Goal: Task Accomplishment & Management: Complete application form

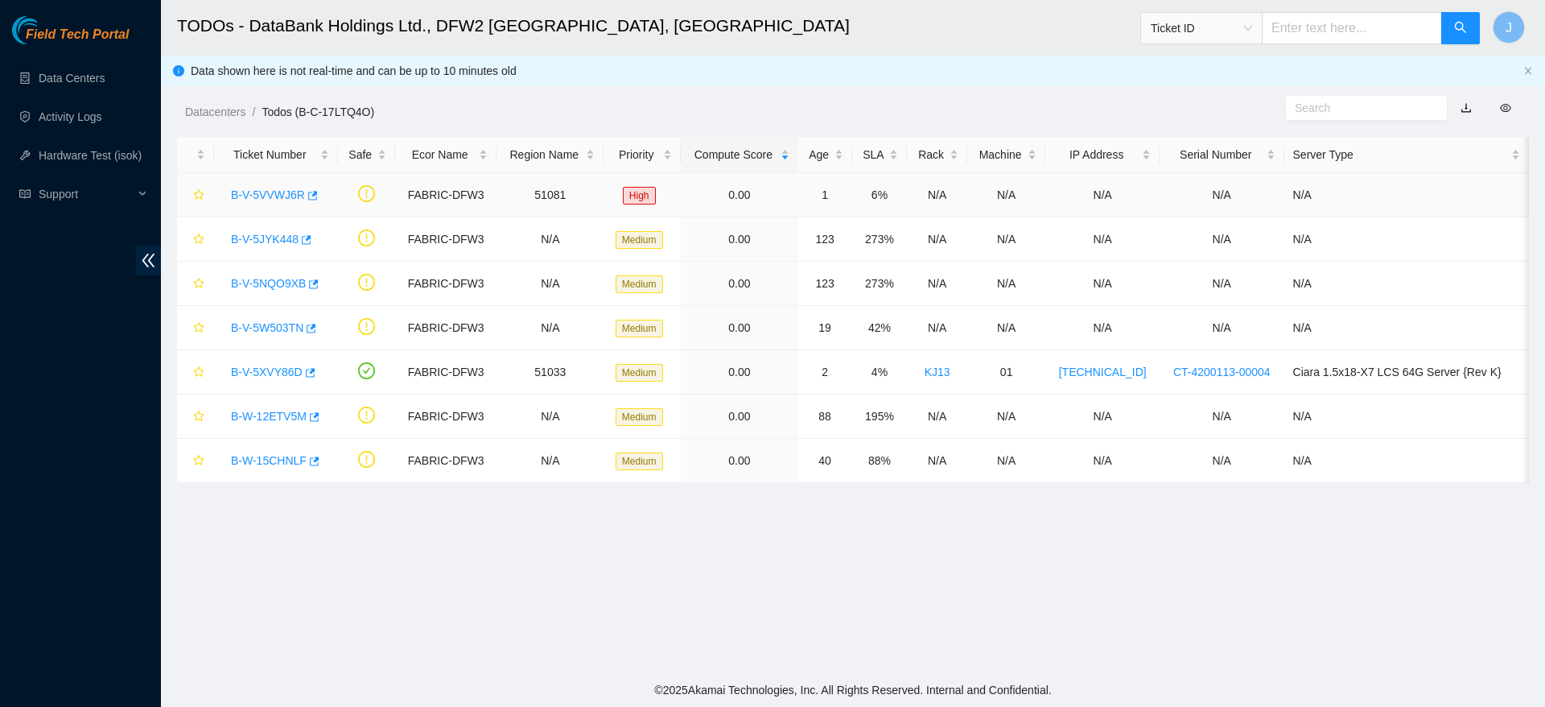
click at [253, 192] on link "B-V-5VVWJ6R" at bounding box center [268, 194] width 74 height 13
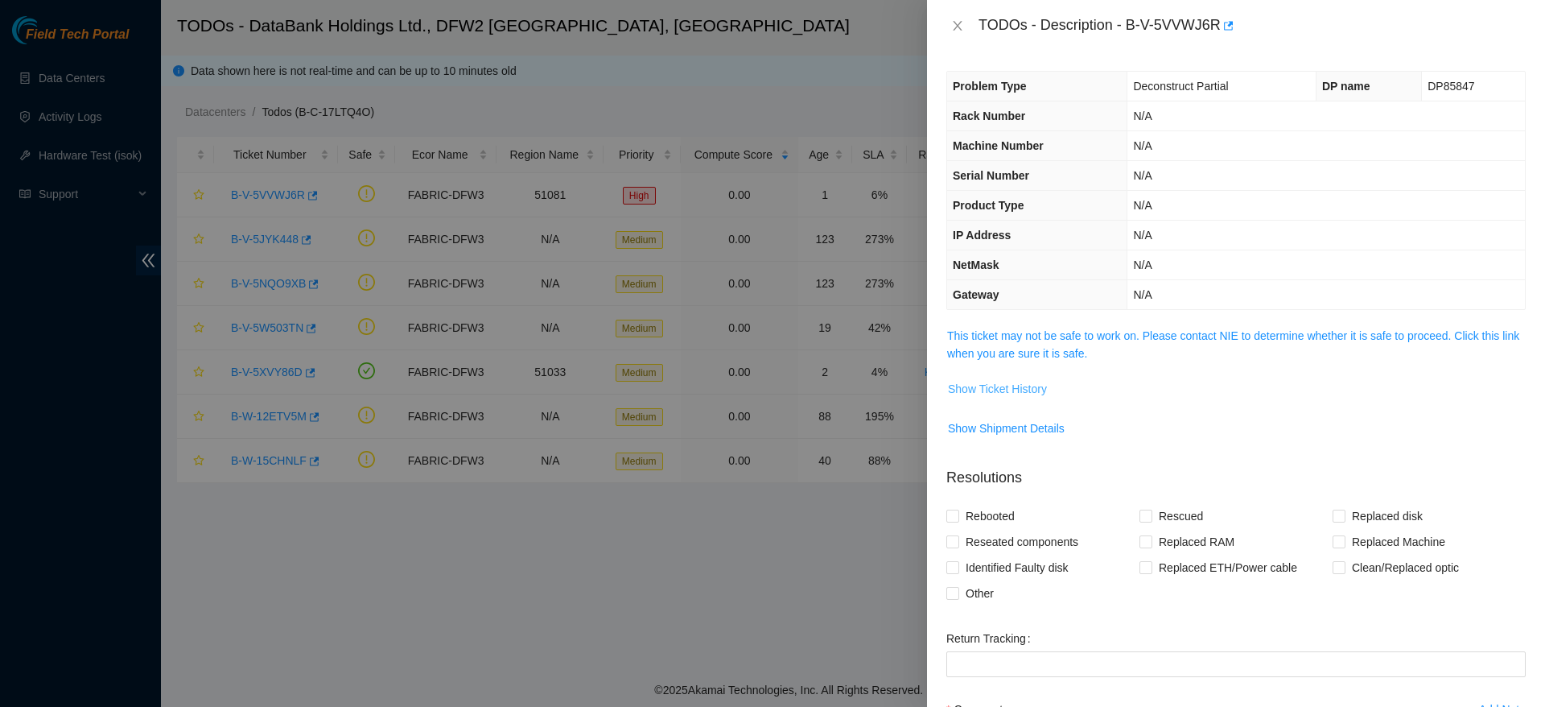
click at [988, 386] on span "Show Ticket History" at bounding box center [997, 389] width 99 height 18
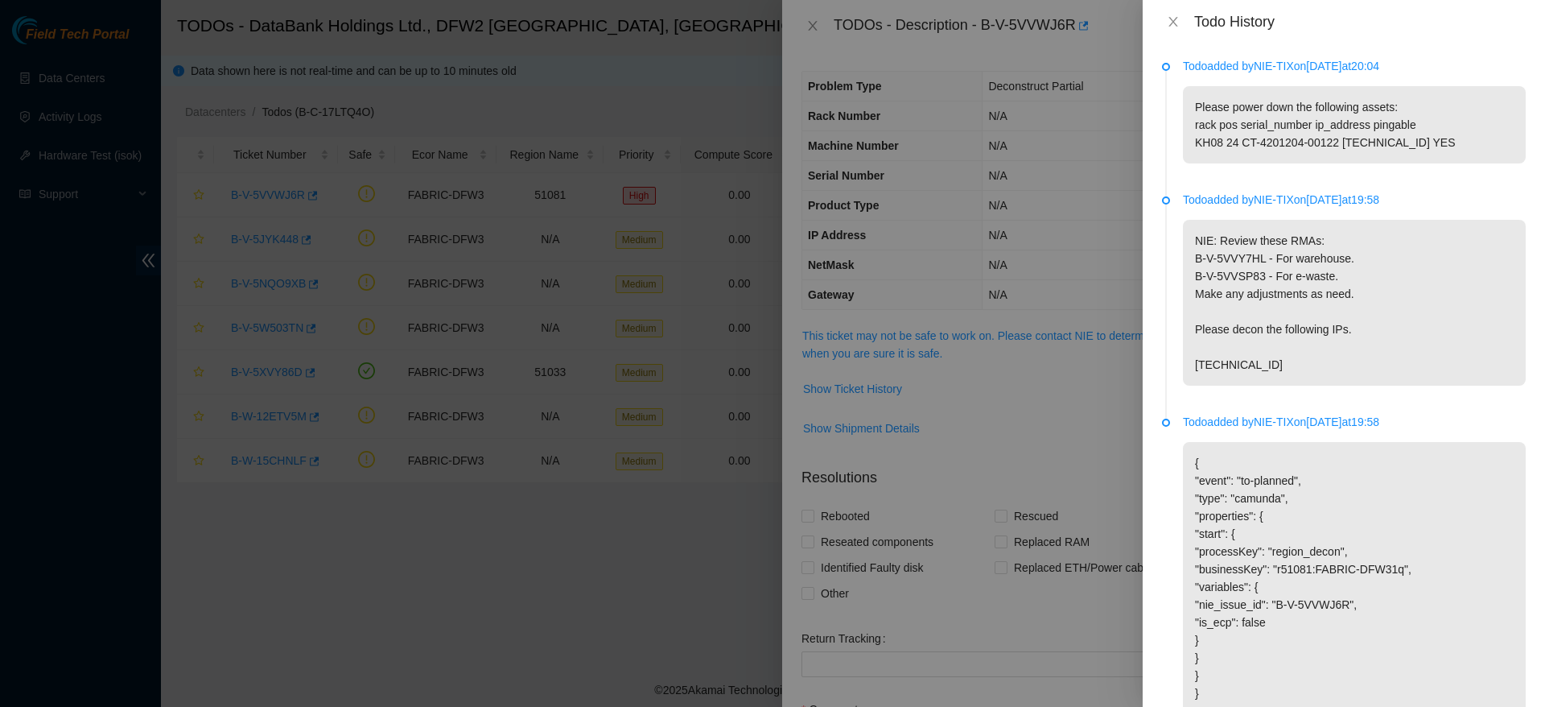
click at [832, 88] on div at bounding box center [772, 353] width 1545 height 707
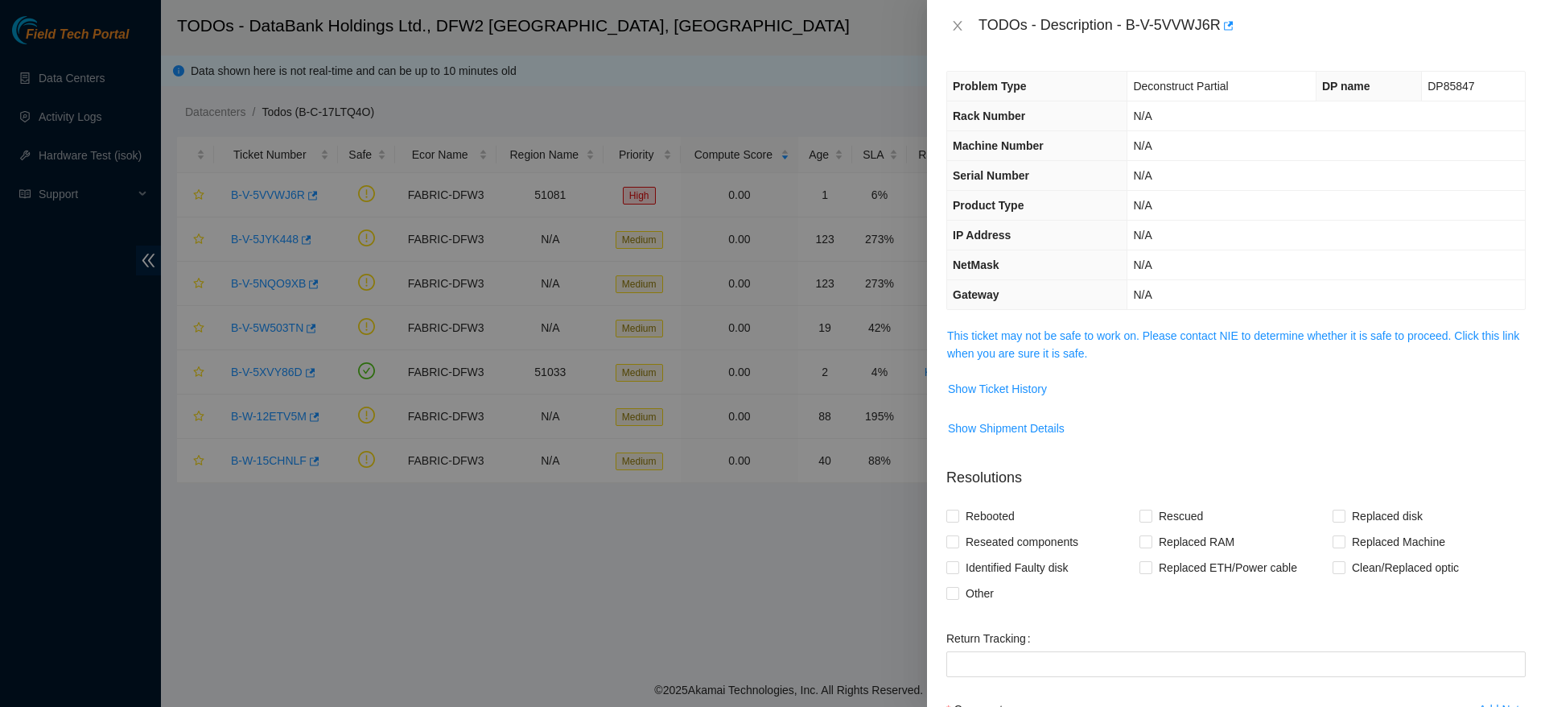
click at [1456, 85] on span "DP85847" at bounding box center [1451, 86] width 47 height 13
copy span "DP85847"
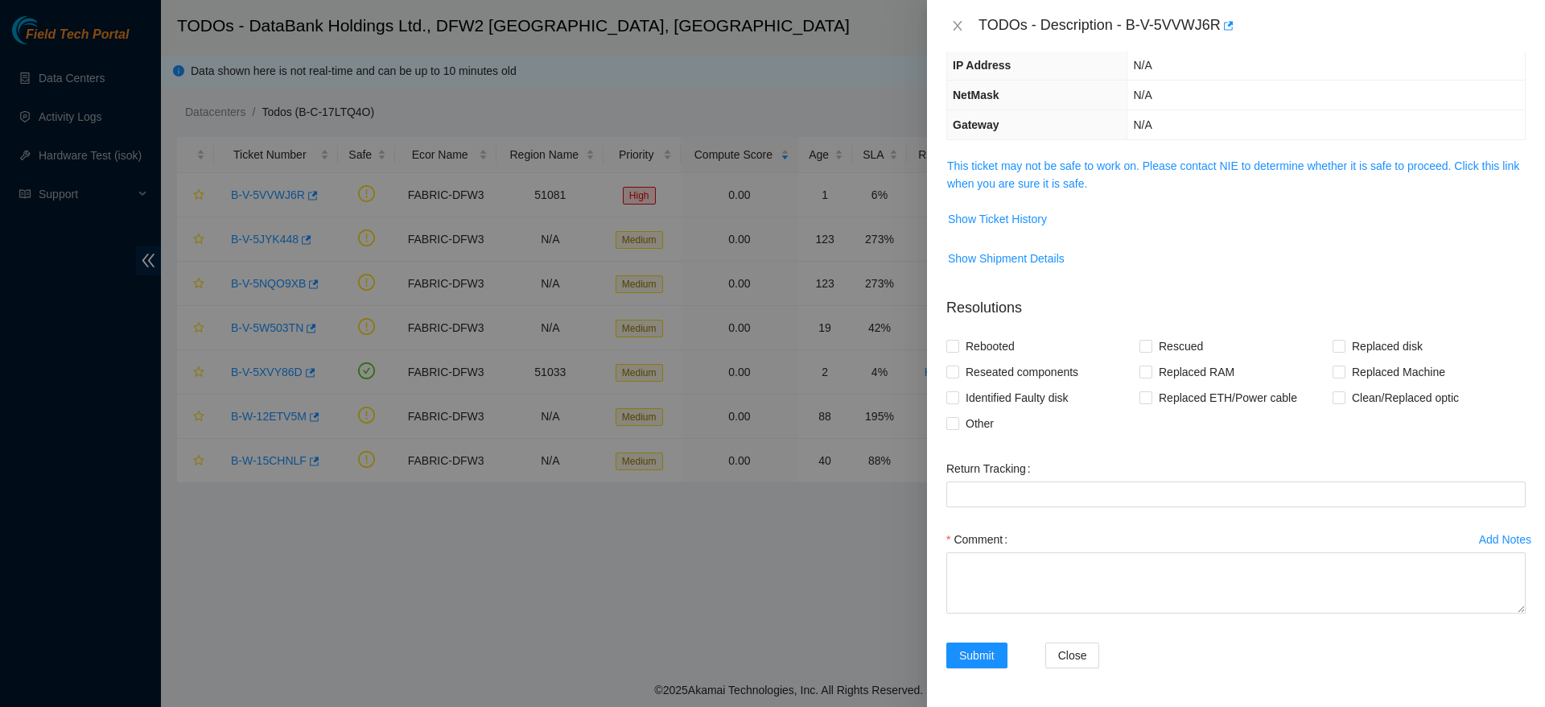
click at [78, 83] on div at bounding box center [772, 353] width 1545 height 707
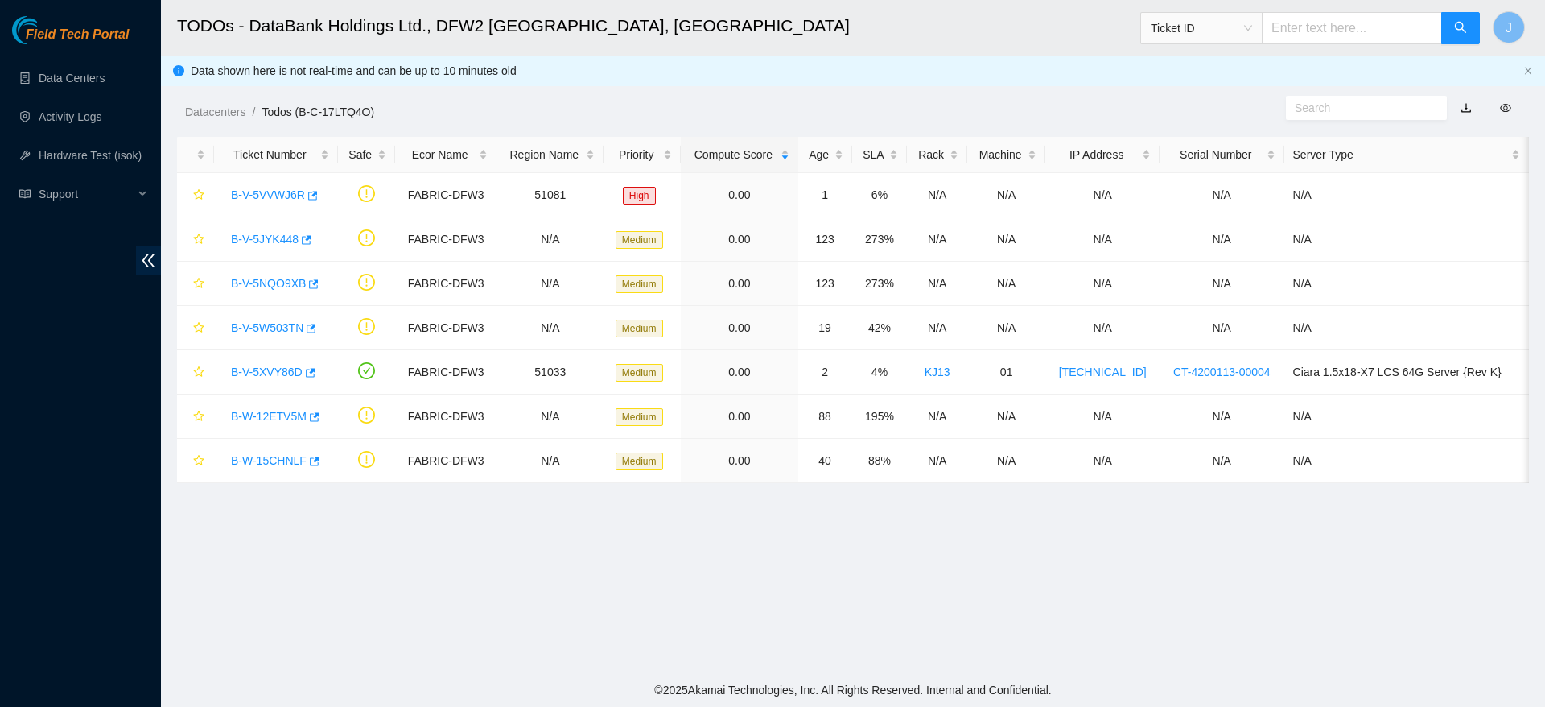
scroll to position [241, 0]
click at [68, 112] on link "Activity Logs" at bounding box center [71, 116] width 64 height 13
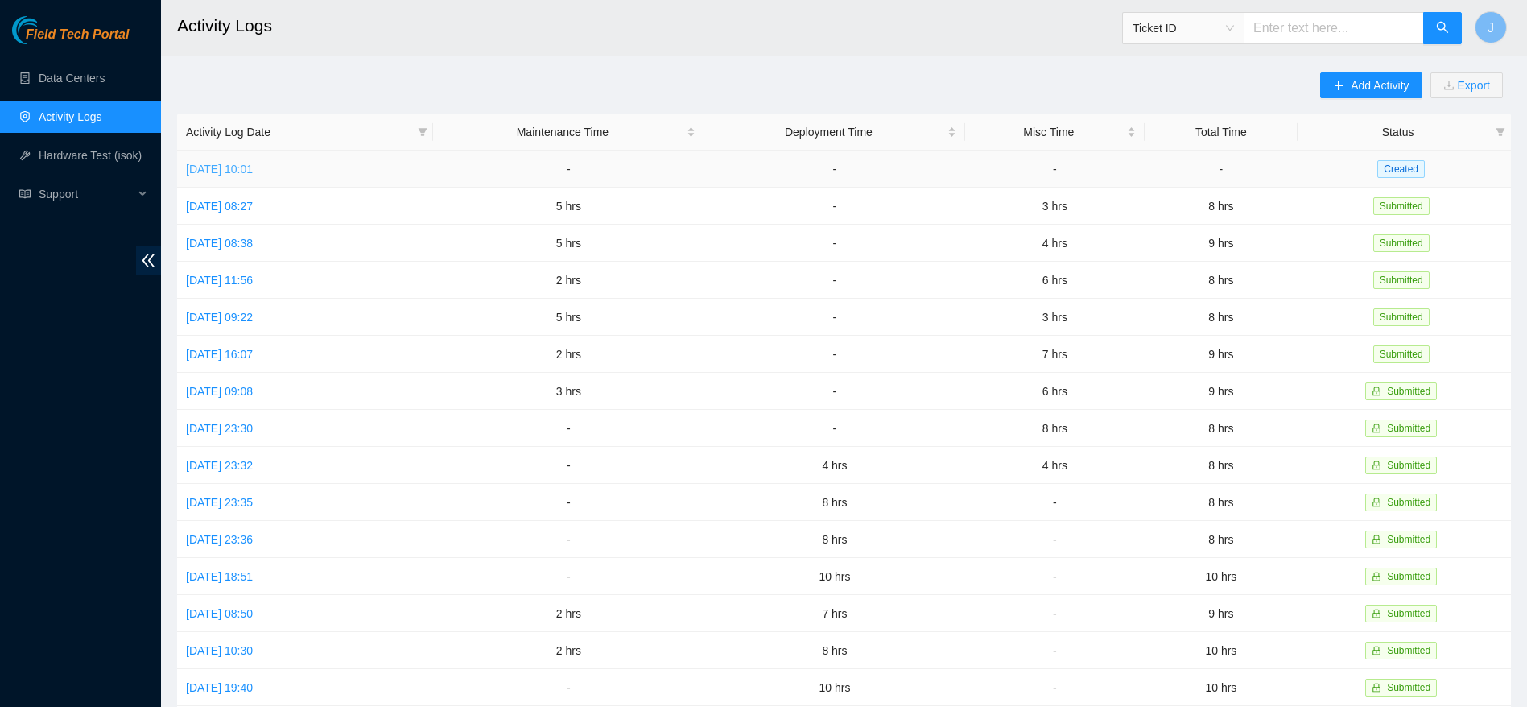
click at [250, 169] on link "Mon, 13 Oct 2025 10:01" at bounding box center [219, 169] width 67 height 13
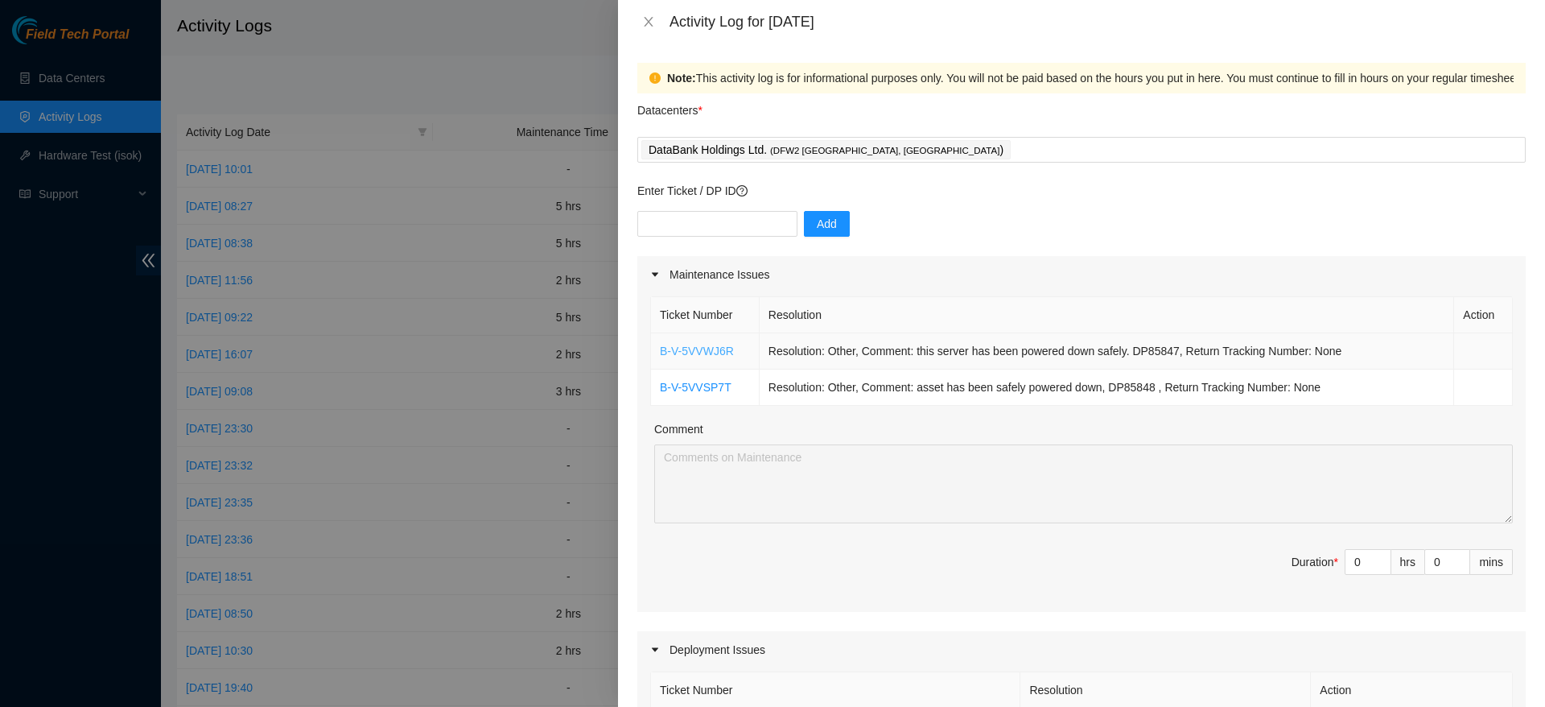
click at [710, 349] on link "B-V-5VVWJ6R" at bounding box center [697, 350] width 74 height 13
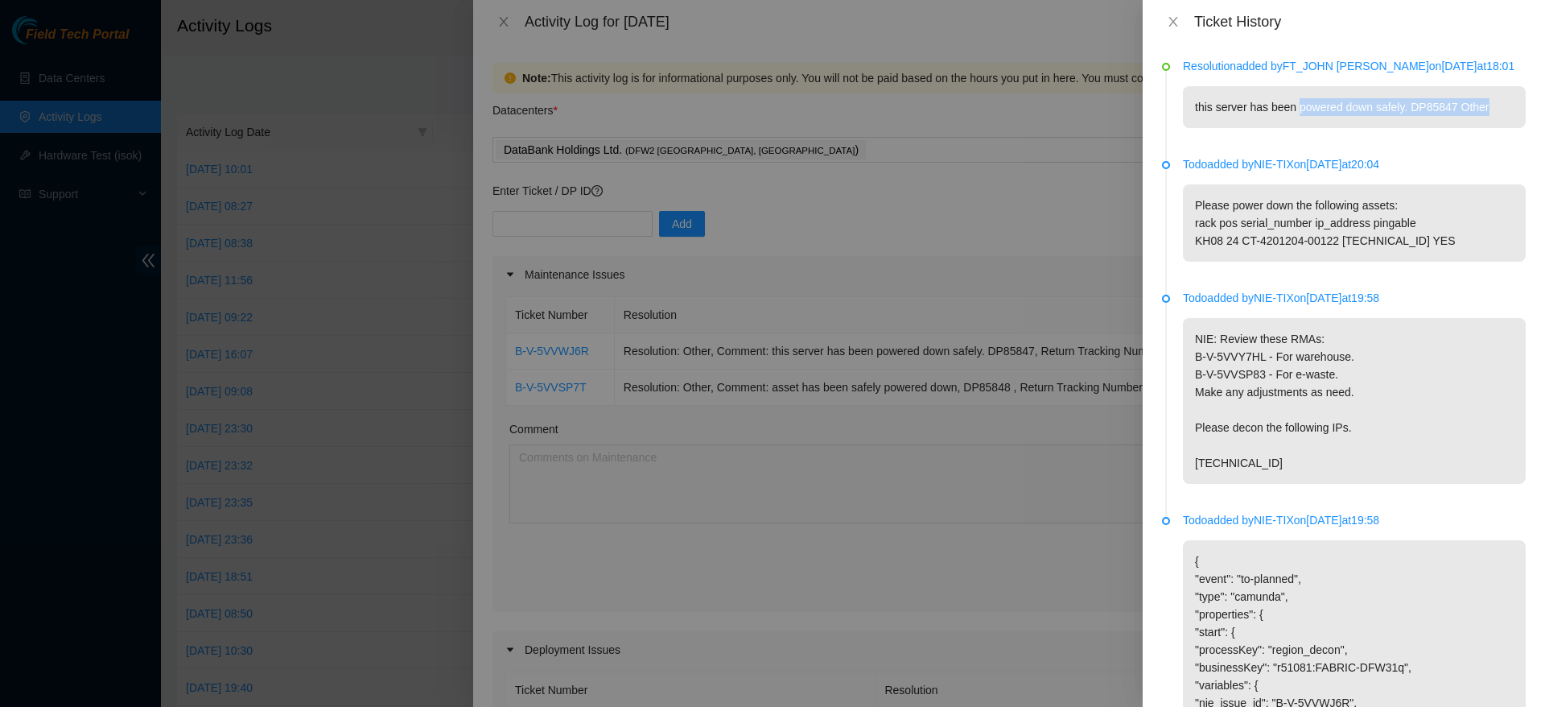
drag, startPoint x: 1297, startPoint y: 105, endPoint x: 1535, endPoint y: 94, distance: 237.7
click at [1535, 94] on div "Resolution added by FT_JOHN TRAN on 2025-10-13 at 18:01 this server has been po…" at bounding box center [1344, 374] width 402 height 663
copy p "powered down safely. DP85847 Other"
click at [897, 395] on div at bounding box center [772, 353] width 1545 height 707
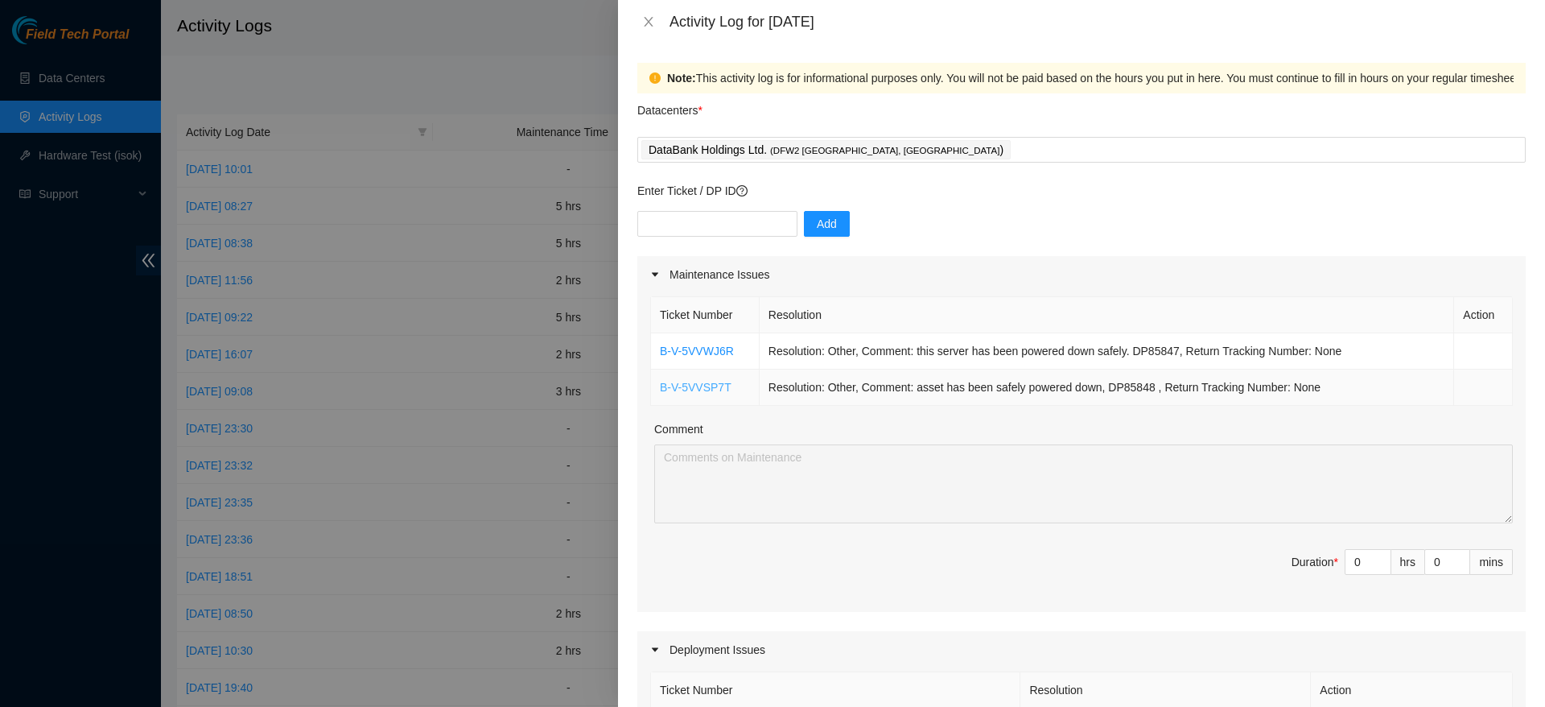
click at [700, 386] on link "B-V-5VVSP7T" at bounding box center [696, 387] width 72 height 13
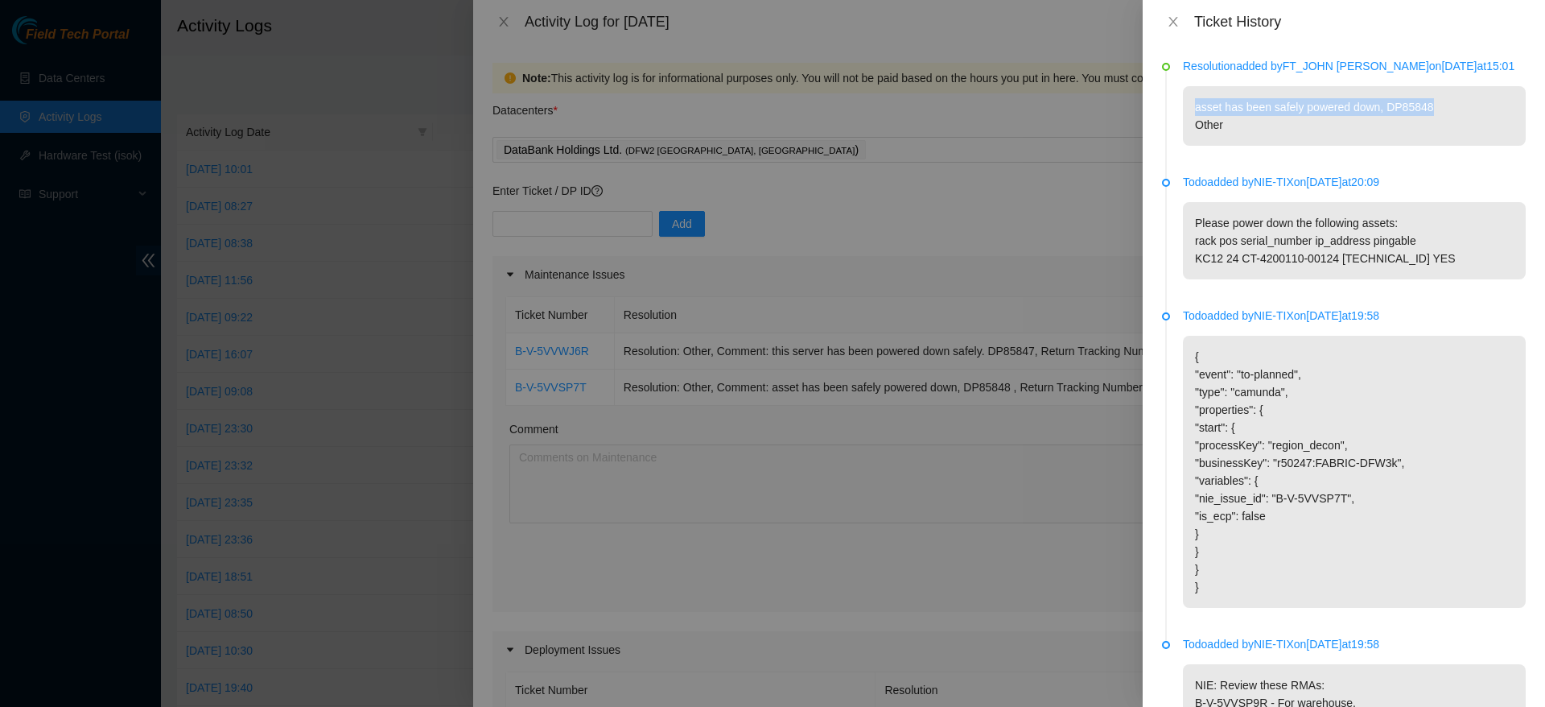
drag, startPoint x: 1194, startPoint y: 103, endPoint x: 1433, endPoint y: 105, distance: 239.9
click at [1433, 105] on p "asset has been safely powered down, DP85848 Other" at bounding box center [1354, 116] width 343 height 60
copy p "asset has been safely powered down, DP85848"
click at [727, 396] on div at bounding box center [772, 353] width 1545 height 707
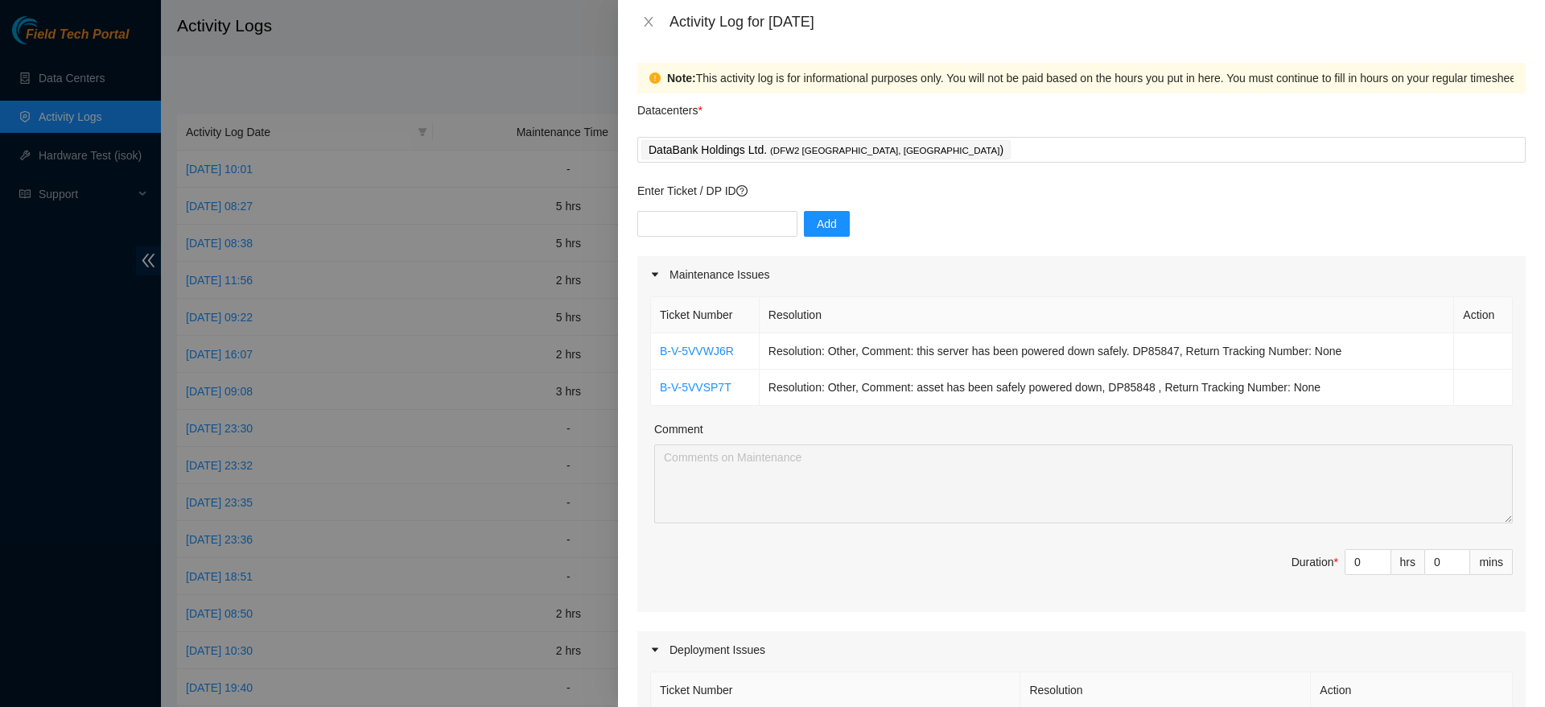
click at [914, 229] on div "Add" at bounding box center [1081, 233] width 889 height 45
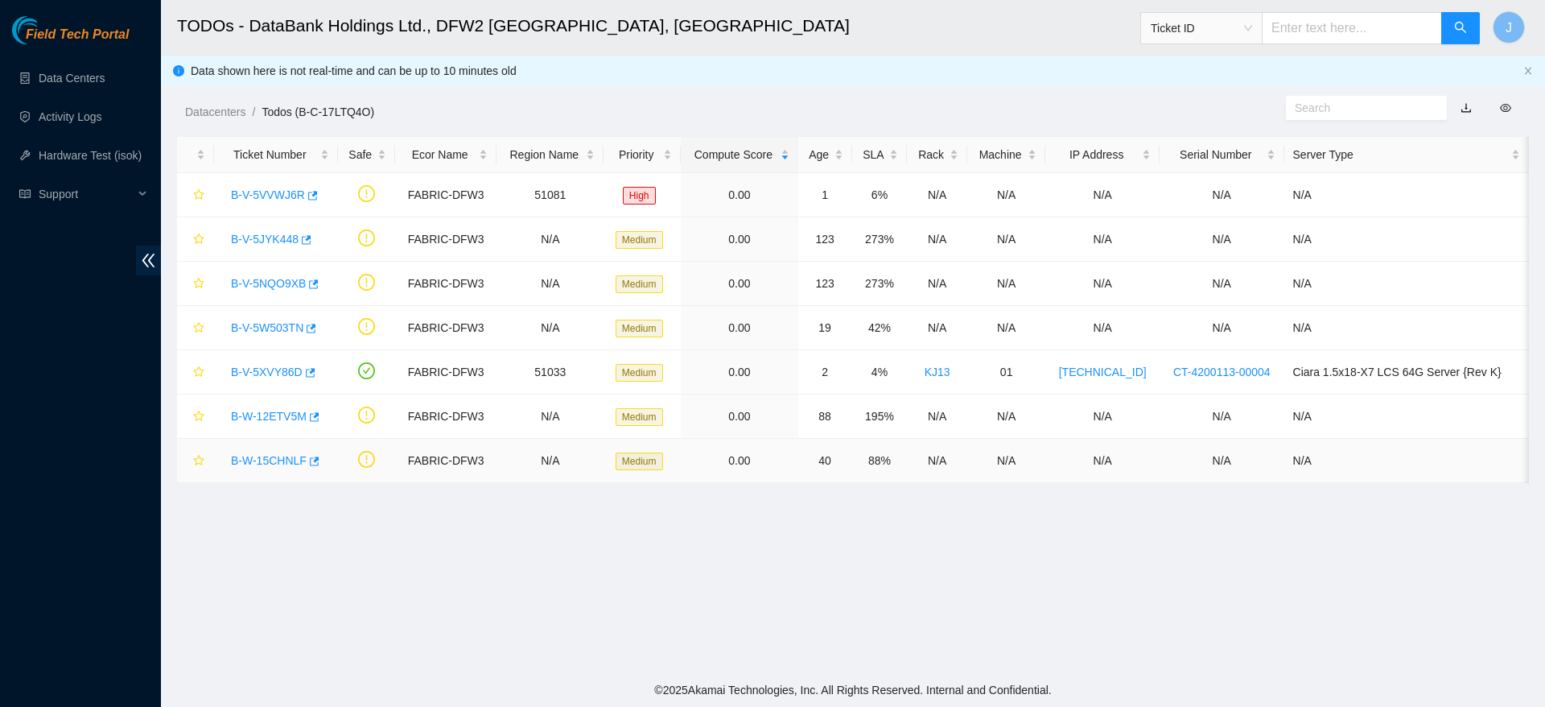
click at [269, 462] on link "B-W-15CHNLF" at bounding box center [269, 460] width 76 height 13
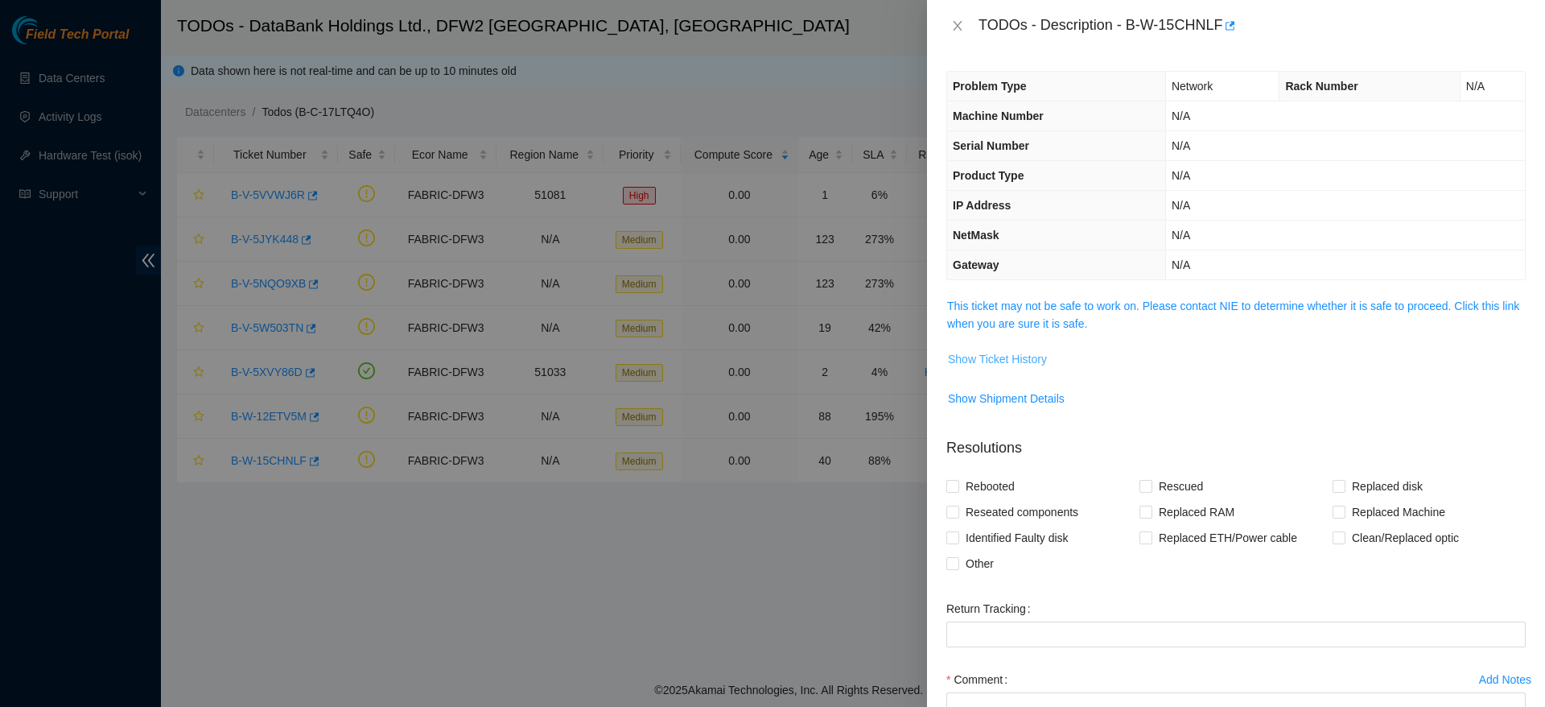
click at [1035, 364] on span "Show Ticket History" at bounding box center [997, 359] width 99 height 18
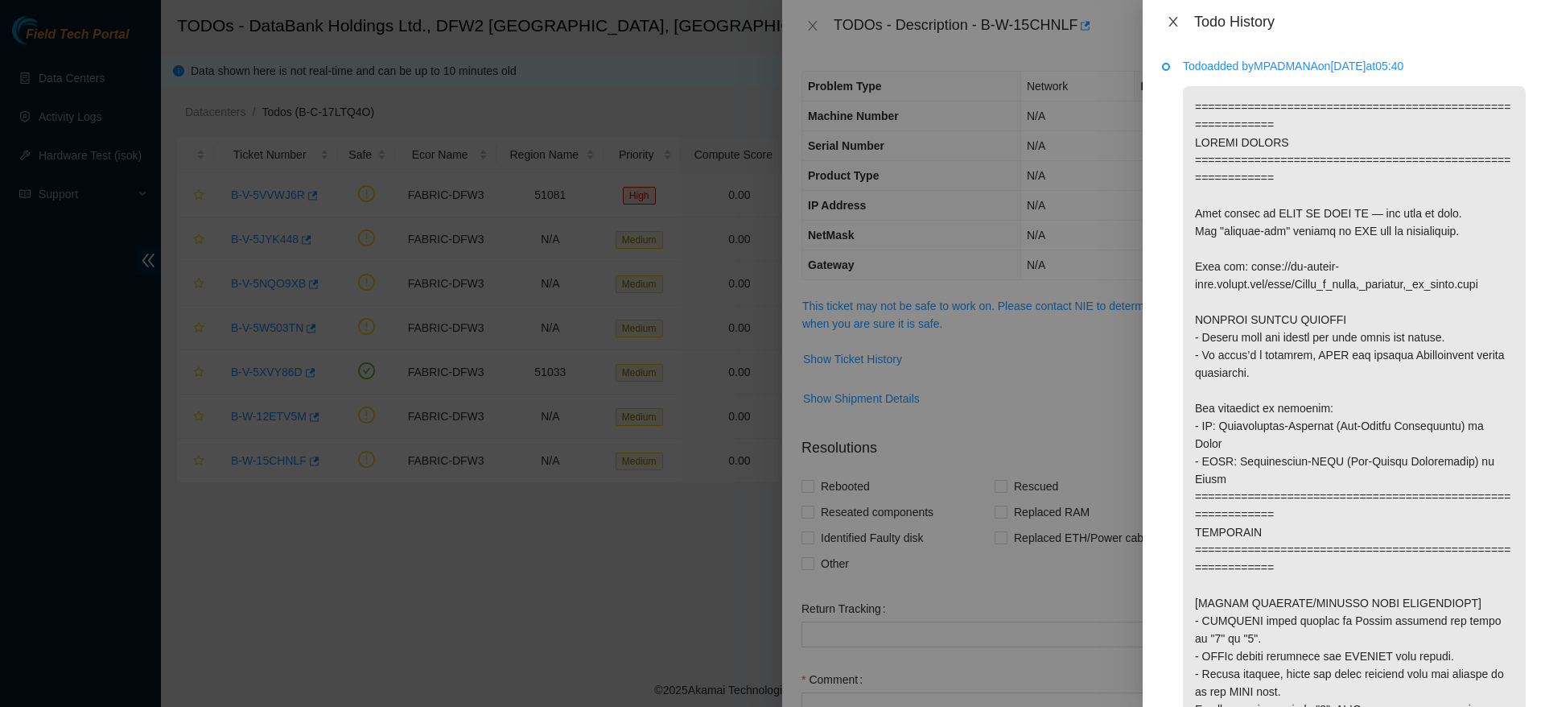
click at [1169, 23] on icon "close" at bounding box center [1173, 21] width 13 height 13
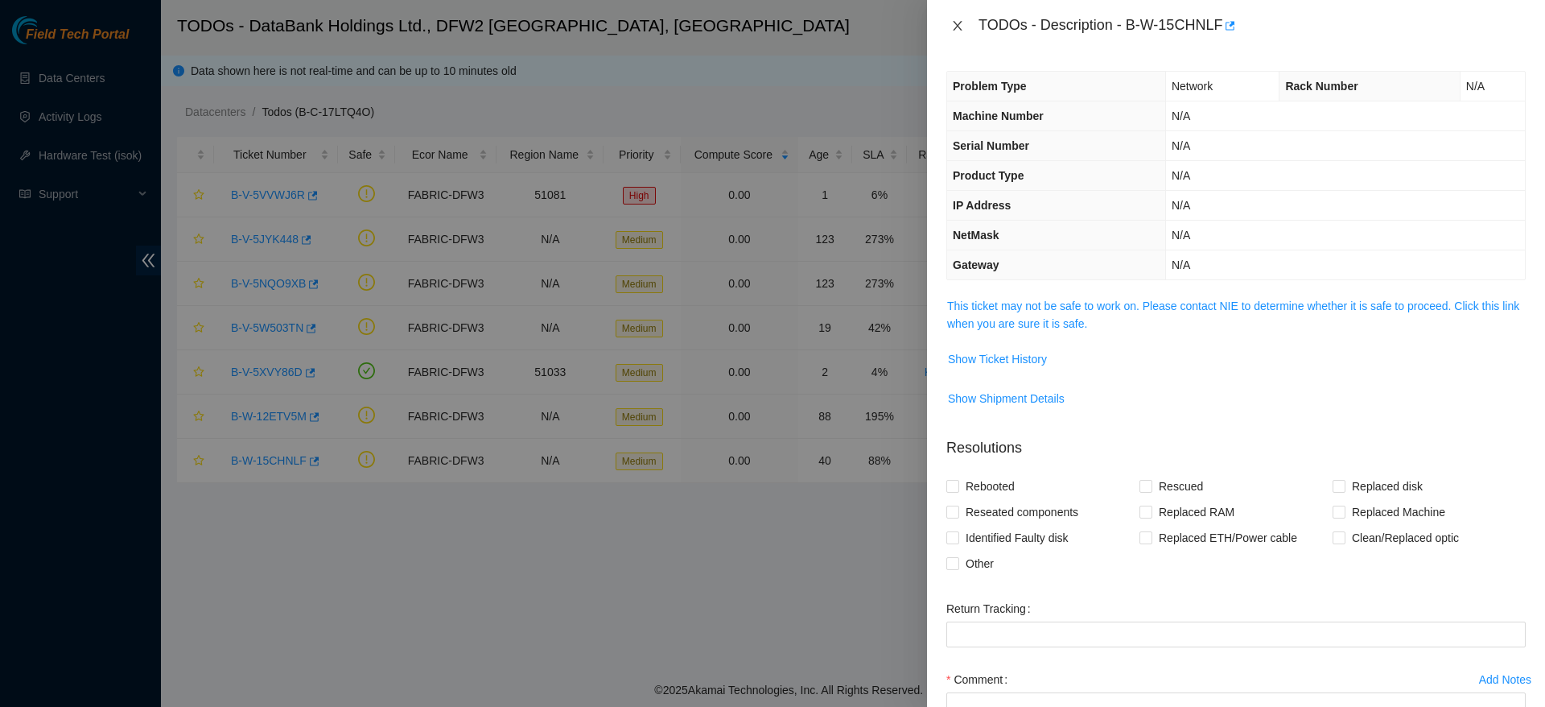
click at [963, 23] on icon "close" at bounding box center [957, 25] width 13 height 13
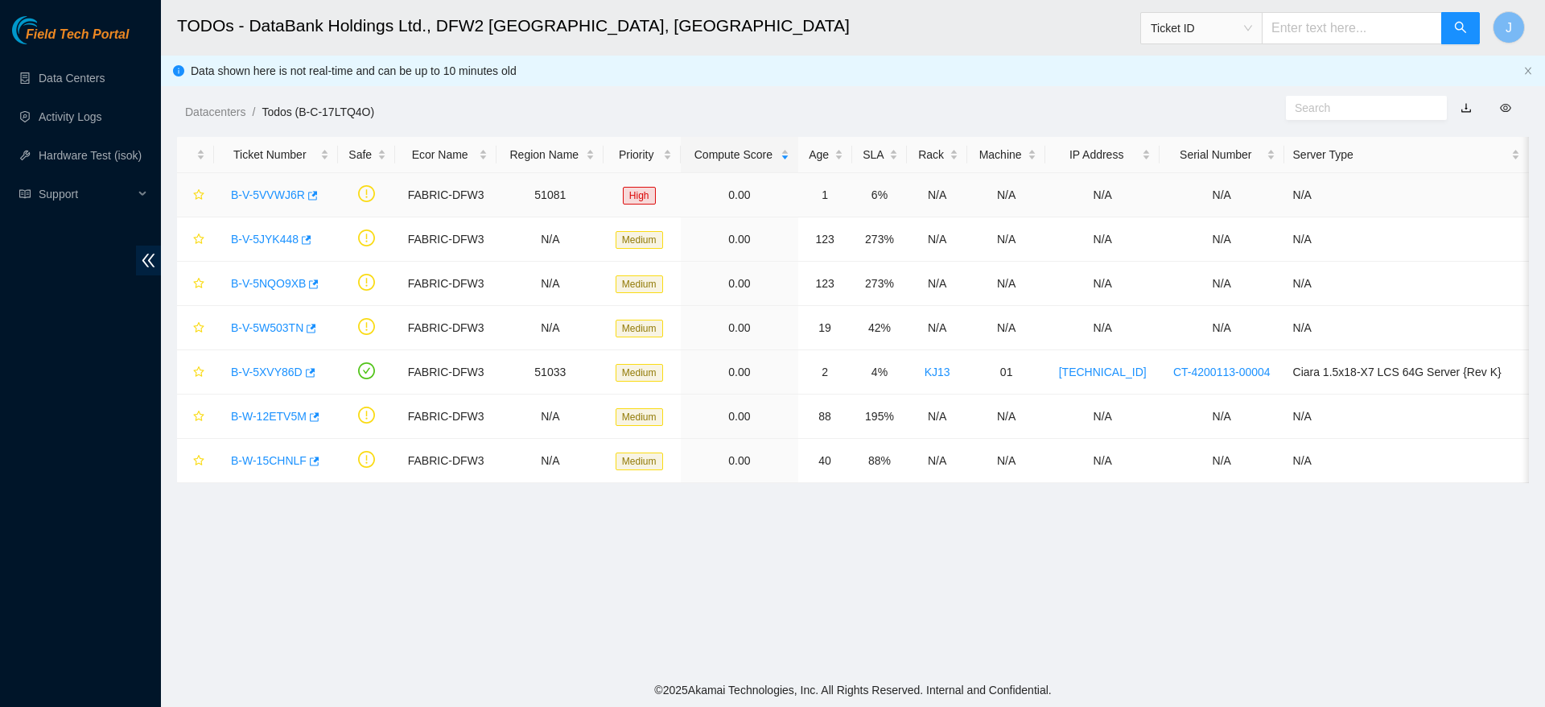
click at [278, 199] on link "B-V-5VVWJ6R" at bounding box center [268, 194] width 74 height 13
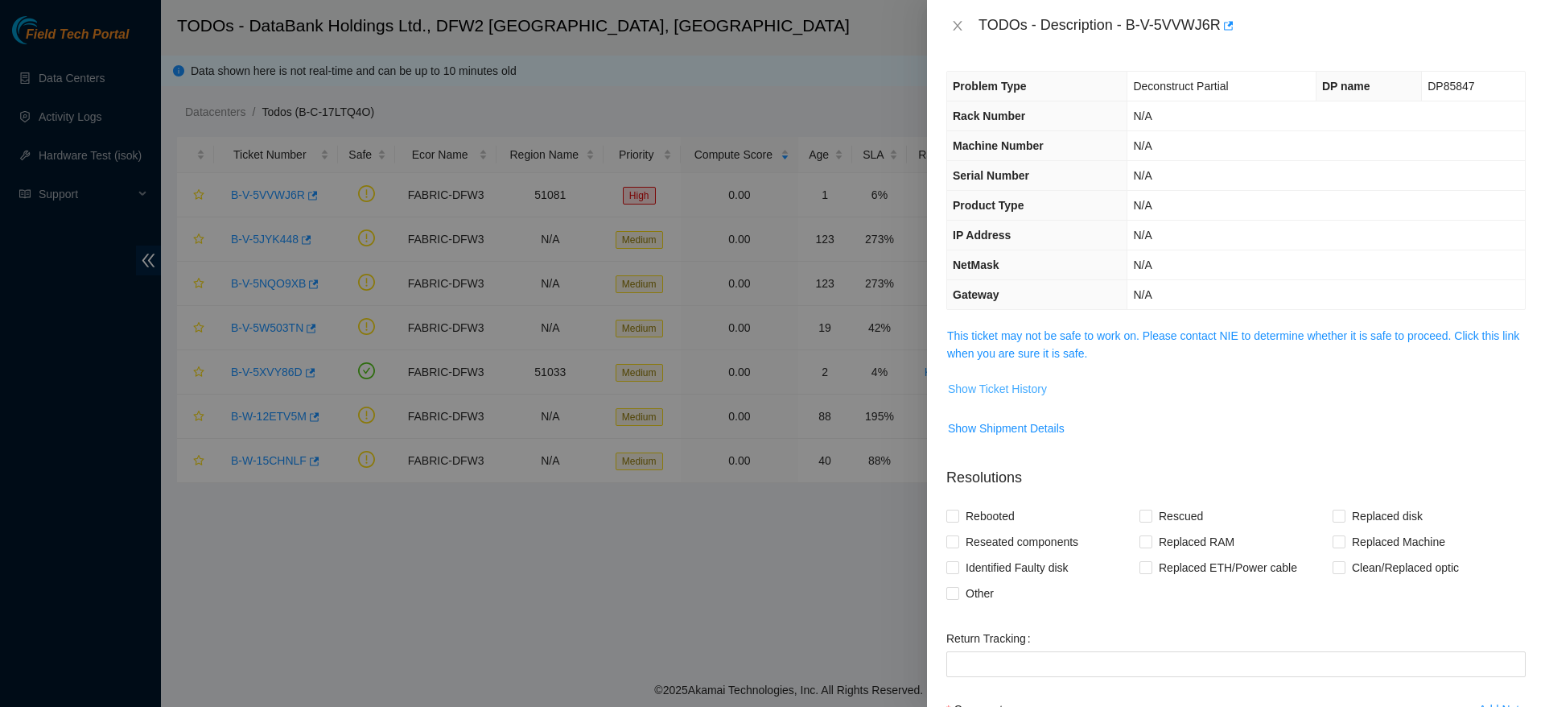
click at [969, 386] on span "Show Ticket History" at bounding box center [997, 389] width 99 height 18
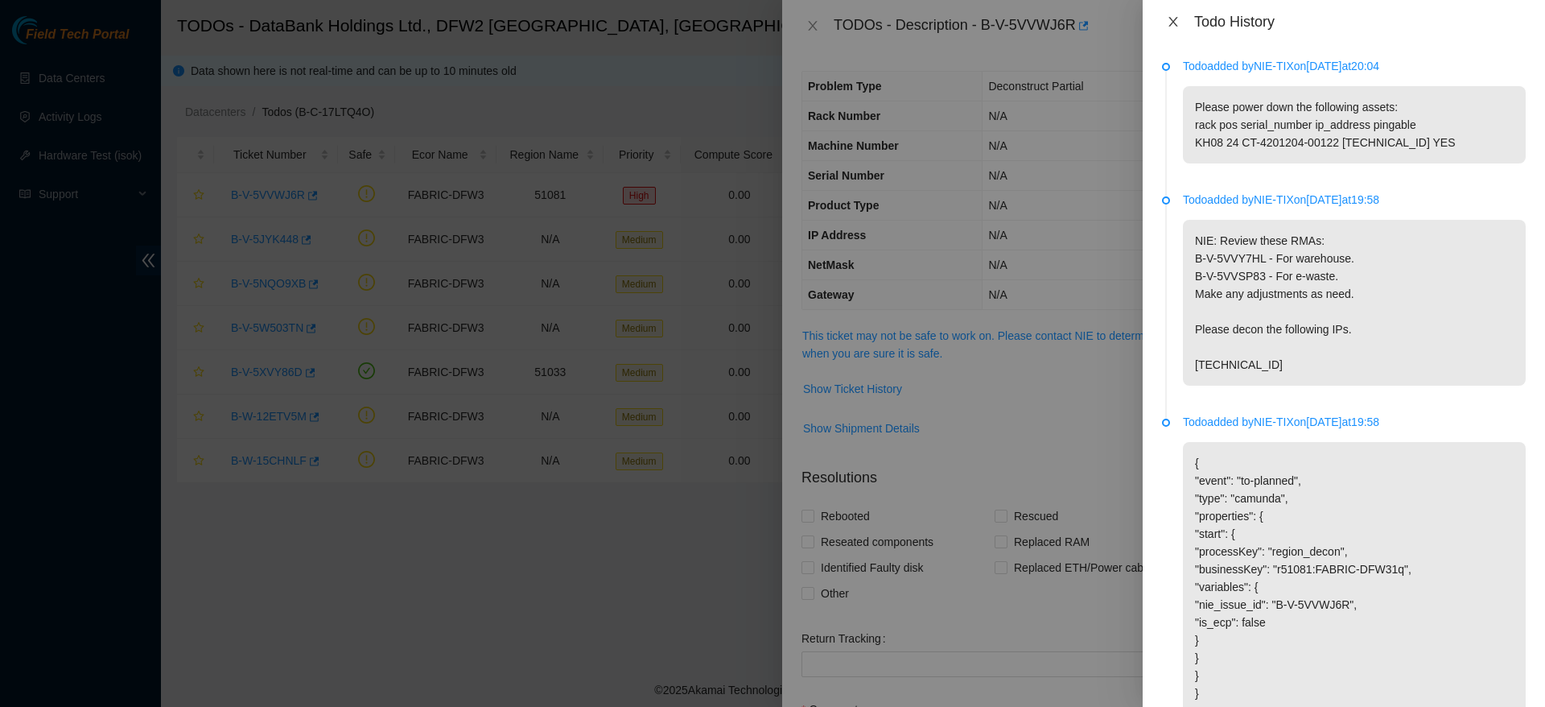
click at [1177, 25] on icon "close" at bounding box center [1173, 22] width 9 height 10
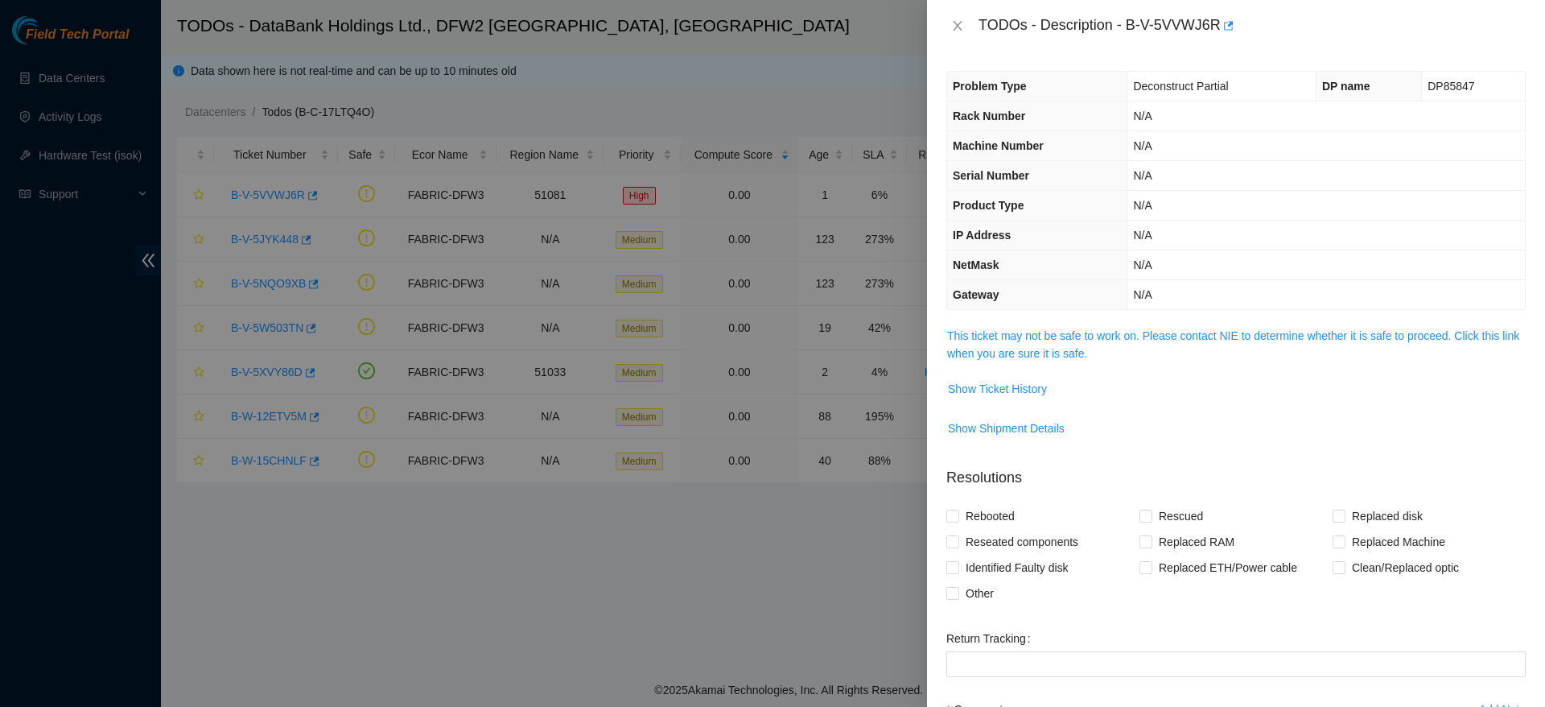
click at [1429, 82] on span "DP85847" at bounding box center [1451, 86] width 47 height 13
copy span "DP85847"
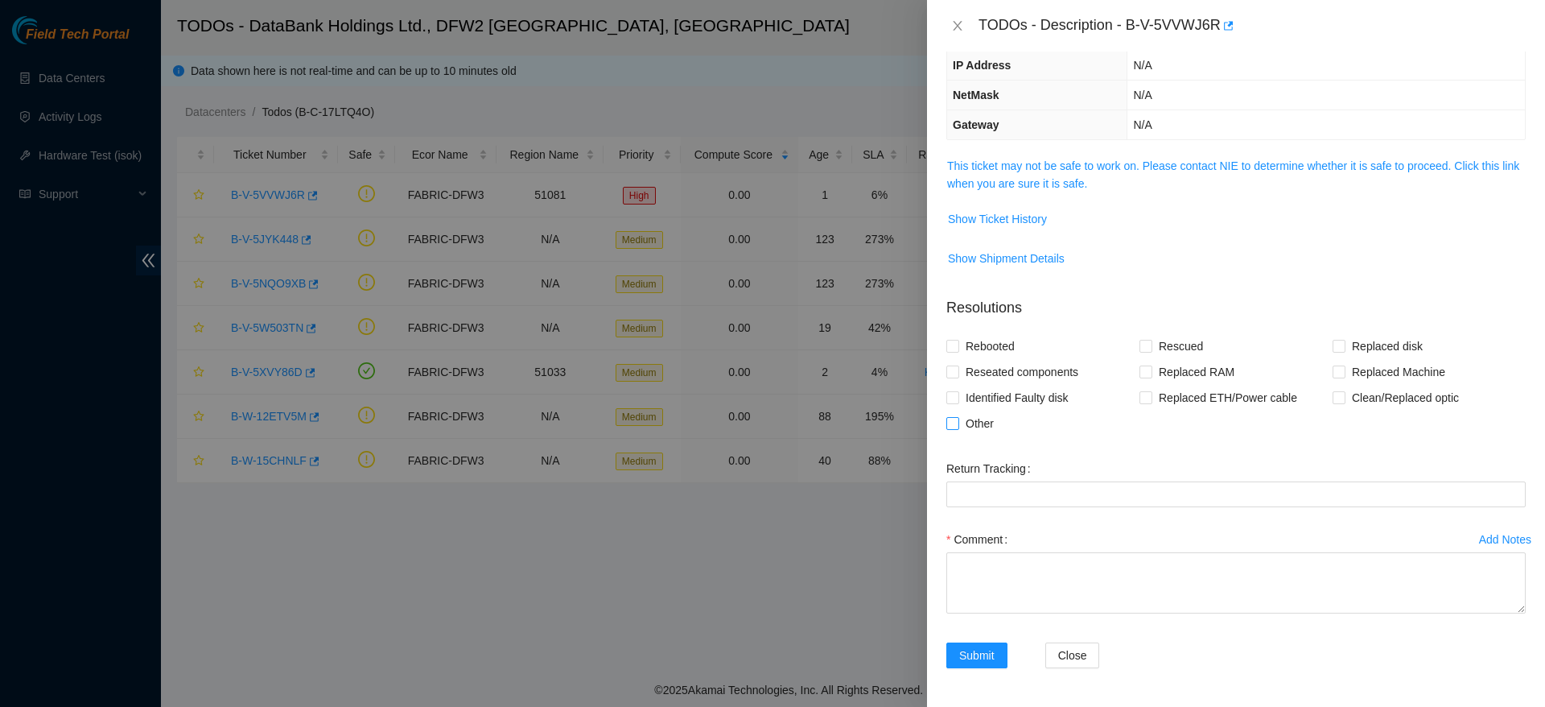
click at [963, 419] on span "Other" at bounding box center [979, 423] width 41 height 26
click at [958, 419] on input "Other" at bounding box center [952, 422] width 11 height 11
checkbox input "true"
click at [1008, 567] on textarea "Comment" at bounding box center [1237, 582] width 580 height 61
paste textarea "DP85847"
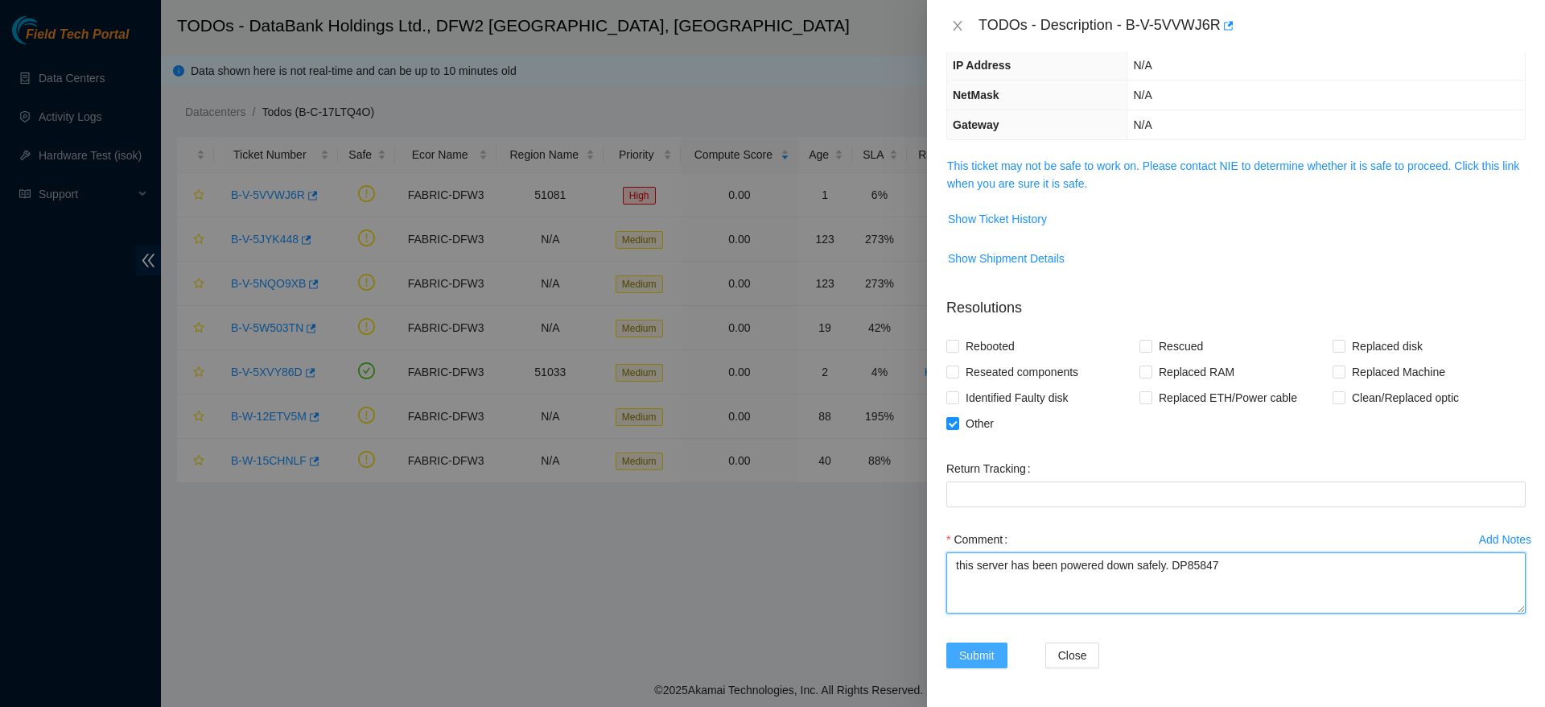
type textarea "this server has been powered down safely. DP85847"
click at [968, 653] on span "Submit" at bounding box center [976, 655] width 35 height 18
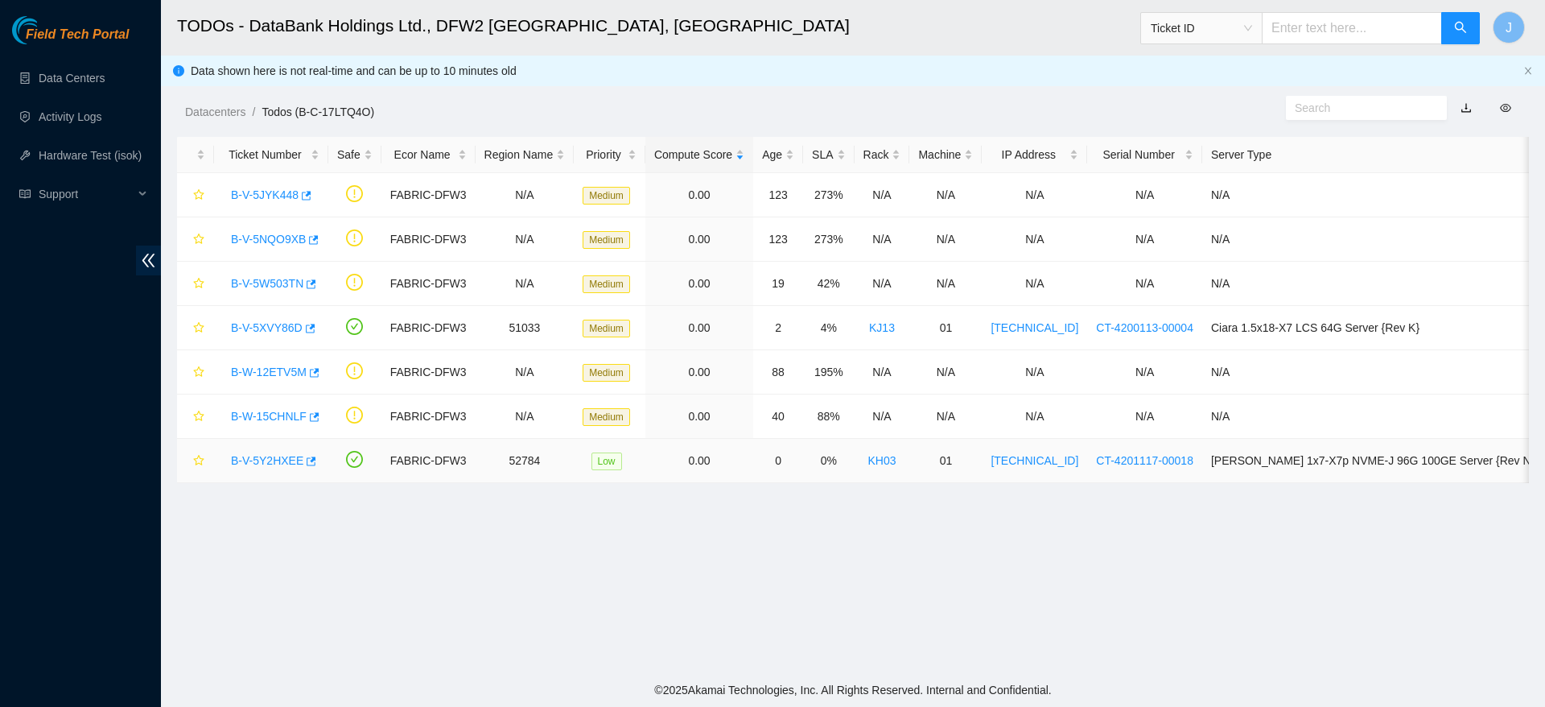
click at [270, 455] on link "B-V-5Y2HXEE" at bounding box center [267, 460] width 72 height 13
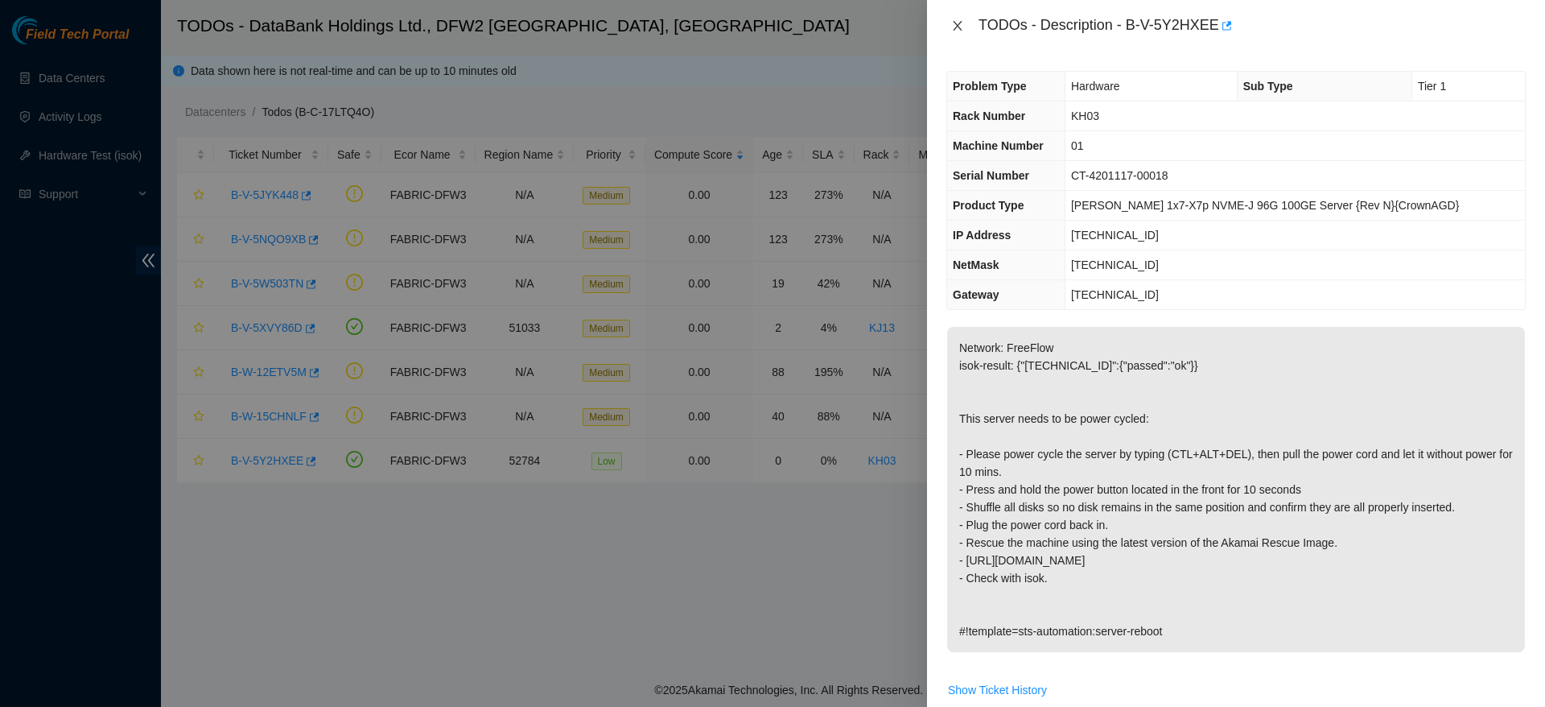
click at [955, 28] on icon "close" at bounding box center [957, 26] width 9 height 10
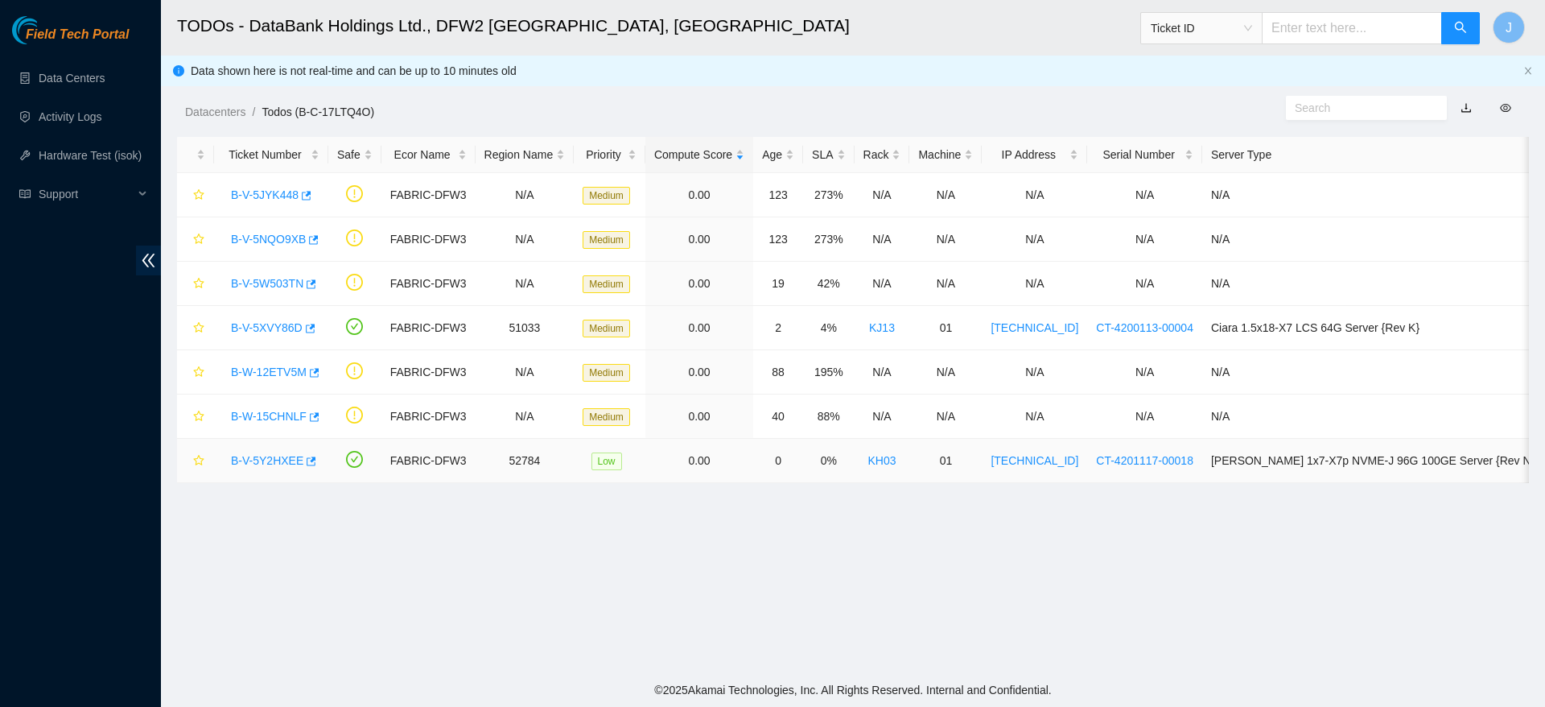
click at [266, 464] on link "B-V-5Y2HXEE" at bounding box center [267, 460] width 72 height 13
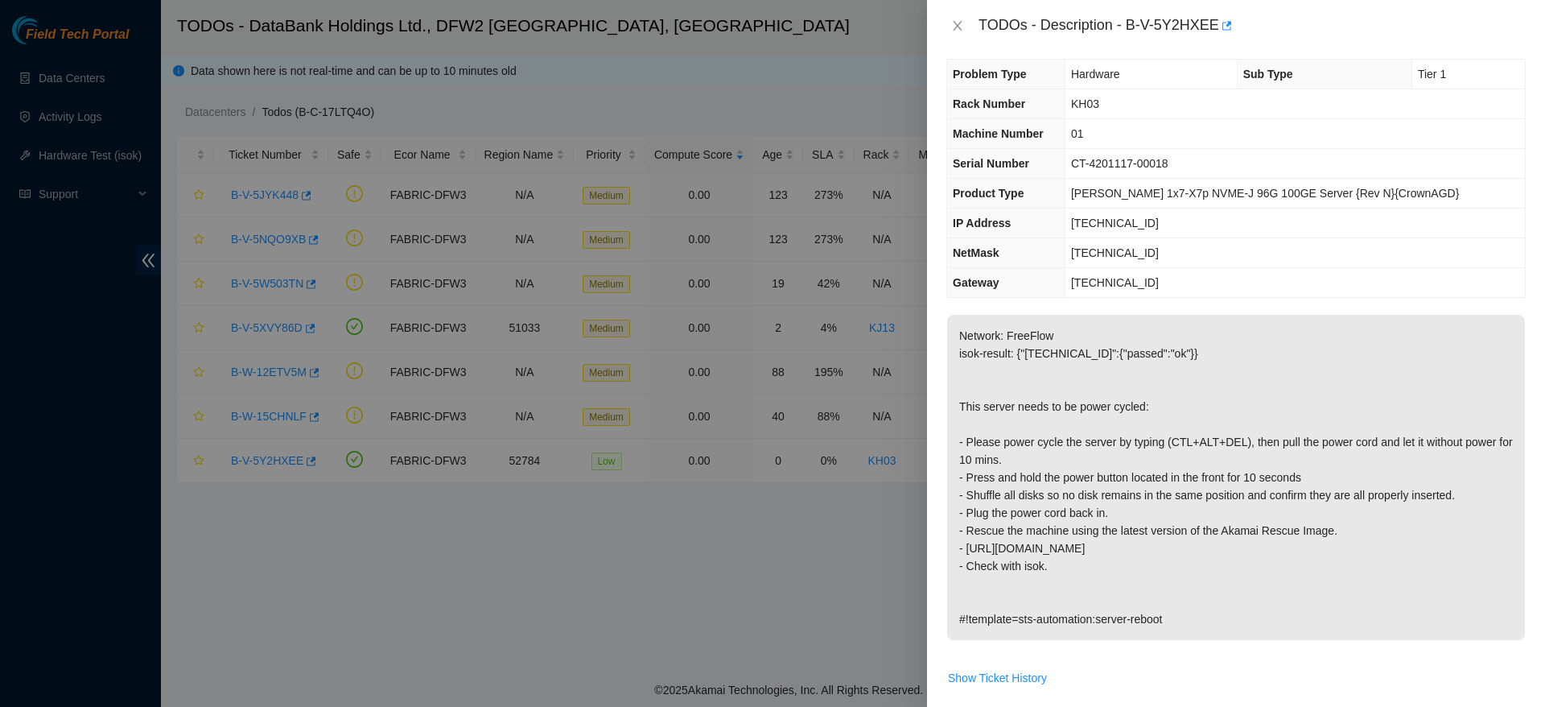
scroll to position [12, 0]
click at [1095, 518] on p "Network: FreeFlow isok-result: {"23.0.163.228":{"passed":"ok"}} This server nee…" at bounding box center [1236, 477] width 578 height 325
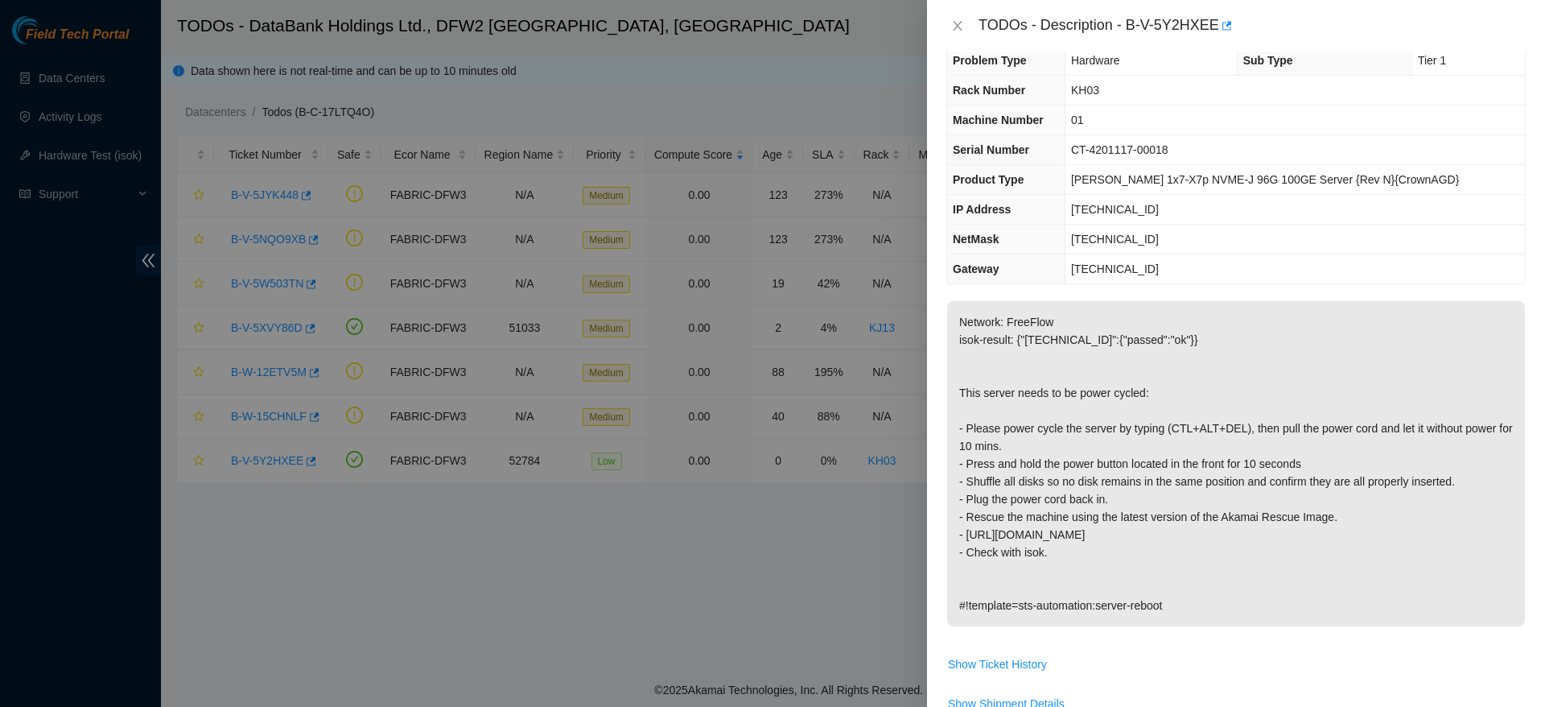
scroll to position [27, 0]
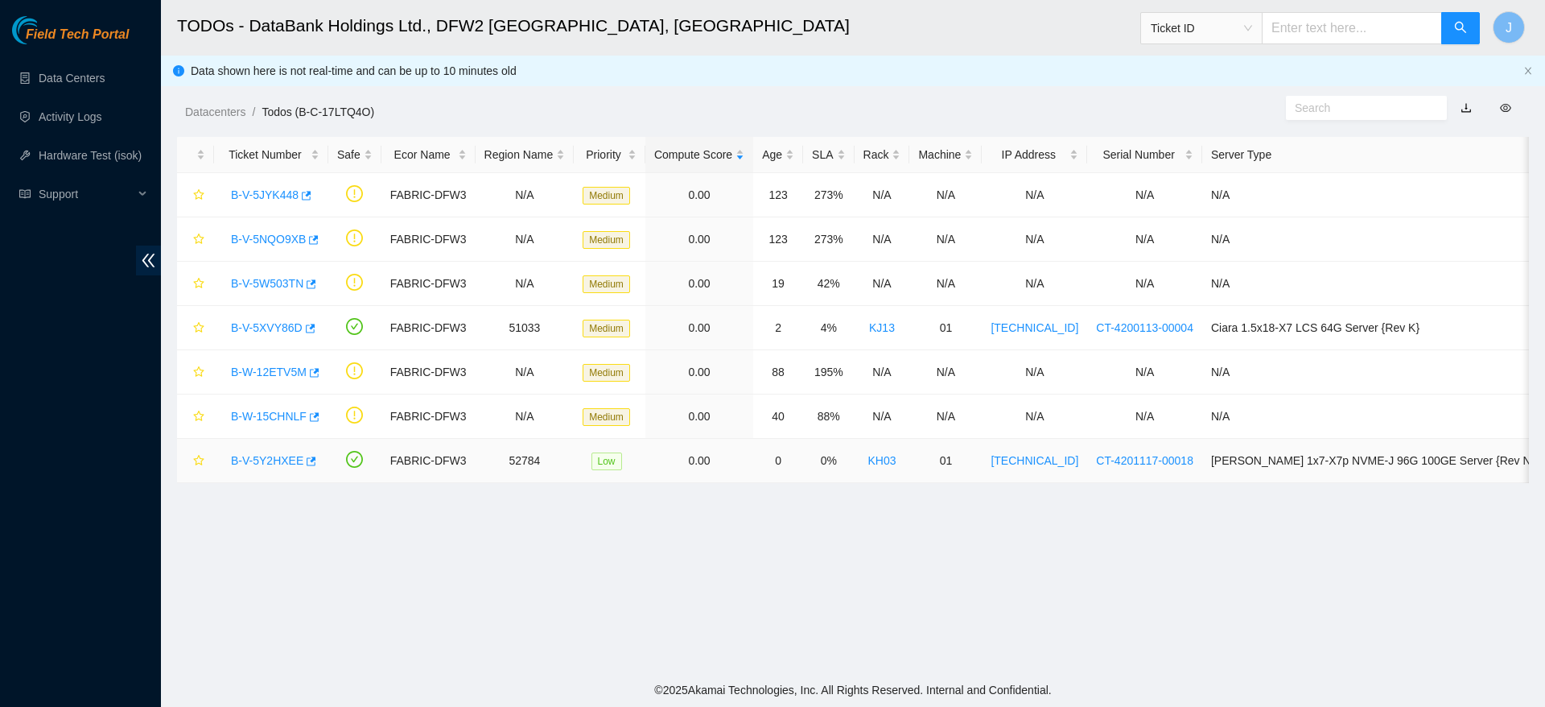
click at [255, 463] on link "B-V-5Y2HXEE" at bounding box center [267, 460] width 72 height 13
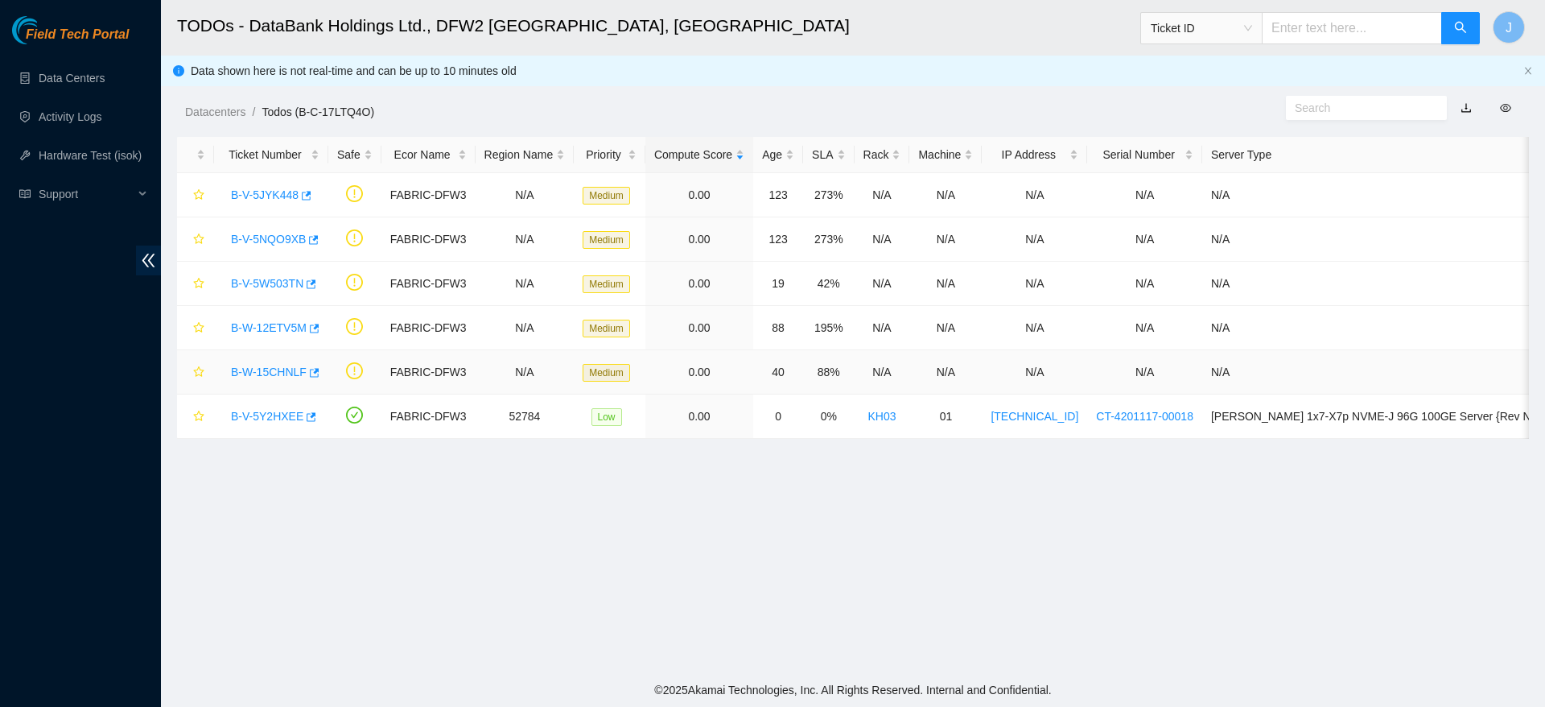
click at [271, 367] on link "B-W-15CHNLF" at bounding box center [269, 371] width 76 height 13
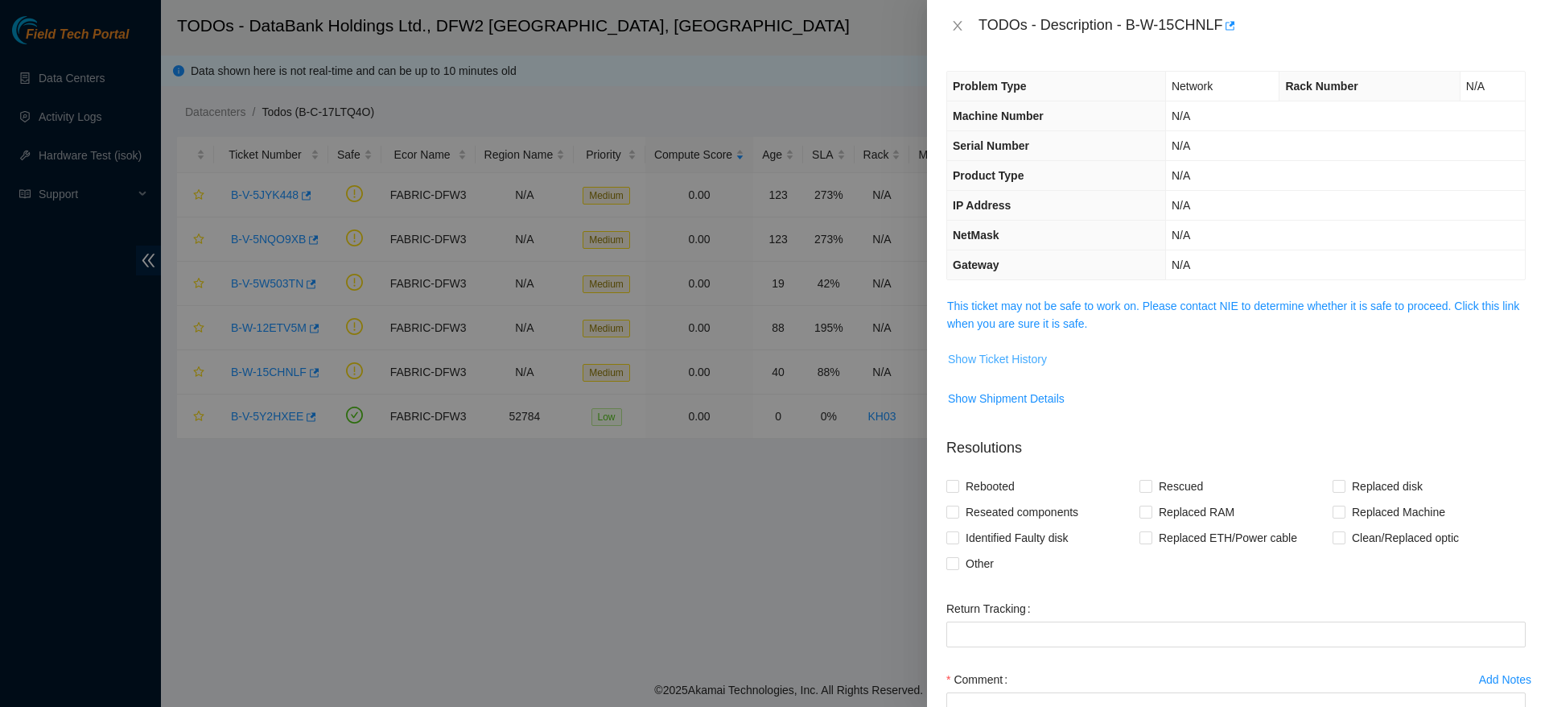
click at [993, 361] on span "Show Ticket History" at bounding box center [997, 359] width 99 height 18
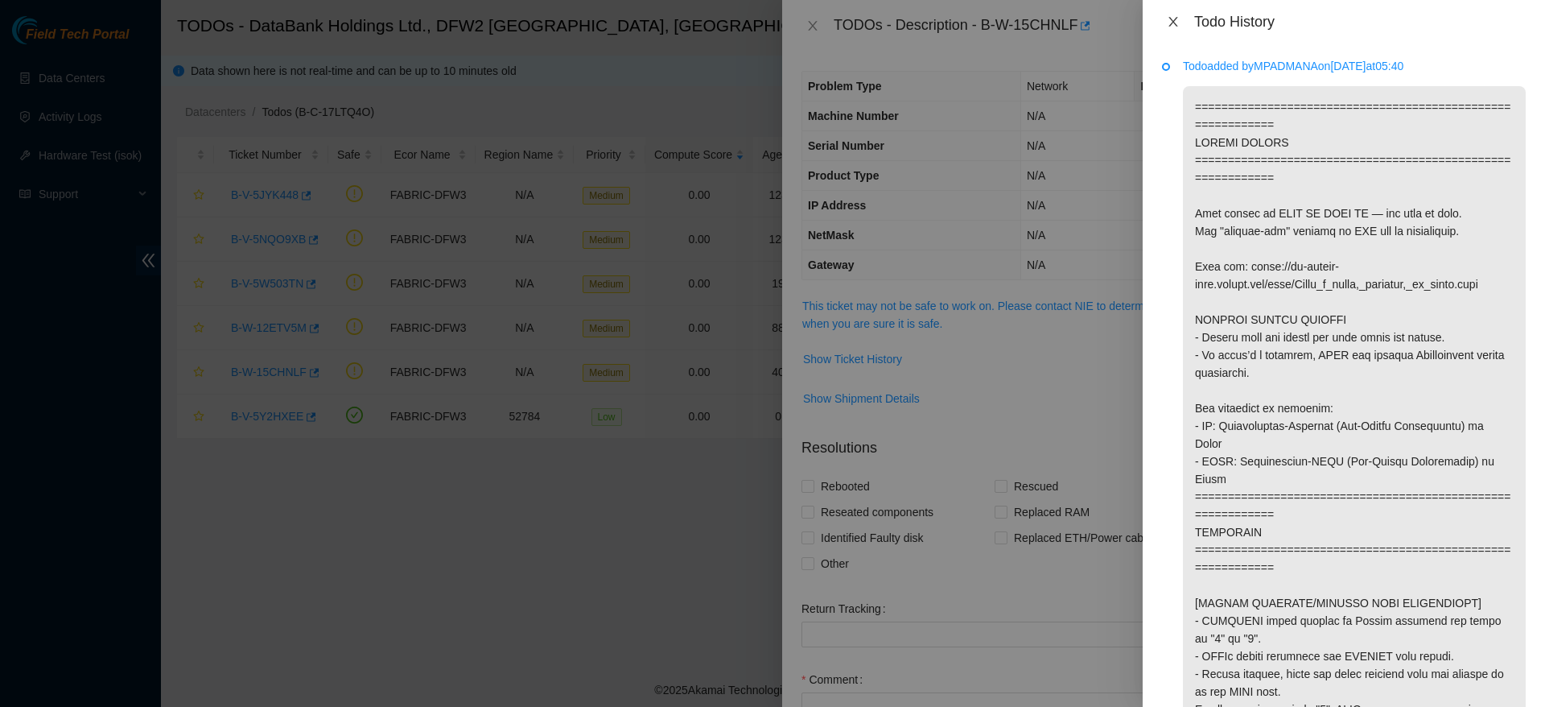
drag, startPoint x: 1171, startPoint y: 33, endPoint x: 1177, endPoint y: 19, distance: 14.8
click at [1177, 19] on div "Todo History" at bounding box center [1344, 21] width 402 height 43
click at [1177, 19] on icon "close" at bounding box center [1173, 21] width 13 height 13
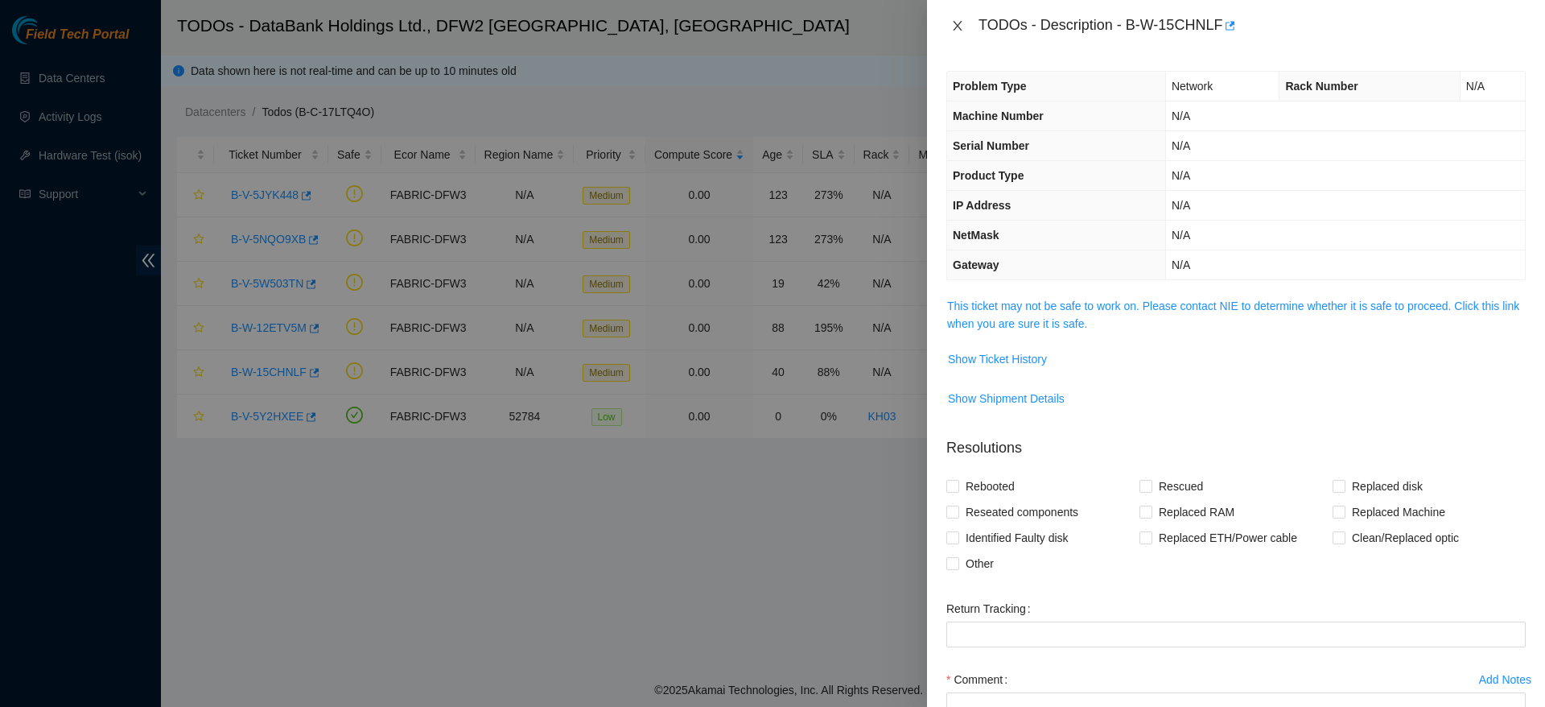
click at [958, 28] on icon "close" at bounding box center [957, 25] width 13 height 13
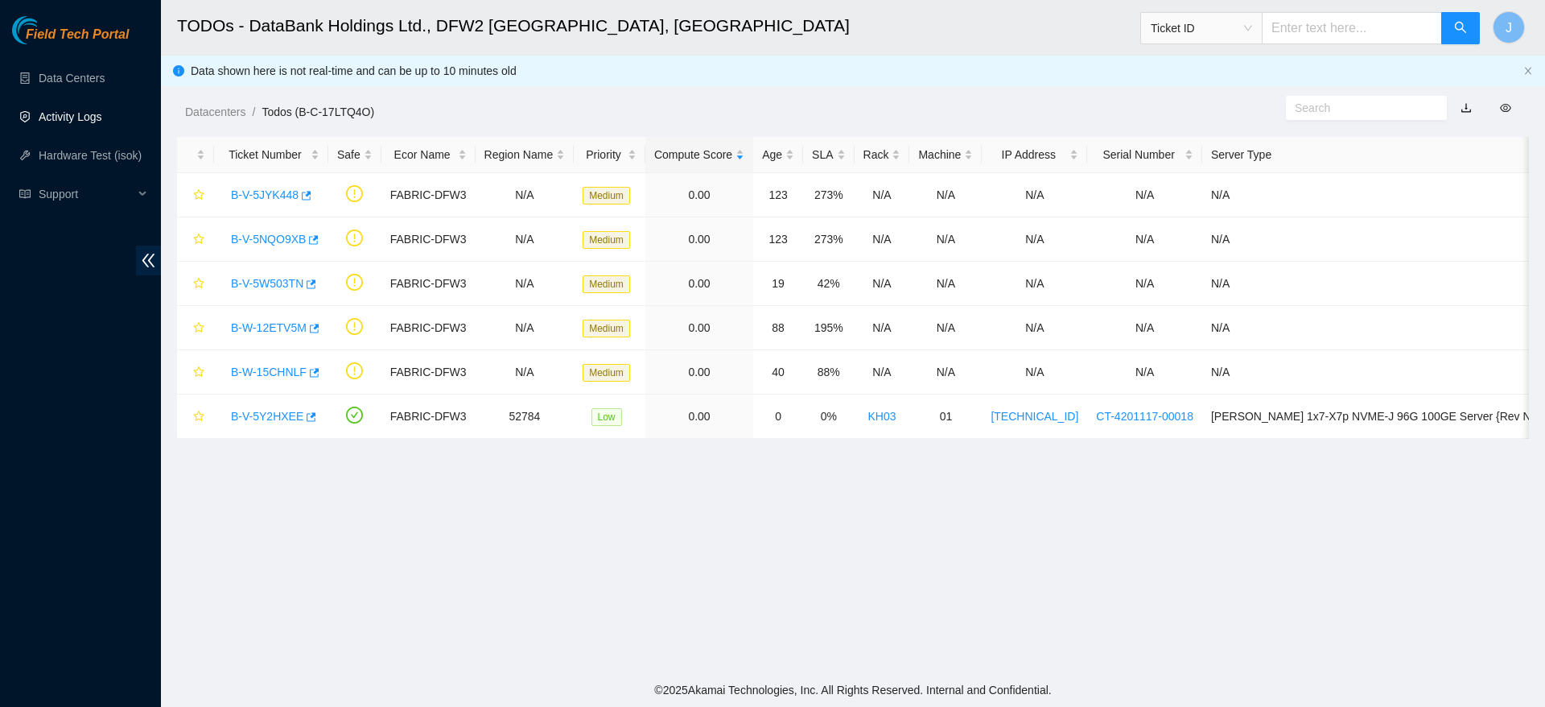
click at [84, 116] on link "Activity Logs" at bounding box center [71, 116] width 64 height 13
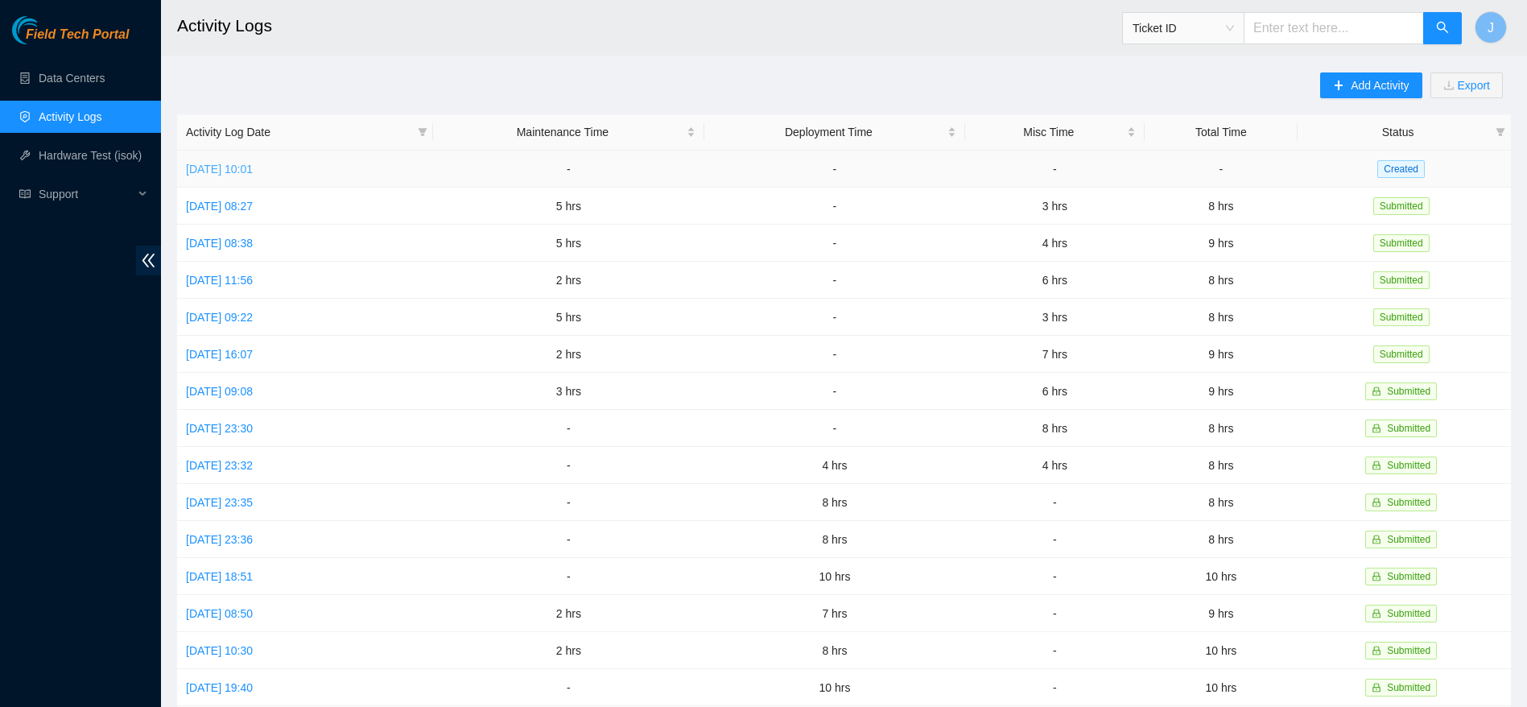
click at [229, 168] on link "Mon, 13 Oct 2025 10:01" at bounding box center [219, 169] width 67 height 13
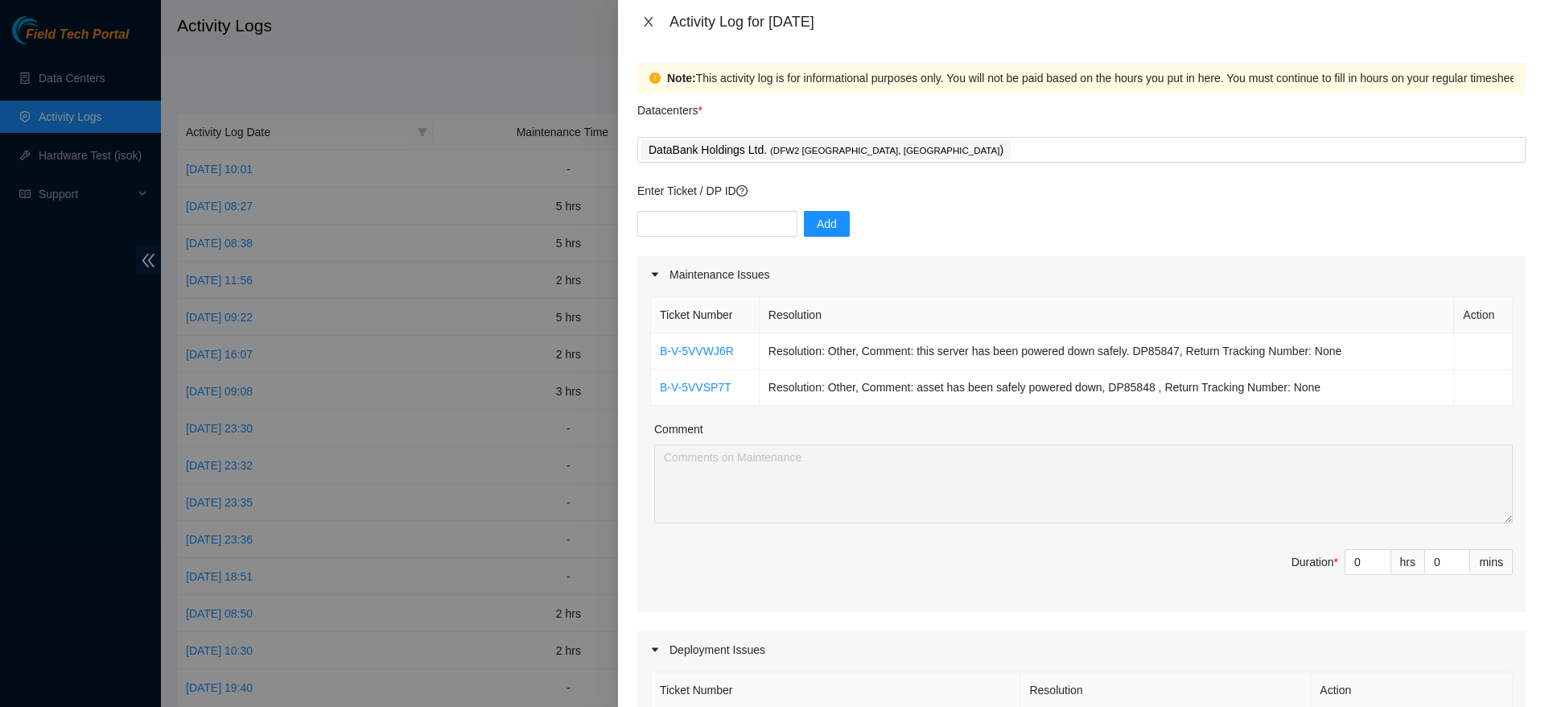
click at [638, 23] on button "Close" at bounding box center [648, 21] width 23 height 15
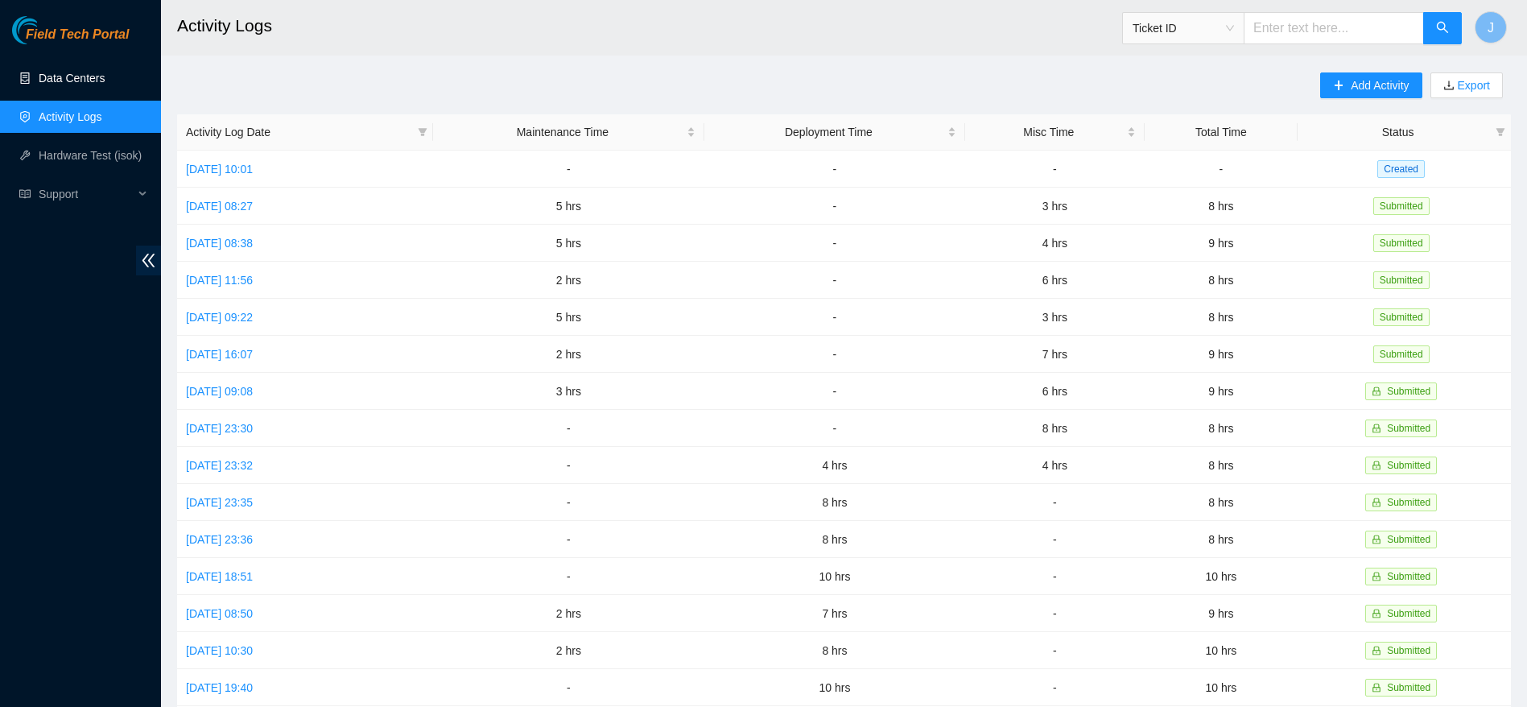
click at [39, 72] on link "Data Centers" at bounding box center [72, 78] width 66 height 13
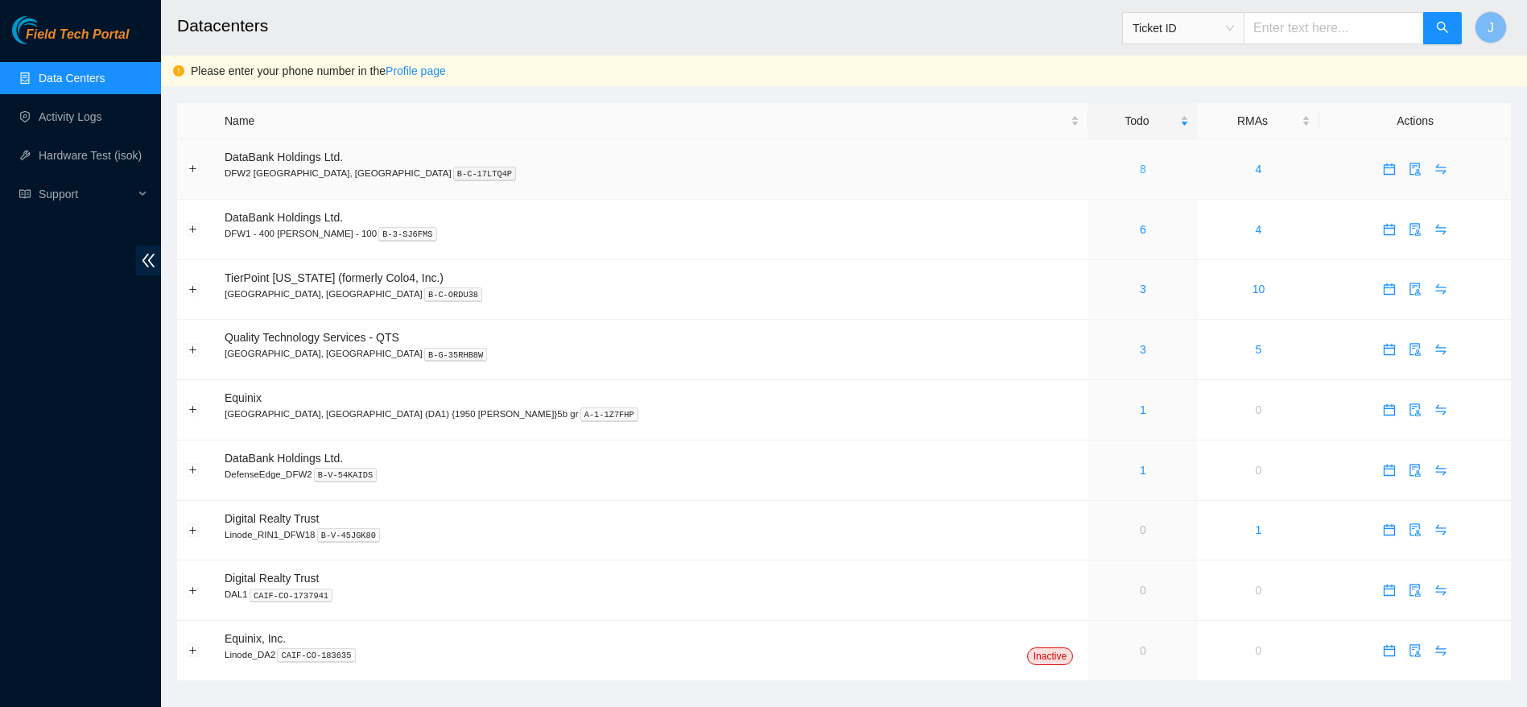
click at [1140, 170] on link "8" at bounding box center [1143, 169] width 6 height 13
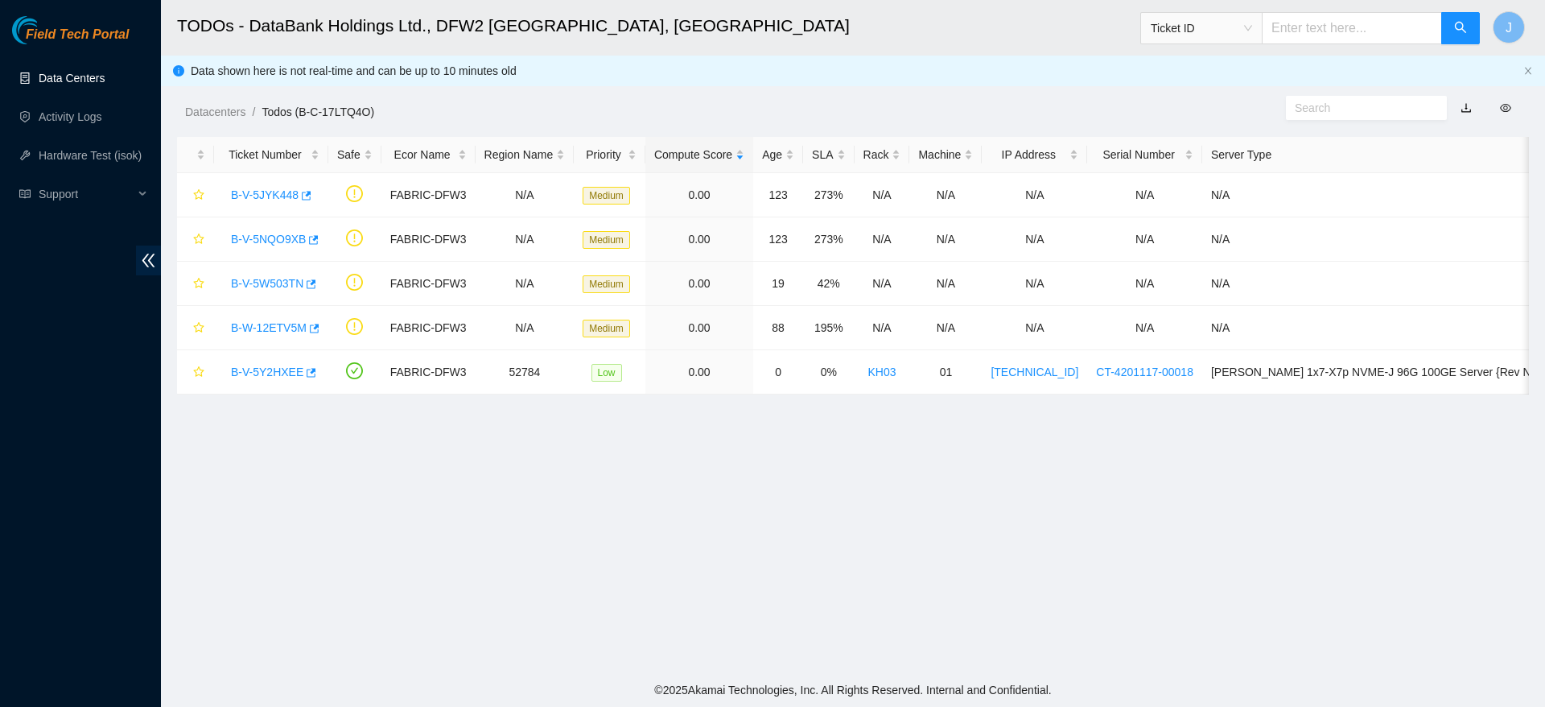
click at [70, 81] on link "Data Centers" at bounding box center [72, 78] width 66 height 13
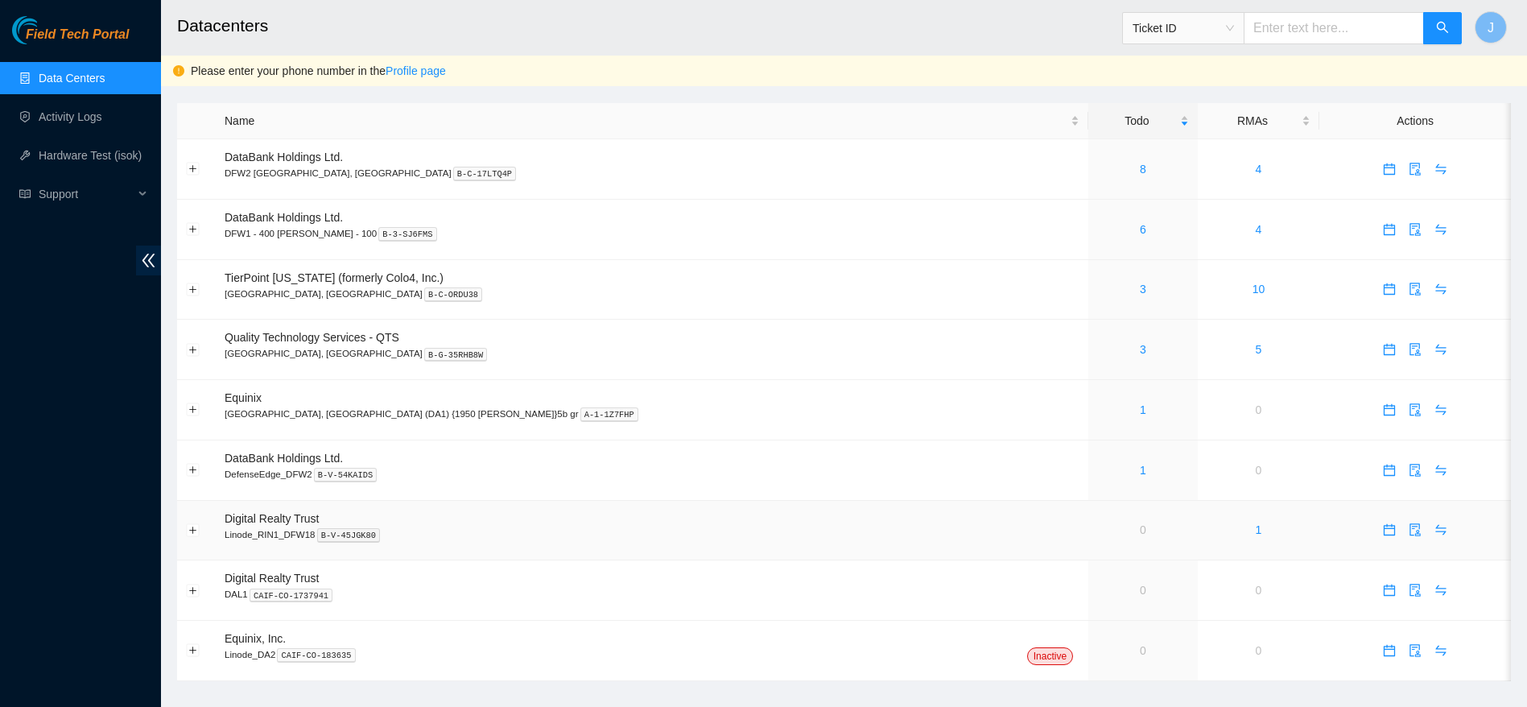
click at [703, 502] on td "Digital Realty Trust Linode_RIN1_DFW18 B-V-45JGK80" at bounding box center [652, 531] width 872 height 60
click at [1140, 167] on link "8" at bounding box center [1143, 169] width 6 height 13
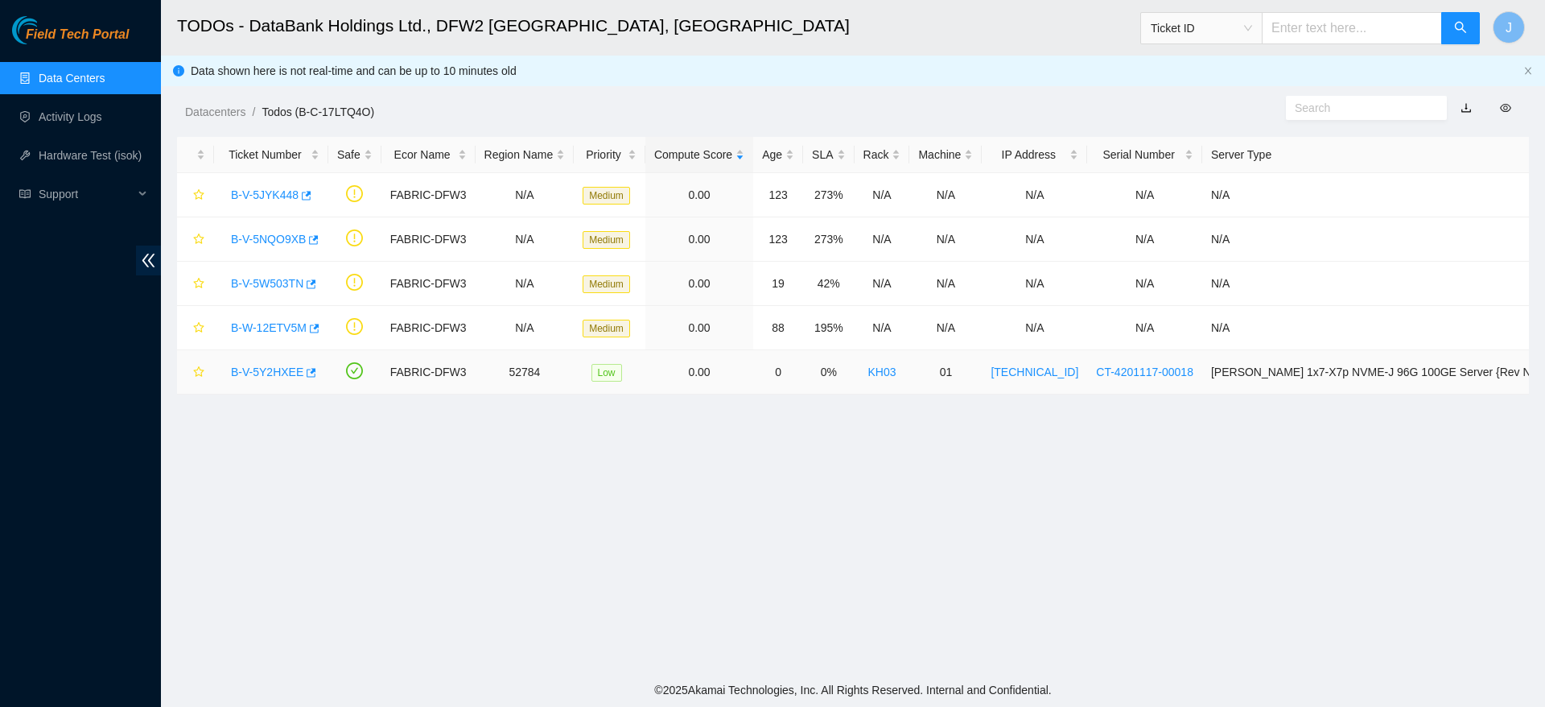
click at [274, 369] on link "B-V-5Y2HXEE" at bounding box center [267, 371] width 72 height 13
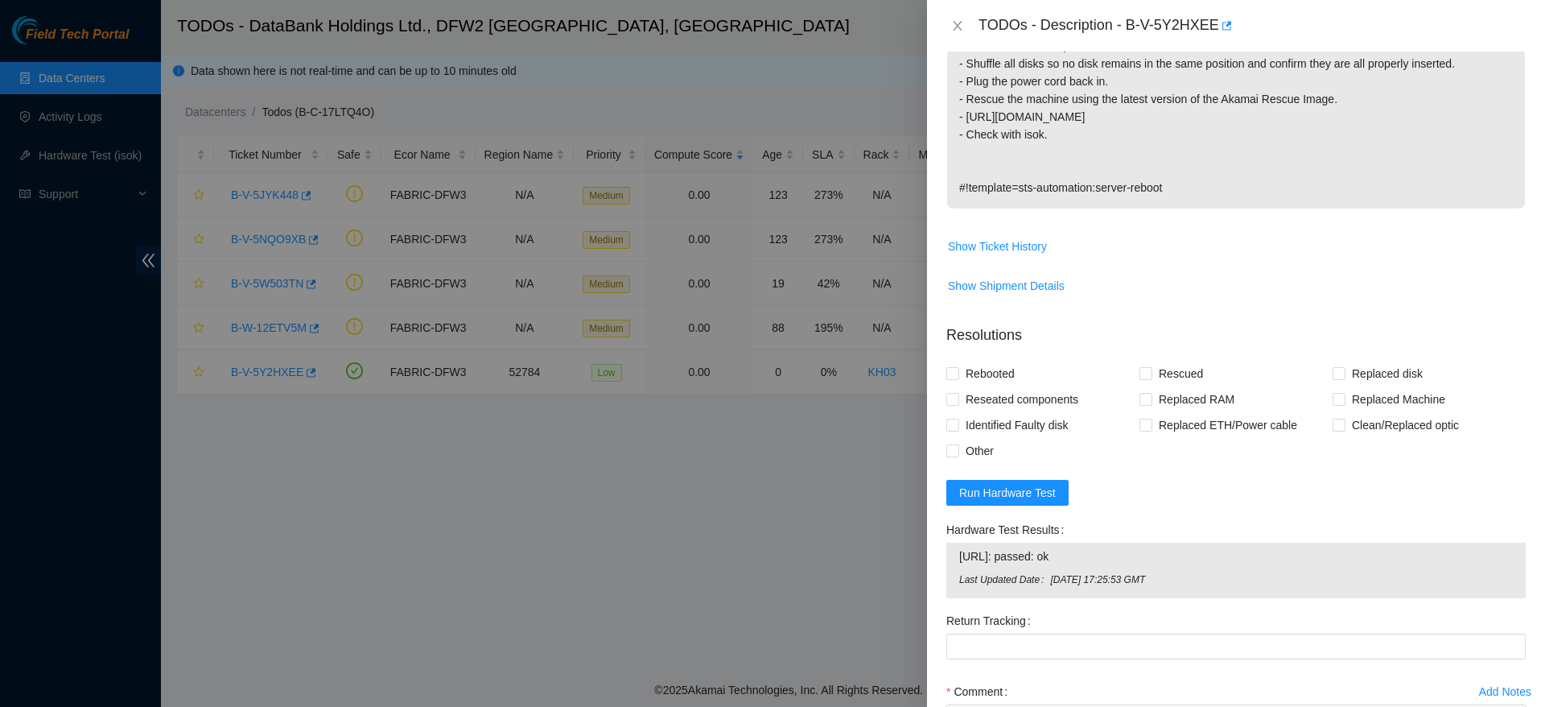
scroll to position [596, 0]
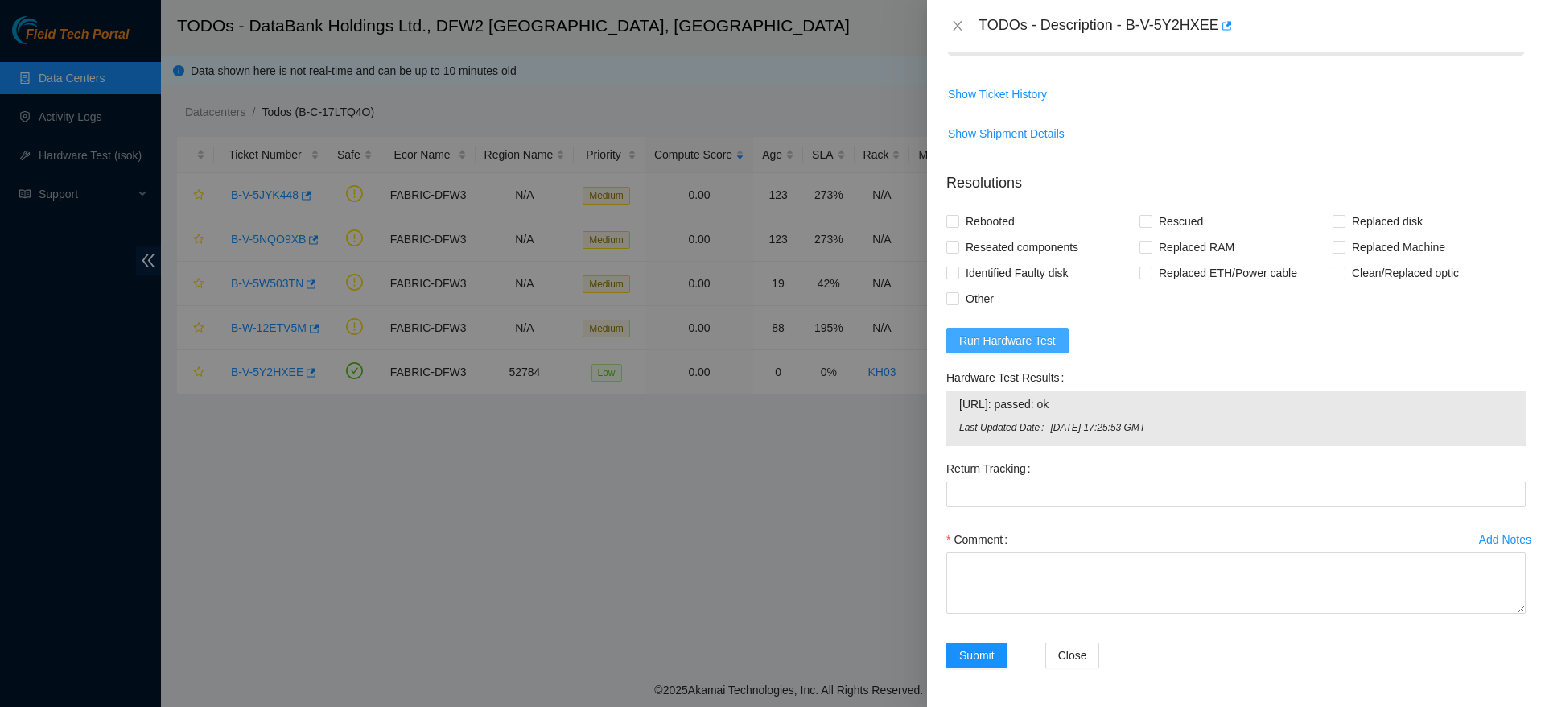
click at [995, 341] on span "Run Hardware Test" at bounding box center [1007, 341] width 97 height 18
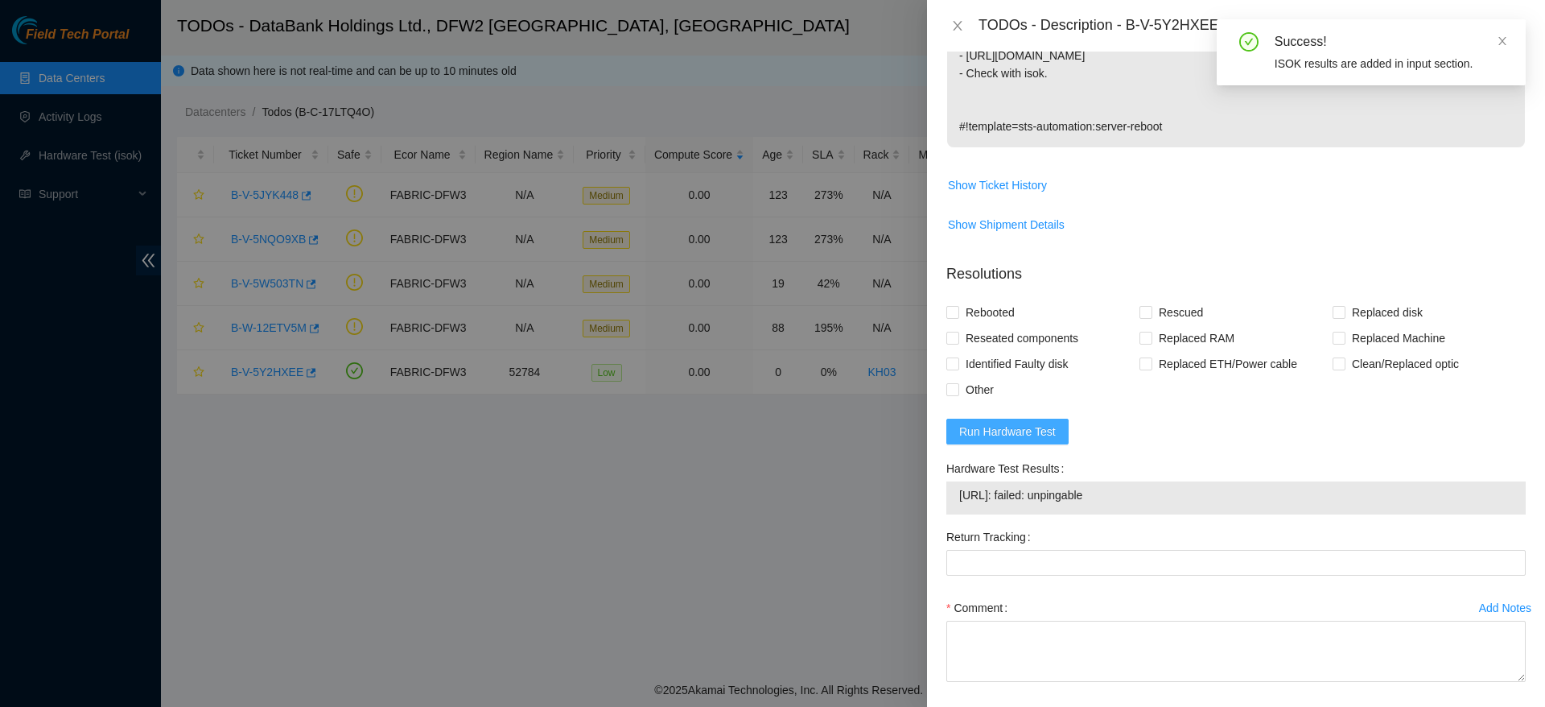
scroll to position [573, 0]
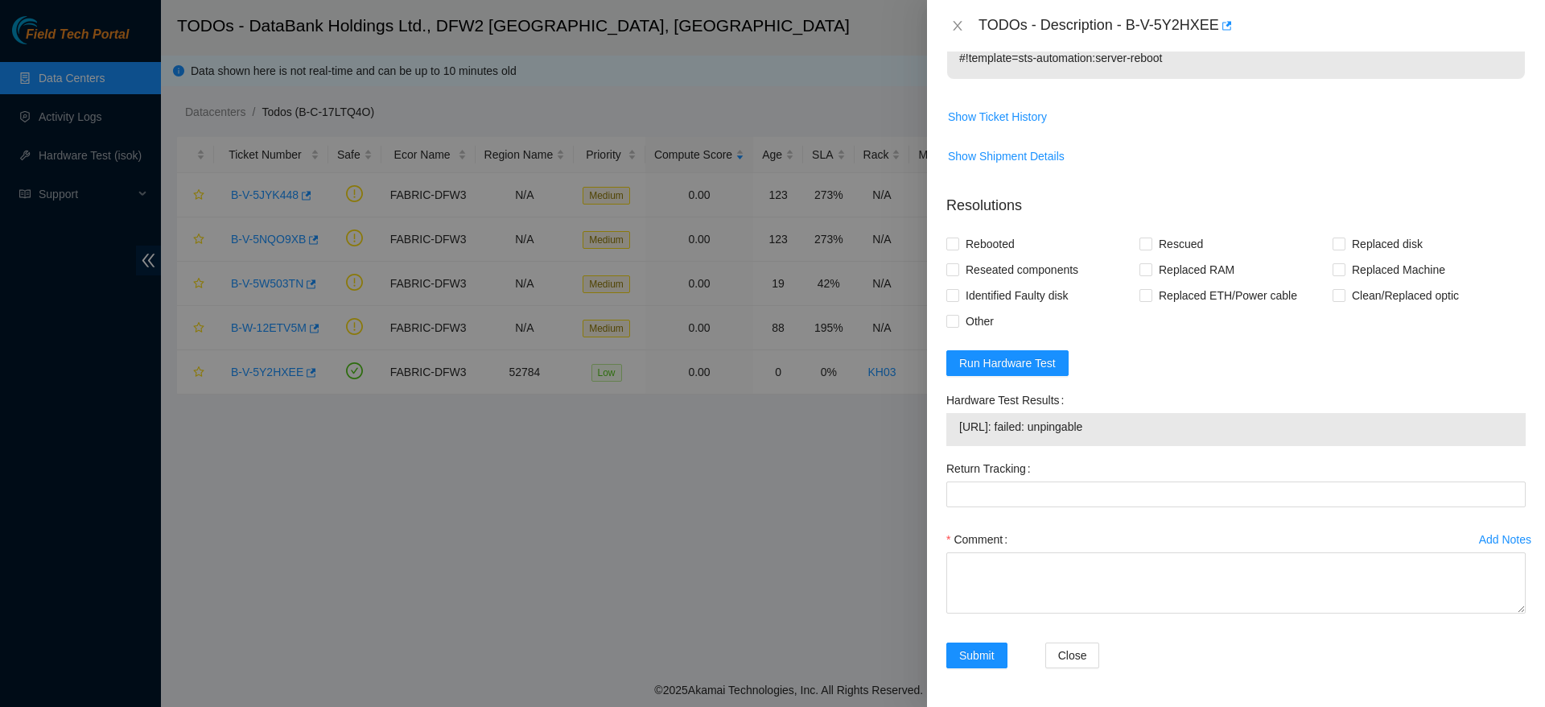
click at [85, 476] on div at bounding box center [772, 353] width 1545 height 707
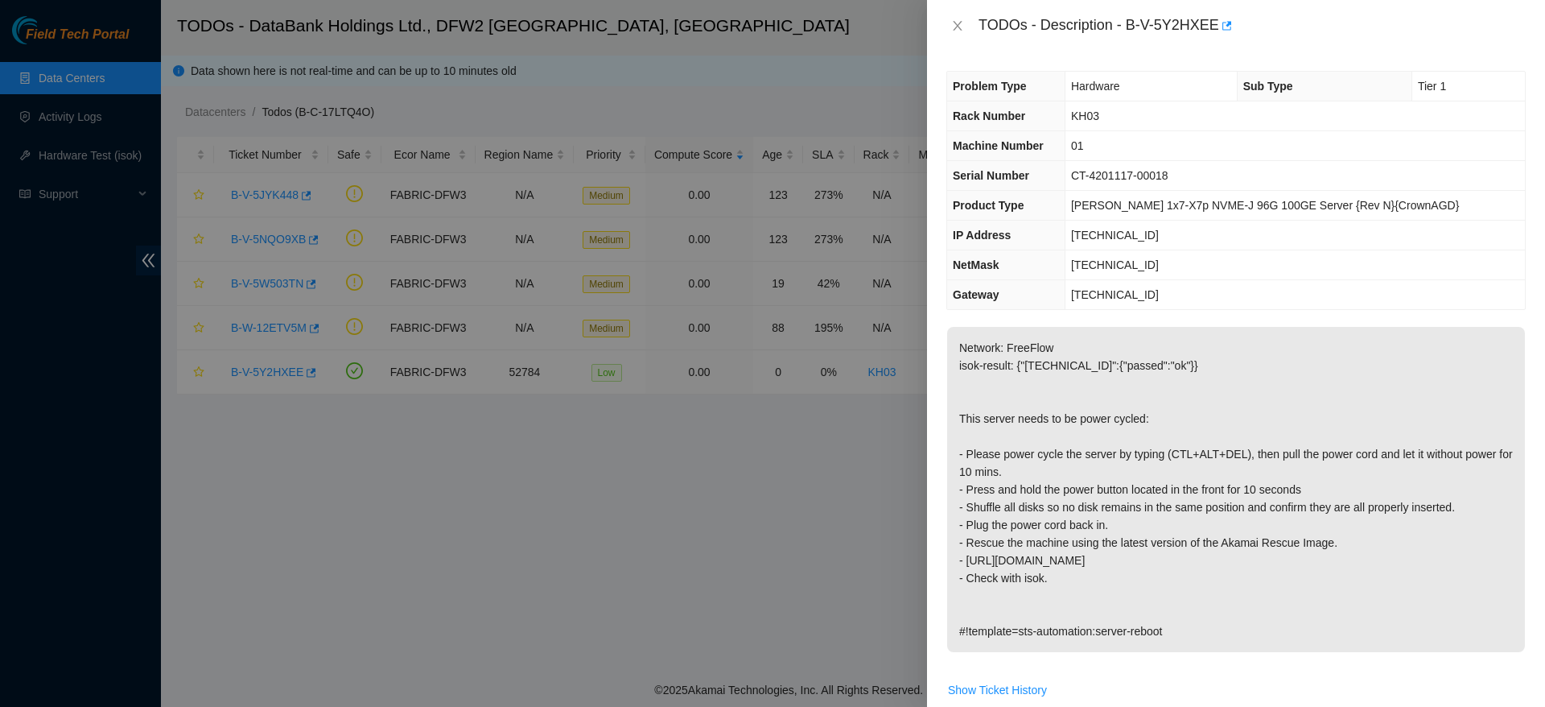
click at [1131, 236] on span "[TECHNICAL_ID]" at bounding box center [1115, 235] width 88 height 13
copy span "[TECHNICAL_ID]"
click at [1437, 266] on td "[TECHNICAL_ID]" at bounding box center [1295, 265] width 460 height 30
click at [1117, 265] on span "[TECHNICAL_ID]" at bounding box center [1115, 264] width 88 height 13
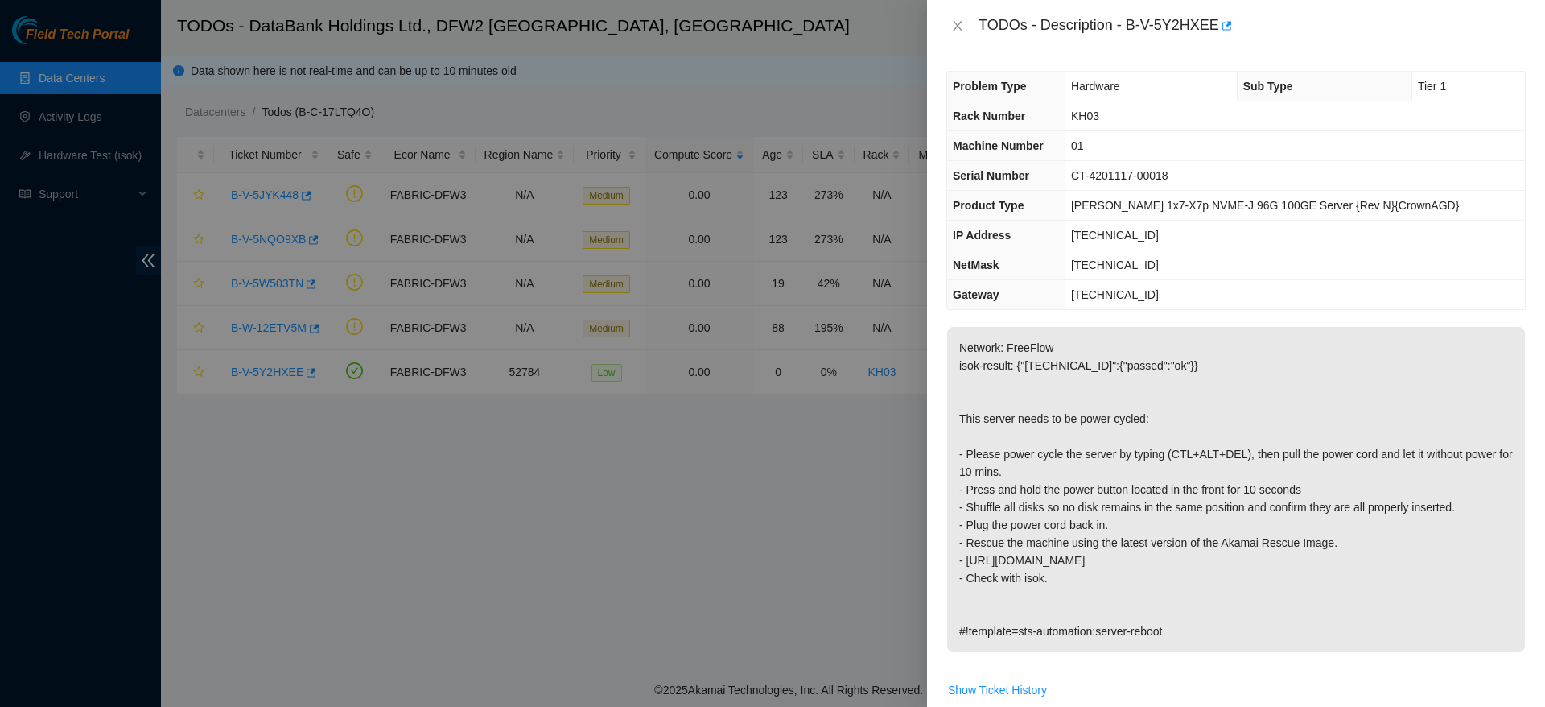
click at [1117, 265] on span "[TECHNICAL_ID]" at bounding box center [1115, 264] width 88 height 13
copy span "[TECHNICAL_ID]"
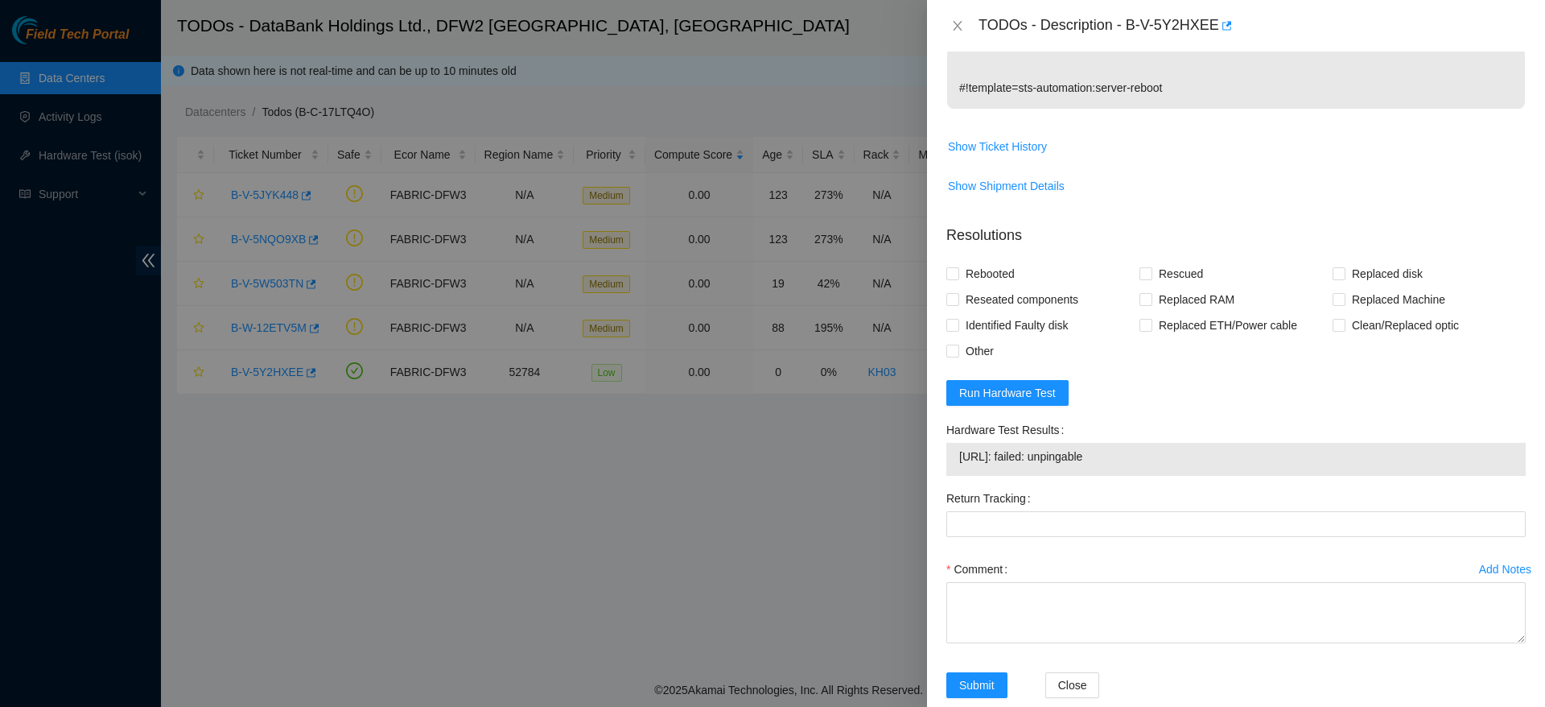
scroll to position [573, 0]
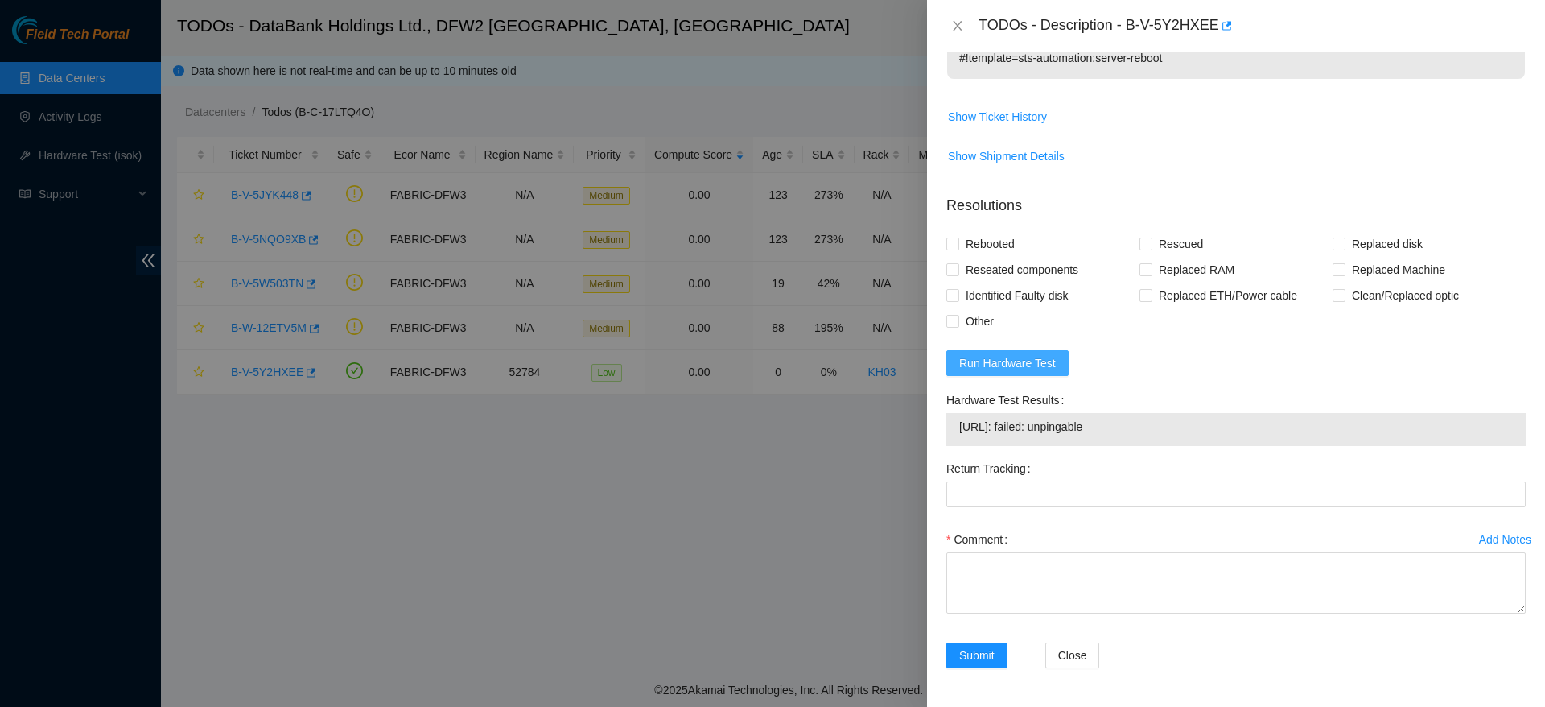
click at [1016, 365] on span "Run Hardware Test" at bounding box center [1007, 363] width 97 height 18
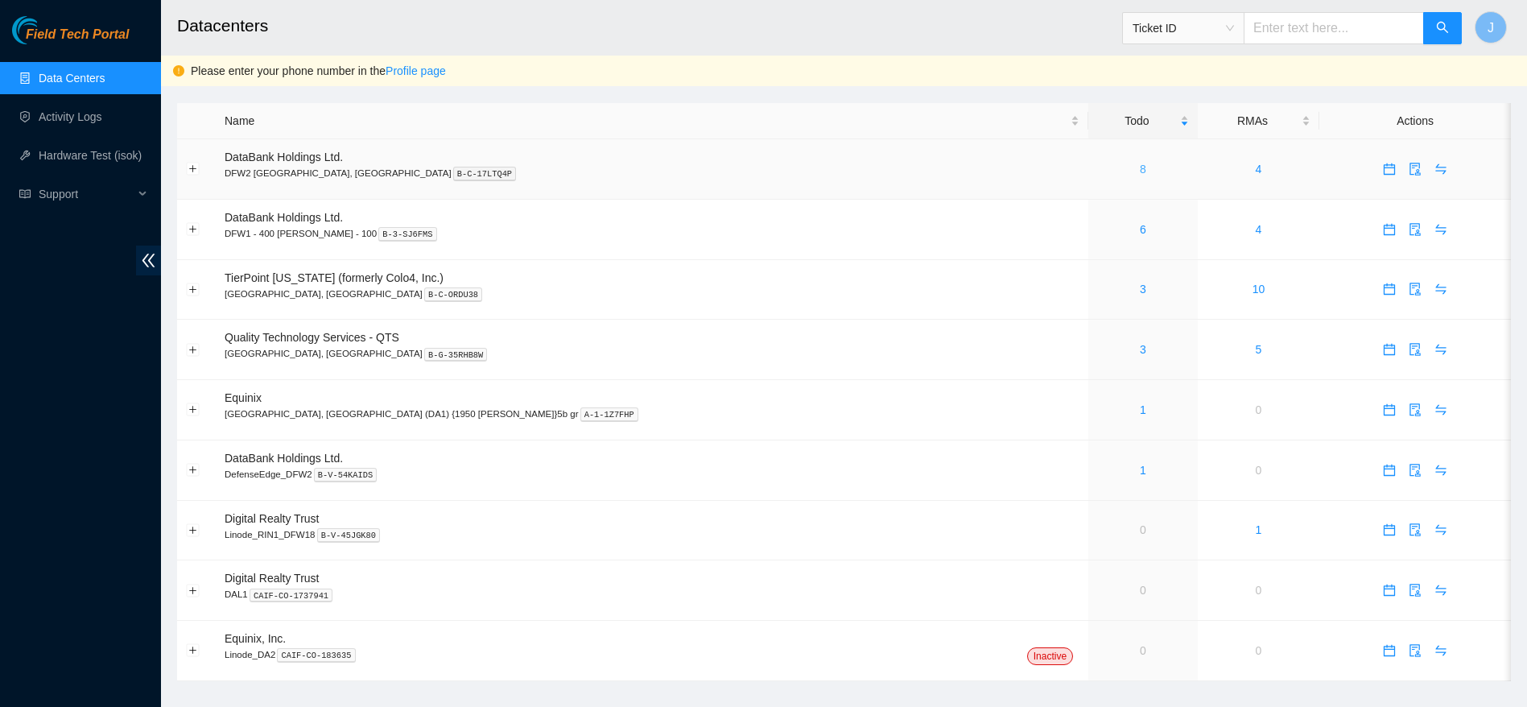
click at [1140, 167] on link "8" at bounding box center [1143, 169] width 6 height 13
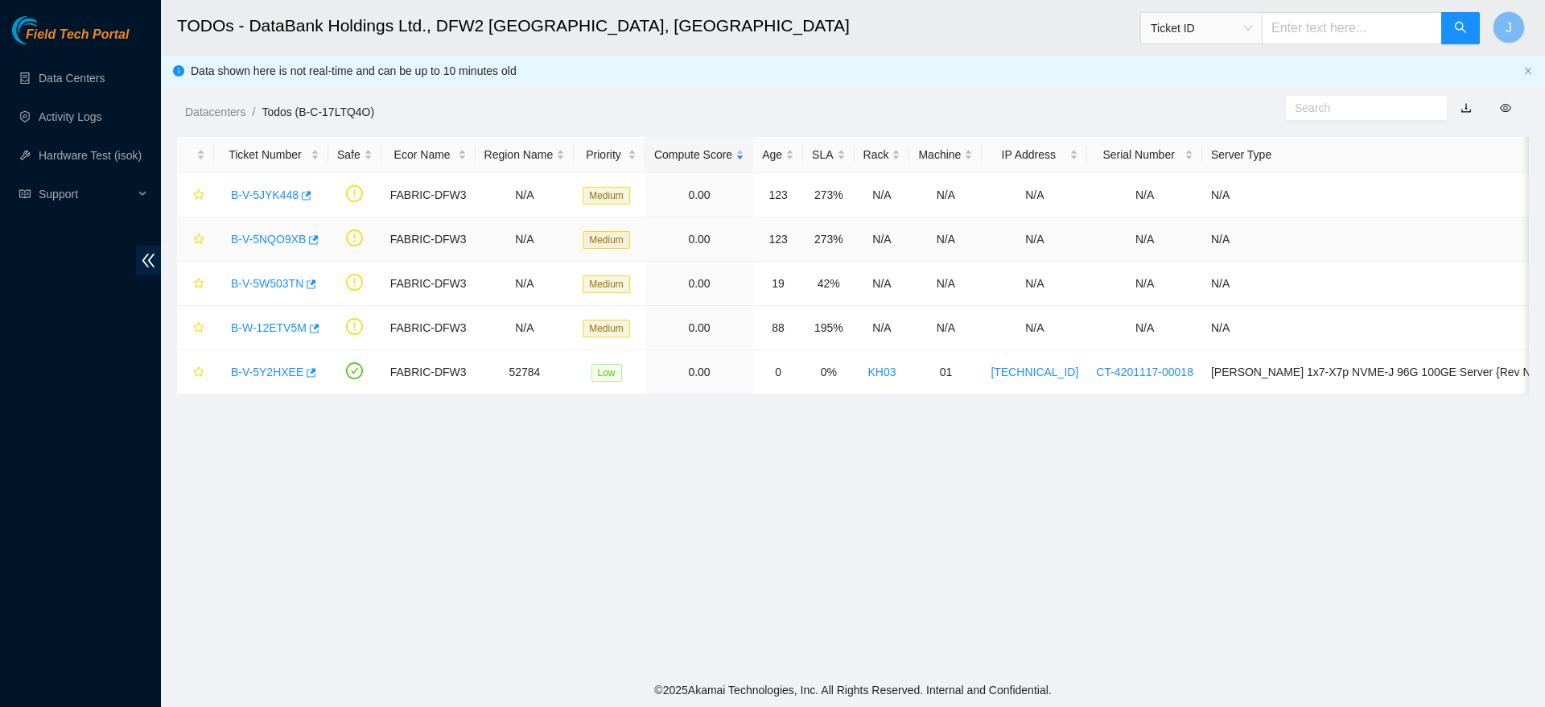
click at [1479, 254] on td "N/A" at bounding box center [1405, 239] width 406 height 44
drag, startPoint x: 220, startPoint y: 377, endPoint x: 299, endPoint y: 377, distance: 78.9
click at [299, 377] on td "B-V-5Y2HXEE" at bounding box center [271, 372] width 114 height 44
copy tr "B-V-5Y2HXEE"
click at [671, 481] on main "TODOs - DataBank Holdings Ltd., DFW2 [GEOGRAPHIC_DATA], [GEOGRAPHIC_DATA] Ticke…" at bounding box center [853, 336] width 1384 height 673
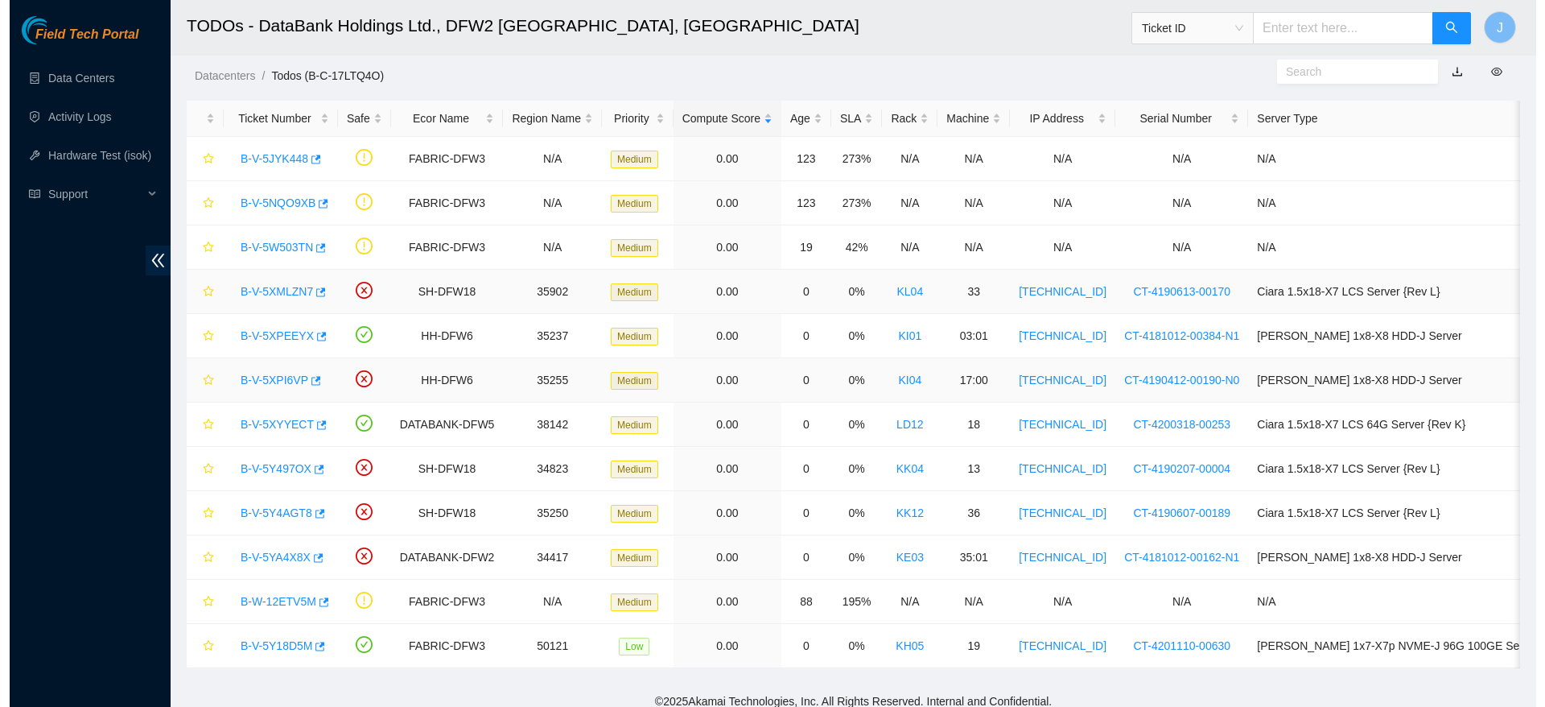
scroll to position [45, 0]
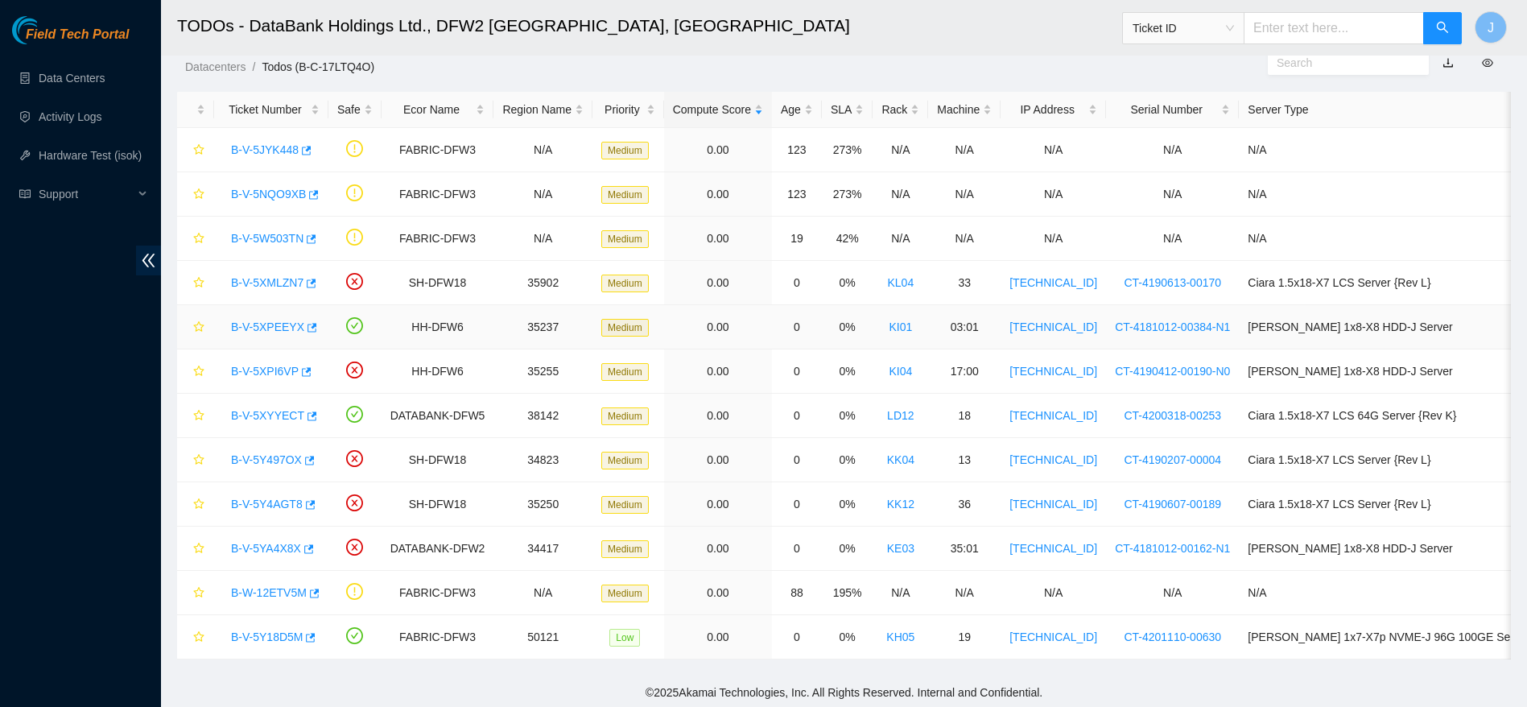
click at [250, 320] on link "B-V-5XPEEYX" at bounding box center [267, 326] width 73 height 13
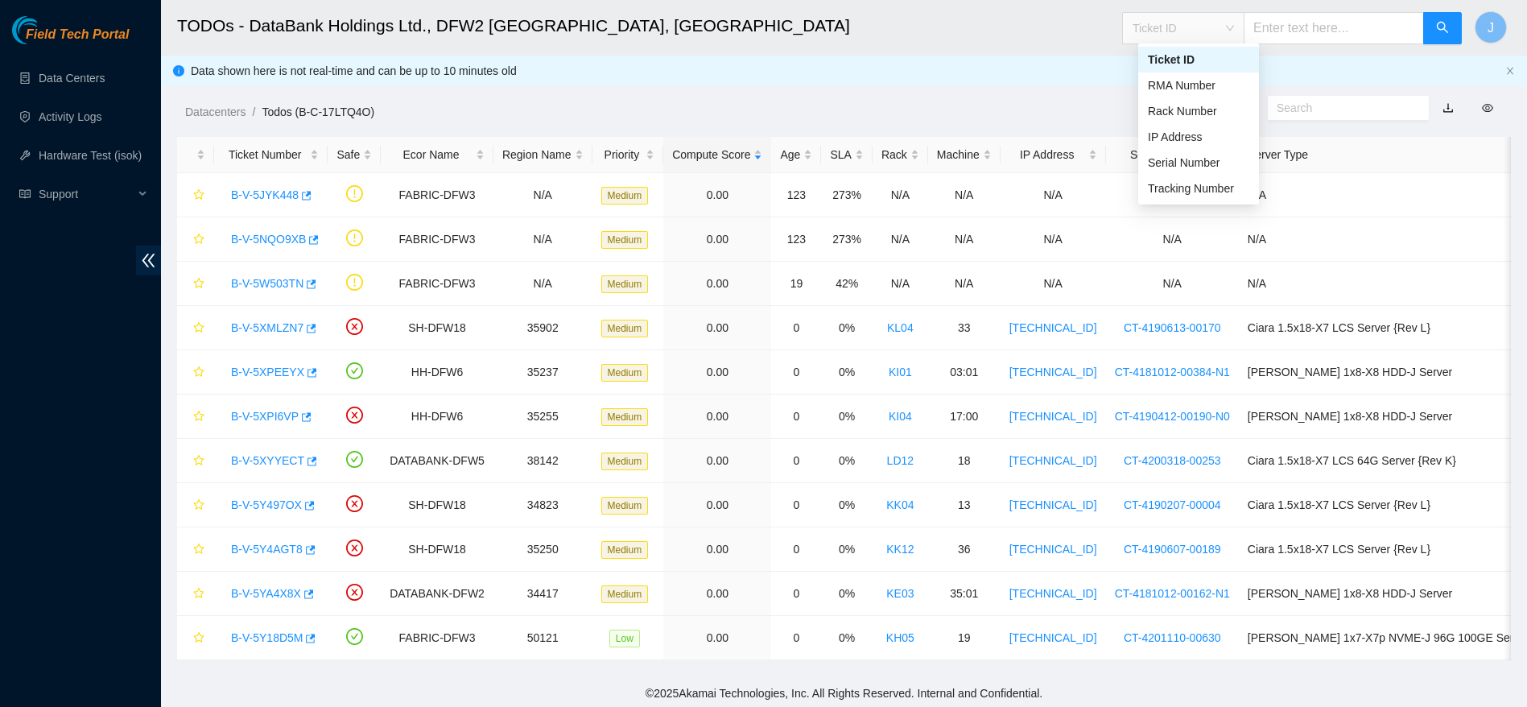
click at [1223, 22] on span "Ticket ID" at bounding box center [1182, 28] width 101 height 24
click at [1190, 178] on div "Tracking Number" at bounding box center [1198, 188] width 121 height 26
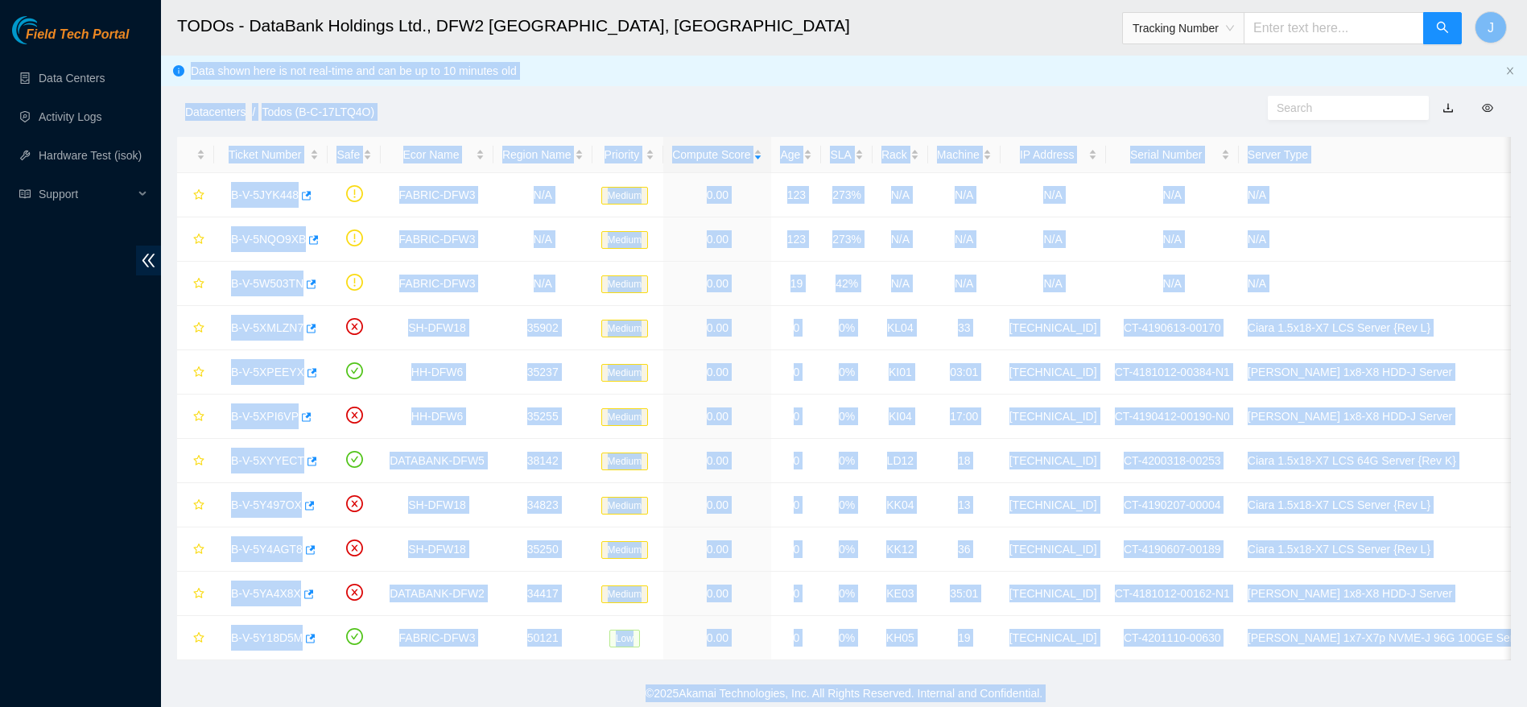
drag, startPoint x: 1317, startPoint y: 29, endPoint x: 1355, endPoint y: 17, distance: 40.5
click at [1355, 17] on body "Field Tech Portal Data Centers Activity Logs Hardware Test (isok) Support TODOs…" at bounding box center [763, 353] width 1527 height 707
click at [1355, 17] on input "text" at bounding box center [1334, 28] width 180 height 32
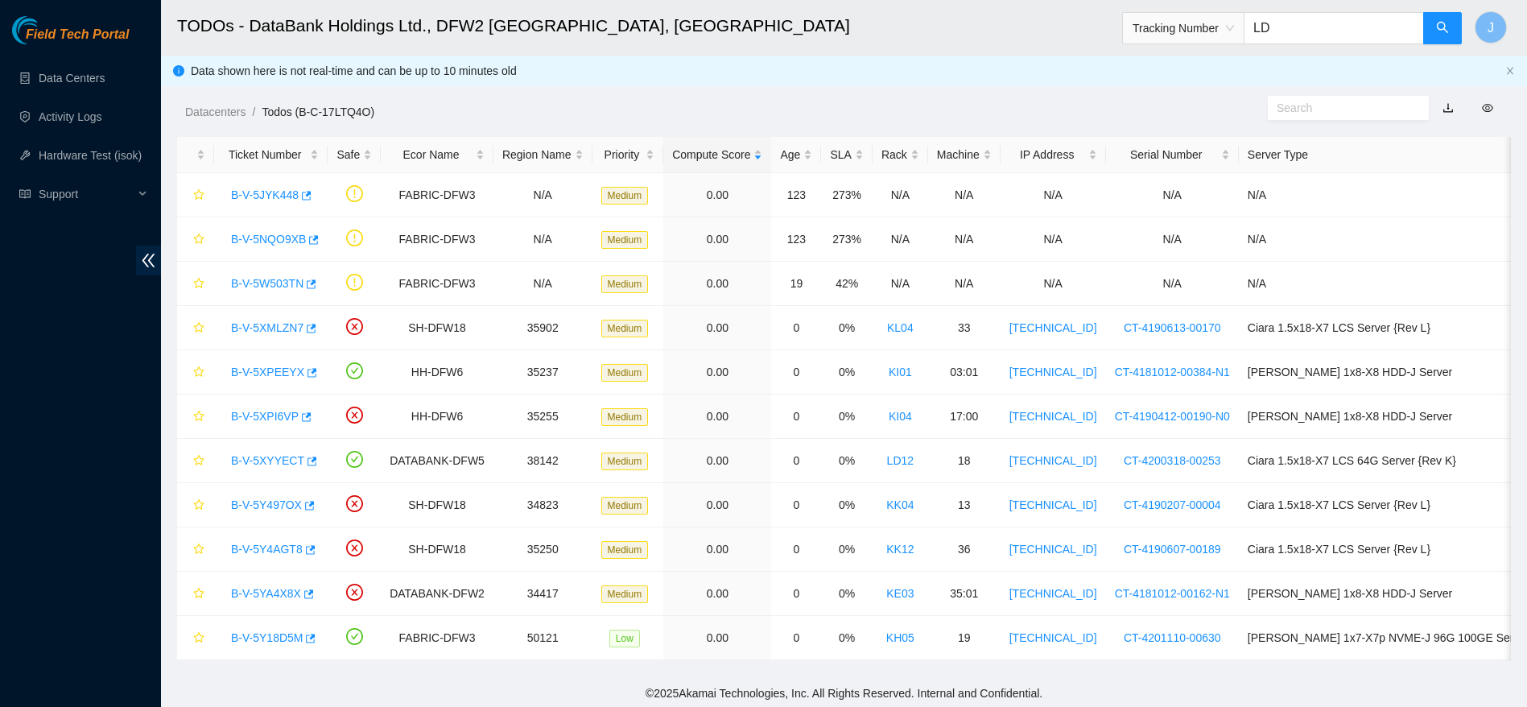
type input "L"
type input "463470064686"
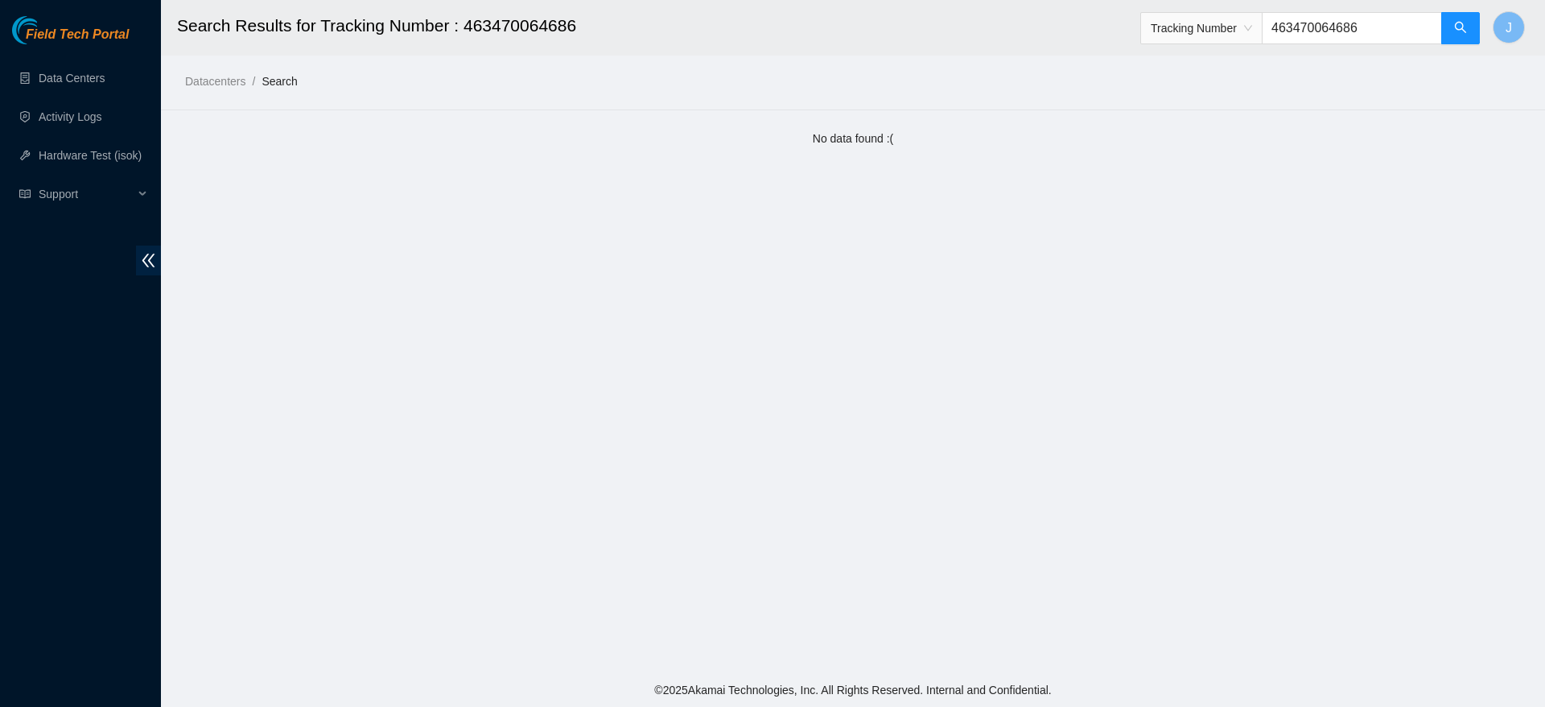
click at [1382, 33] on input "463470064686" at bounding box center [1352, 28] width 180 height 32
type input "463470064688"
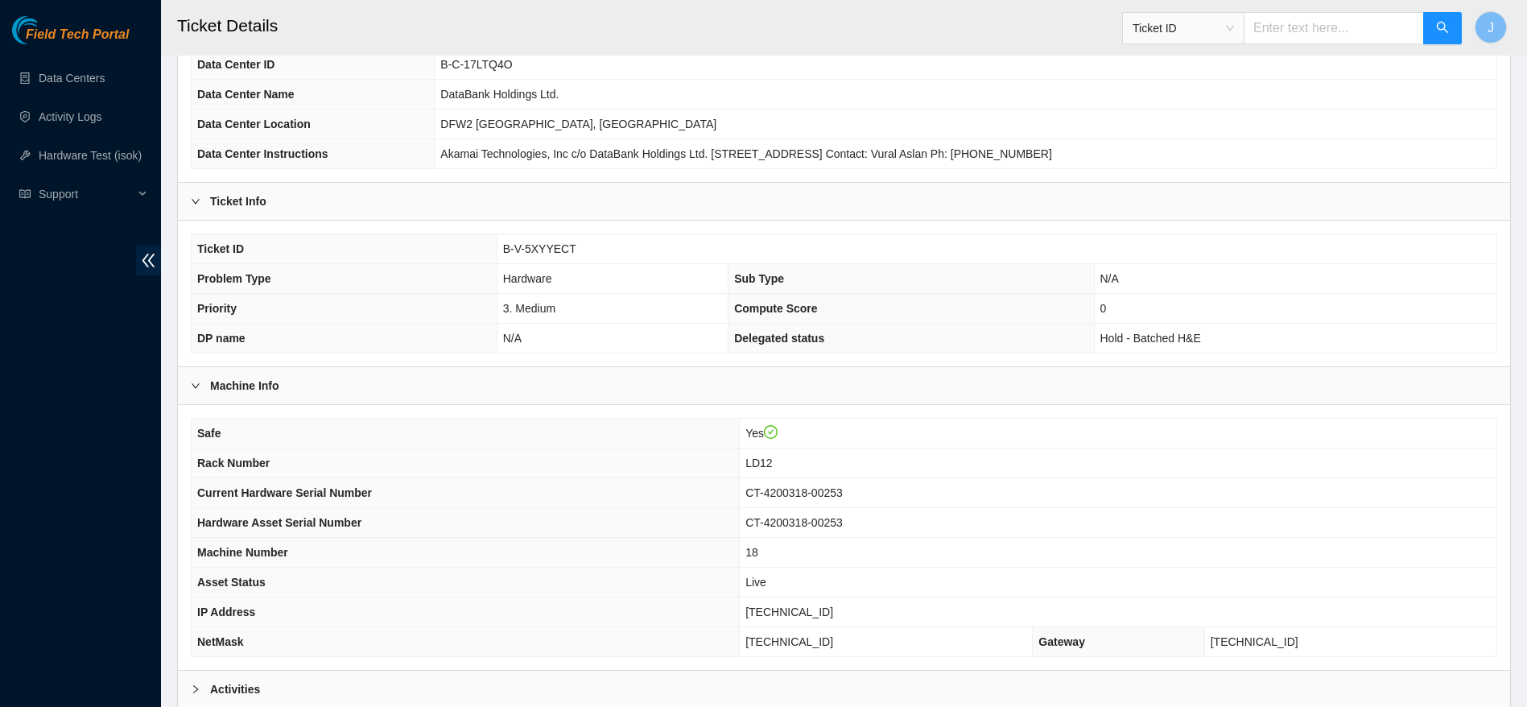
scroll to position [151, 0]
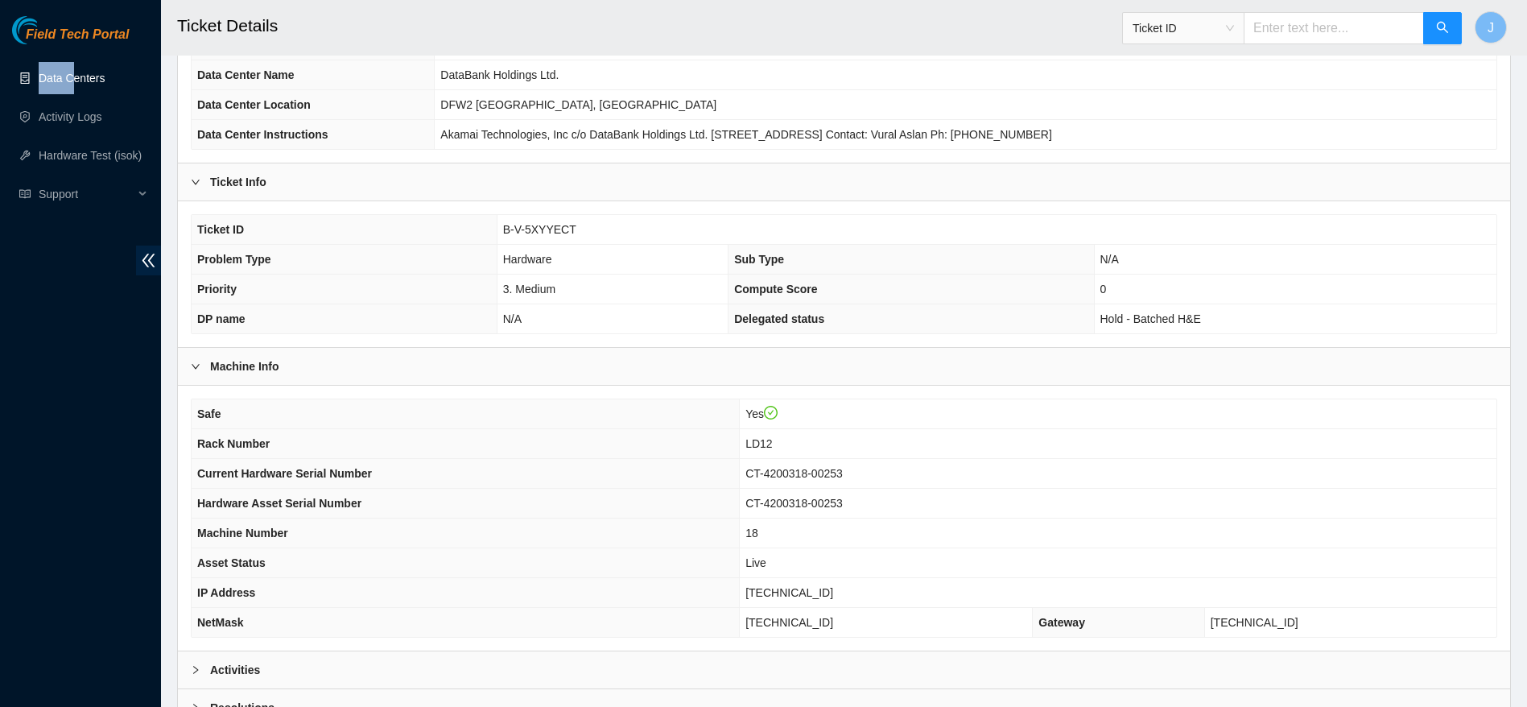
drag, startPoint x: 71, startPoint y: 56, endPoint x: 71, endPoint y: 64, distance: 8.9
click at [71, 64] on div "Field Tech Portal Data Centers Activity Logs Hardware Test (isok) Support" at bounding box center [80, 361] width 161 height 691
click at [71, 72] on link "Data Centers" at bounding box center [72, 78] width 66 height 13
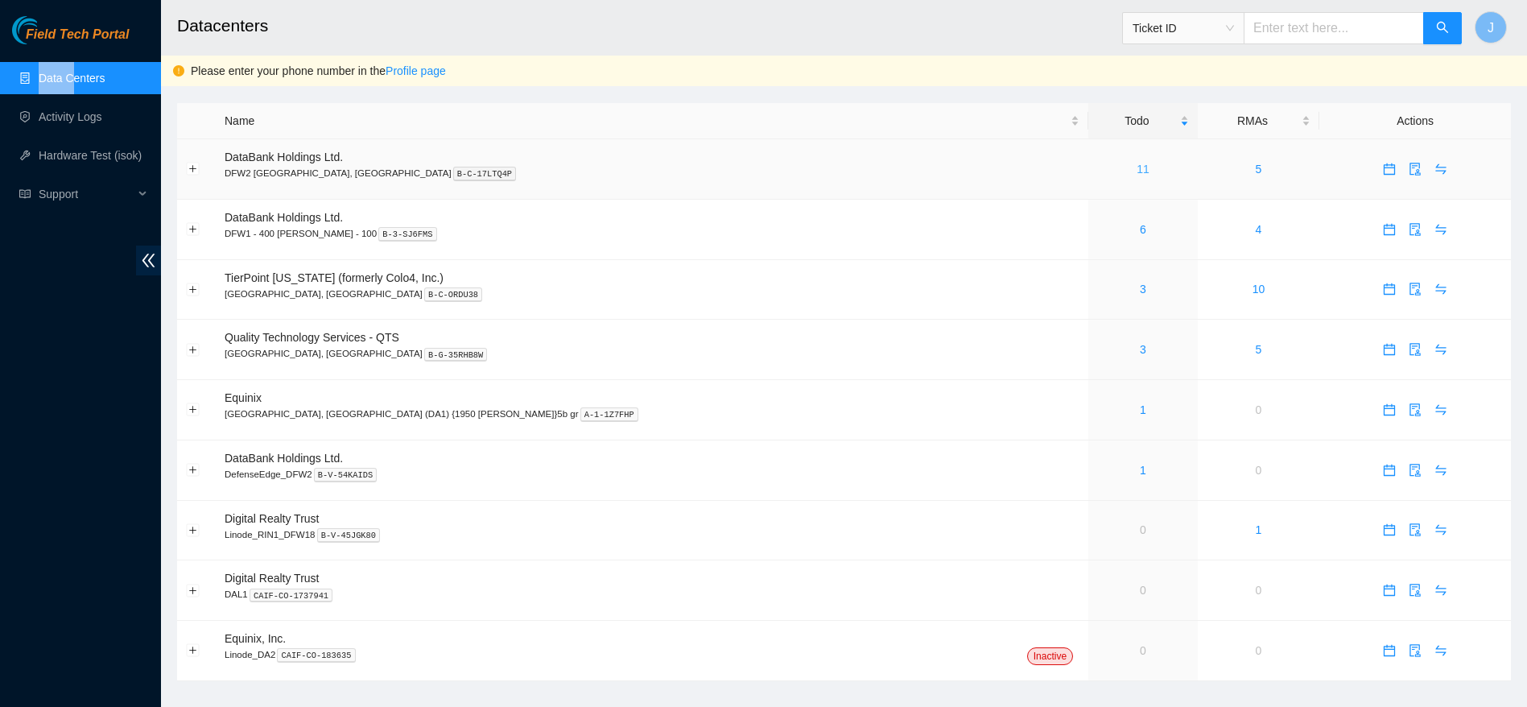
click at [1136, 169] on link "11" at bounding box center [1142, 169] width 13 height 13
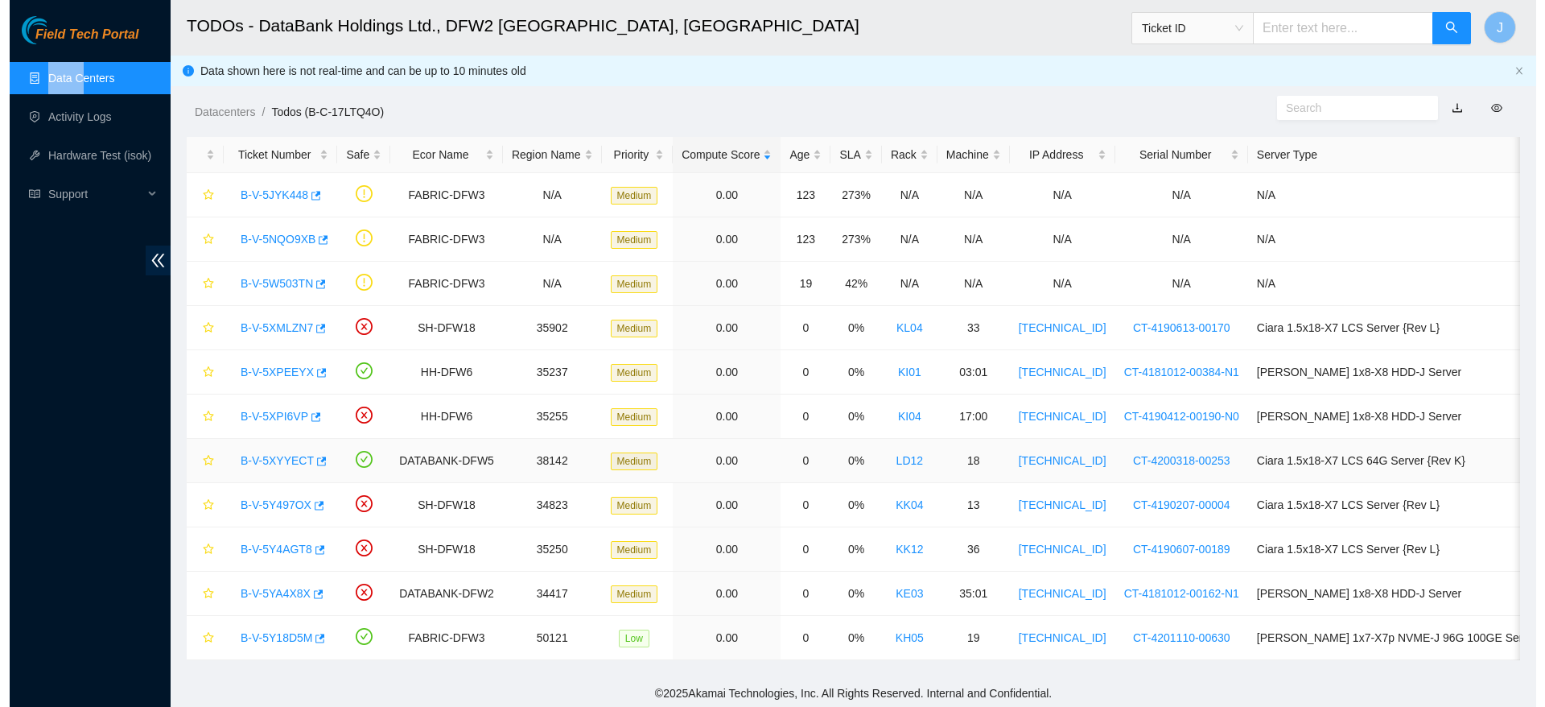
scroll to position [22, 0]
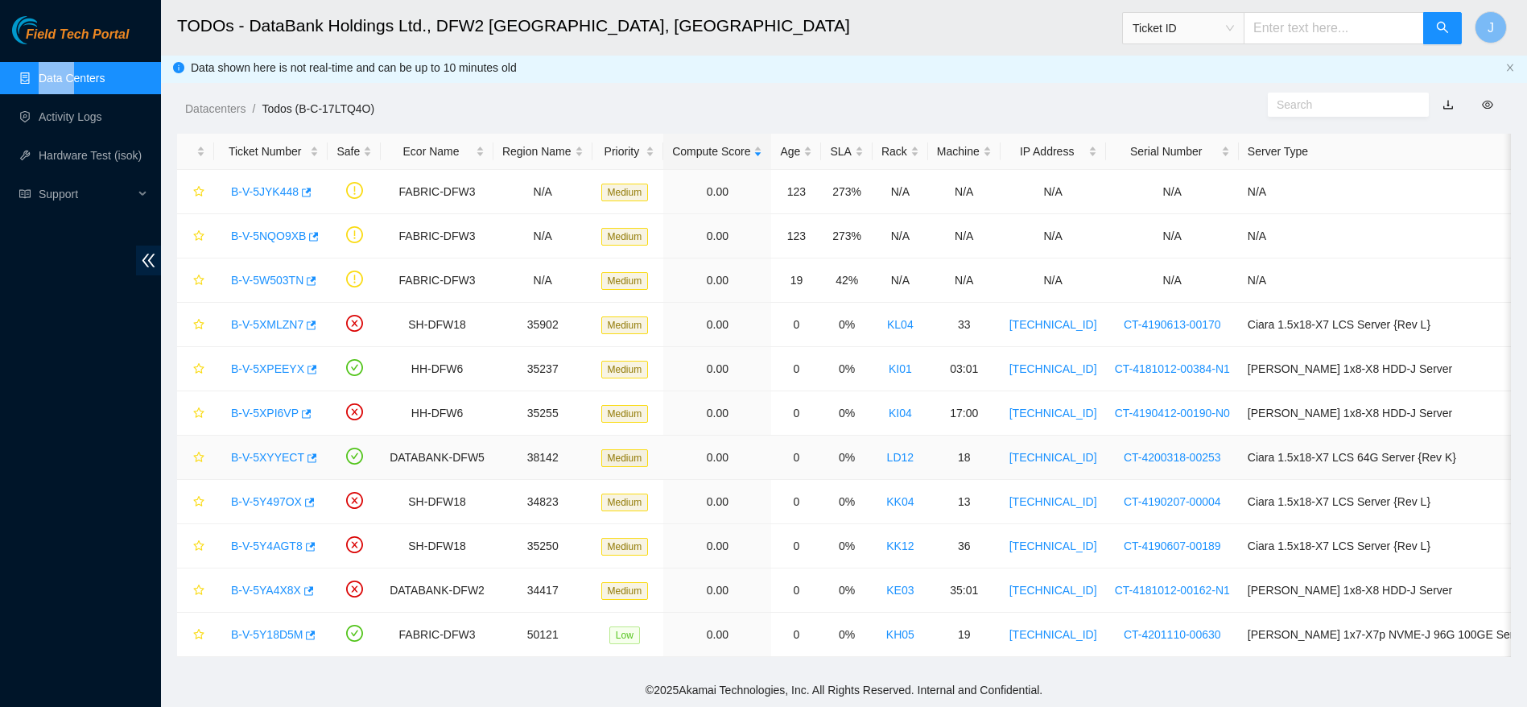
click at [277, 451] on link "B-V-5XYYECT" at bounding box center [267, 457] width 73 height 13
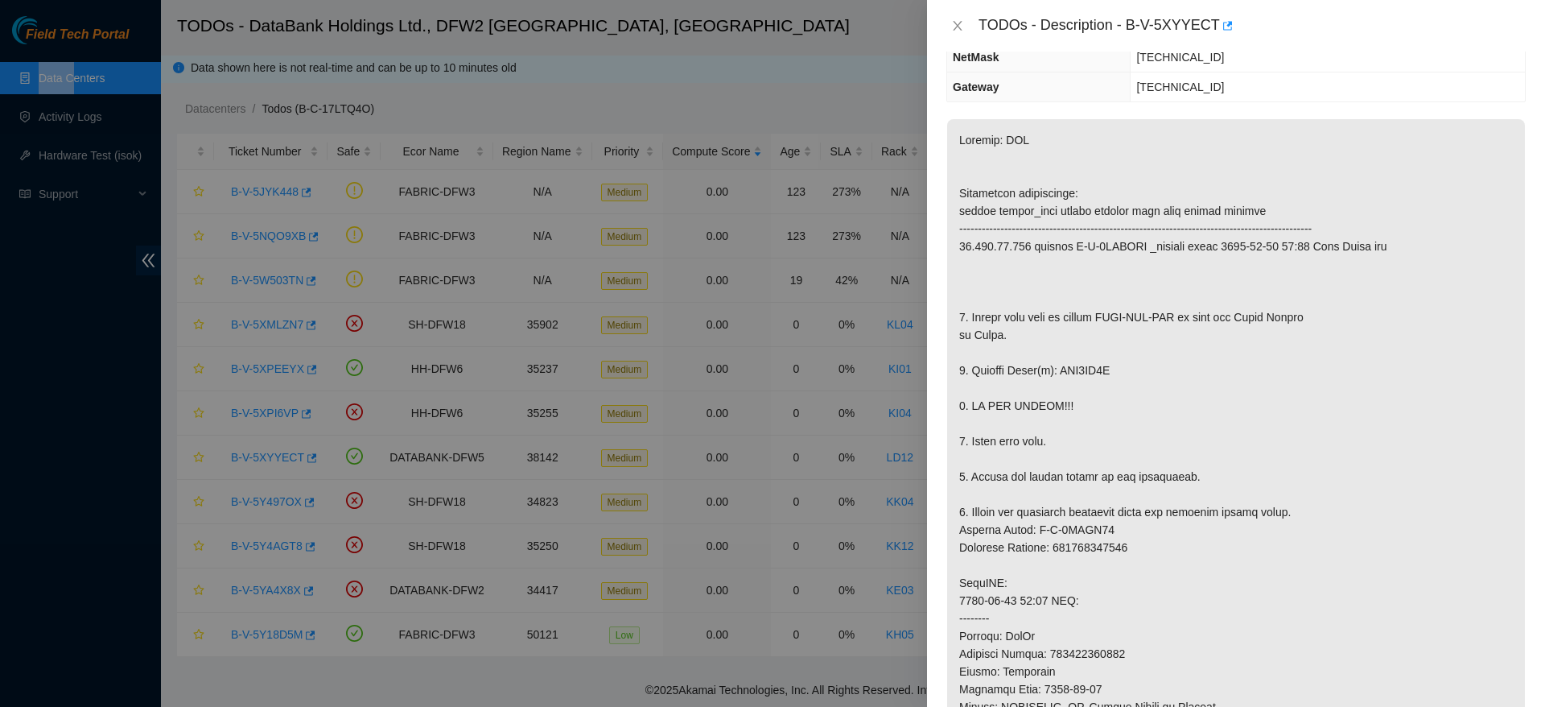
scroll to position [179, 0]
drag, startPoint x: 1058, startPoint y: 362, endPoint x: 1143, endPoint y: 365, distance: 84.5
click at [1143, 365] on p at bounding box center [1236, 573] width 578 height 910
copy p "WJG0KB8T"
drag, startPoint x: 1128, startPoint y: 29, endPoint x: 1215, endPoint y: 31, distance: 86.2
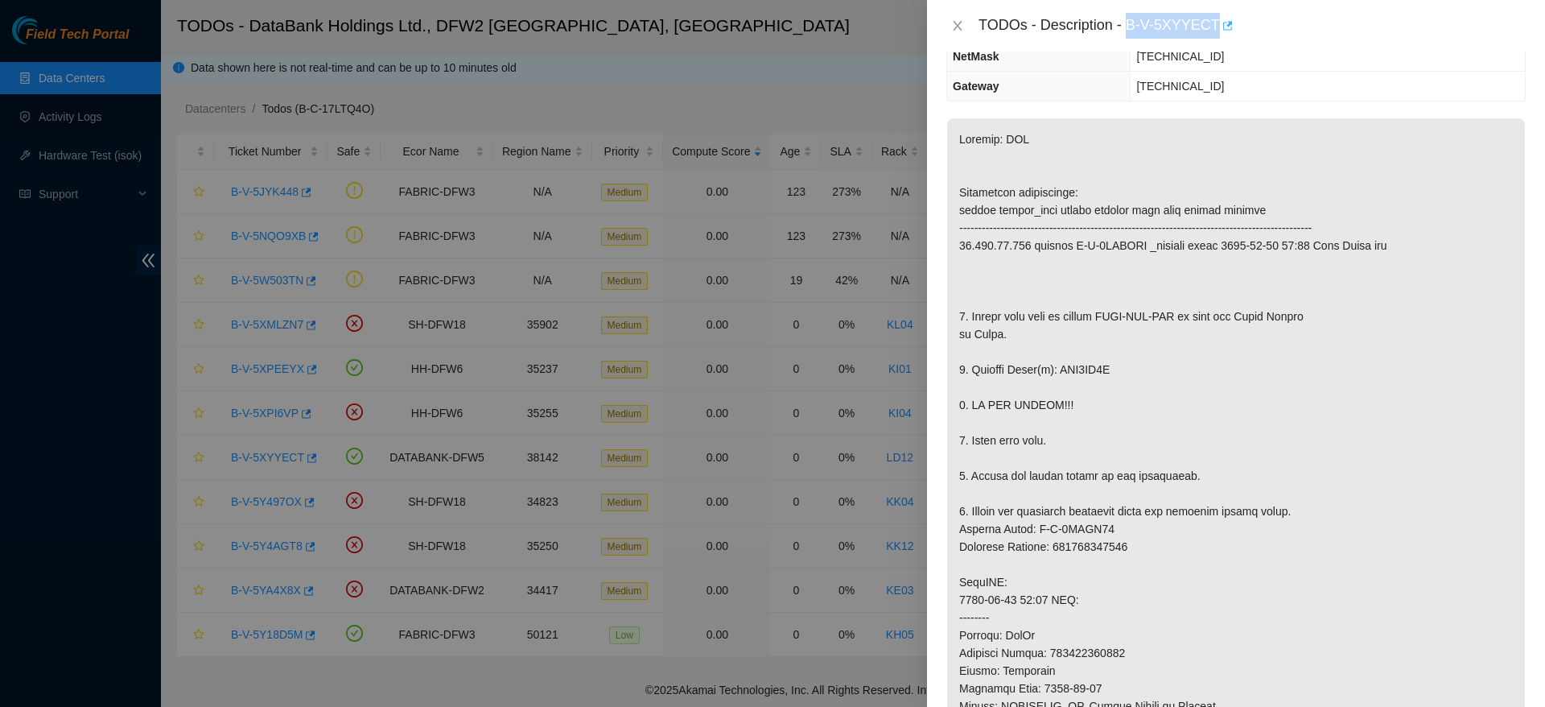
click at [1215, 31] on div "TODOs - Description - B-V-5XYYECT" at bounding box center [1252, 26] width 547 height 26
copy div "B-V-5XYYECT"
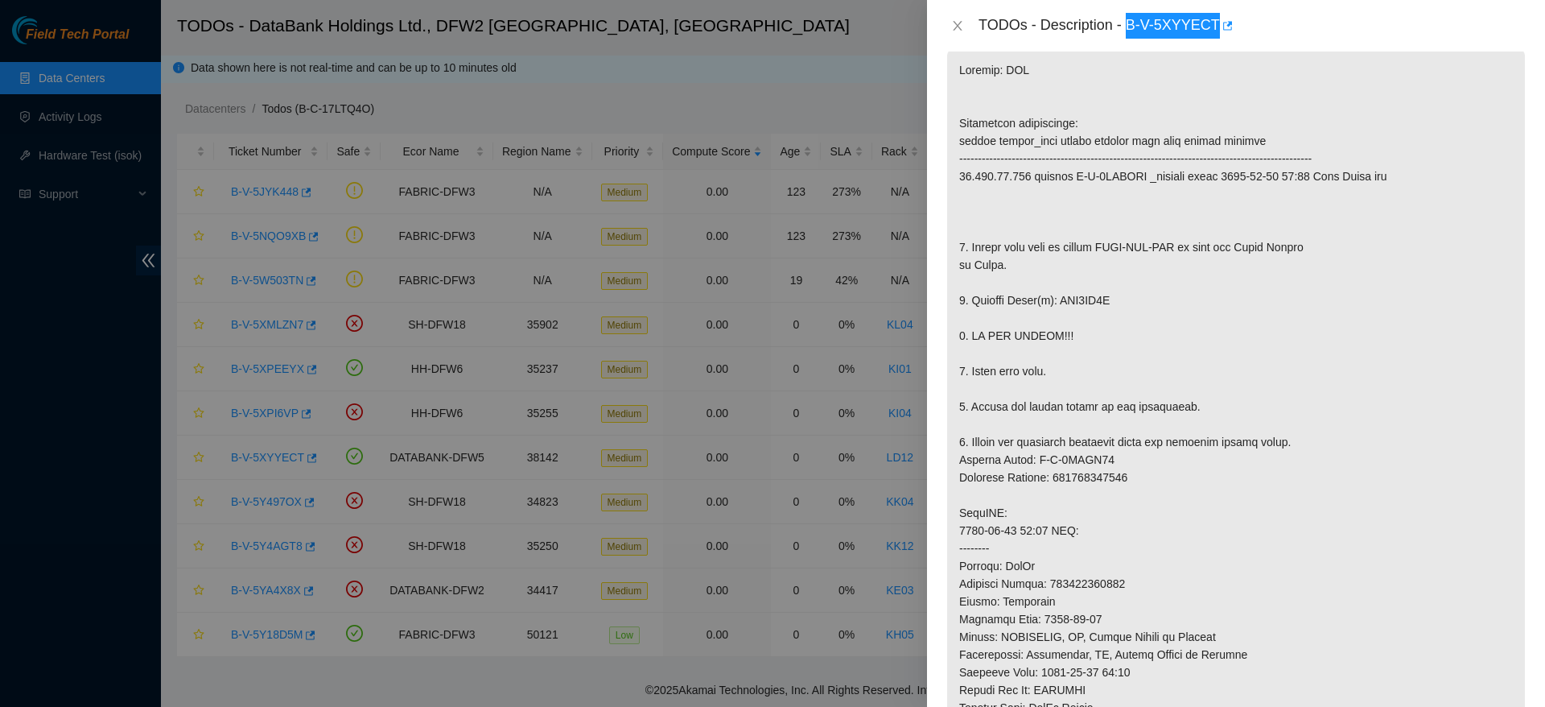
scroll to position [237, 0]
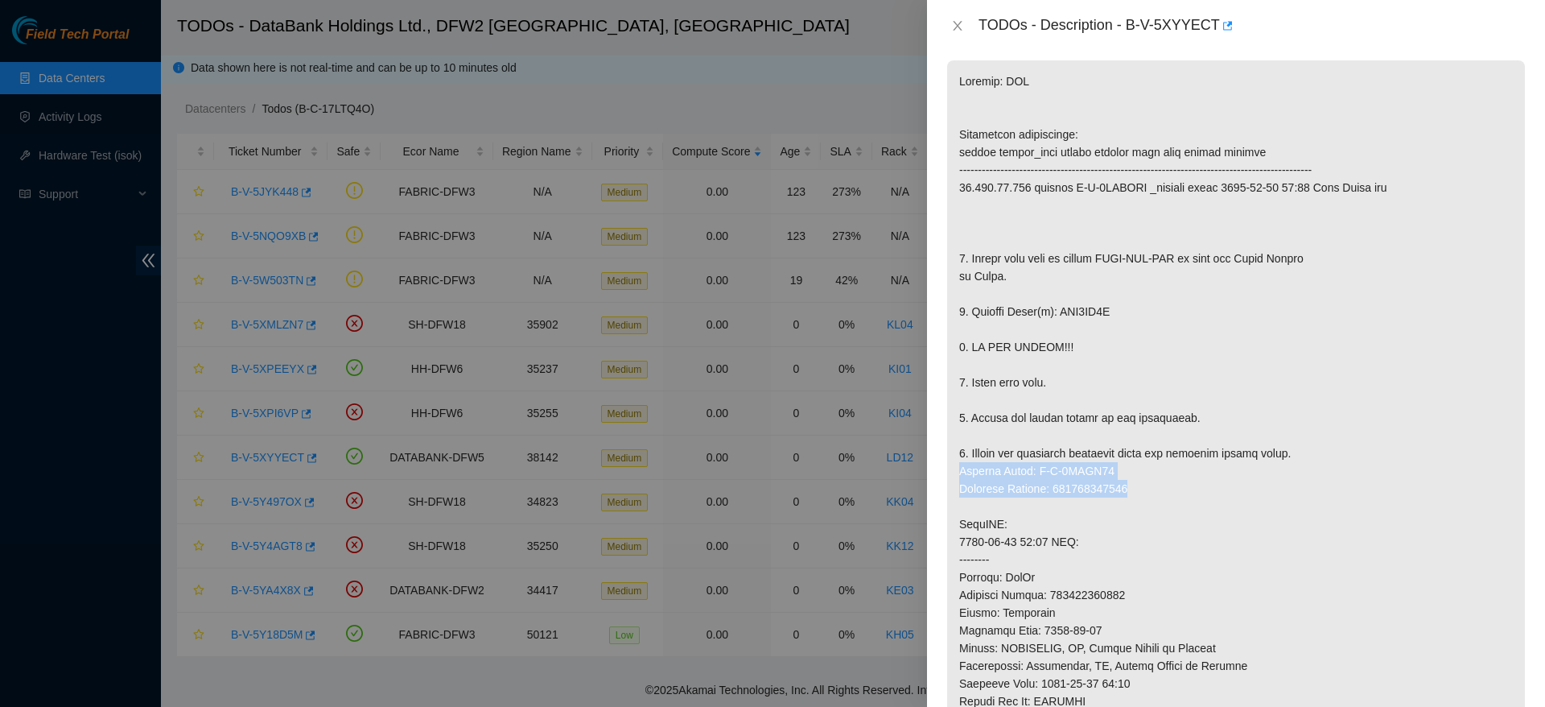
drag, startPoint x: 955, startPoint y: 470, endPoint x: 1147, endPoint y: 486, distance: 192.2
click at [1147, 486] on p at bounding box center [1236, 515] width 578 height 910
copy p "Service Order: B-V-5XZGT07 Tracking Numbers: 463470064688"
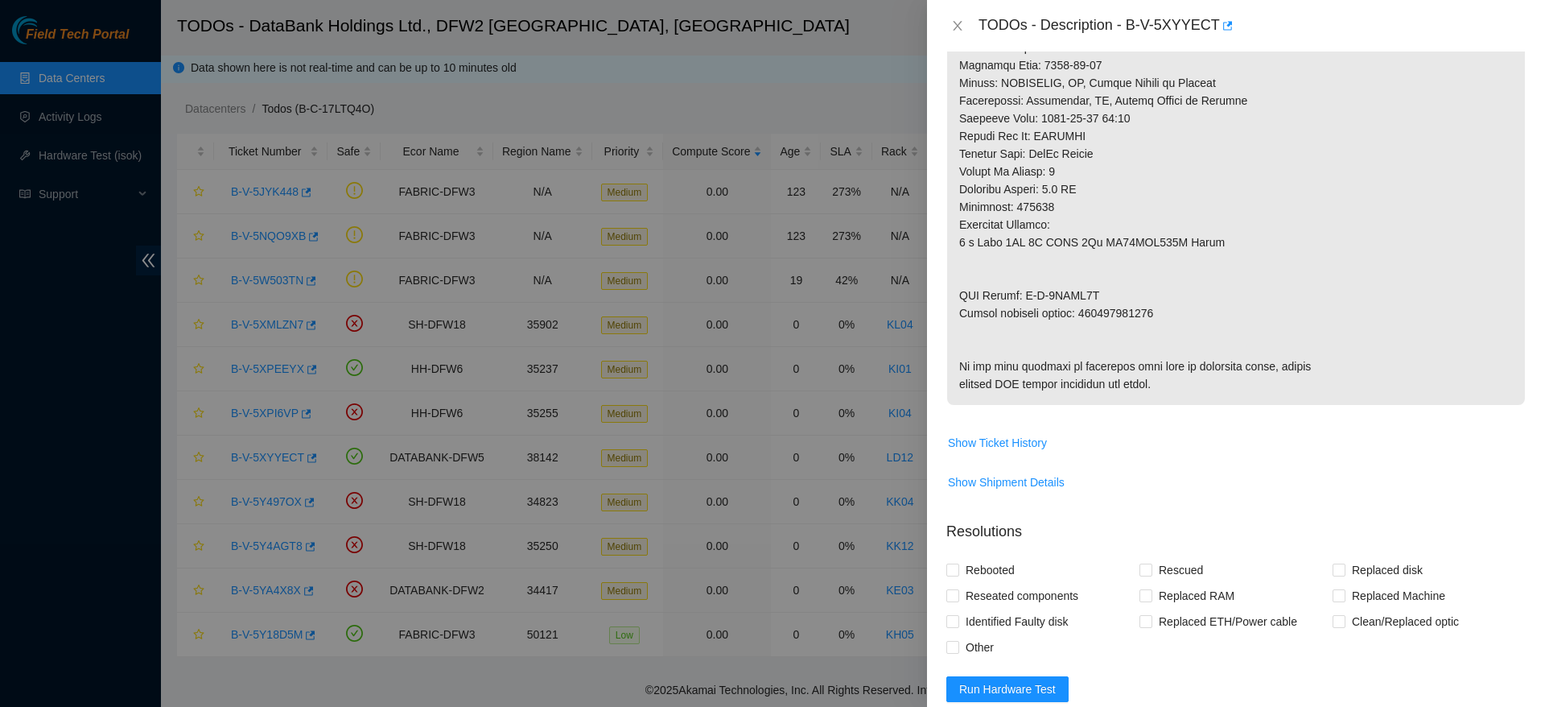
scroll to position [779, 0]
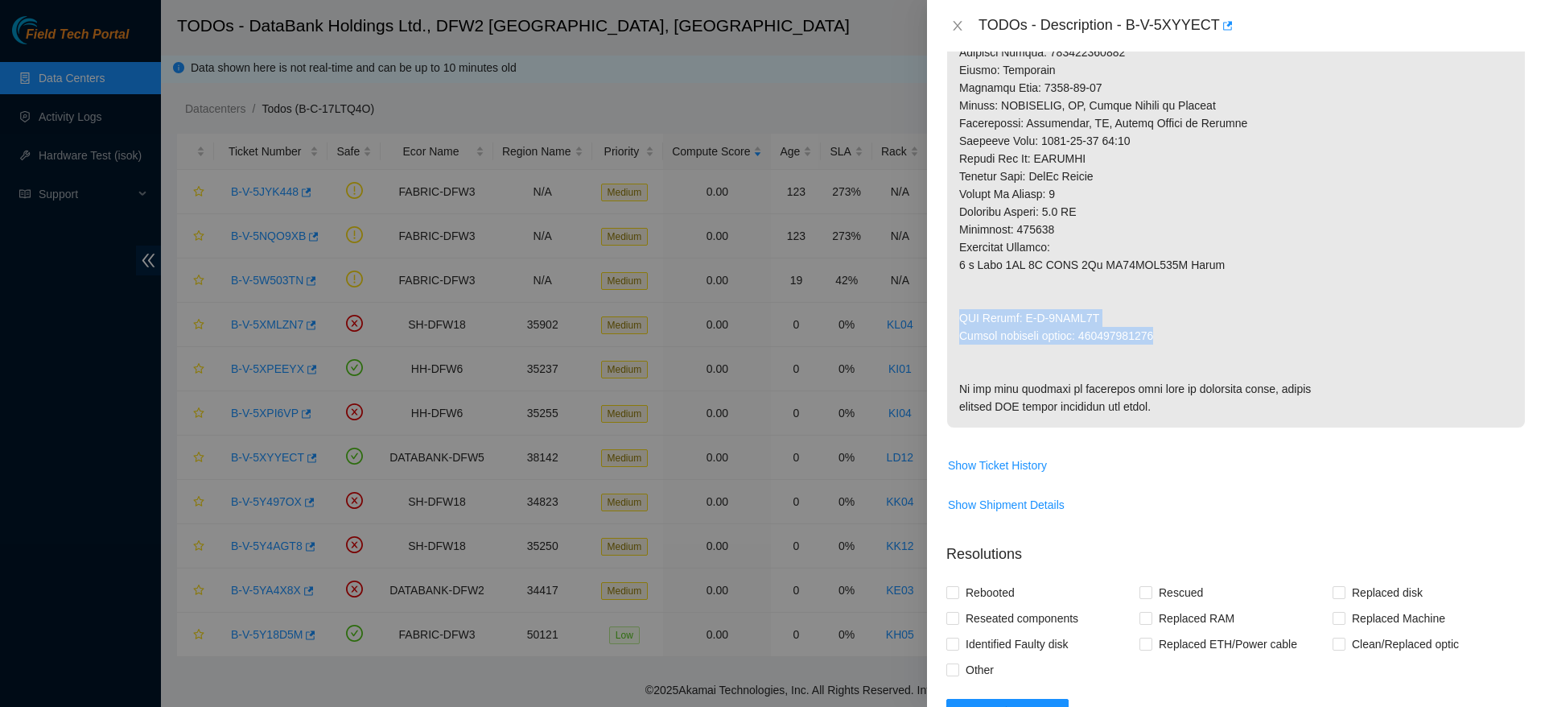
drag, startPoint x: 956, startPoint y: 316, endPoint x: 1187, endPoint y: 328, distance: 231.3
copy p "RMA Return: B-V-5XZGT0G Return tracking number: 463470064699"
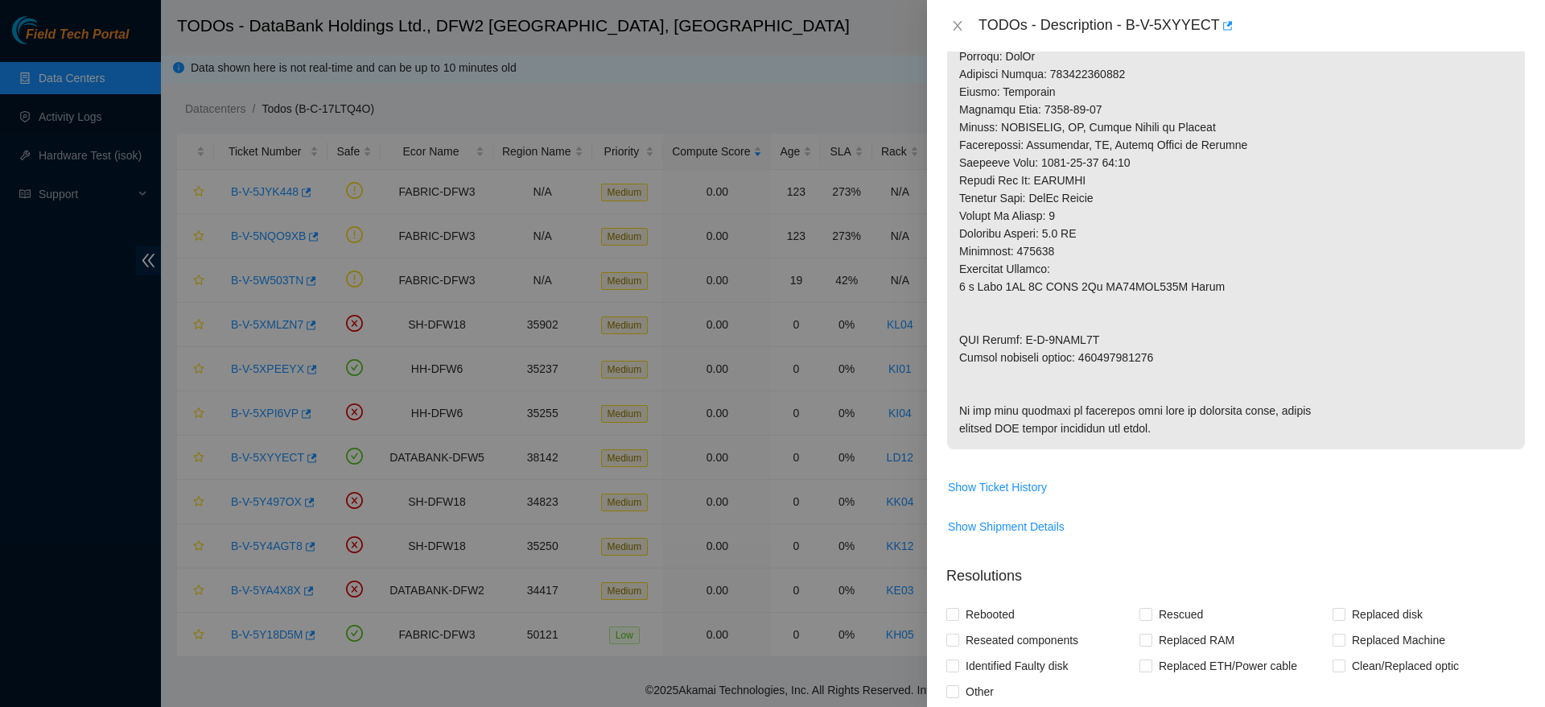
scroll to position [1130, 0]
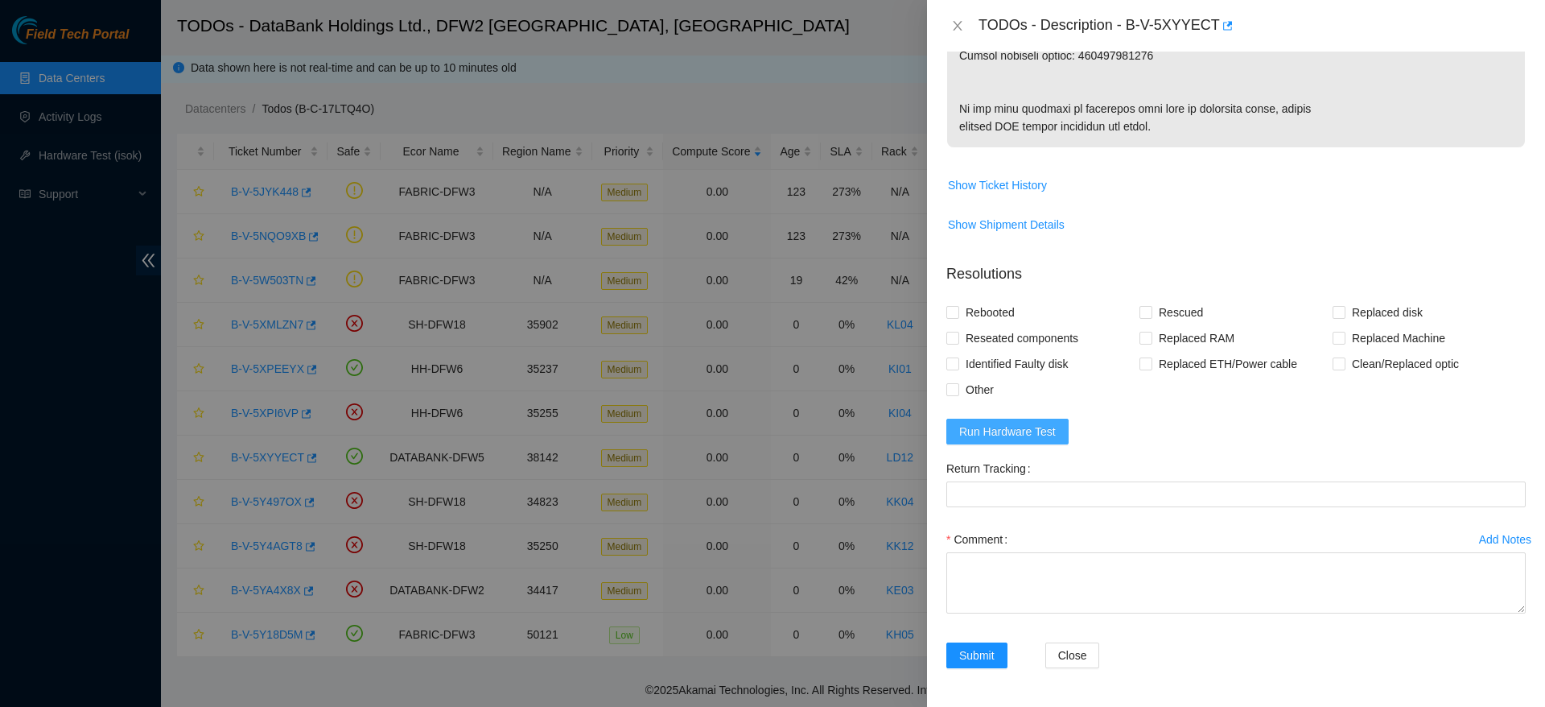
click at [996, 433] on span "Run Hardware Test" at bounding box center [1007, 432] width 97 height 18
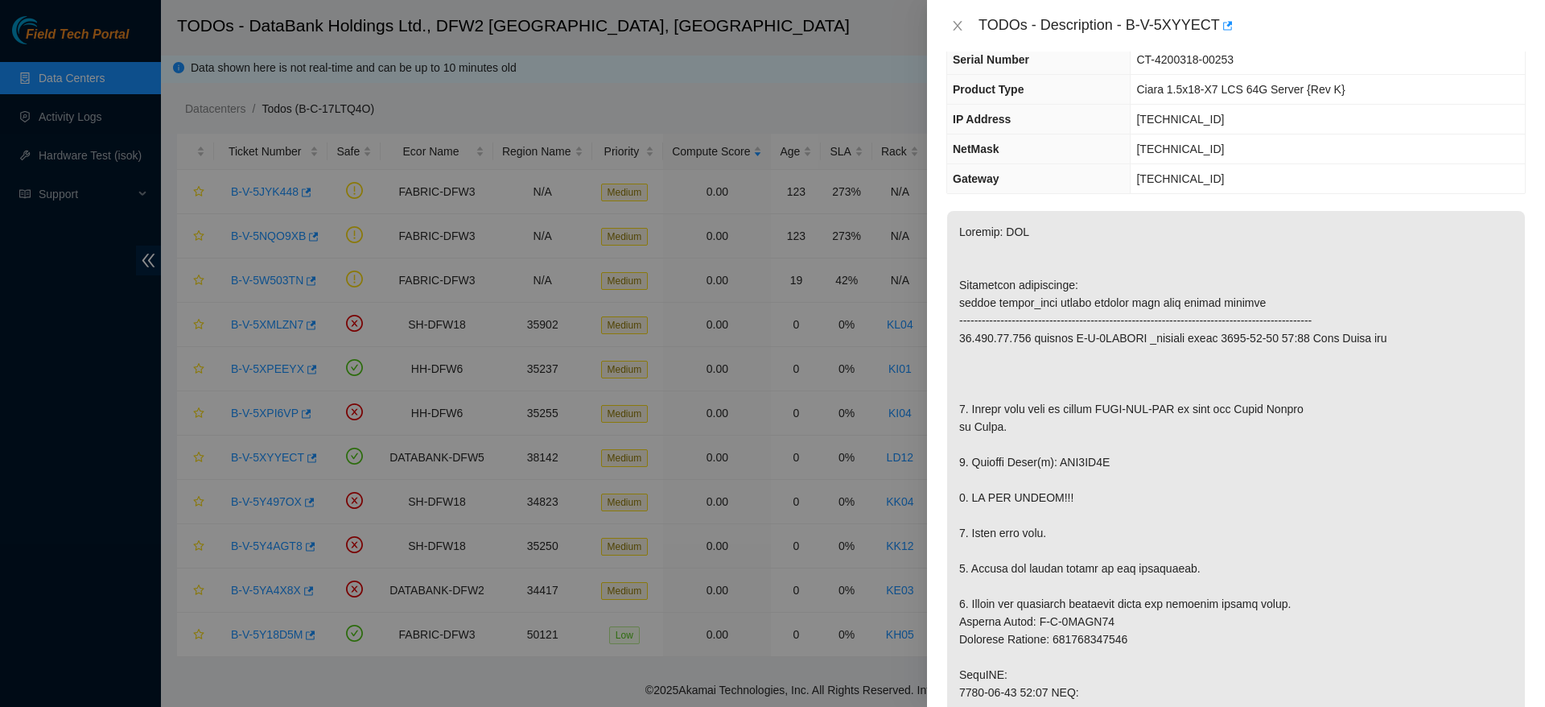
scroll to position [0, 0]
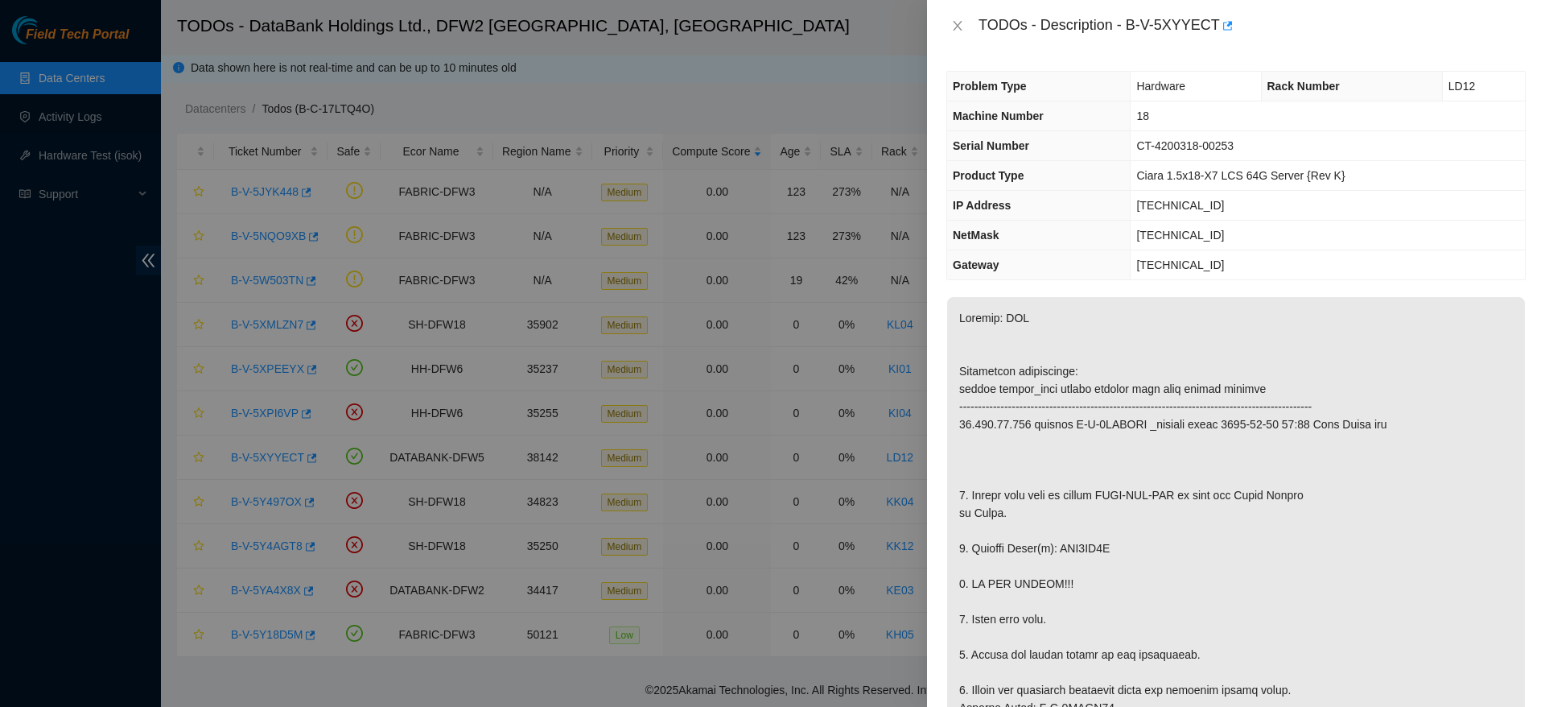
drag, startPoint x: 1285, startPoint y: 398, endPoint x: 1169, endPoint y: 145, distance: 279.1
click at [1169, 145] on div "Problem Type Hardware Rack Number LD12 Machine Number 18 Serial Number CT-42003…" at bounding box center [1236, 379] width 618 height 655
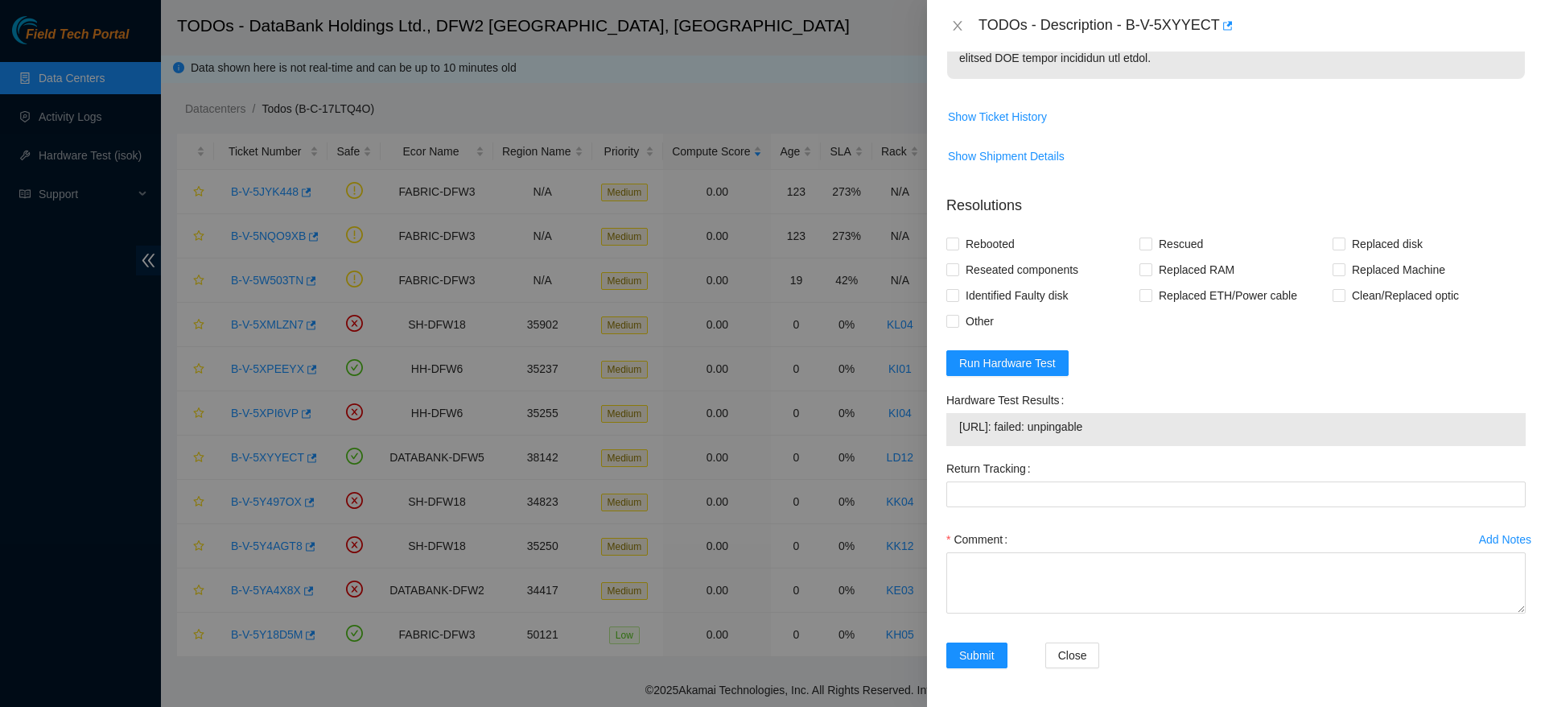
scroll to position [1198, 0]
click at [1003, 365] on span "Run Hardware Test" at bounding box center [1007, 363] width 97 height 18
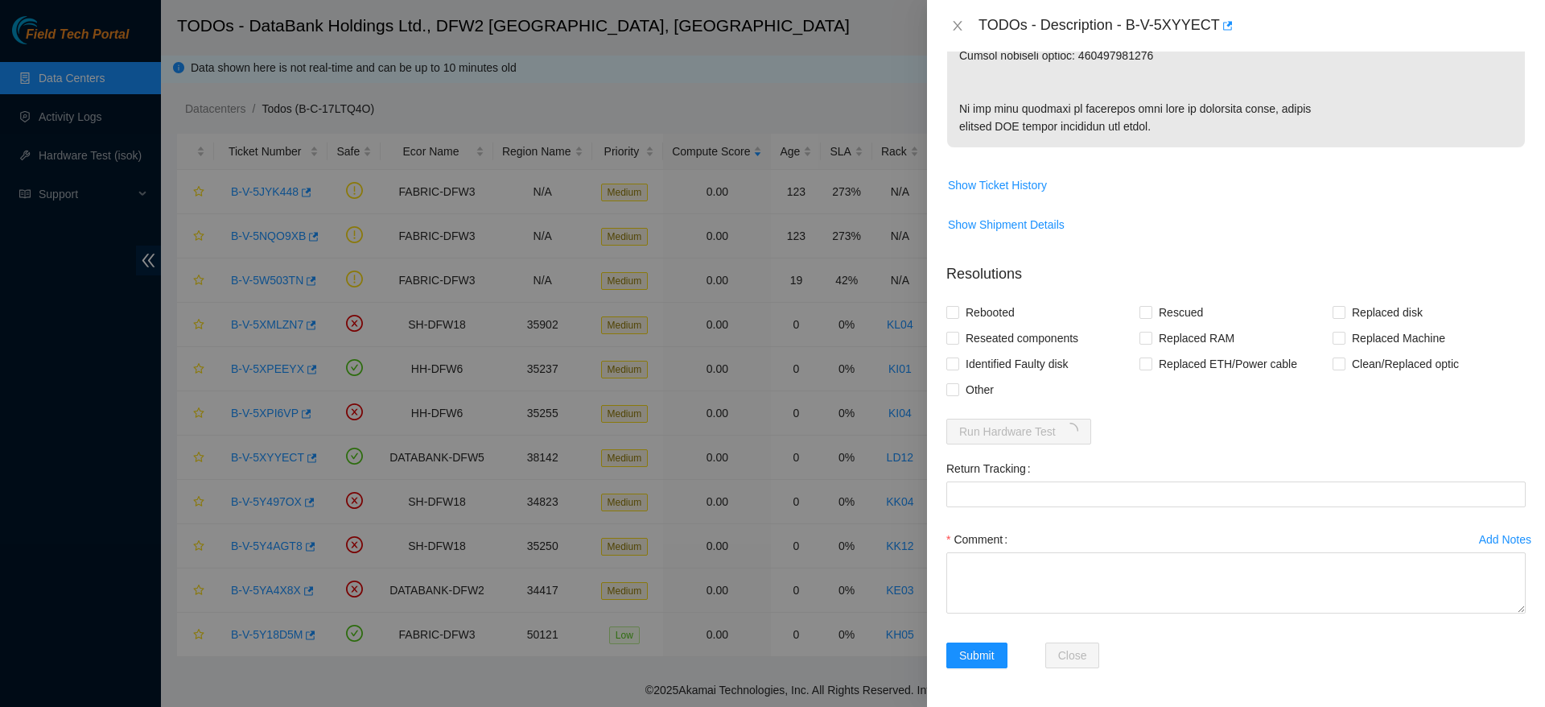
scroll to position [1130, 0]
click at [964, 316] on span "Rebooted" at bounding box center [990, 312] width 62 height 26
click at [958, 316] on input "Rebooted" at bounding box center [952, 311] width 11 height 11
checkbox input "true"
click at [1380, 316] on span "Replaced disk" at bounding box center [1388, 312] width 84 height 26
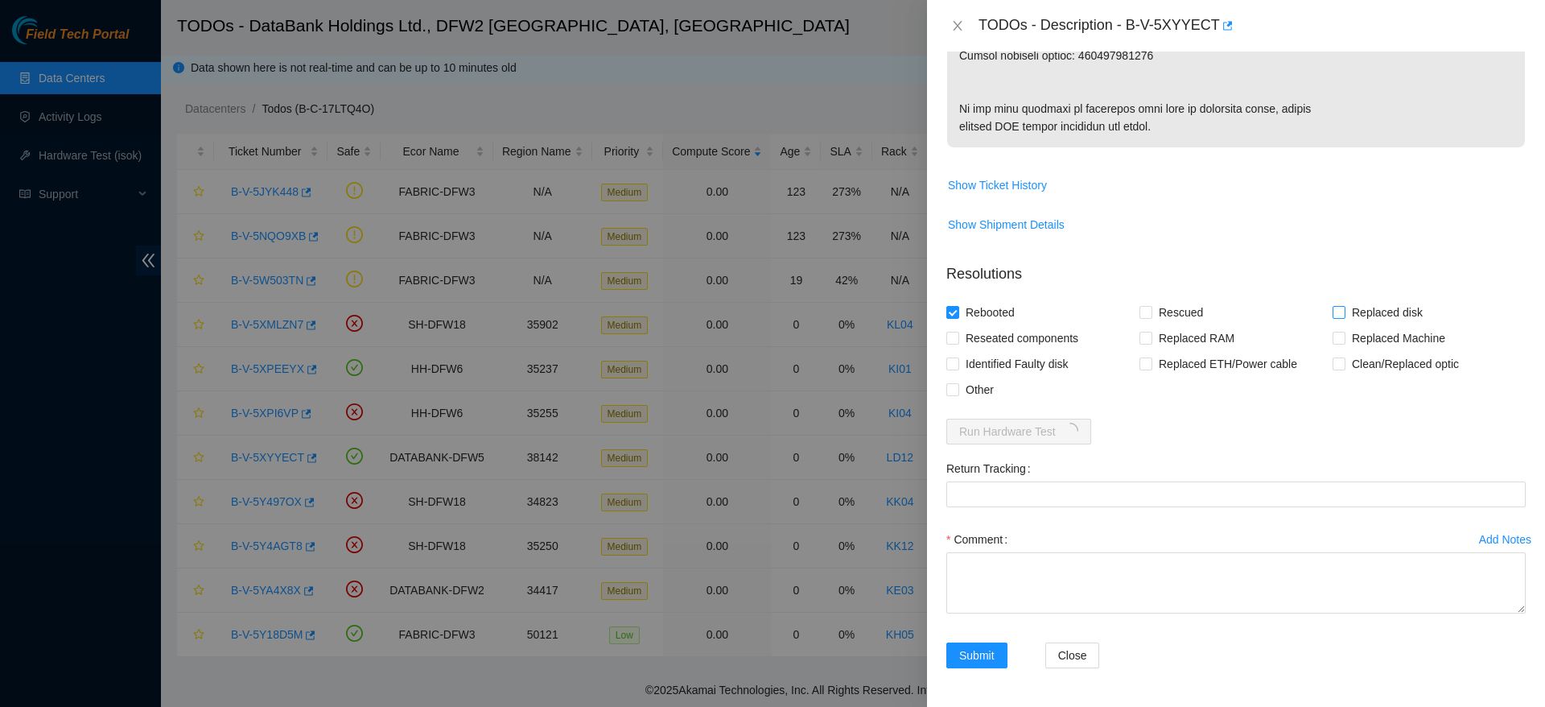
click at [1344, 316] on input "Replaced disk" at bounding box center [1338, 311] width 11 height 11
checkbox input "true"
click at [1101, 606] on textarea "Comment" at bounding box center [1237, 582] width 580 height 61
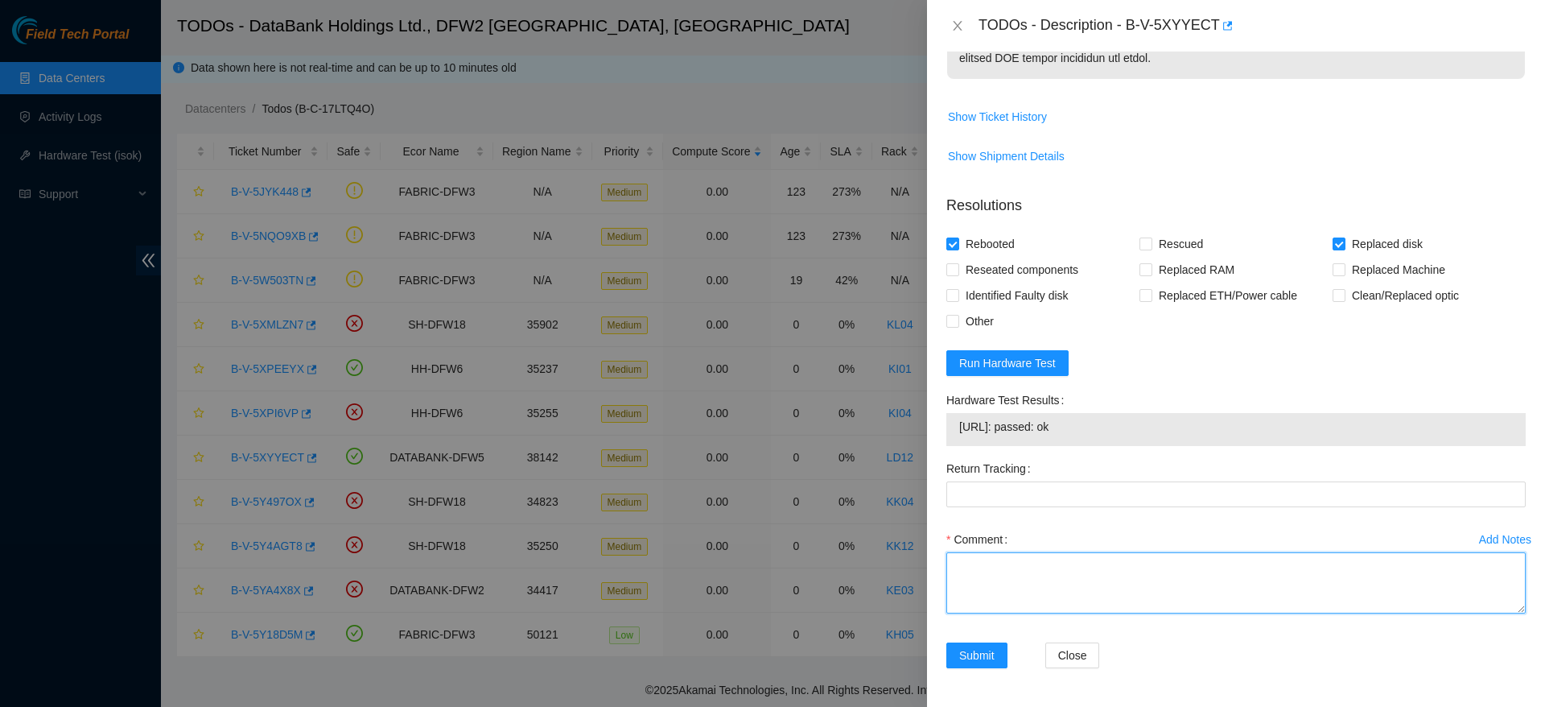
paste textarea "Ticket: B-V-5XYYECT Good Disk: 20FOK59YFJKA Bad Disk: WJG0KB8T Service Order: B…"
click at [1109, 613] on textarea "Ticket: B-V-5XYYECT Good Disk: 20FOK59YFJKA Bad Disk: WJG0KB8T Service Order: B…" at bounding box center [1237, 582] width 580 height 61
drag, startPoint x: 1179, startPoint y: 669, endPoint x: 1076, endPoint y: 674, distance: 103.2
click at [1076, 613] on textarea "Ticket: B-V-5XYYECT Good Disk: 20FOK59YFJKA Bad Disk: WJG0KB8T Service Order: B…" at bounding box center [1237, 582] width 580 height 61
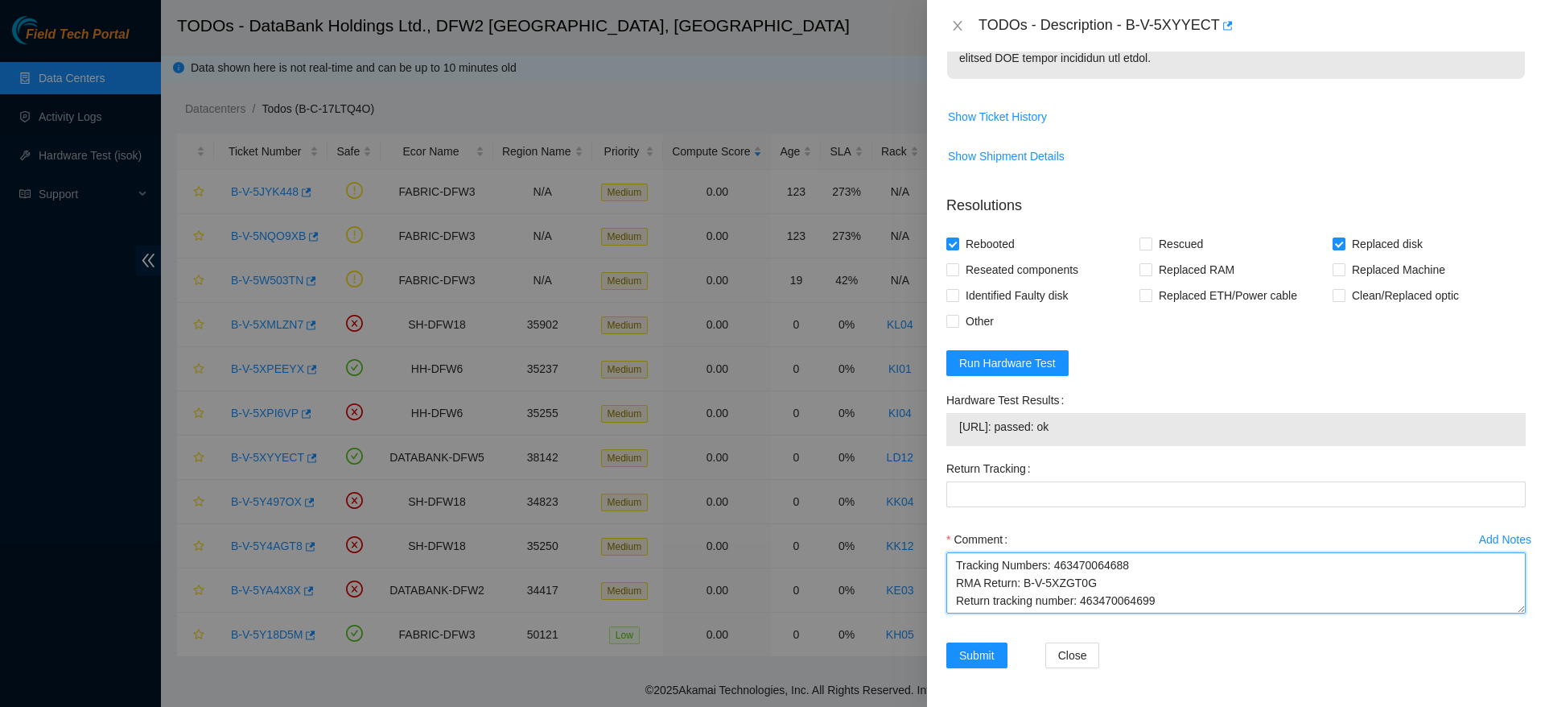
click at [1183, 613] on textarea "Ticket: B-V-5XYYECT Good Disk: 20FOK59YFJKA Bad Disk: WJG0KB8T Service Order: B…" at bounding box center [1237, 582] width 580 height 61
drag, startPoint x: 1183, startPoint y: 666, endPoint x: 1080, endPoint y: 677, distance: 103.6
click at [1080, 613] on textarea "Ticket: B-V-5XYYECT Good Disk: 20FOK59YFJKA Bad Disk: WJG0KB8T Service Order: B…" at bounding box center [1237, 582] width 580 height 61
type textarea "Ticket: B-V-5XYYECT Good Disk: 20FOK59YFJKA Bad Disk: WJG0KB8T Service Order: B…"
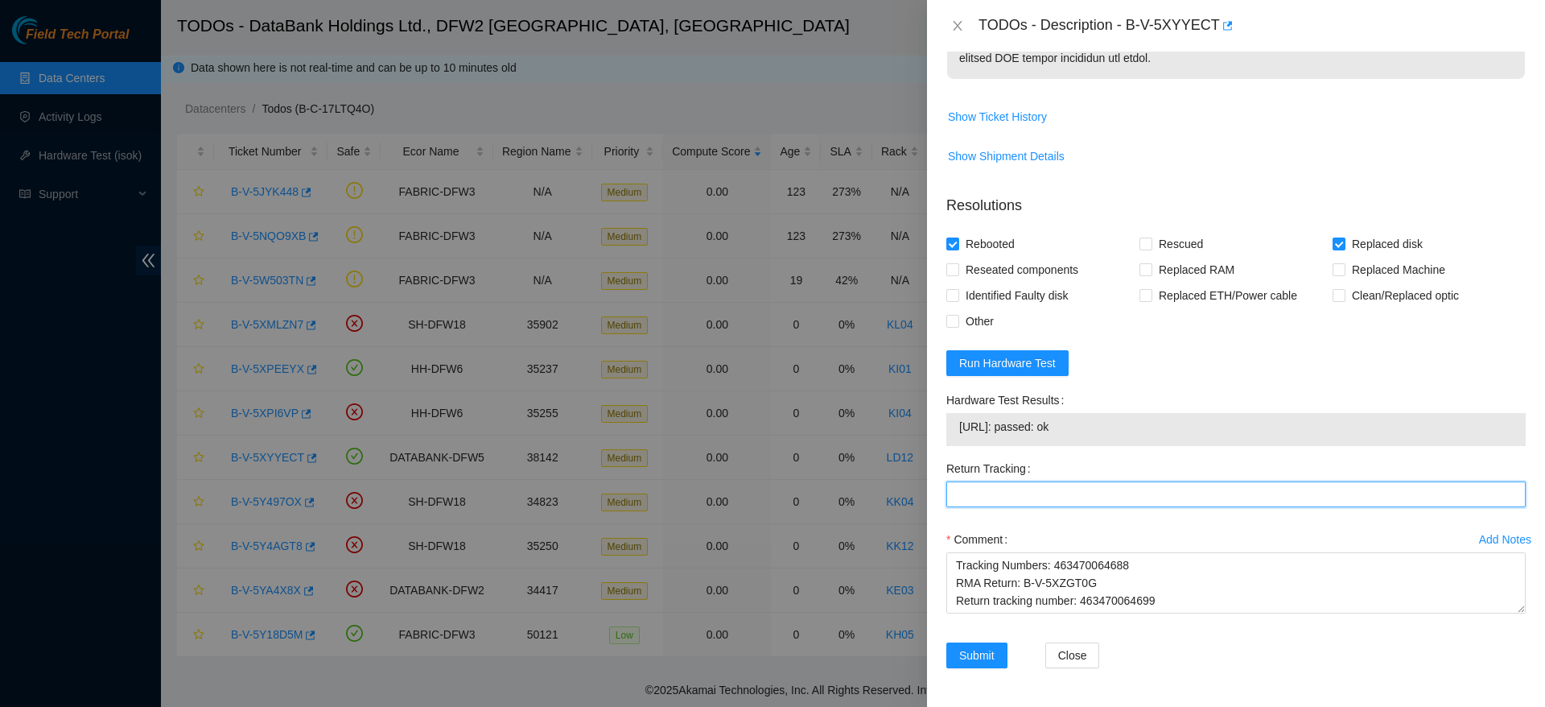
paste Tracking "463470064699"
click at [1069, 507] on Tracking "463470064699" at bounding box center [1237, 494] width 580 height 26
type Tracking "463470064699"
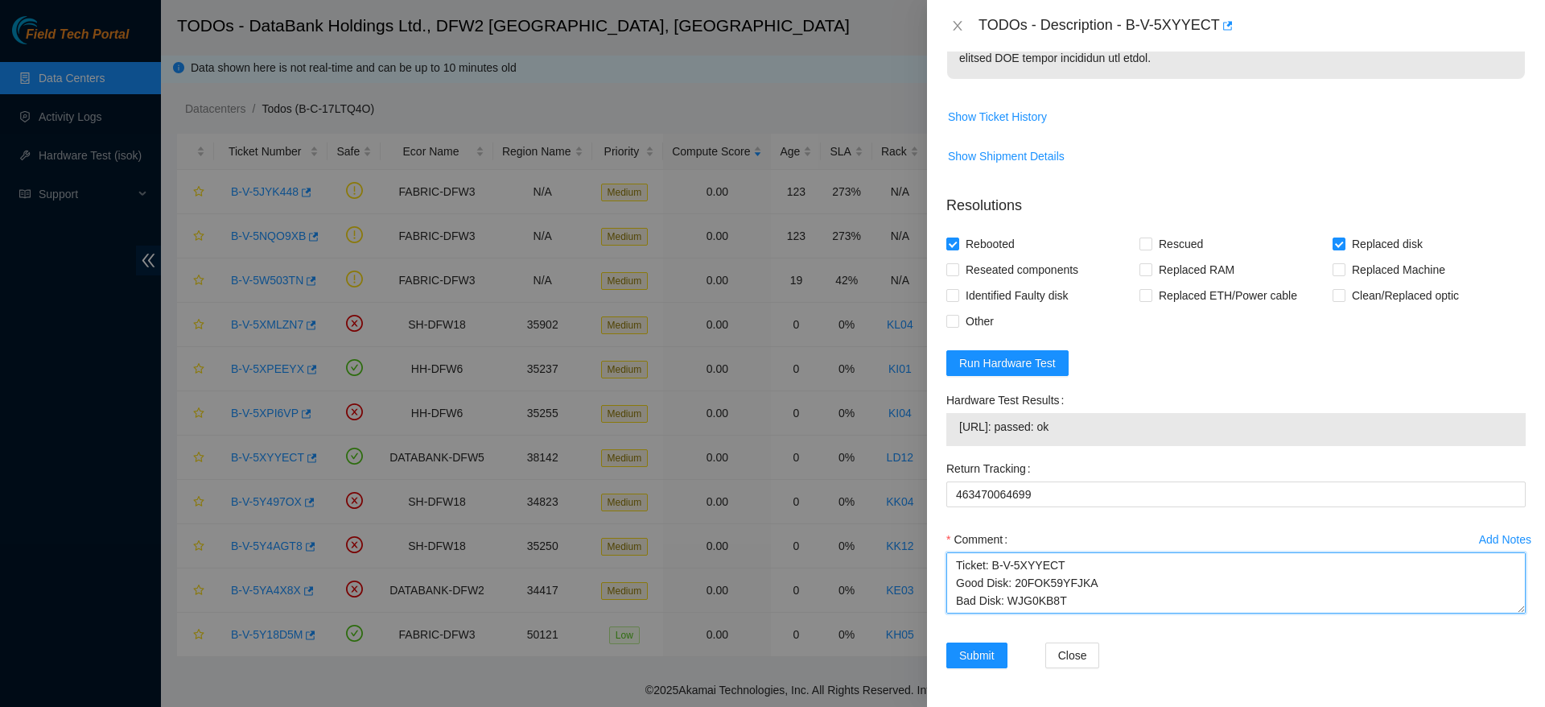
click at [956, 613] on textarea "Ticket: B-V-5XYYECT Good Disk: 20FOK59YFJKA Bad Disk: WJG0KB8T Service Order: B…" at bounding box center [1237, 582] width 580 height 61
type textarea "Powered down safely, replaced disk, checked with isok passing Ticket: B-V-5XYYE…"
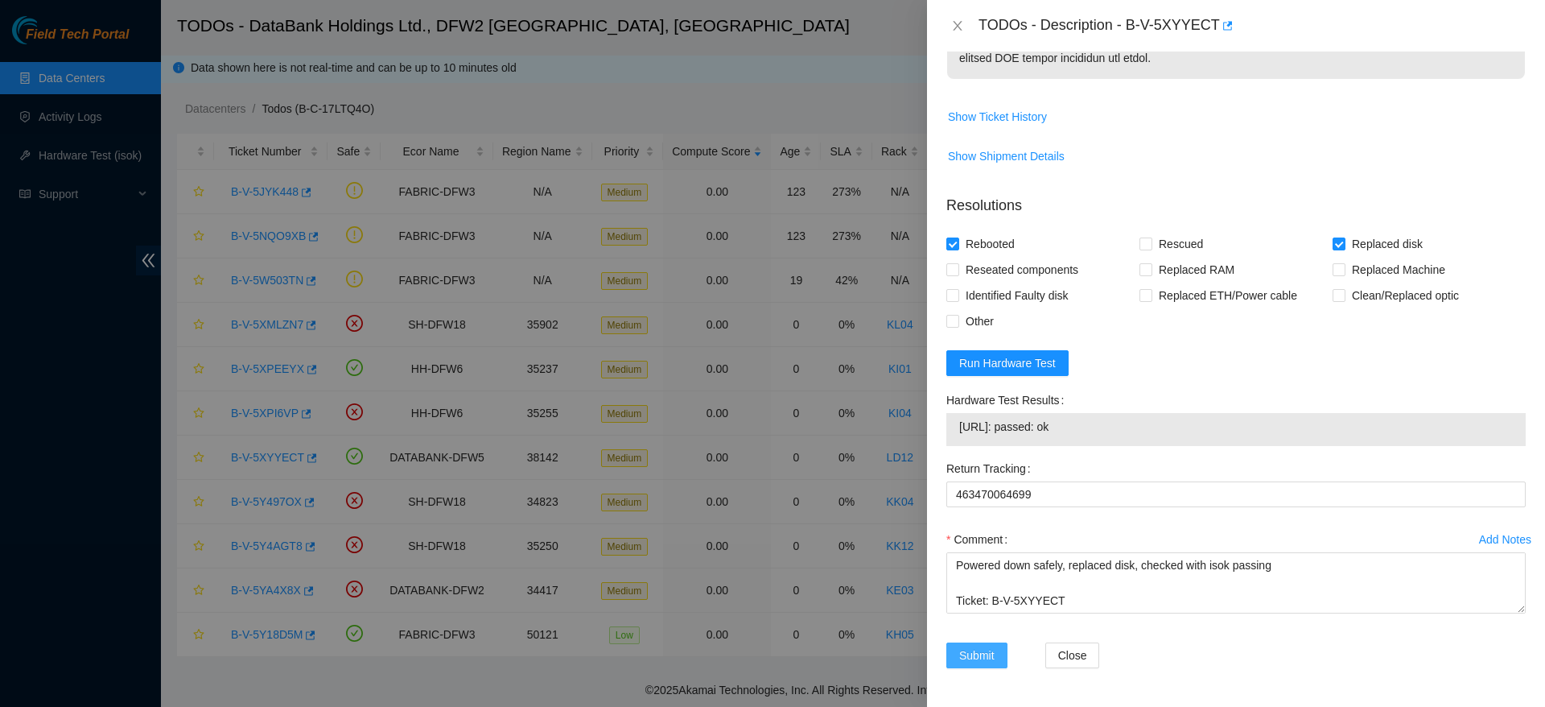
click at [984, 651] on span "Submit" at bounding box center [976, 655] width 35 height 18
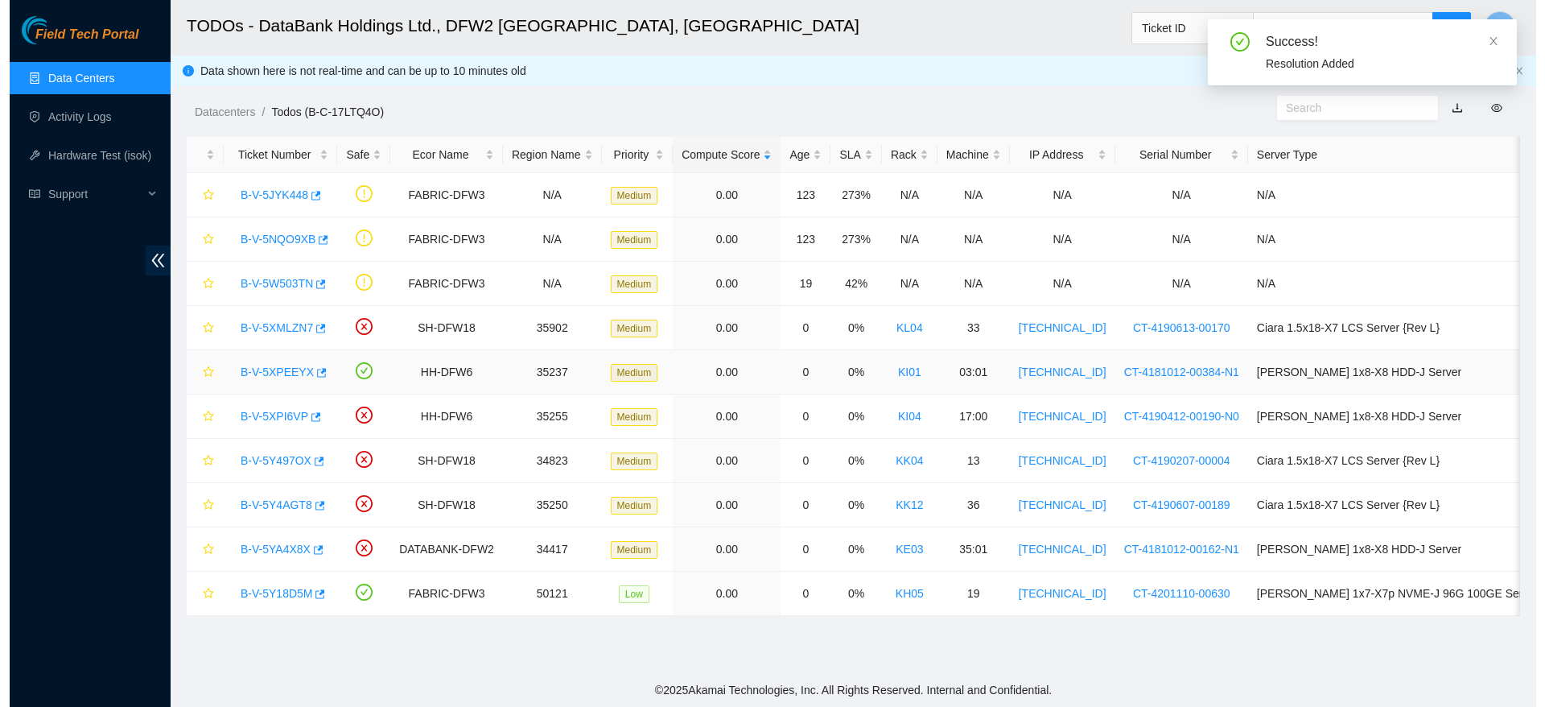
scroll to position [0, 0]
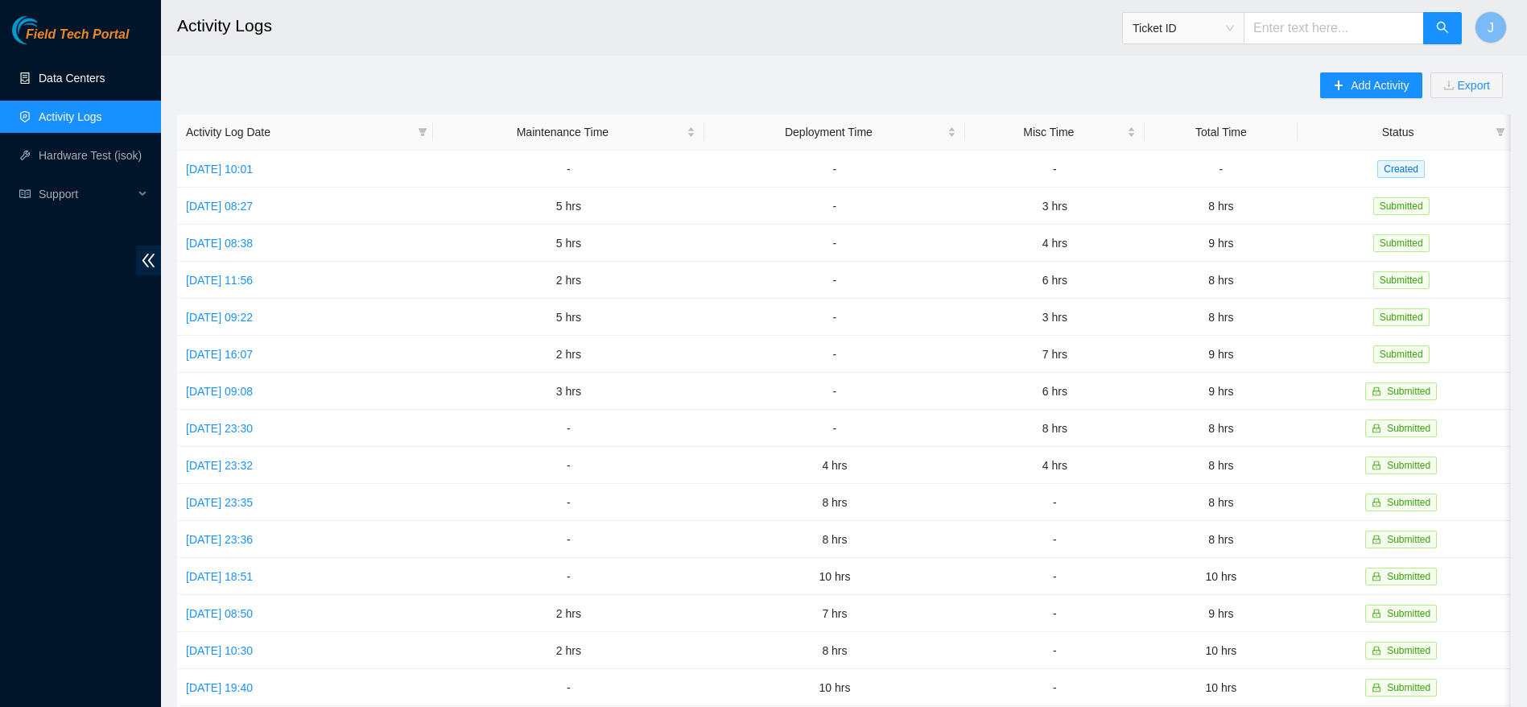
click at [105, 85] on link "Data Centers" at bounding box center [72, 78] width 66 height 13
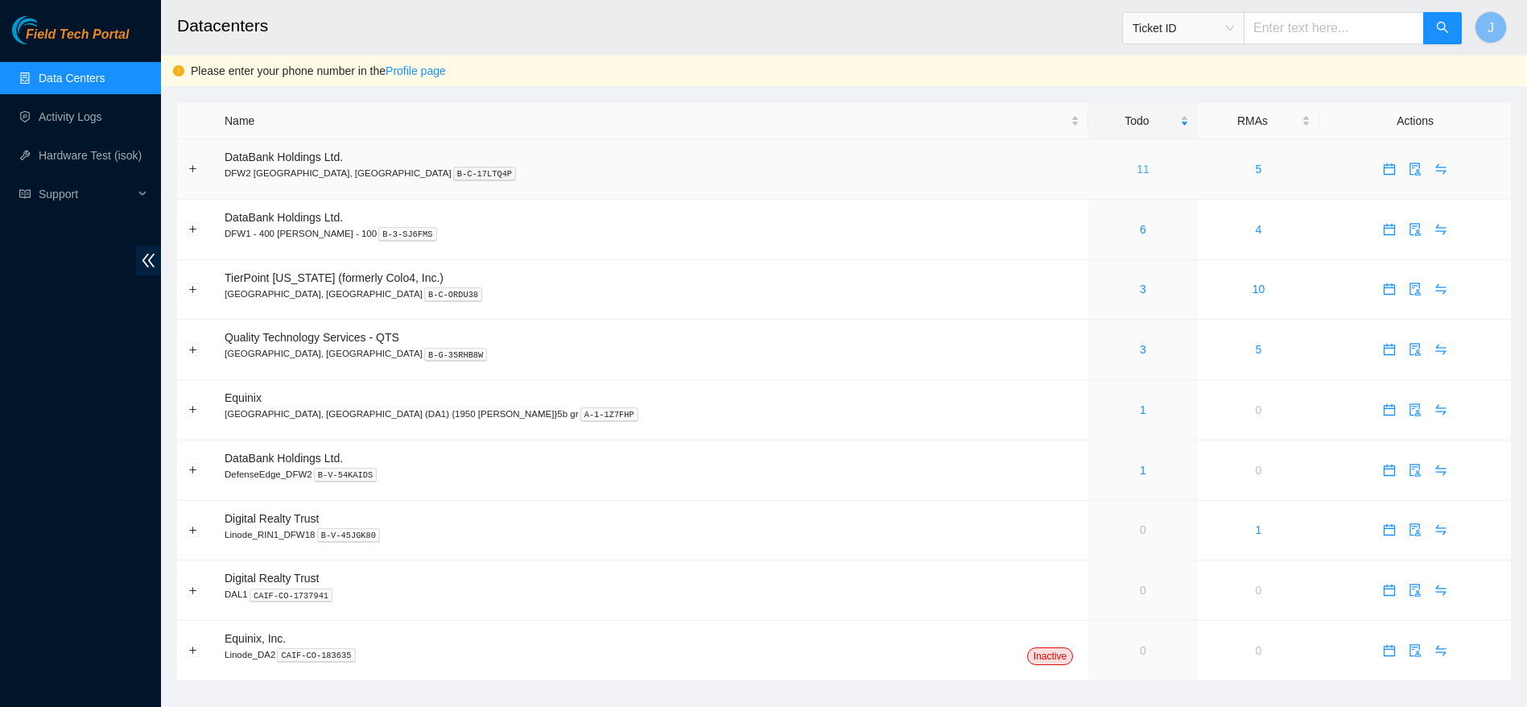
click at [1136, 166] on link "11" at bounding box center [1142, 169] width 13 height 13
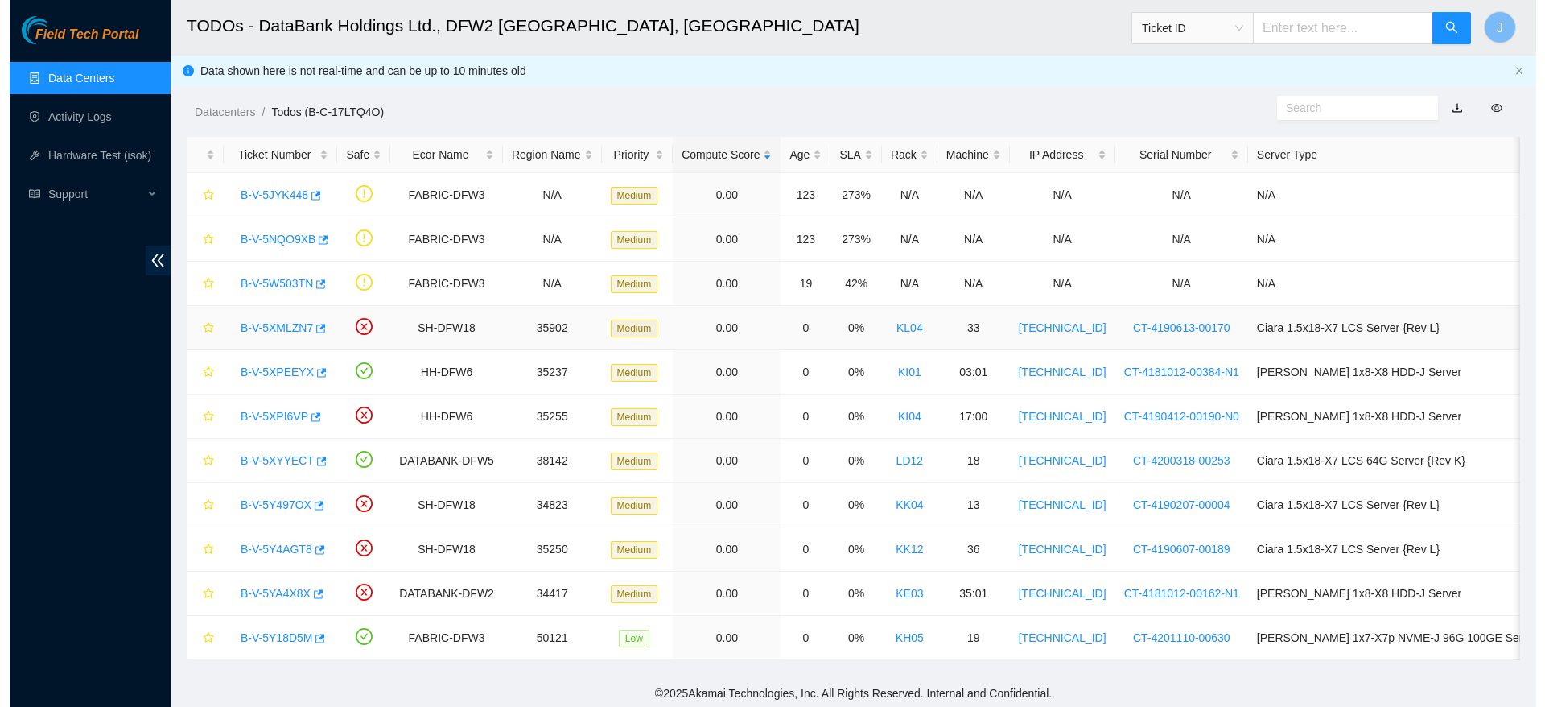
scroll to position [22, 0]
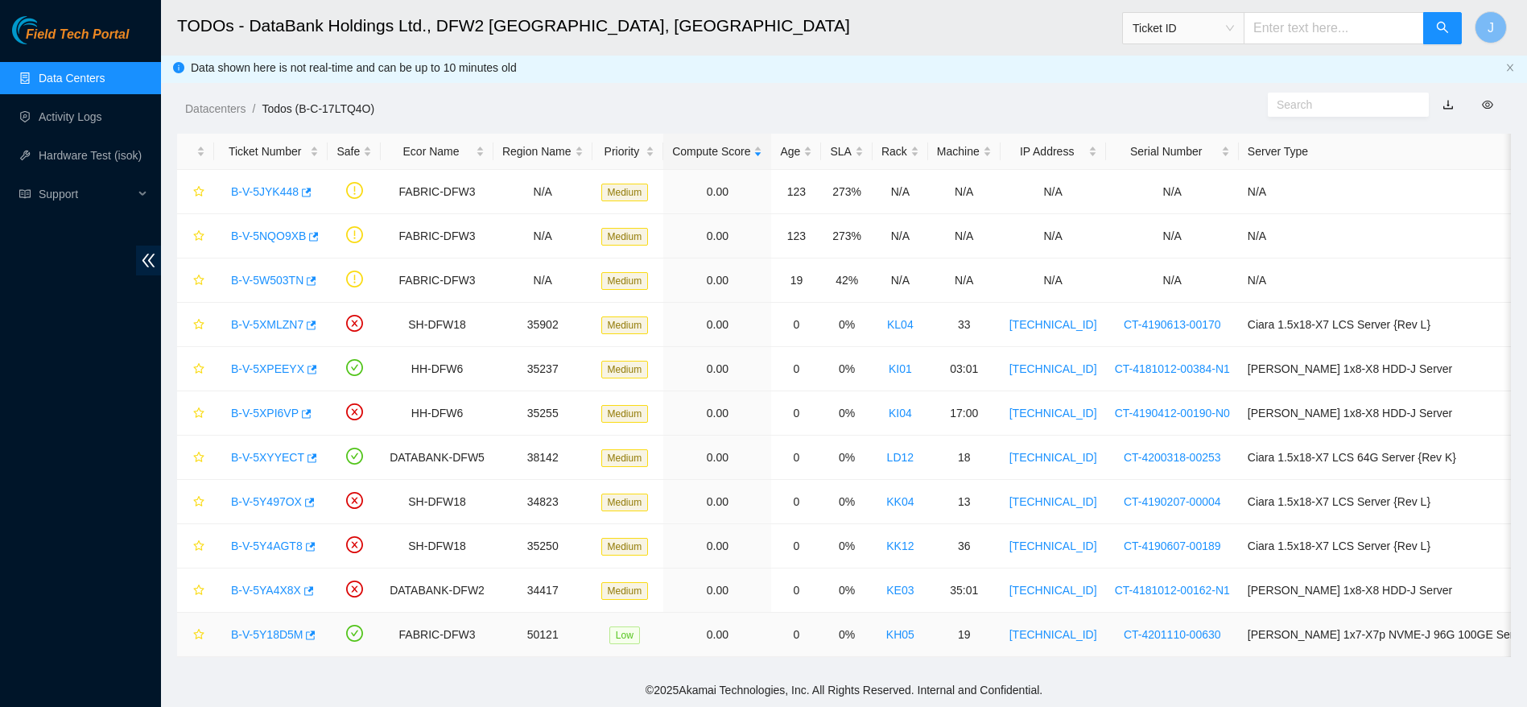
click at [273, 628] on link "B-V-5Y18D5M" at bounding box center [267, 634] width 72 height 13
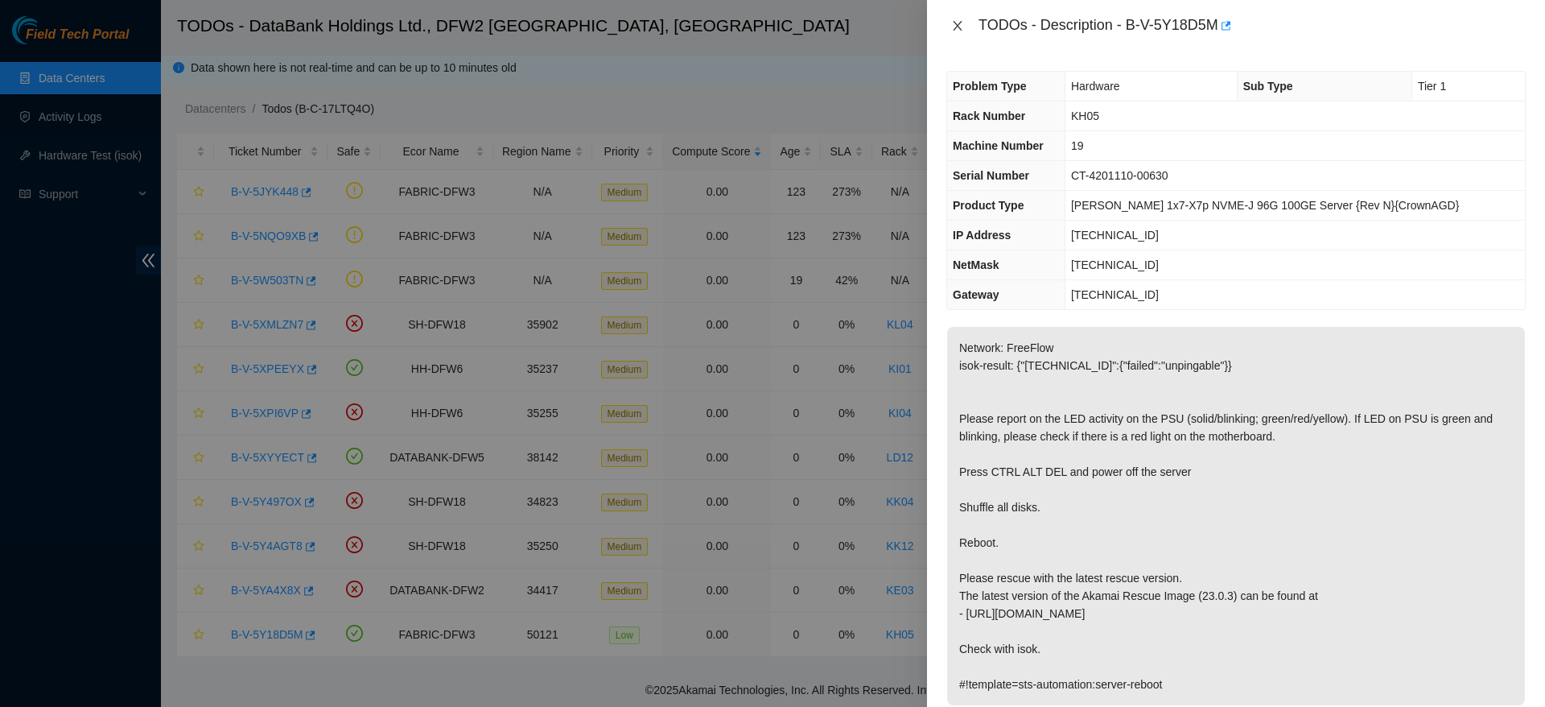
click at [951, 23] on button "Close" at bounding box center [958, 26] width 23 height 15
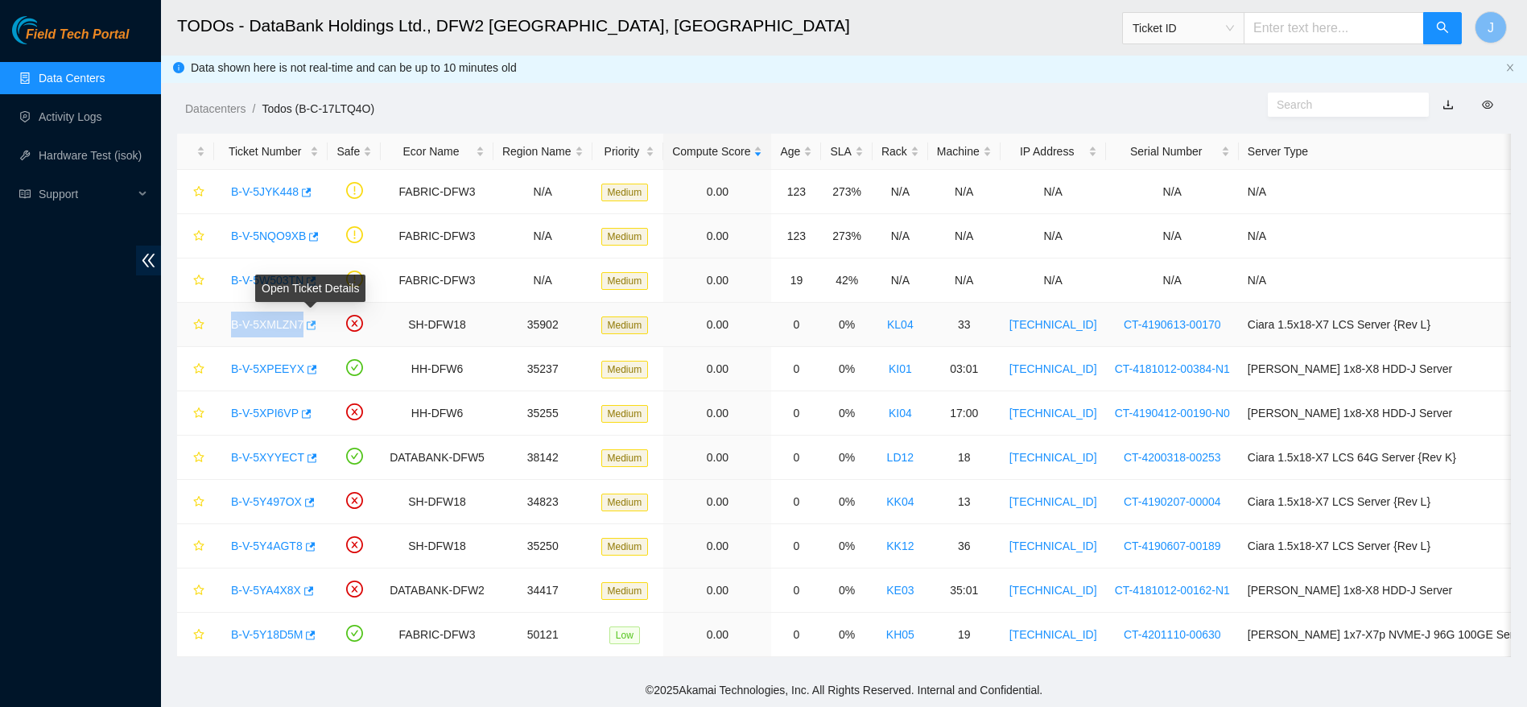
drag, startPoint x: 218, startPoint y: 301, endPoint x: 307, endPoint y: 303, distance: 88.6
click at [307, 303] on td "B-V-5XMLZN7" at bounding box center [270, 325] width 113 height 44
copy tr "B-V-5XMLZN7"
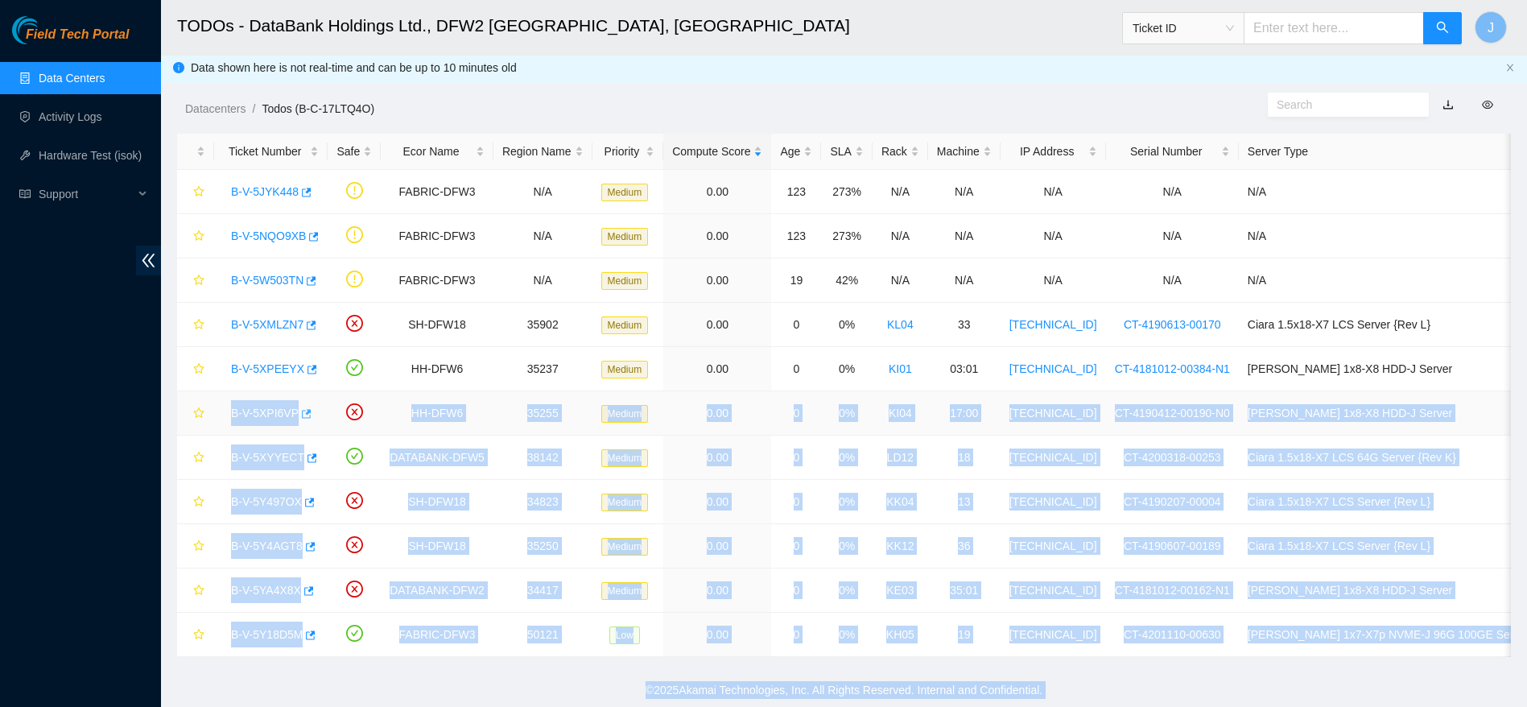
drag, startPoint x: 221, startPoint y: 394, endPoint x: 295, endPoint y: 390, distance: 74.2
click at [295, 391] on td "B-V-5XPI6VP" at bounding box center [270, 413] width 113 height 44
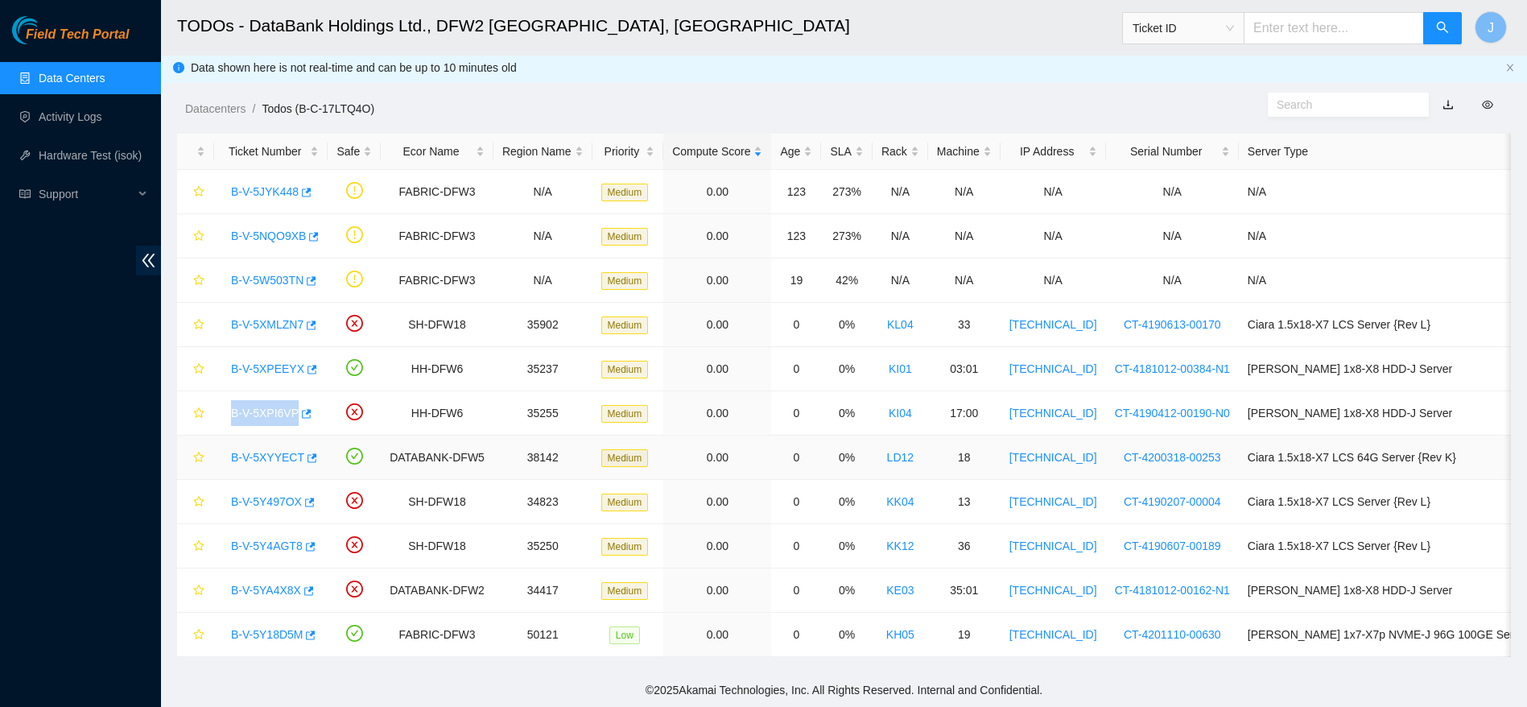
copy link "B-V-5XPI6VP"
drag, startPoint x: 228, startPoint y: 479, endPoint x: 298, endPoint y: 490, distance: 70.9
click at [298, 490] on div "B-V-5Y497OX" at bounding box center [271, 502] width 96 height 26
copy link "B-V-5Y497OX"
drag, startPoint x: 215, startPoint y: 521, endPoint x: 303, endPoint y: 520, distance: 87.7
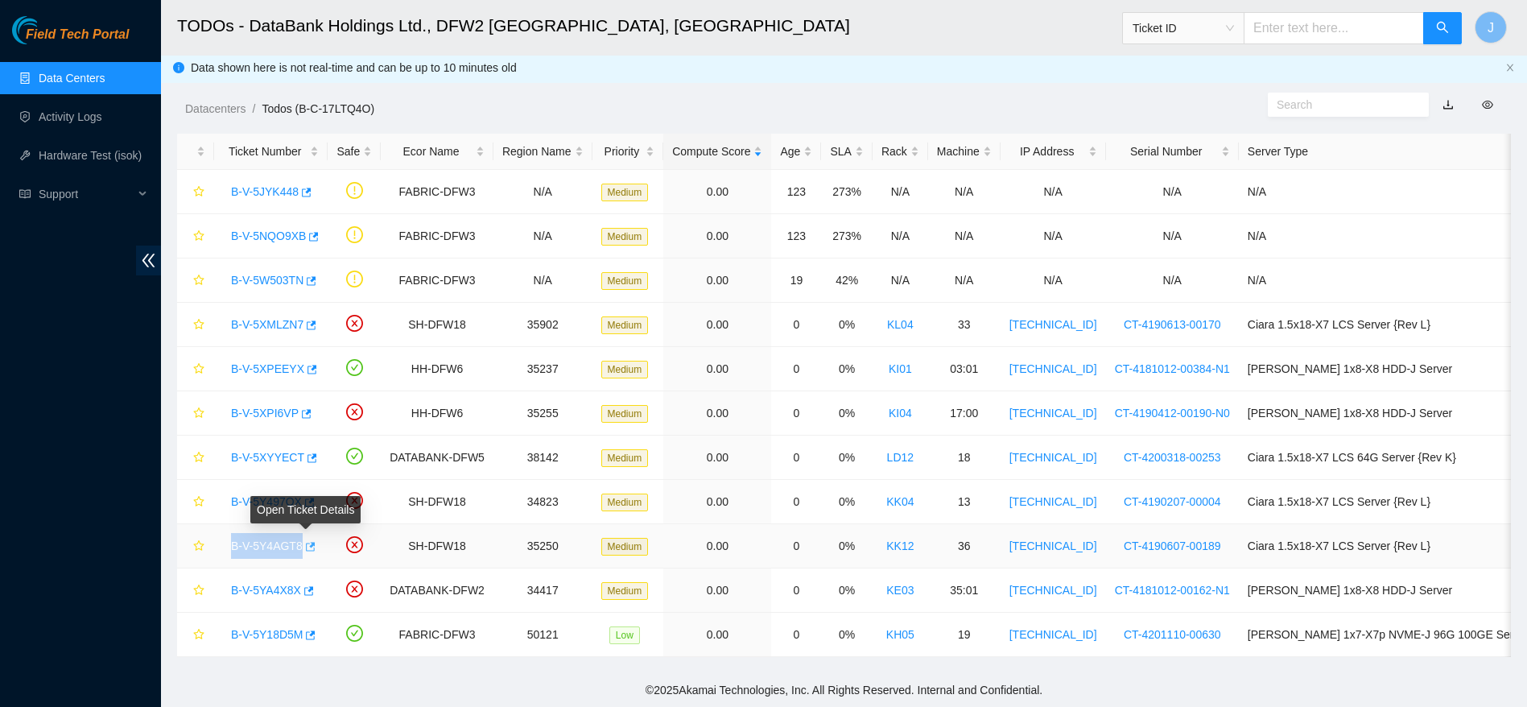
click at [303, 524] on td "B-V-5Y4AGT8" at bounding box center [270, 546] width 113 height 44
copy link "B-V-5Y4AGT8"
drag, startPoint x: 220, startPoint y: 563, endPoint x: 299, endPoint y: 581, distance: 80.8
click at [299, 581] on td "B-V-5YA4X8X" at bounding box center [270, 590] width 113 height 44
copy link "B-V-5YA4X8X"
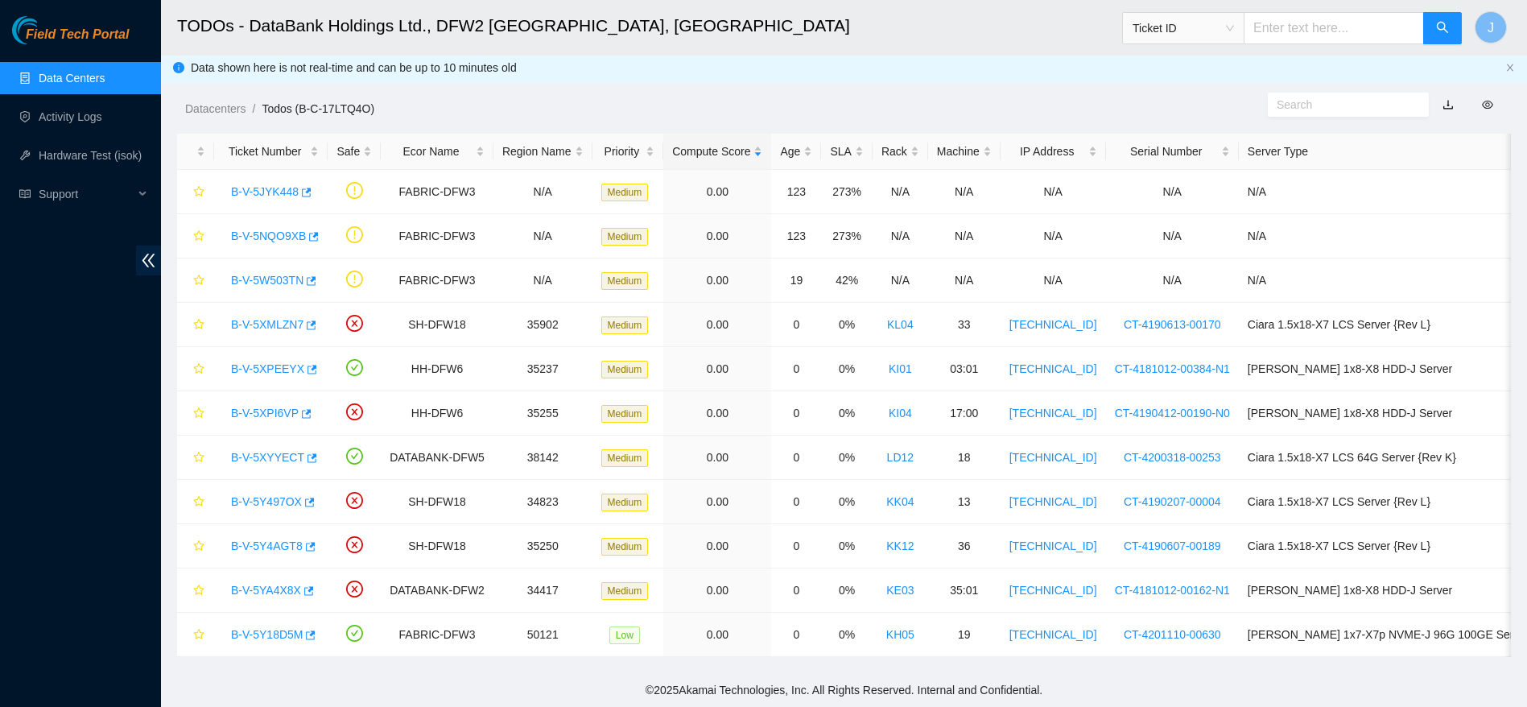
click at [67, 452] on div "Field Tech Portal Data Centers Activity Logs Hardware Test (isok) Support" at bounding box center [80, 361] width 161 height 691
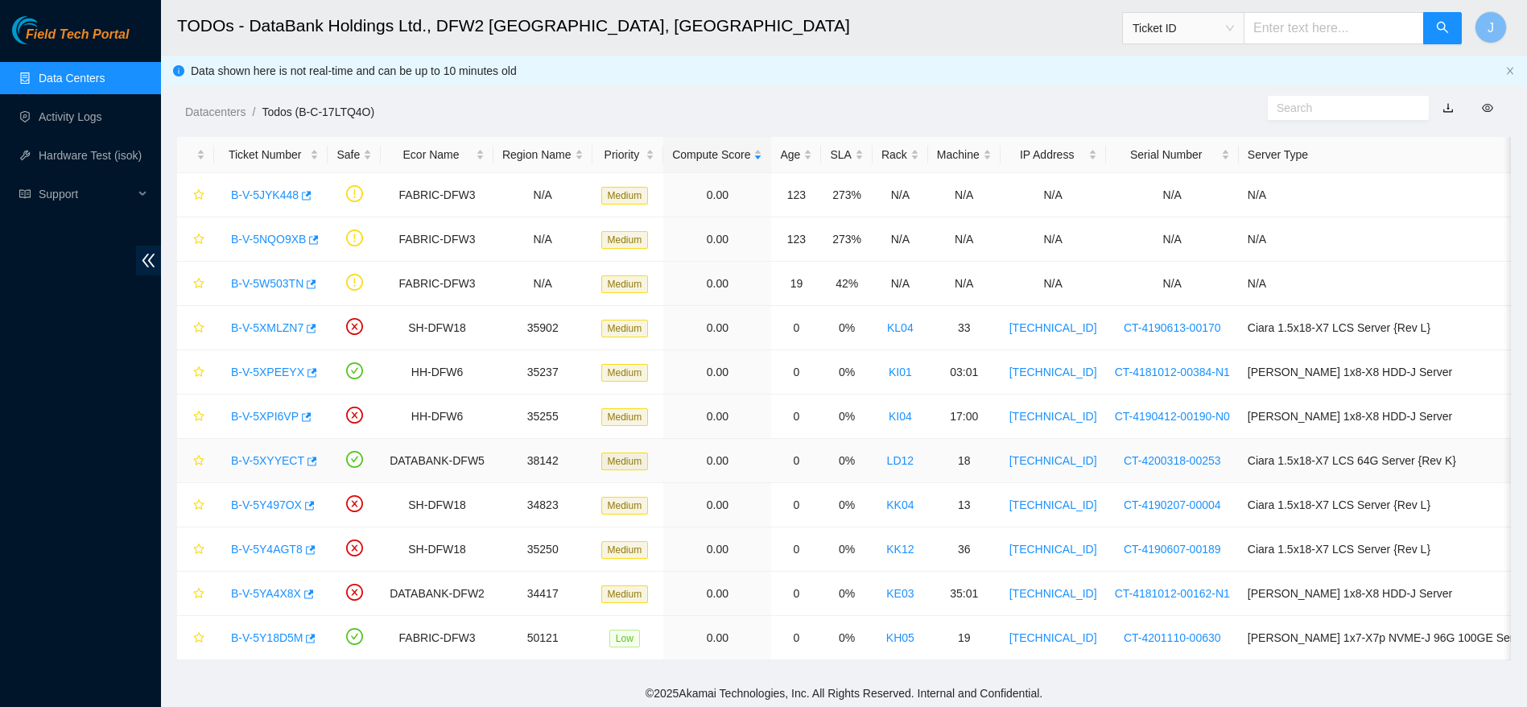
scroll to position [22, 0]
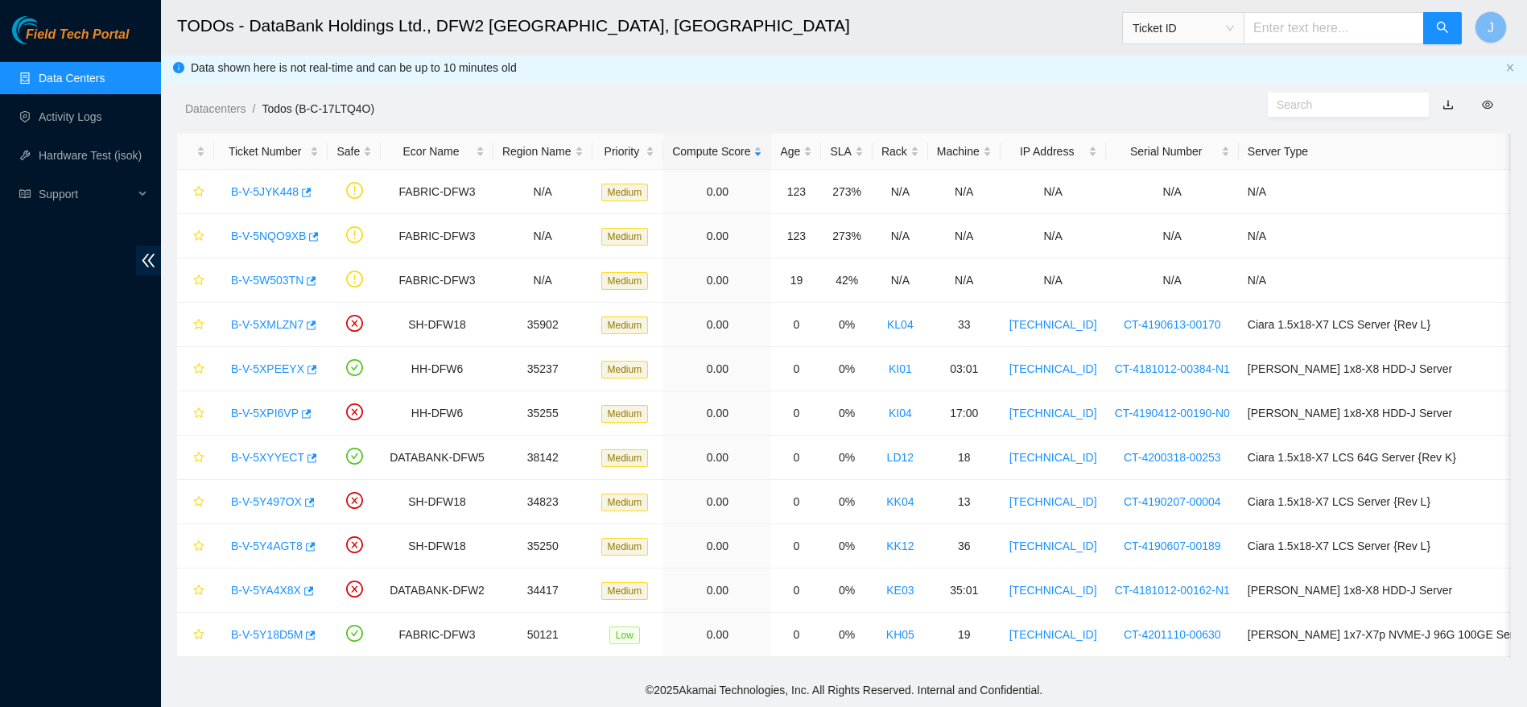
click at [951, 46] on h2 "TODOs - DataBank Holdings Ltd., DFW2 [GEOGRAPHIC_DATA], [GEOGRAPHIC_DATA]" at bounding box center [700, 26] width 1046 height 52
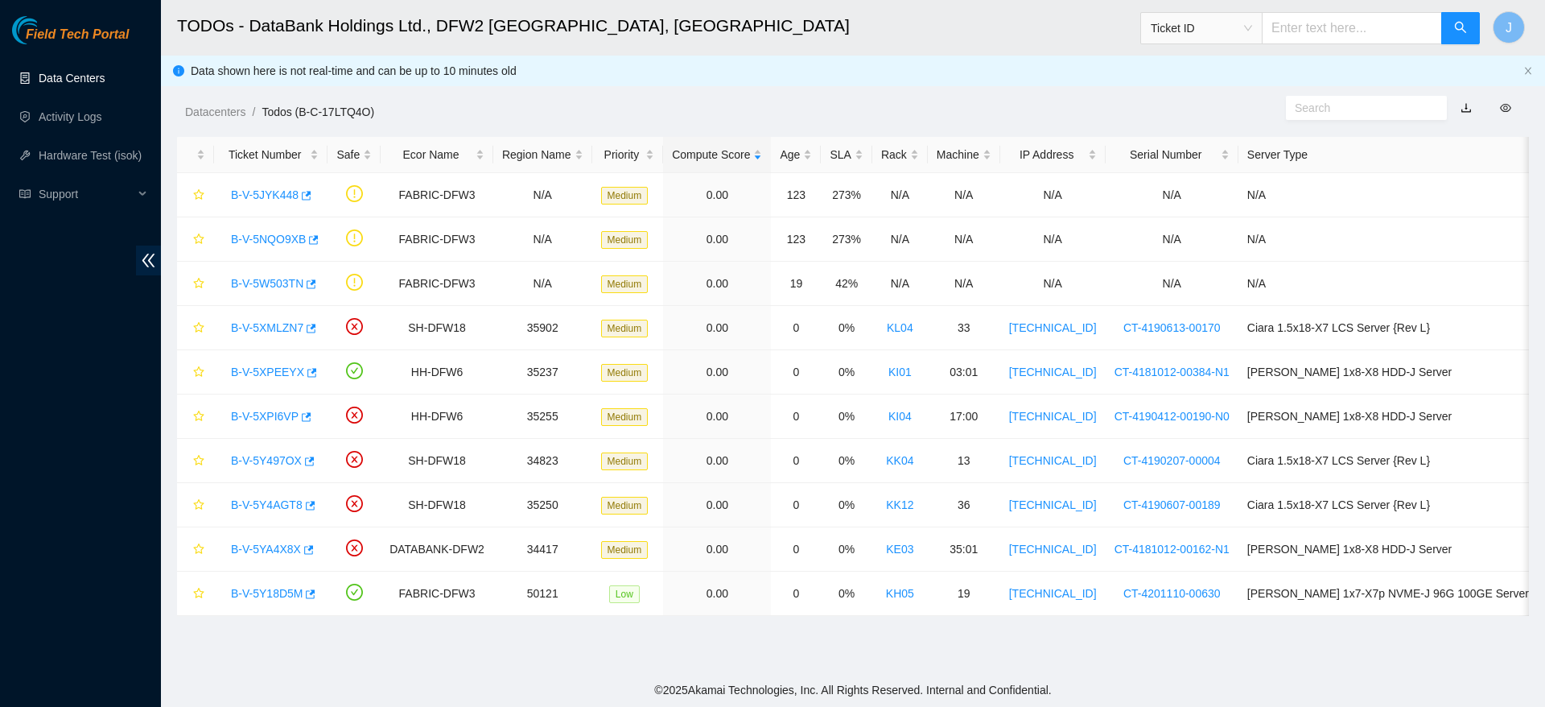
click at [99, 72] on link "Data Centers" at bounding box center [72, 78] width 66 height 13
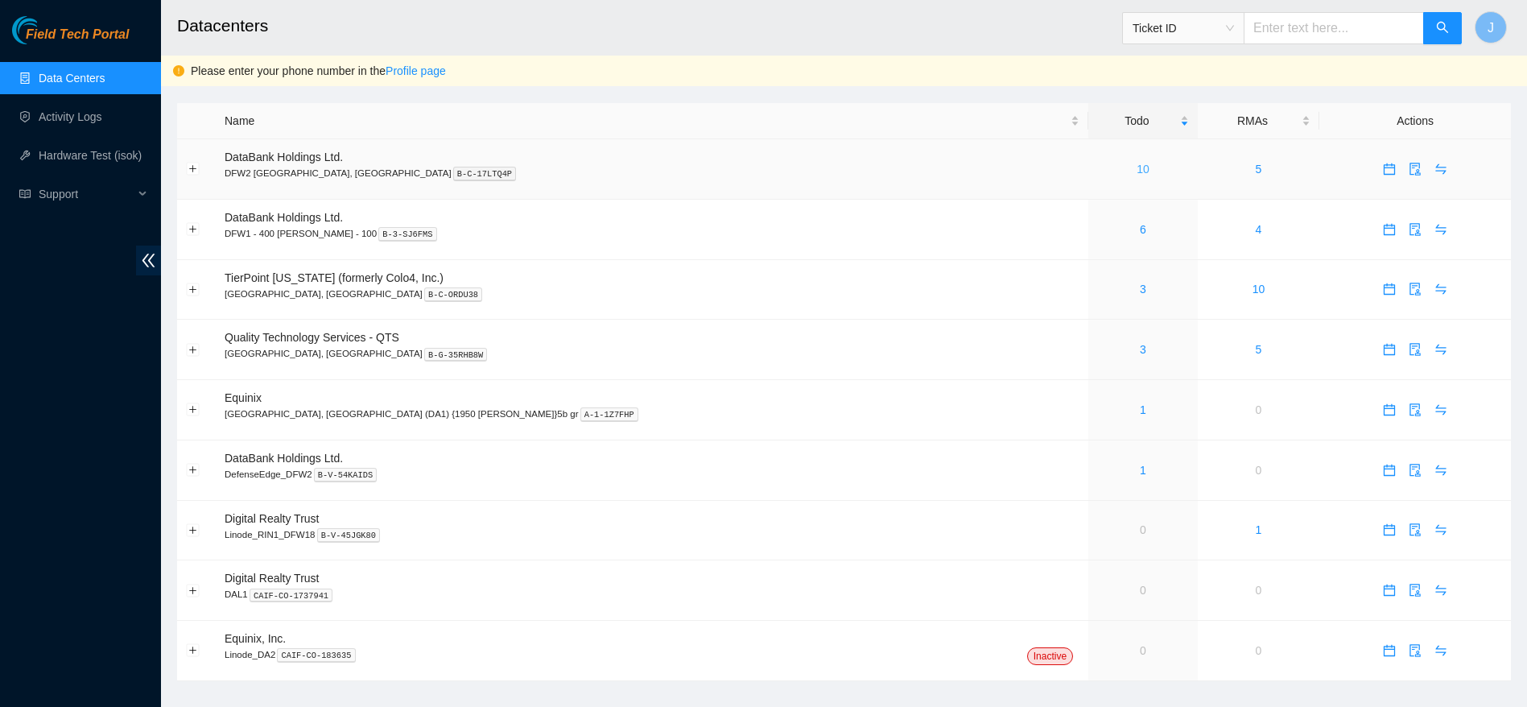
click at [1136, 163] on link "10" at bounding box center [1142, 169] width 13 height 13
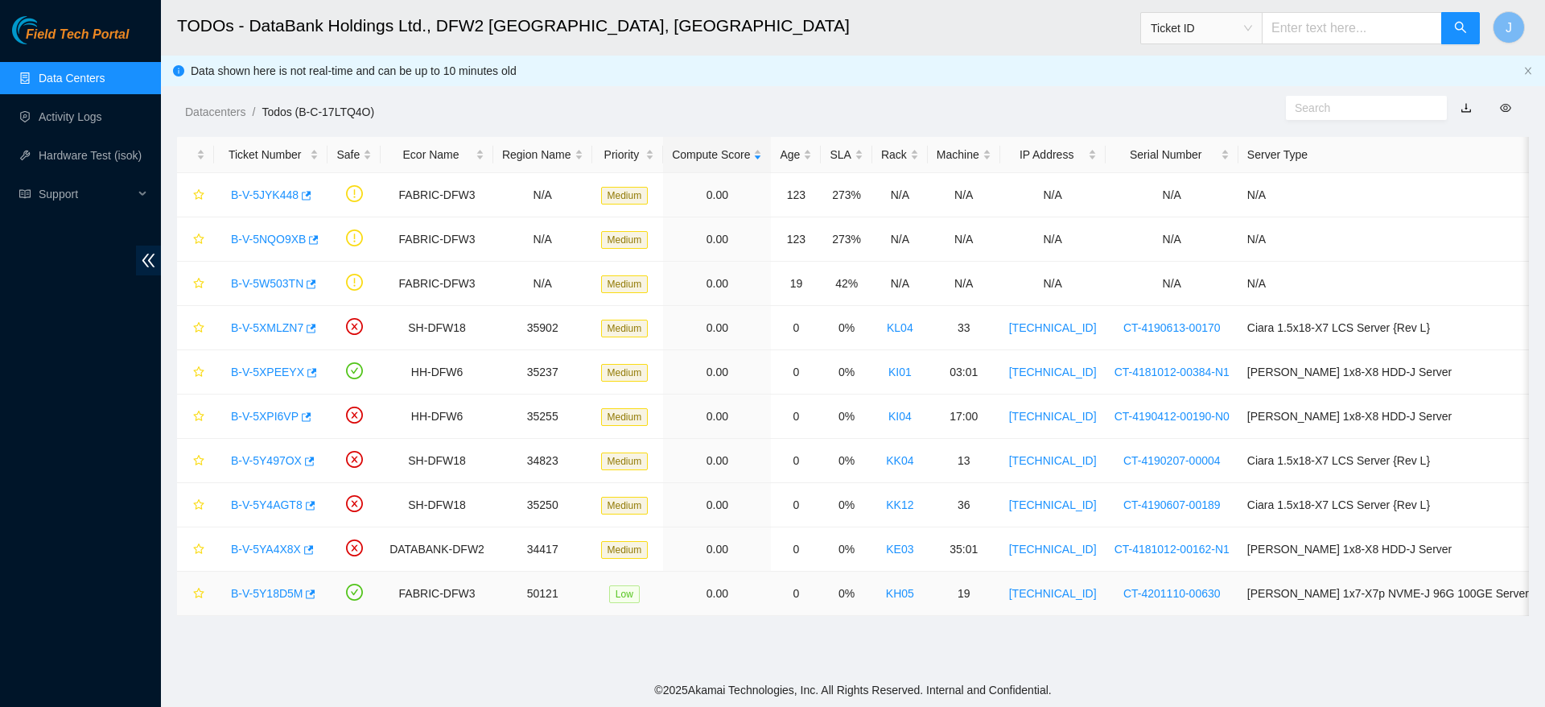
click at [265, 587] on link "B-V-5Y18D5M" at bounding box center [267, 593] width 72 height 13
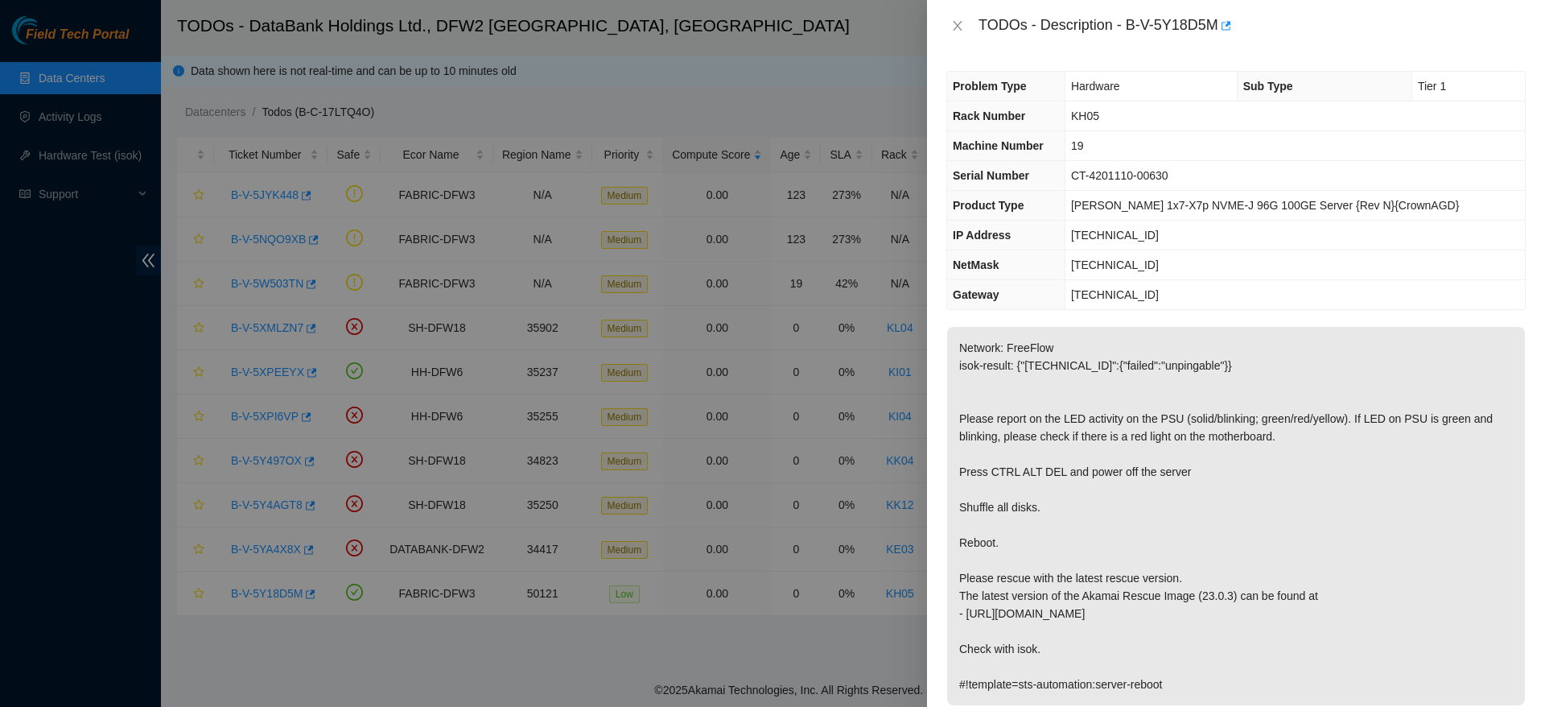
scroll to position [39, 0]
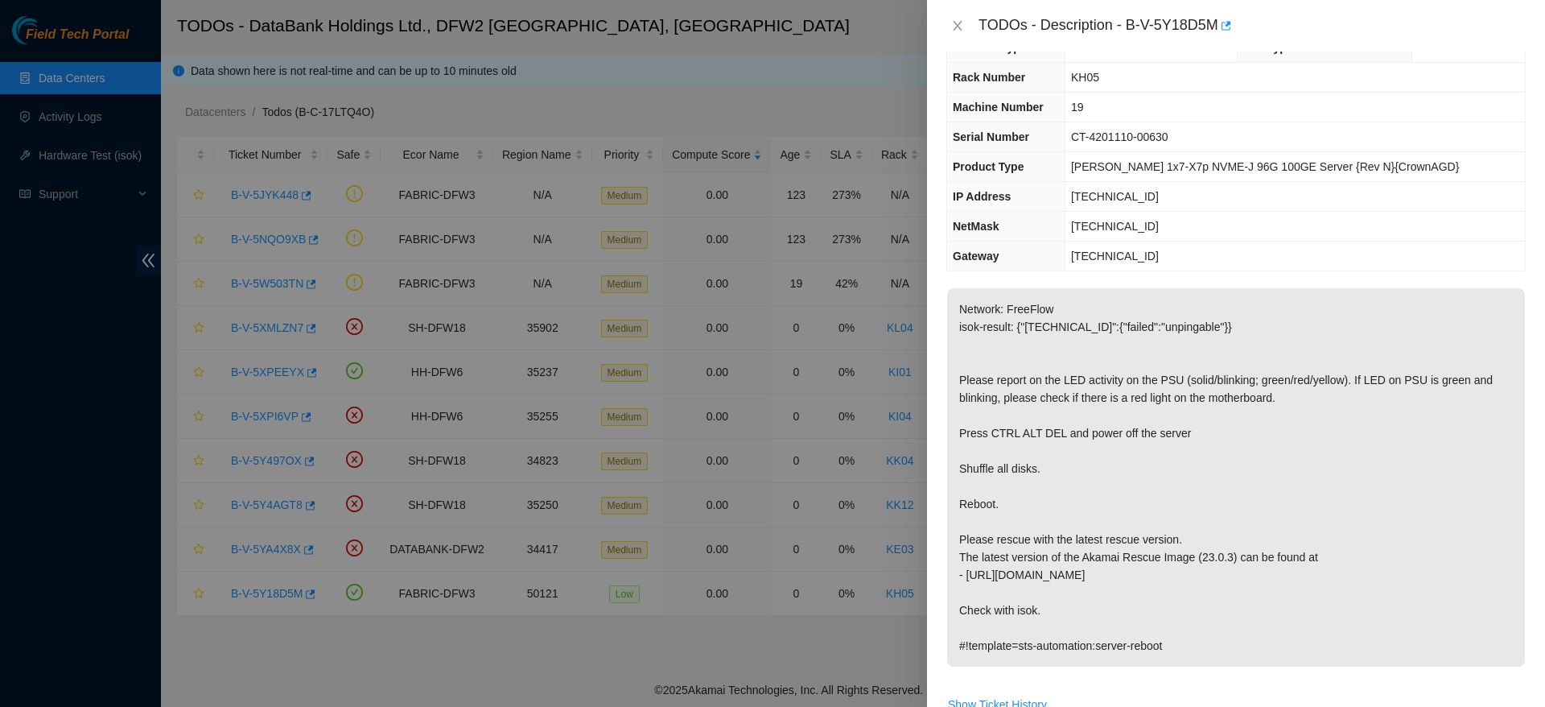
click at [1130, 400] on p "Network: FreeFlow isok-result: {"23.55.177.52":{"failed":"unpingable"}} Please …" at bounding box center [1236, 477] width 578 height 378
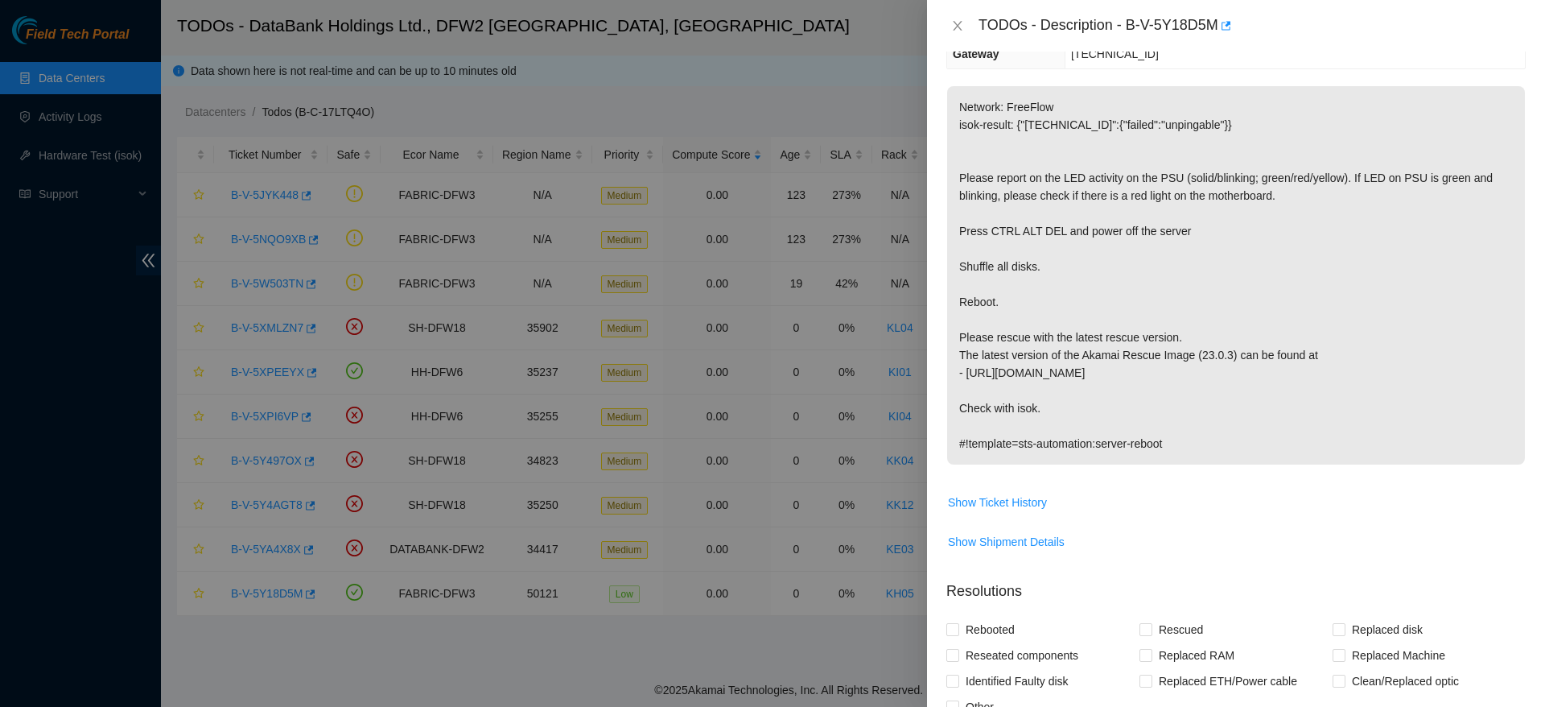
scroll to position [649, 0]
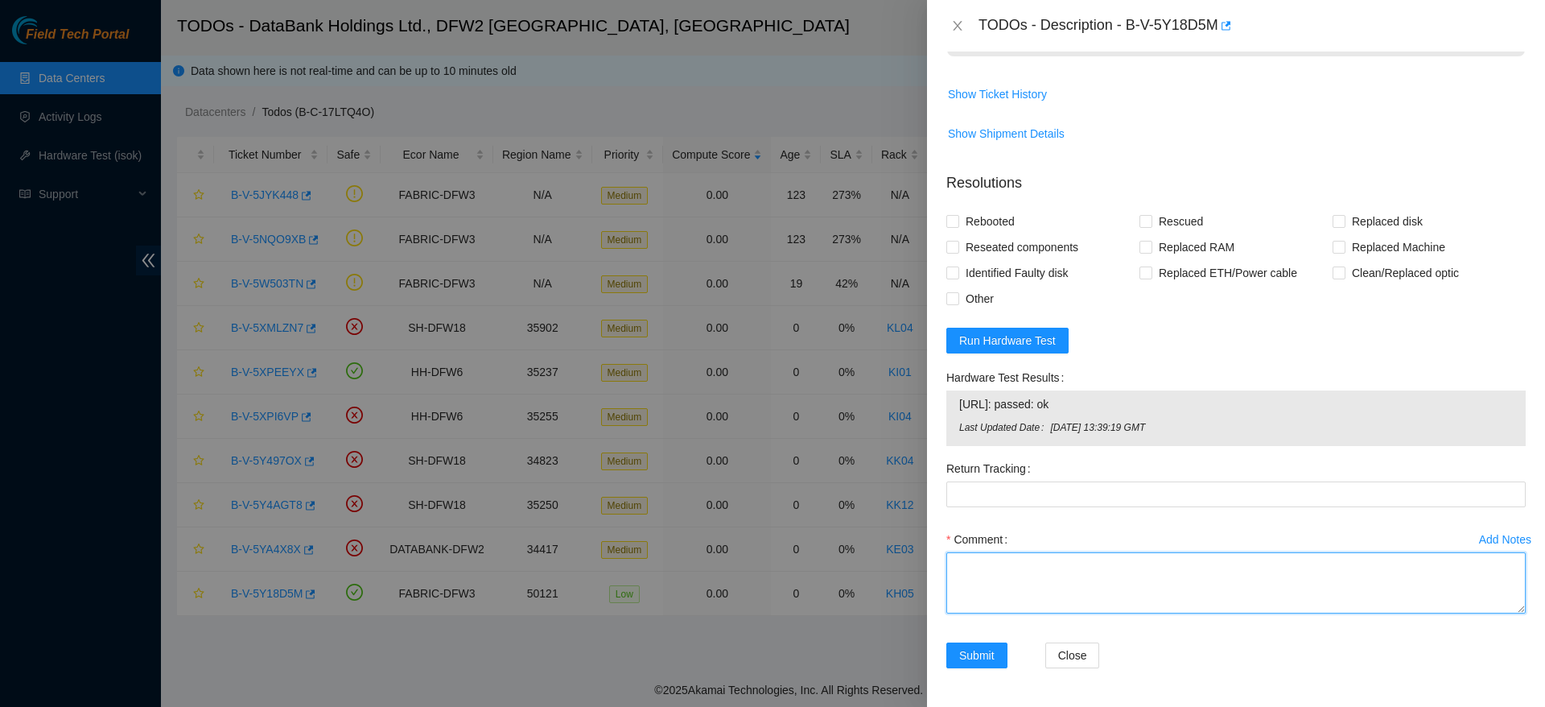
click at [1108, 589] on textarea "Comment" at bounding box center [1237, 582] width 580 height 61
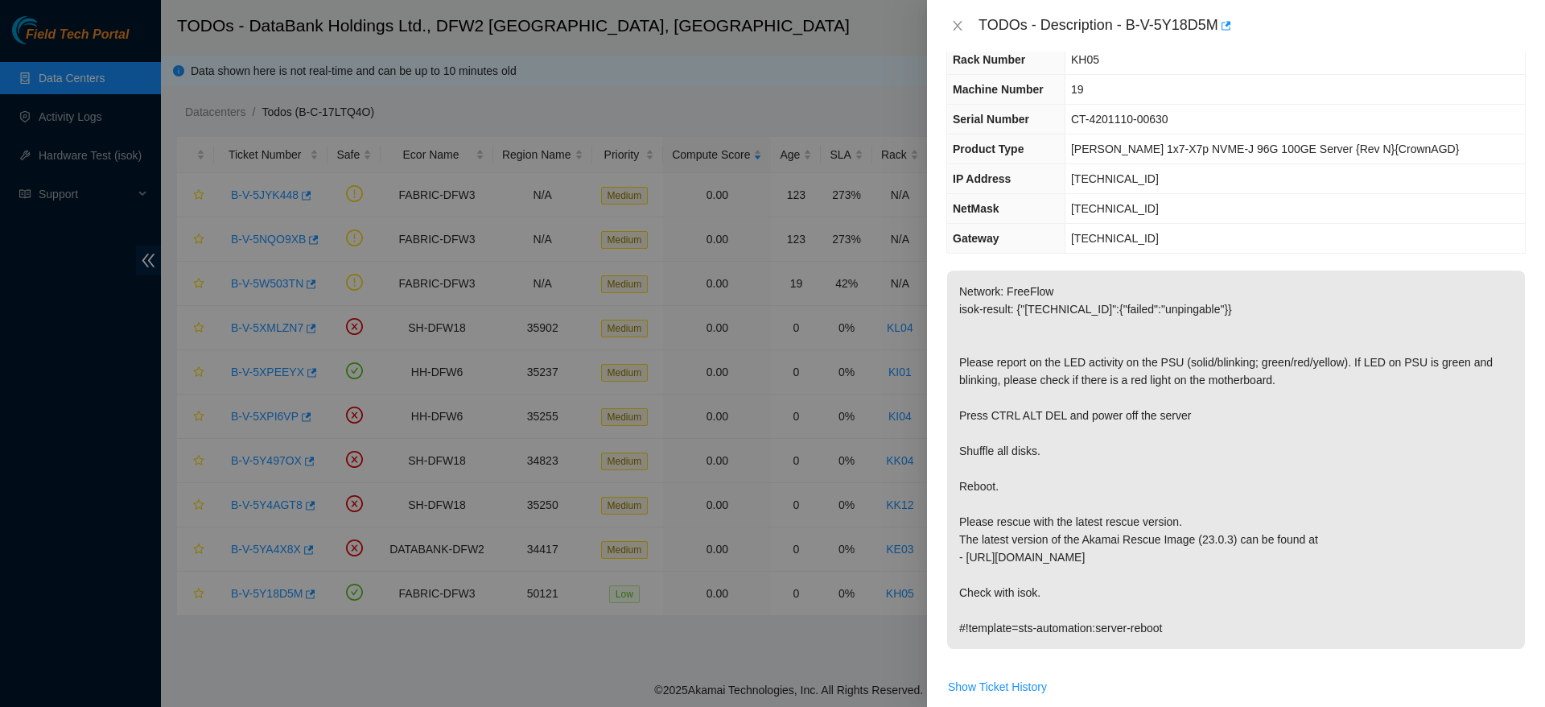
scroll to position [57, 0]
click at [557, 541] on div at bounding box center [772, 353] width 1545 height 707
click at [960, 25] on icon "close" at bounding box center [957, 25] width 13 height 13
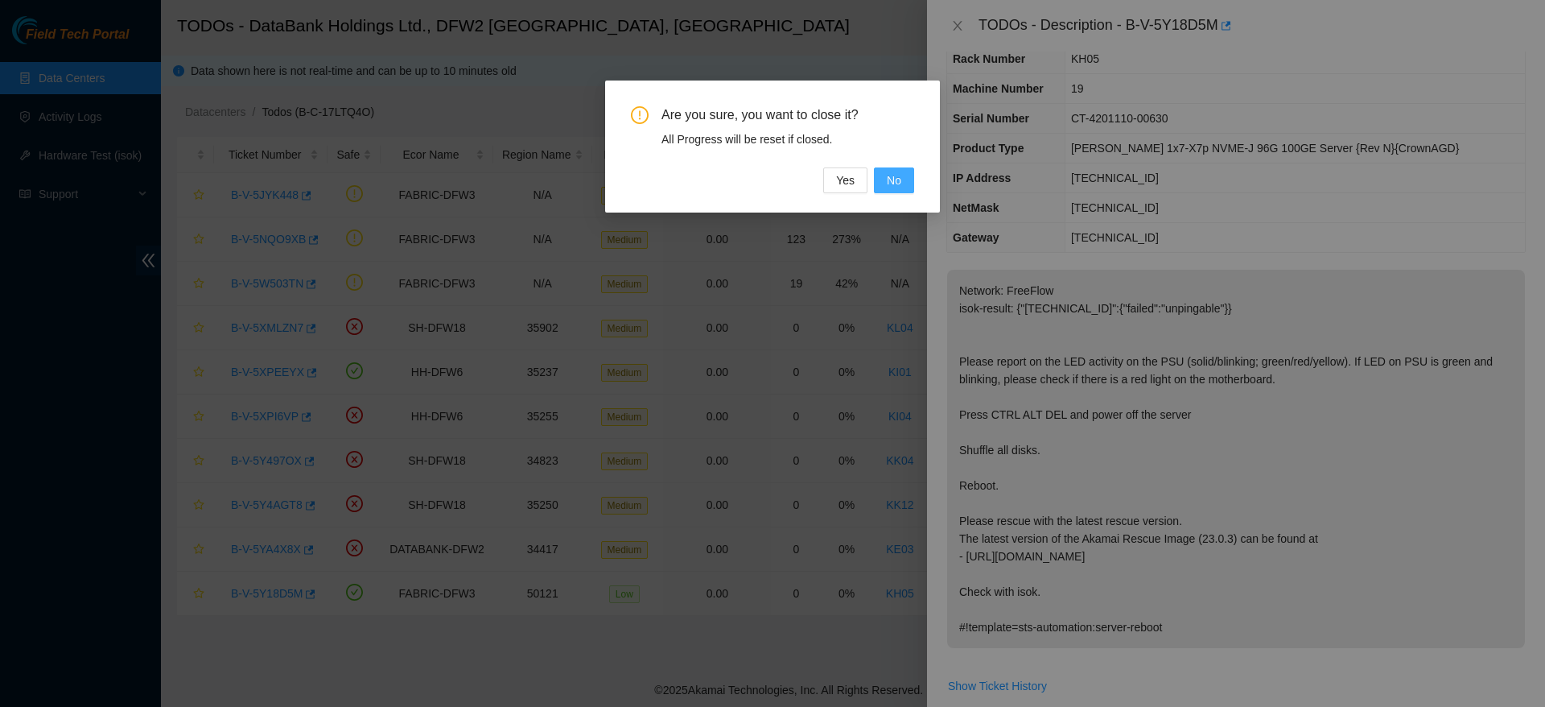
click at [888, 171] on span "No" at bounding box center [894, 180] width 14 height 18
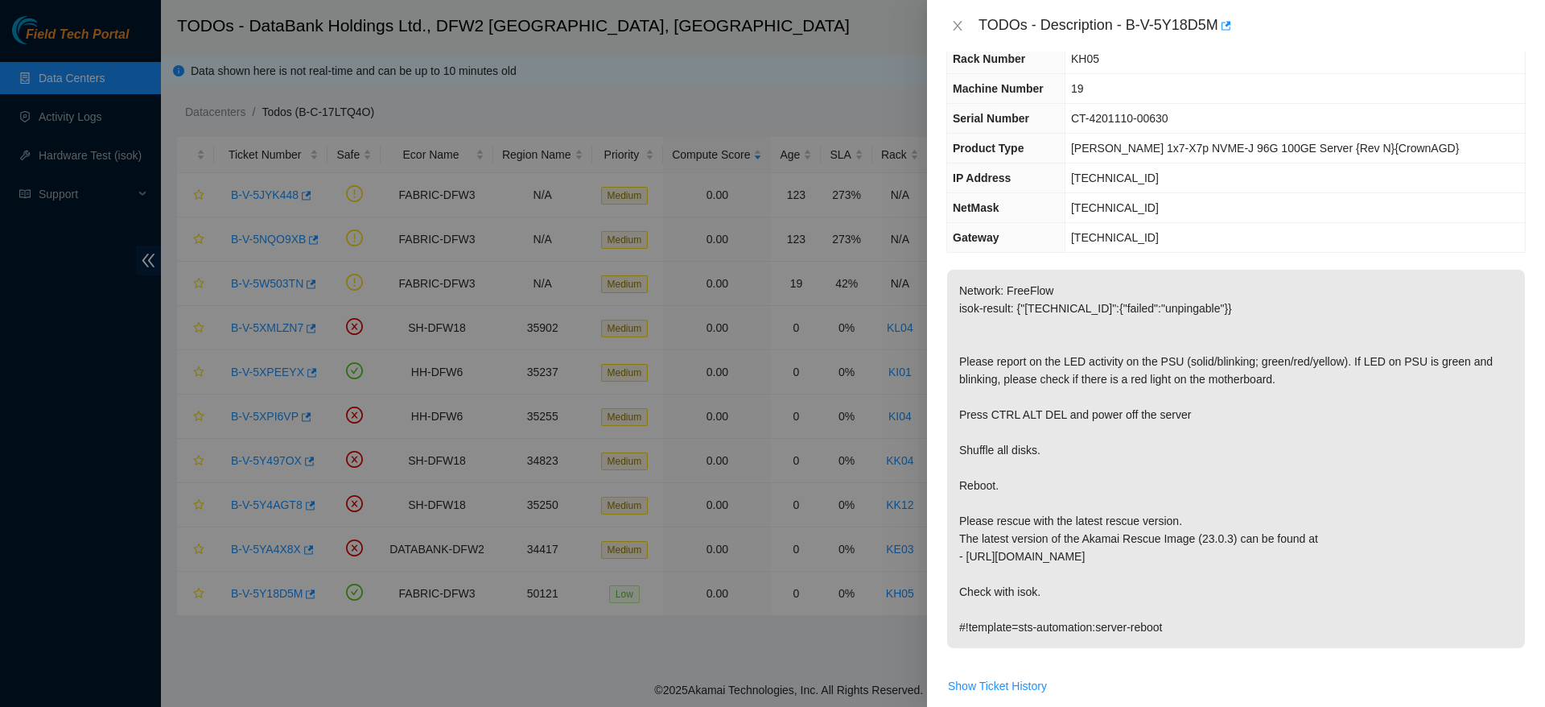
scroll to position [0, 0]
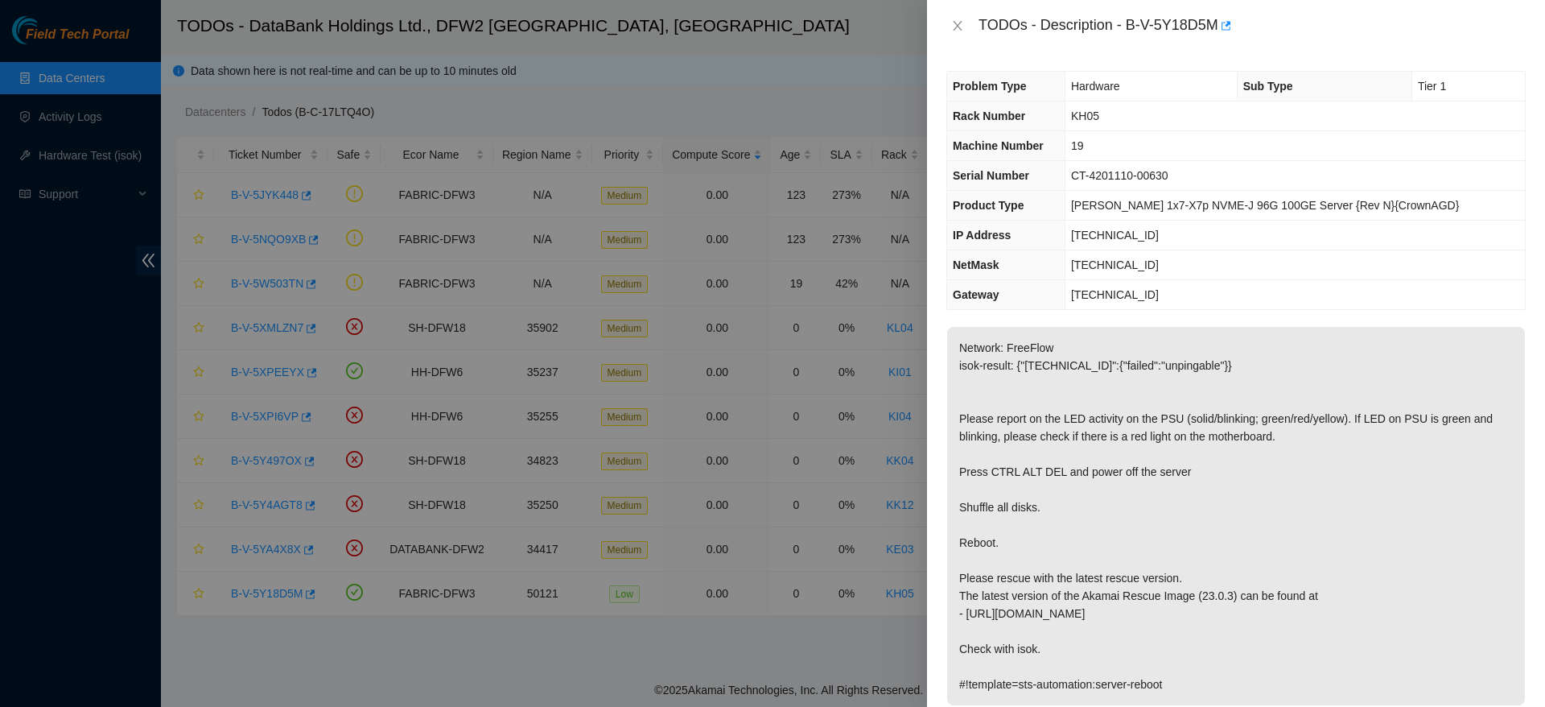
click at [1133, 237] on span "23.55.177.52" at bounding box center [1115, 235] width 88 height 13
copy span "23.55.177.52"
click at [1150, 262] on span "255.255.255.224" at bounding box center [1115, 264] width 88 height 13
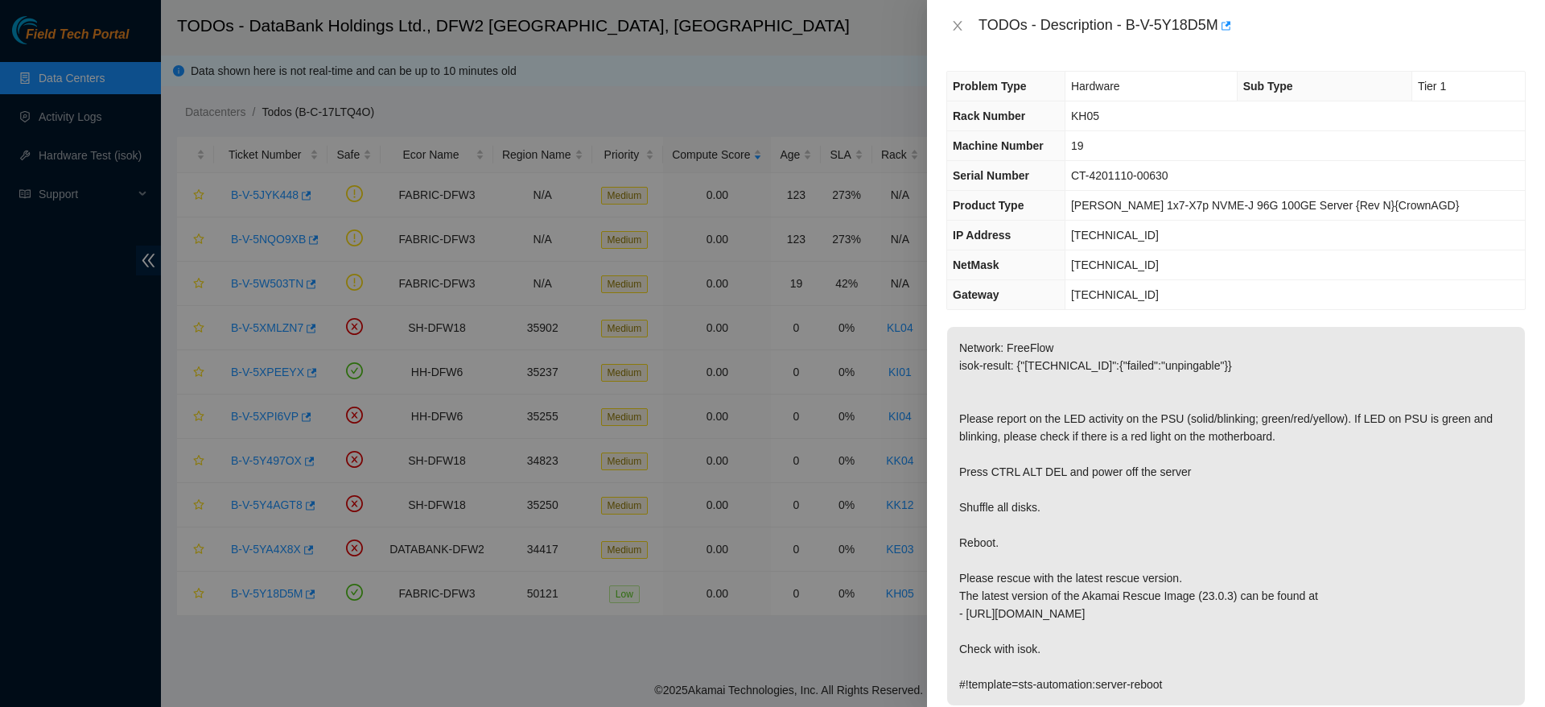
copy span "255.255.255.224"
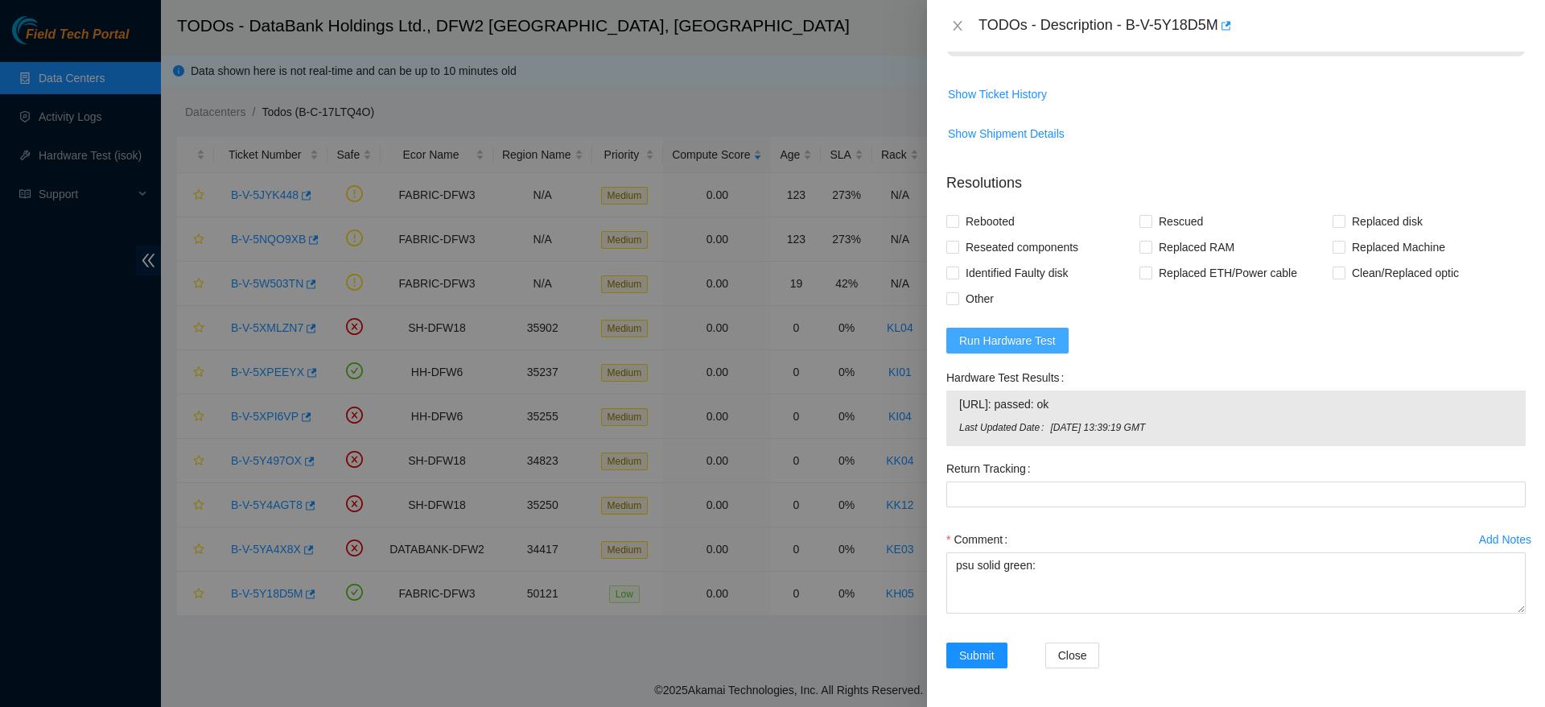
click at [1013, 349] on span "Run Hardware Test" at bounding box center [1007, 341] width 97 height 18
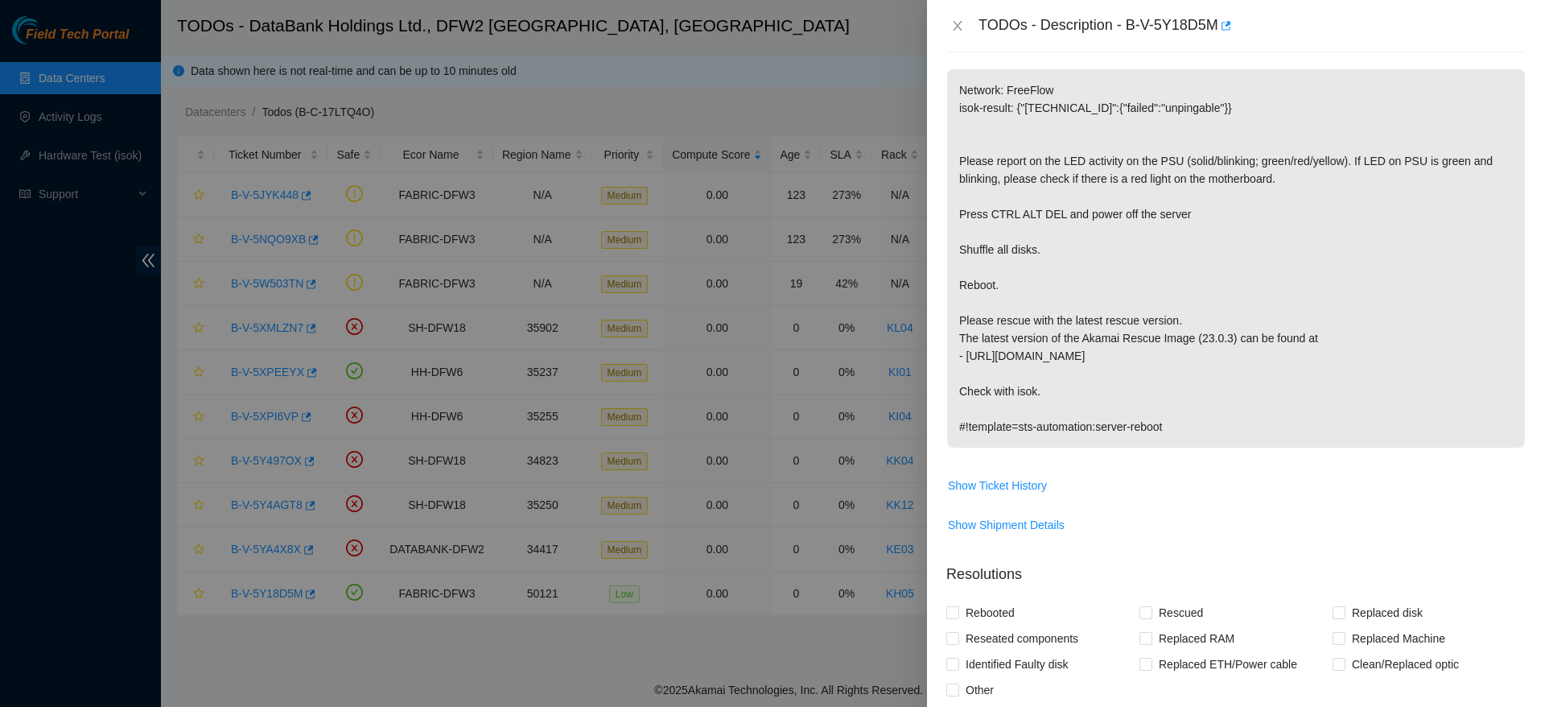
scroll to position [0, 0]
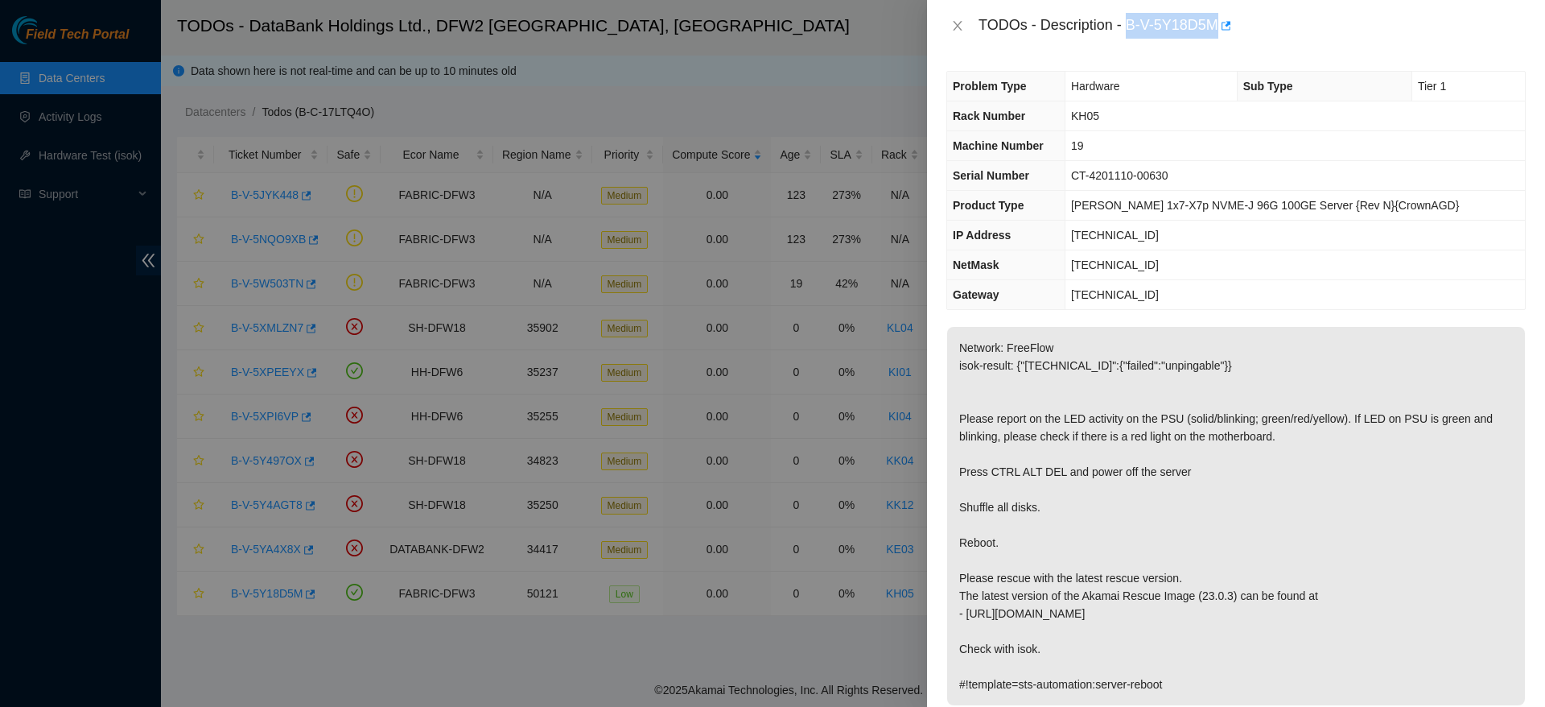
drag, startPoint x: 1126, startPoint y: 26, endPoint x: 1215, endPoint y: 40, distance: 90.5
click at [1215, 40] on div "TODOs - Description - B-V-5Y18D5M" at bounding box center [1236, 26] width 618 height 52
copy div "B-V-5Y18D5M"
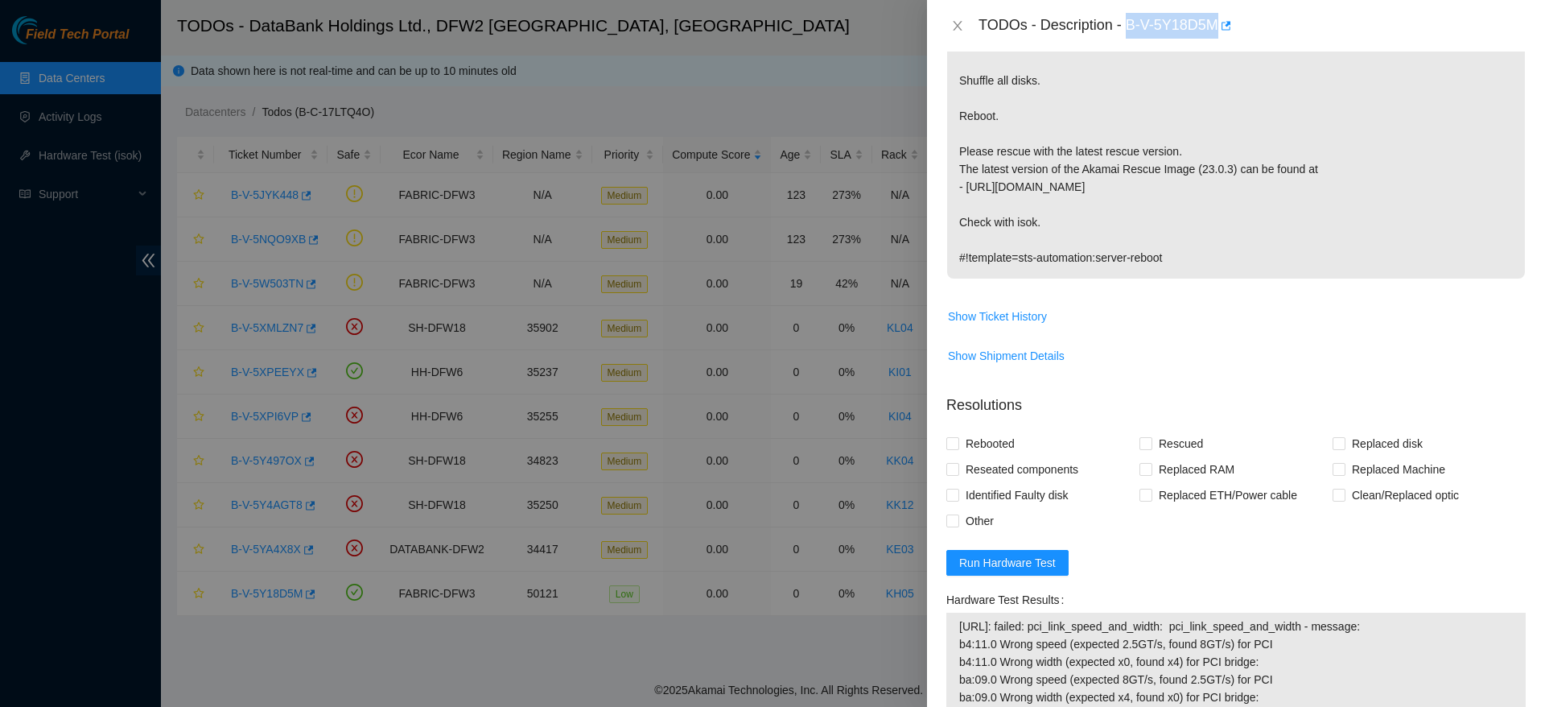
scroll to position [768, 0]
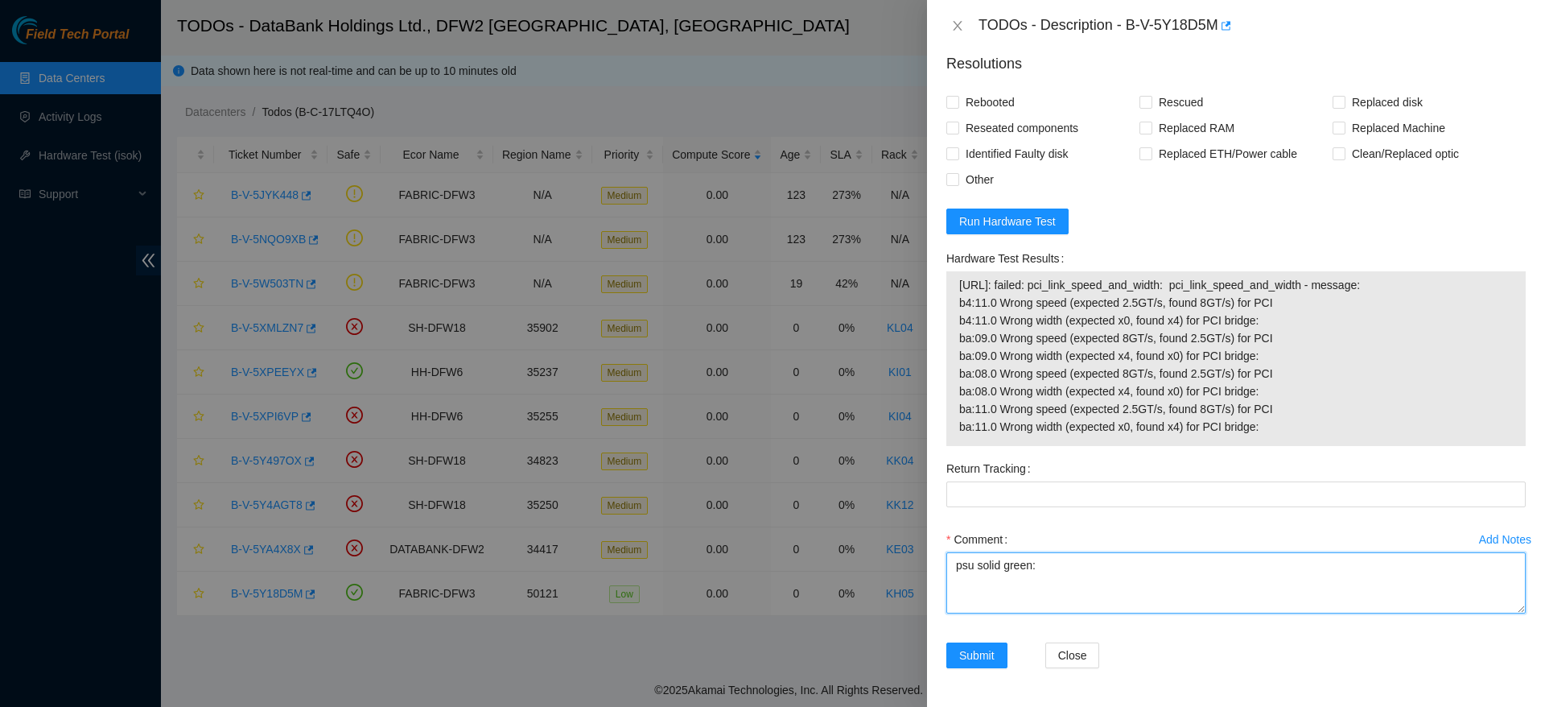
click at [1102, 581] on textarea "psu solid green:" at bounding box center [1237, 582] width 580 height 61
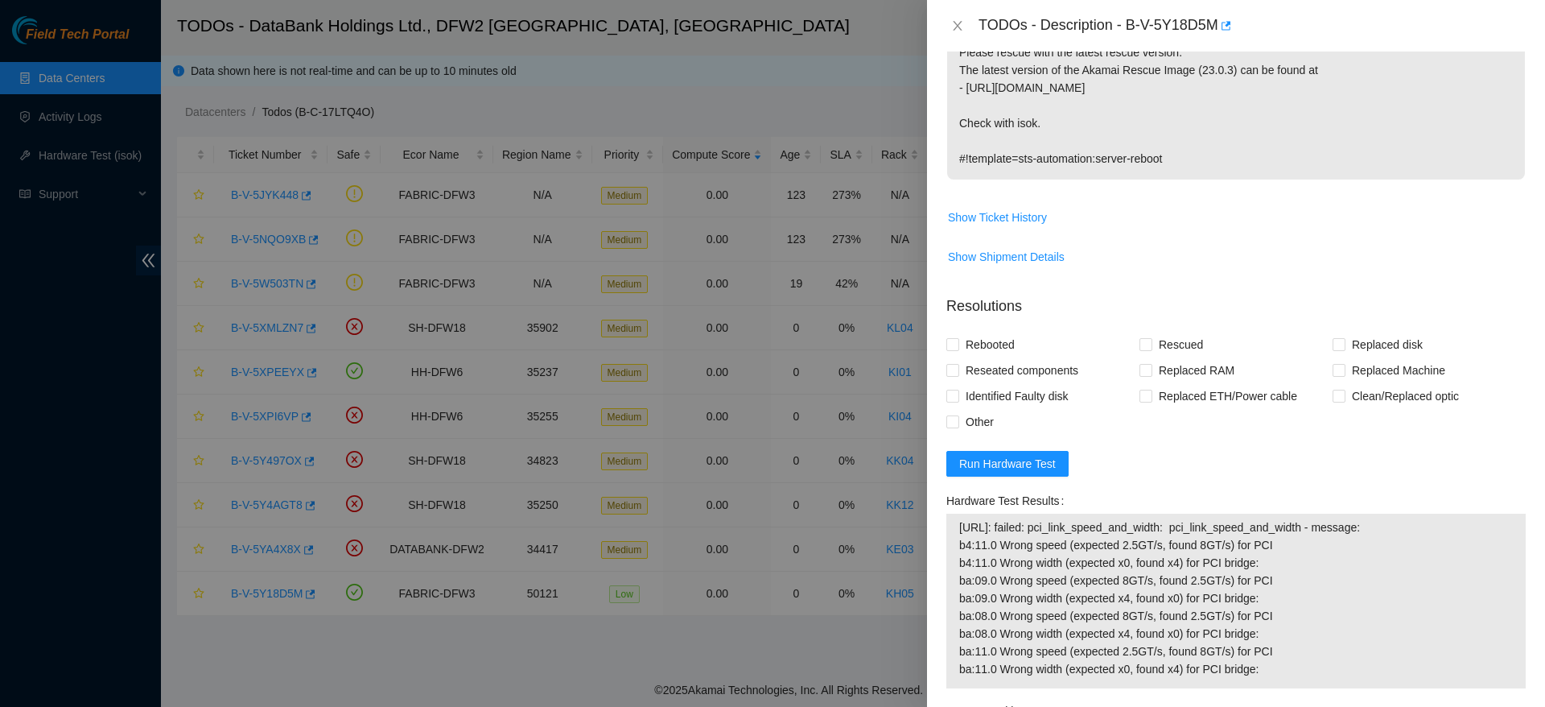
scroll to position [512, 0]
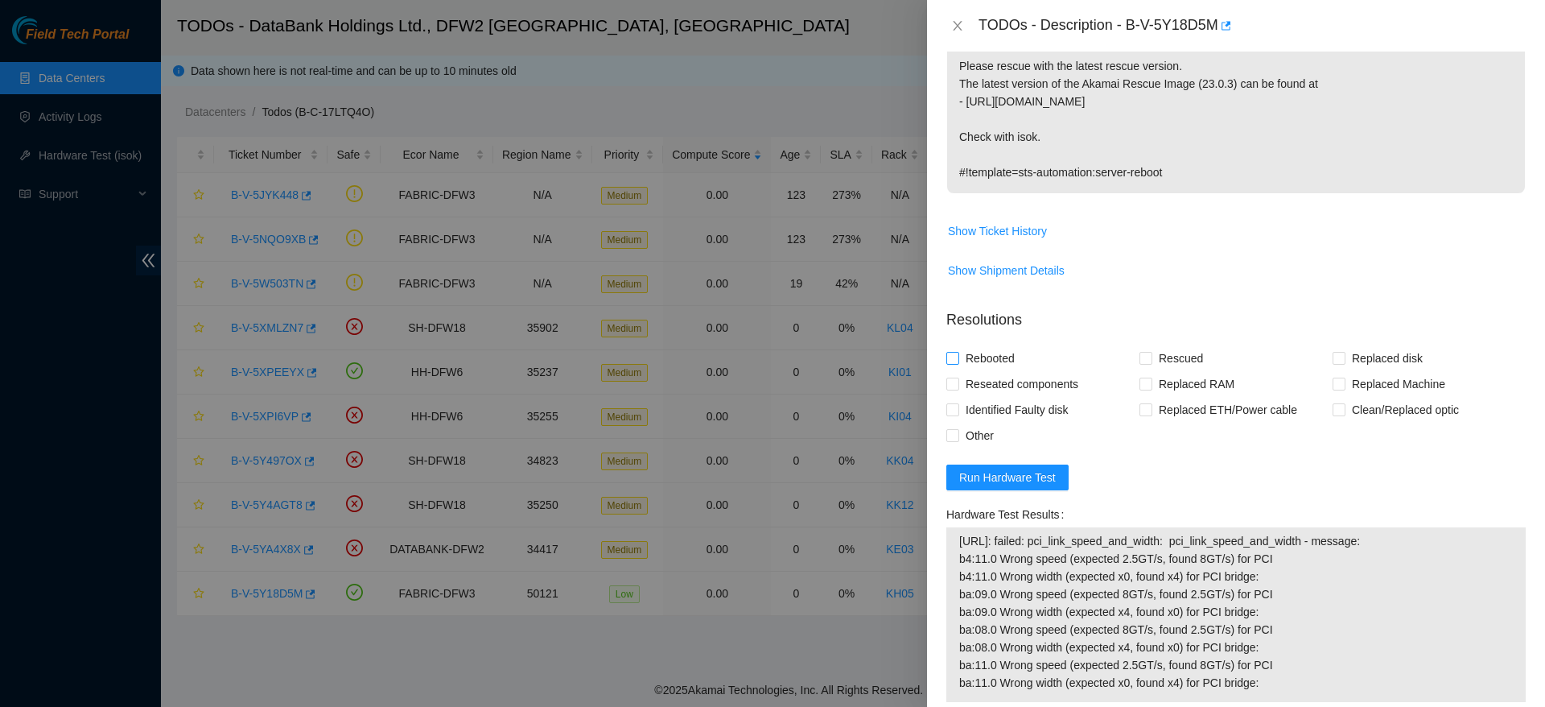
type textarea "psu light was found in a solid green state."
click at [1000, 358] on span "Rebooted" at bounding box center [990, 358] width 62 height 26
click at [958, 358] on input "Rebooted" at bounding box center [952, 357] width 11 height 11
checkbox input "true"
click at [1143, 355] on input "Rescued" at bounding box center [1145, 357] width 11 height 11
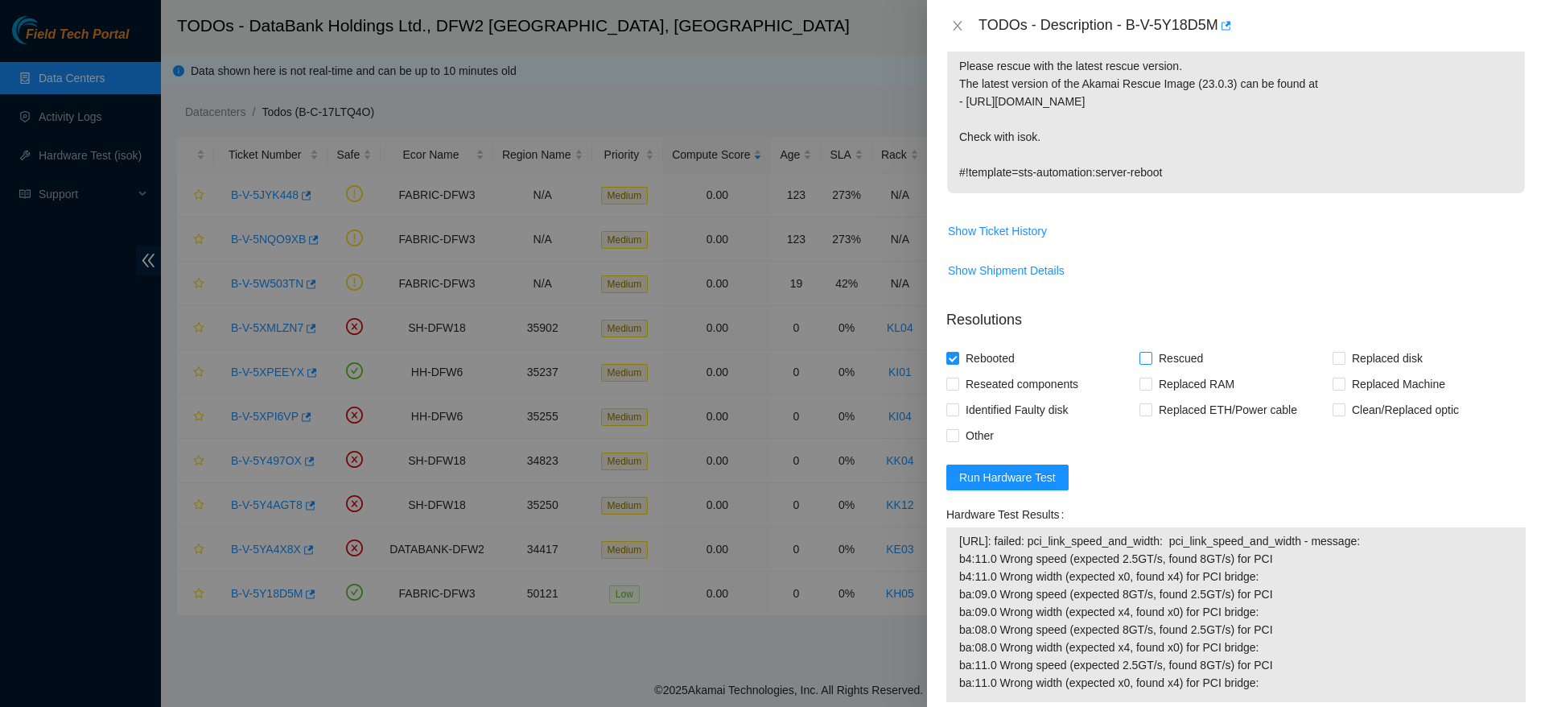
checkbox input "true"
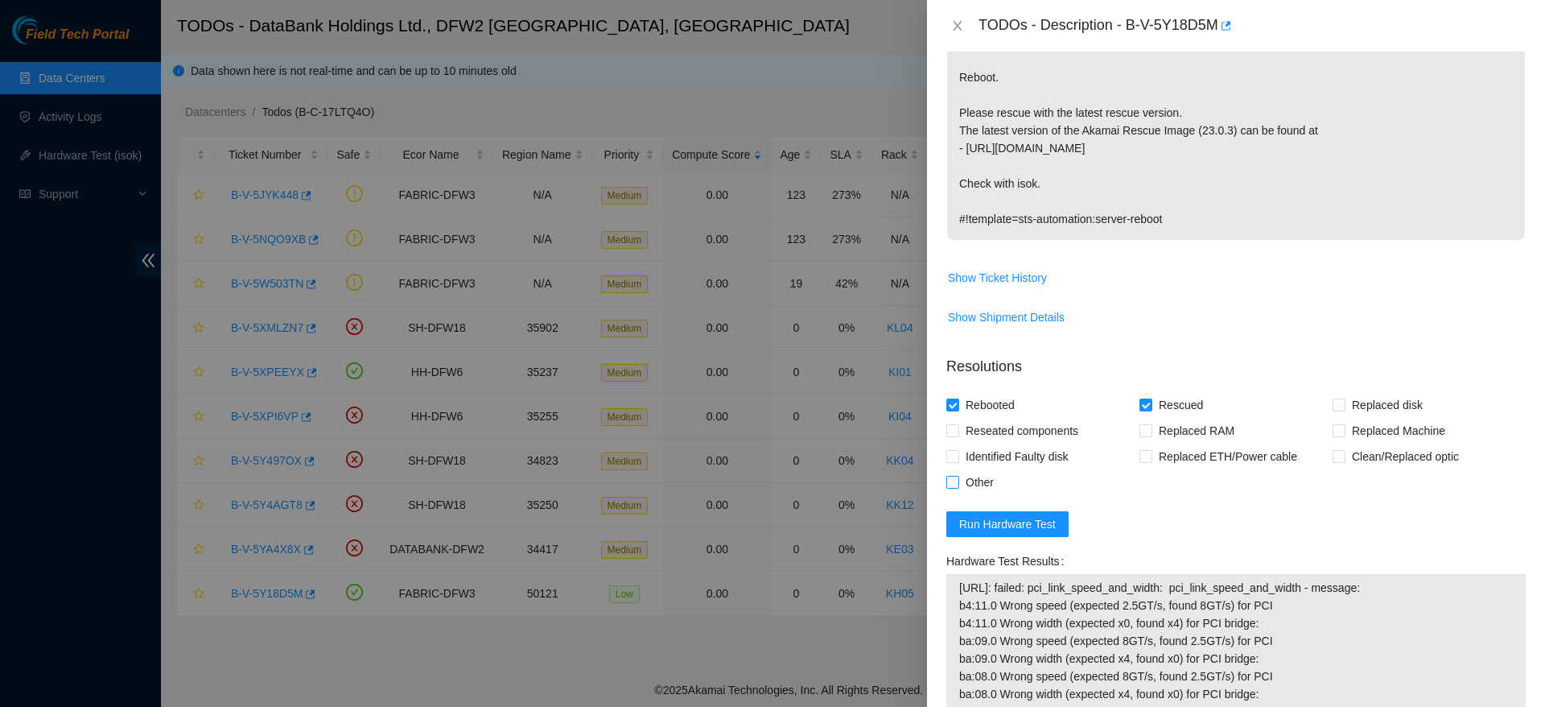
click at [984, 493] on span "Other" at bounding box center [979, 482] width 41 height 26
click at [958, 487] on input "Other" at bounding box center [952, 481] width 11 height 11
checkbox input "true"
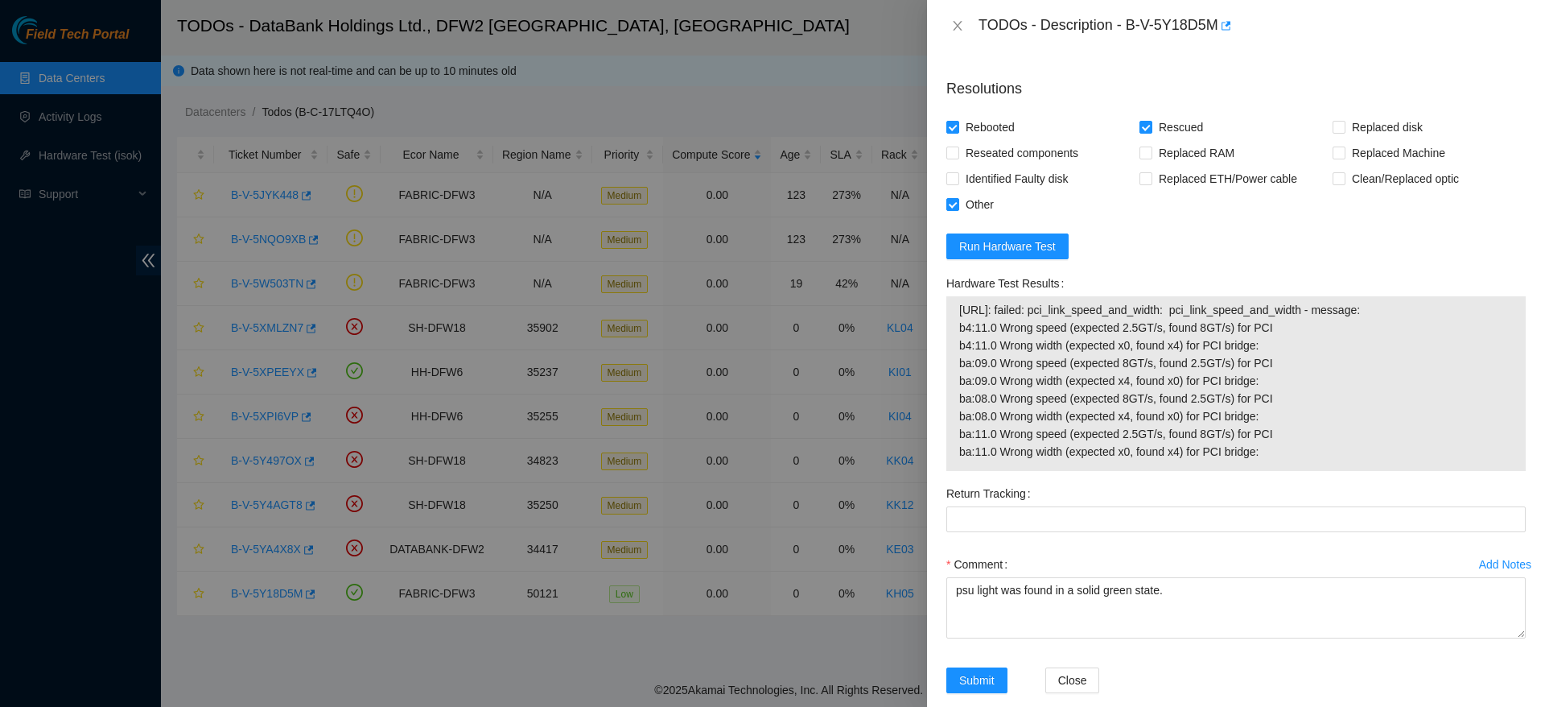
scroll to position [719, 0]
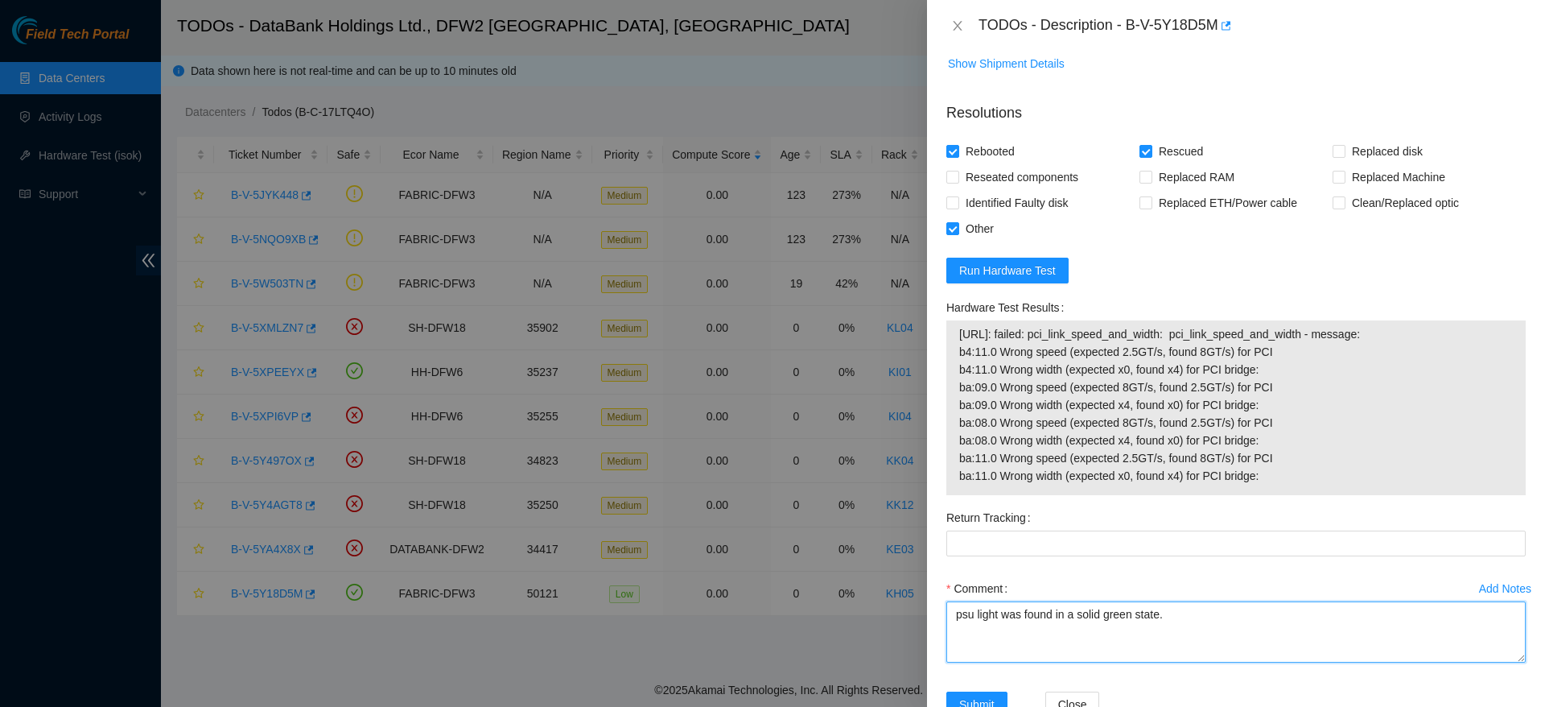
click at [1169, 637] on textarea "psu light was found in a solid green state." at bounding box center [1237, 631] width 580 height 61
click at [1229, 612] on textarea "psu light was found in a solid green state. powered down safely, shuffled disks…" at bounding box center [1237, 631] width 580 height 61
click at [1239, 615] on textarea "psu light was found in a solid green state. powered down safely, shuffled disks…" at bounding box center [1237, 631] width 580 height 61
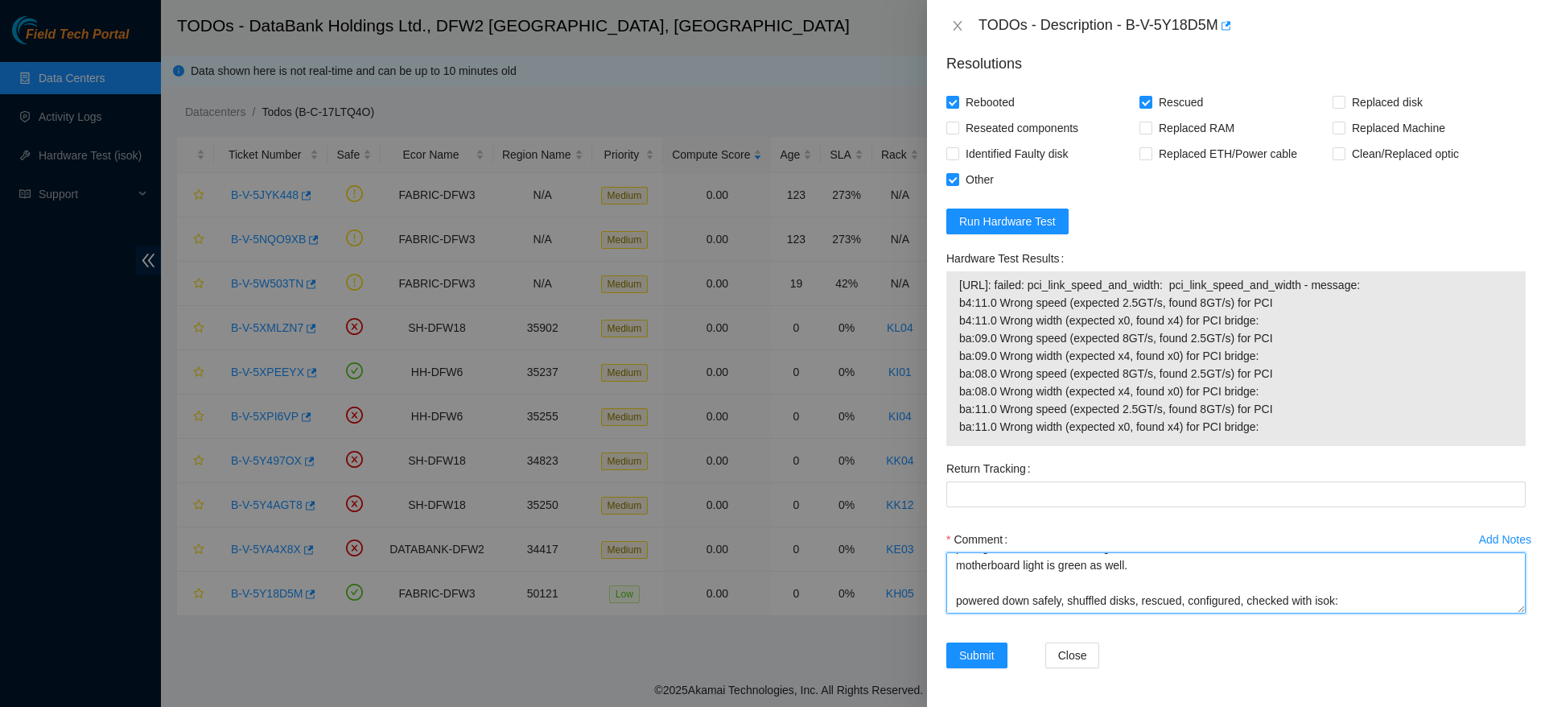
scroll to position [53, 0]
click at [1349, 571] on textarea "psu light was found in a solid green state. motherboard light is green as well.…" at bounding box center [1237, 582] width 580 height 61
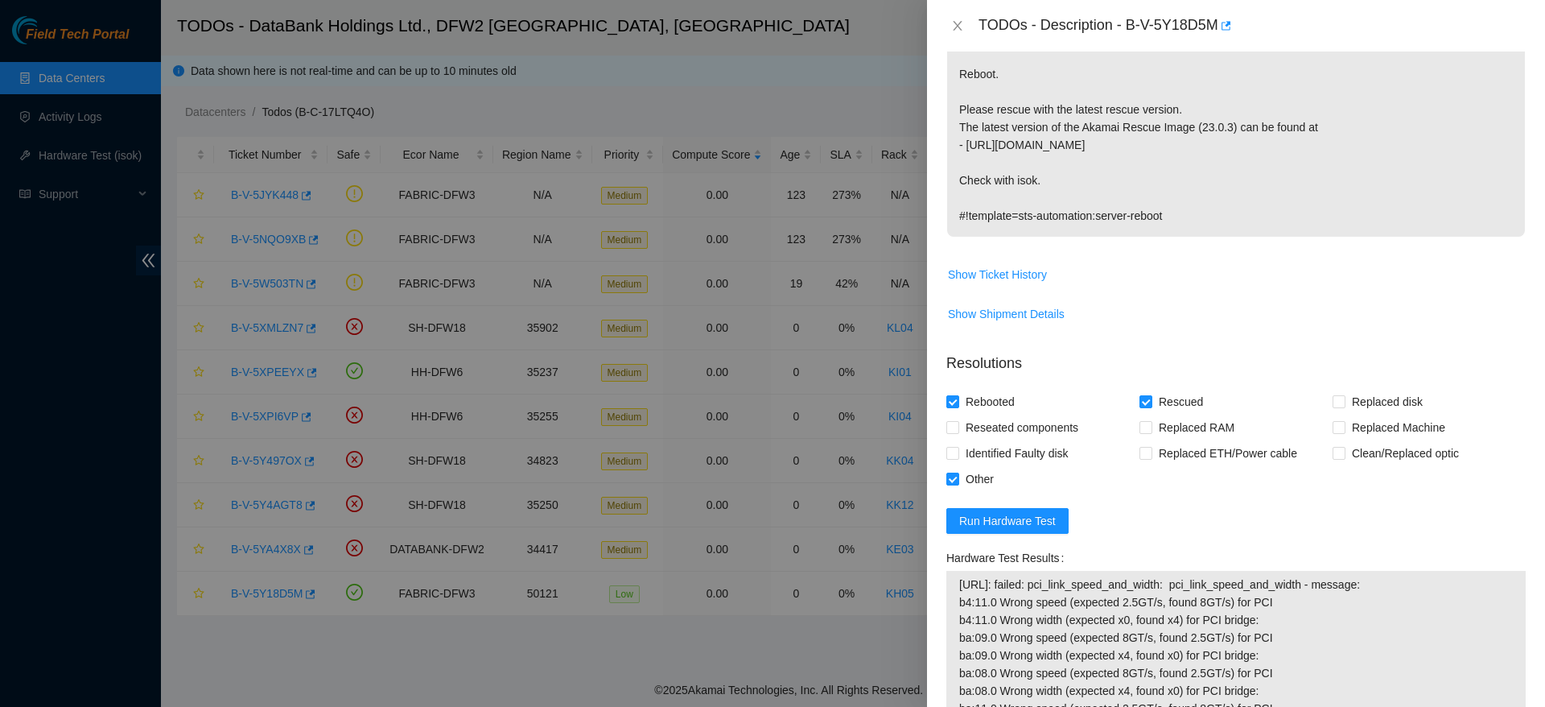
scroll to position [768, 0]
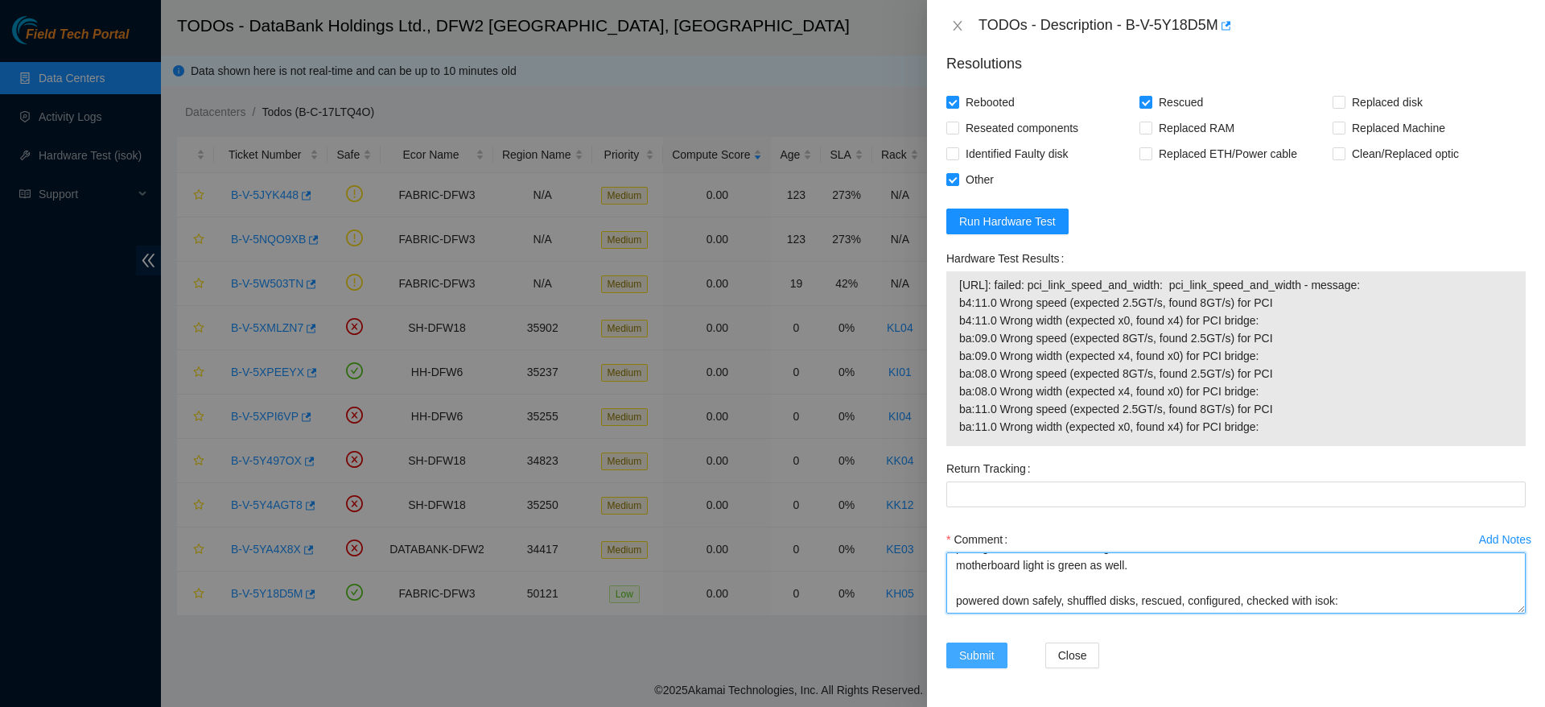
type textarea "psu light was found in a solid green state. motherboard light is green as well.…"
click at [953, 652] on button "Submit" at bounding box center [977, 655] width 61 height 26
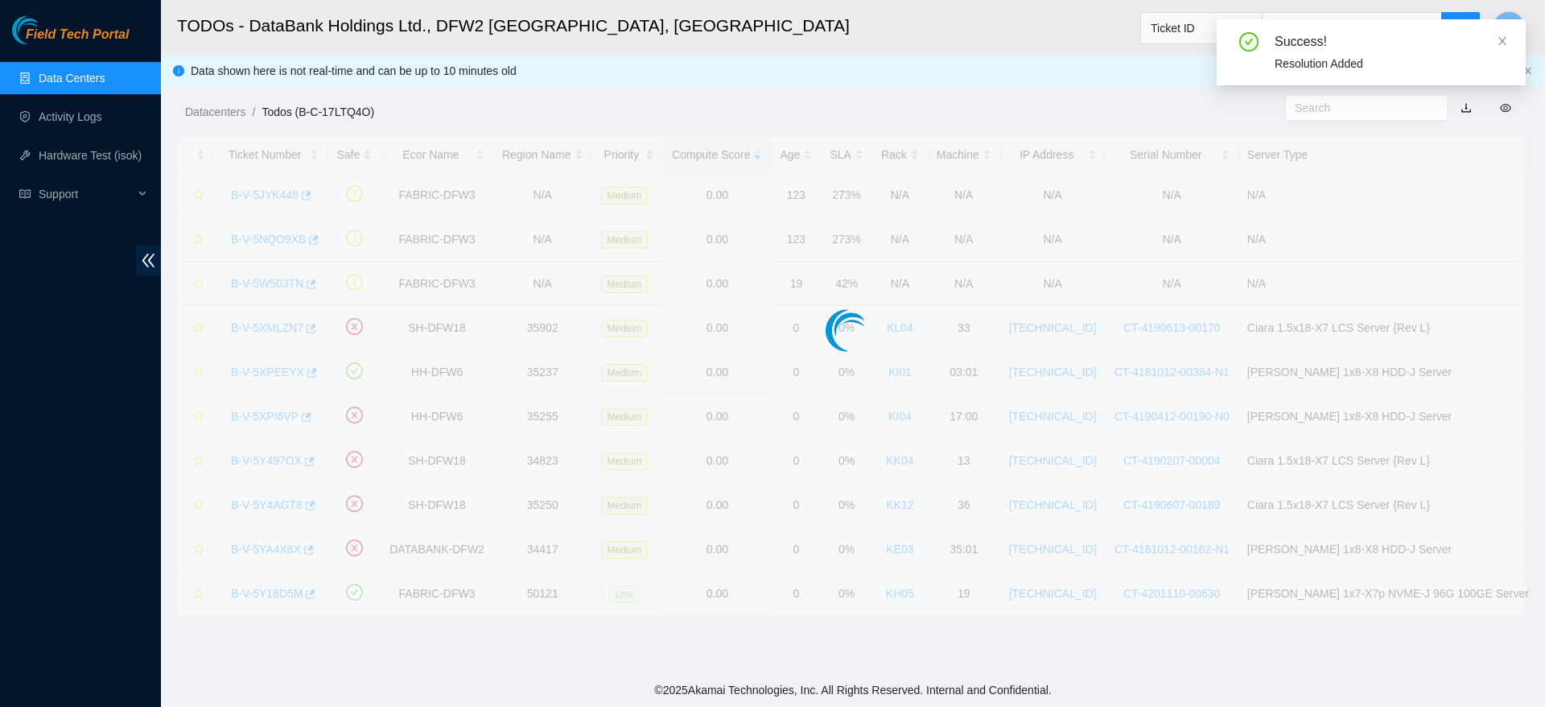
scroll to position [386, 0]
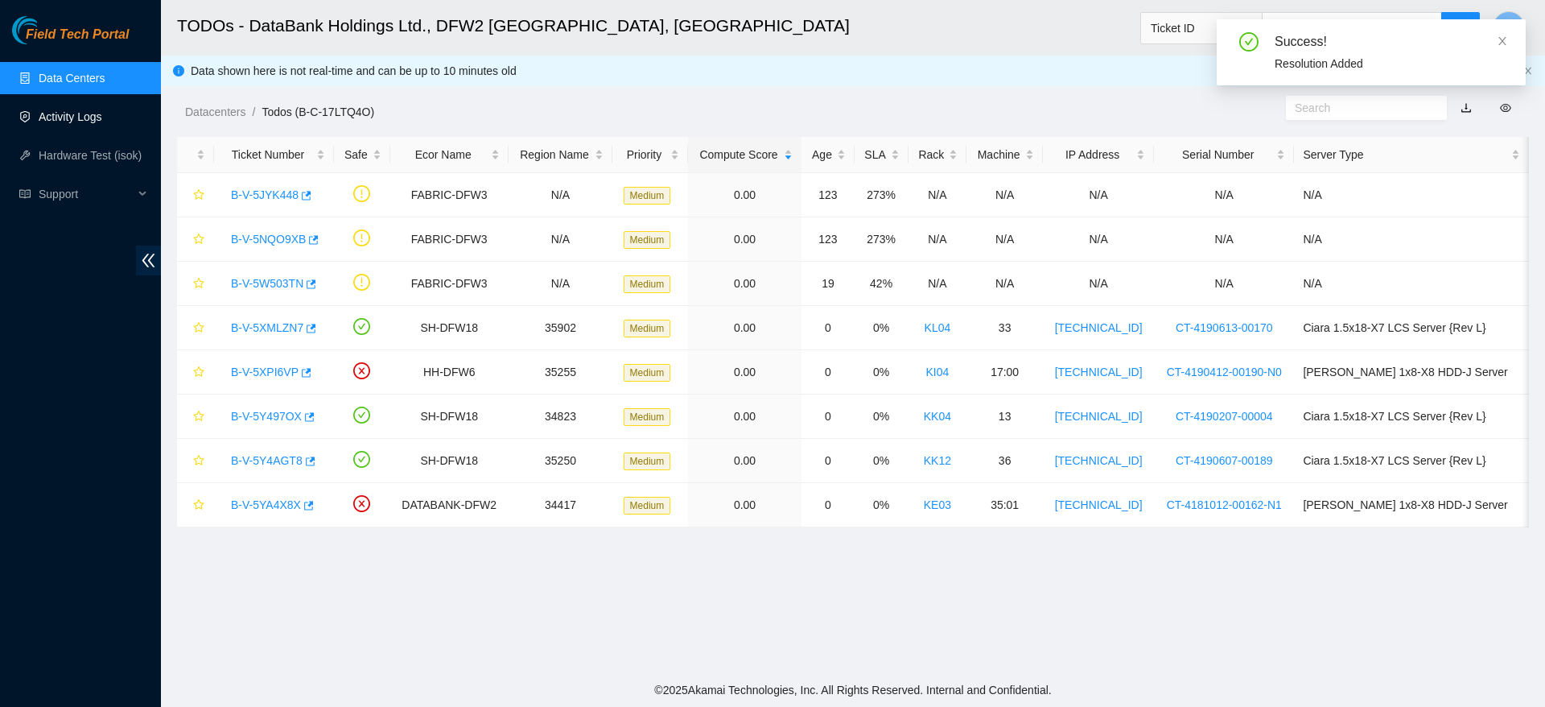
click at [74, 122] on link "Activity Logs" at bounding box center [71, 116] width 64 height 13
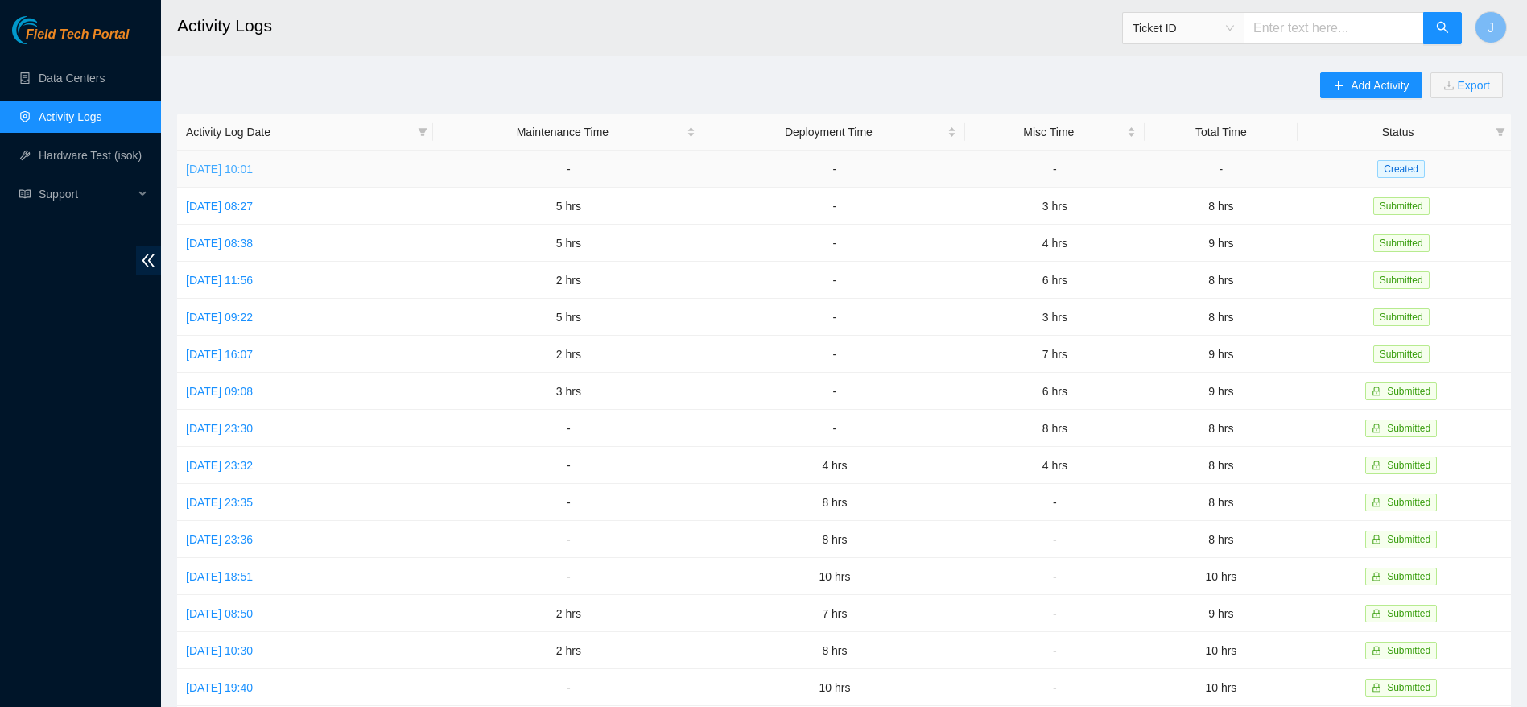
click at [238, 163] on link "Mon, 13 Oct 2025 10:01" at bounding box center [219, 169] width 67 height 13
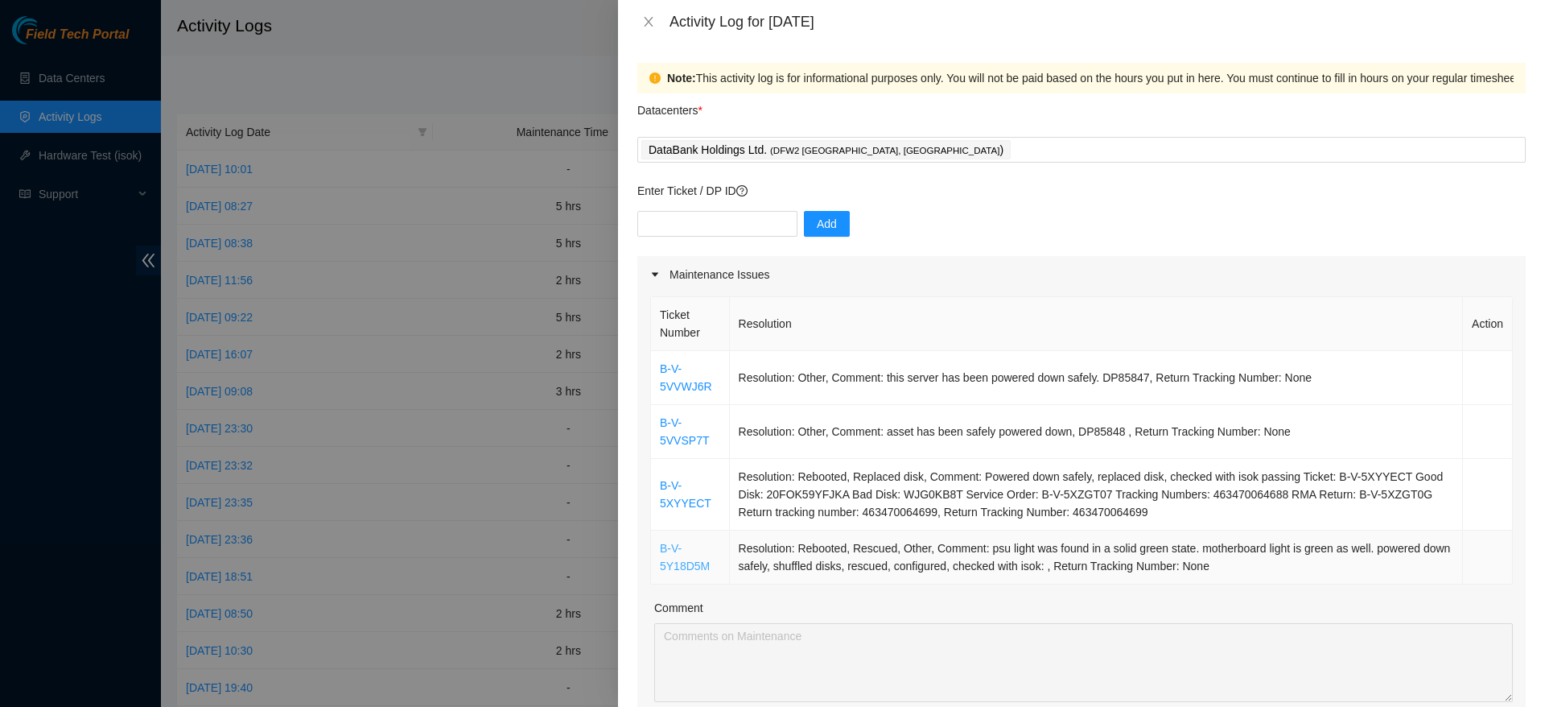
click at [679, 560] on link "B-V-5Y18D5M" at bounding box center [685, 557] width 50 height 31
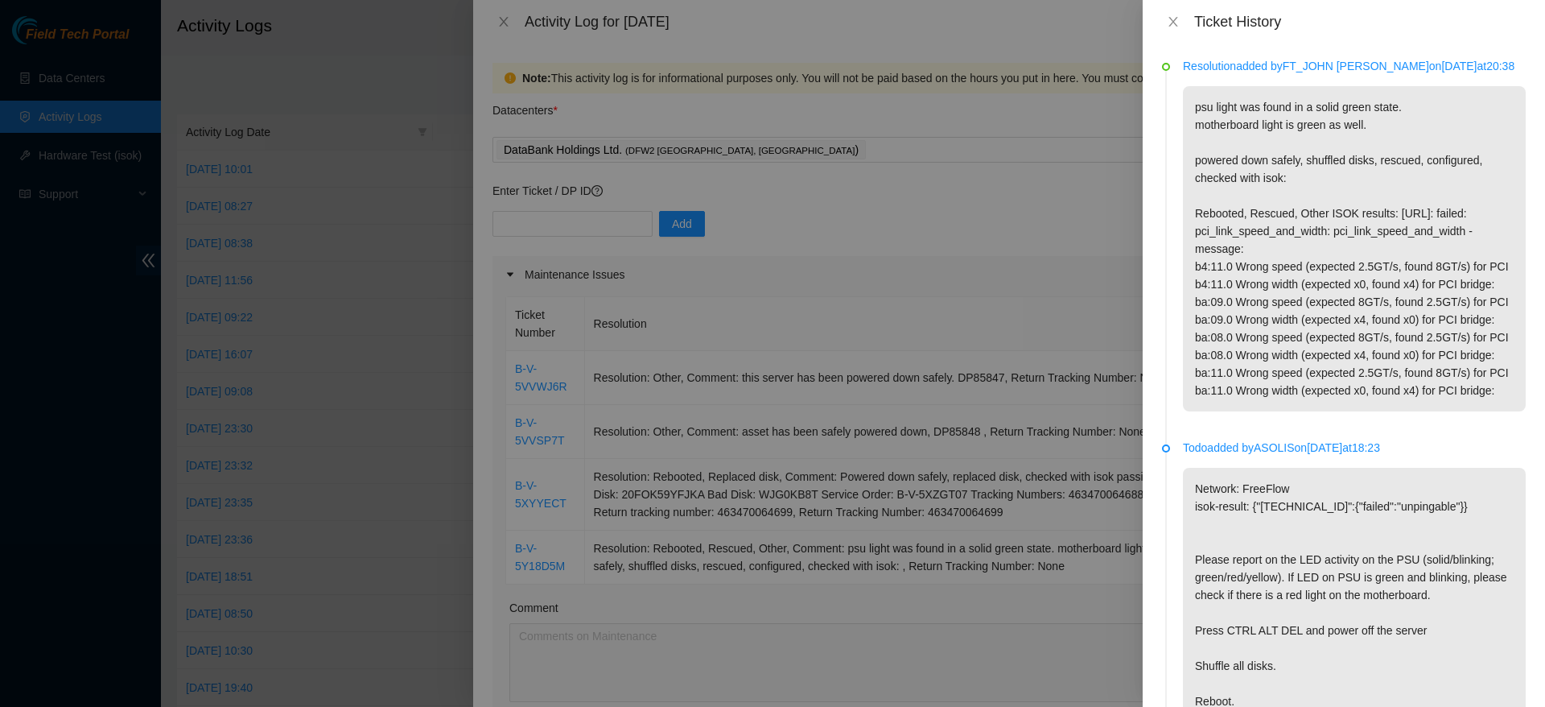
click at [1173, 10] on div "Ticket History" at bounding box center [1344, 21] width 402 height 43
click at [1173, 24] on icon "close" at bounding box center [1173, 21] width 13 height 13
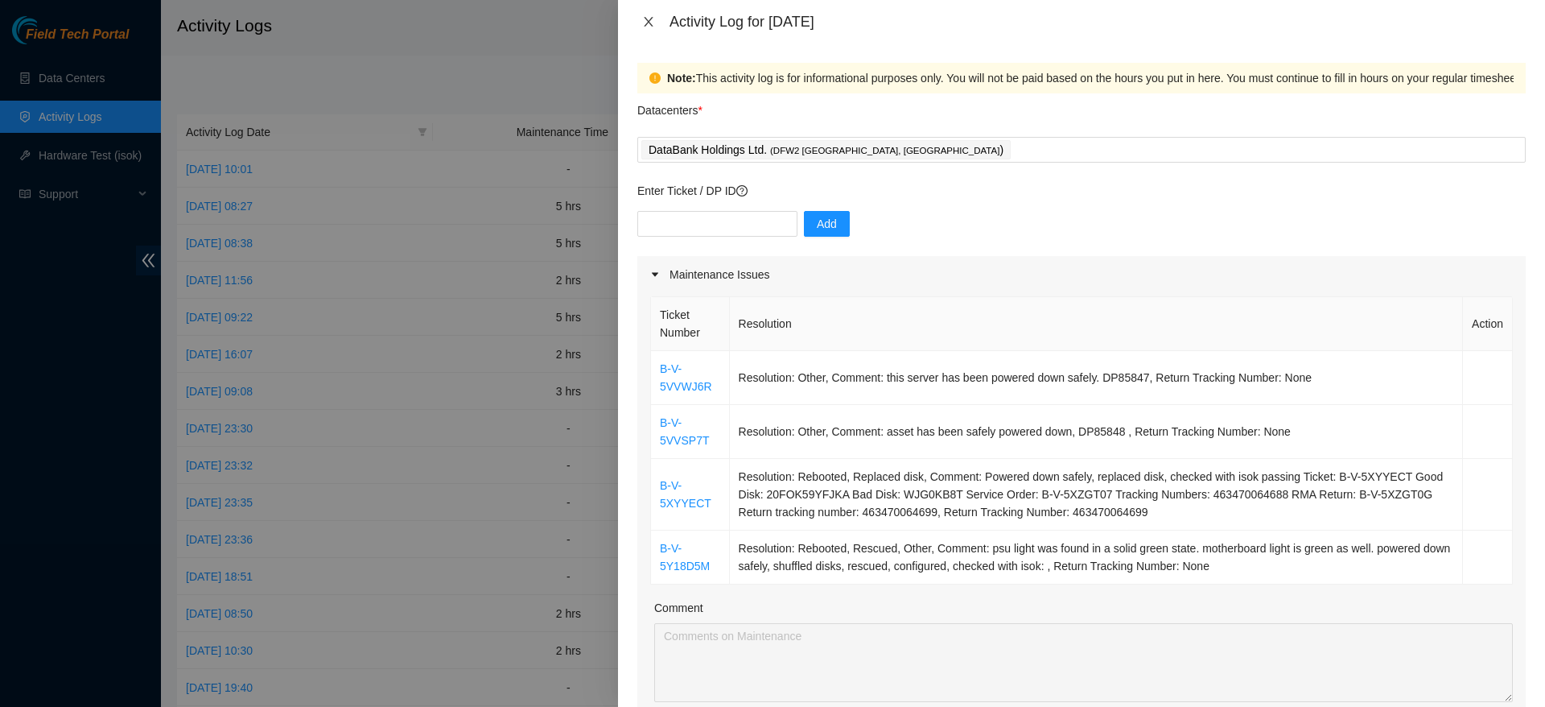
click at [650, 17] on icon "close" at bounding box center [648, 21] width 13 height 13
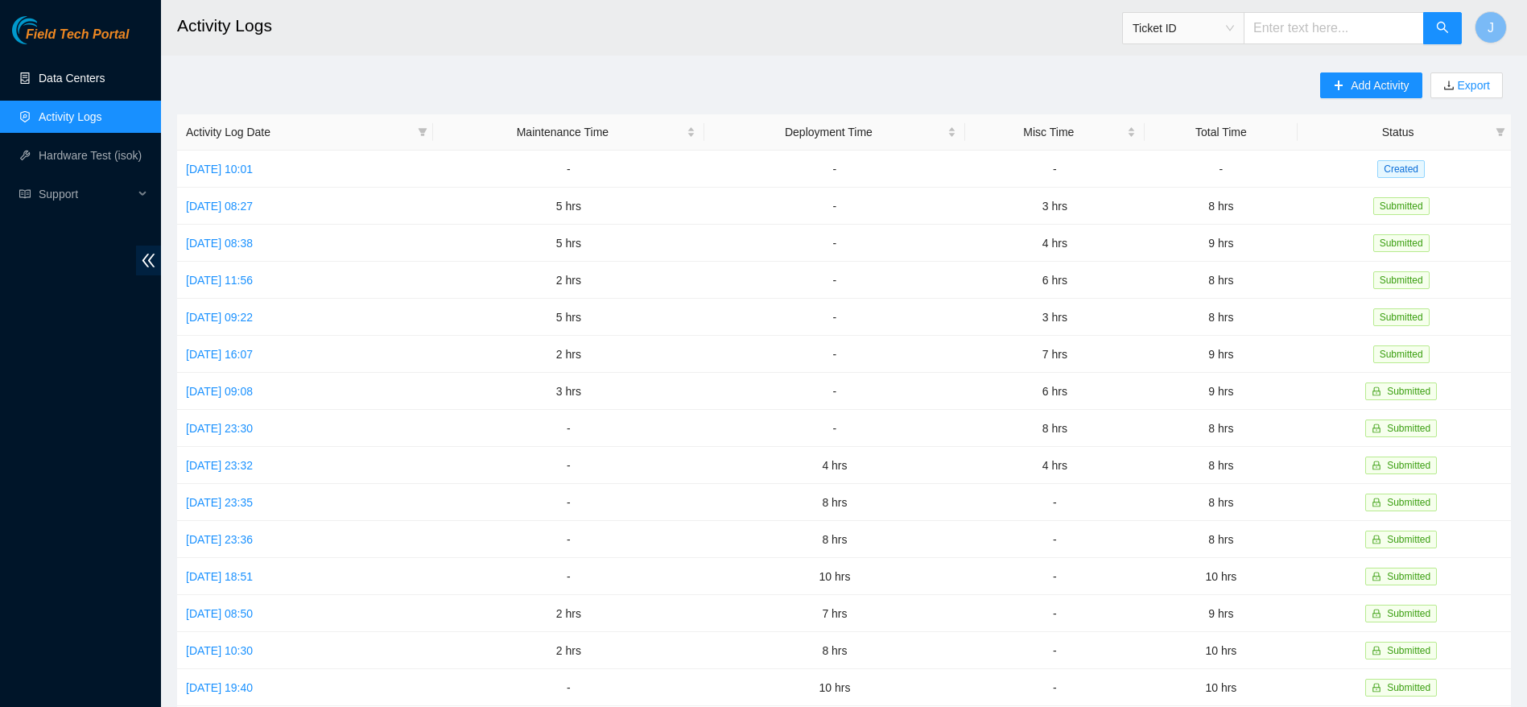
drag, startPoint x: 88, startPoint y: 97, endPoint x: 95, endPoint y: 89, distance: 10.2
click at [95, 89] on ul "Data Centers Activity Logs Hardware Test (isok) Support" at bounding box center [80, 136] width 161 height 155
click at [95, 85] on link "Data Centers" at bounding box center [72, 78] width 66 height 13
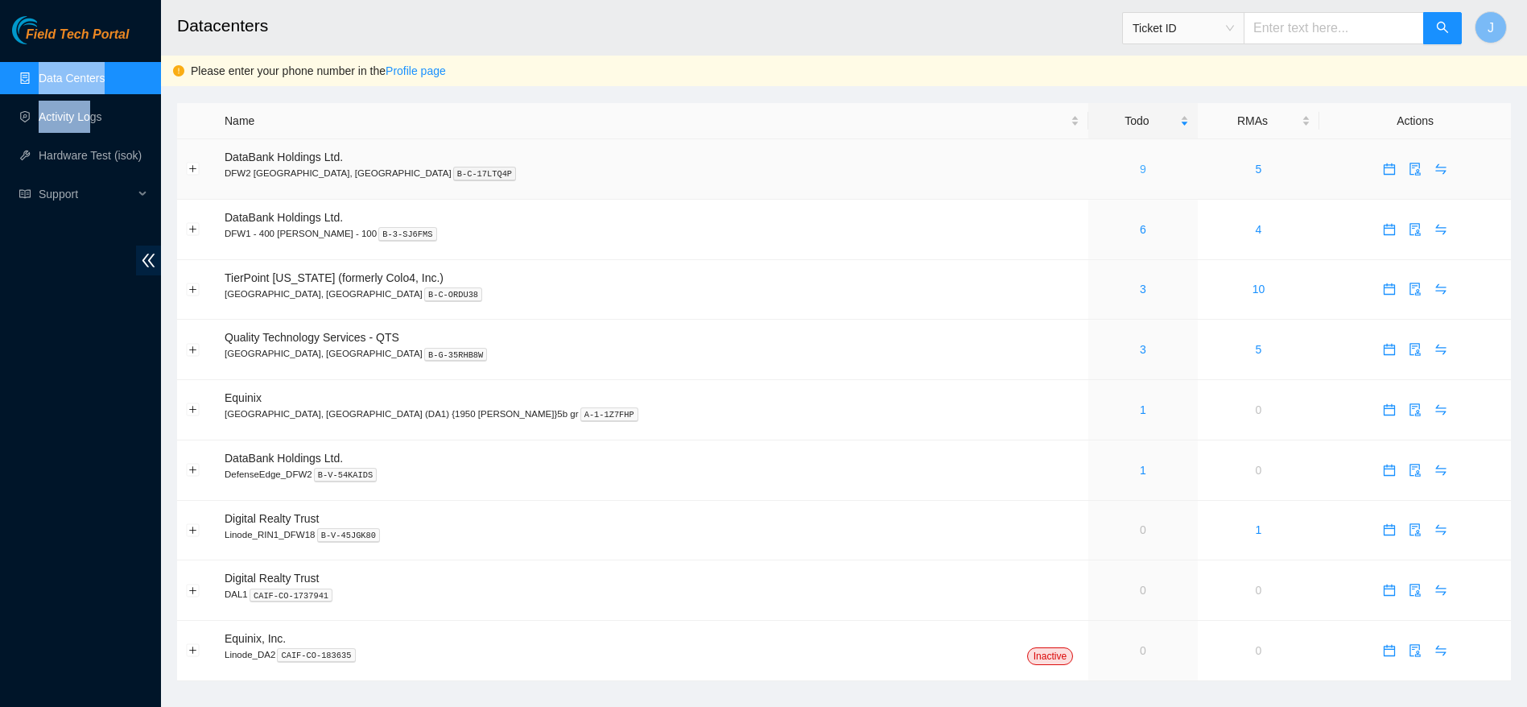
click at [1140, 168] on link "9" at bounding box center [1143, 169] width 6 height 13
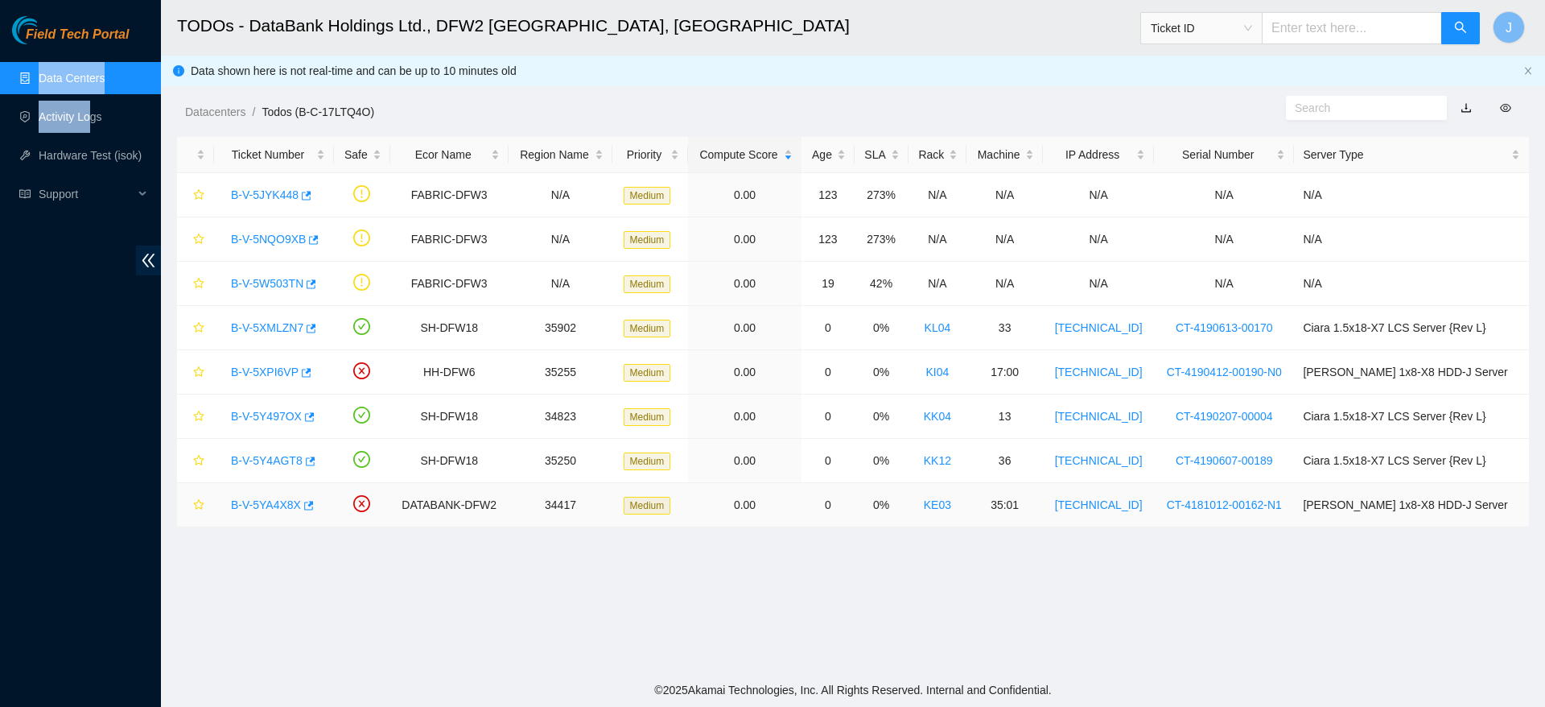
click at [283, 506] on link "B-V-5YA4X8X" at bounding box center [266, 504] width 70 height 13
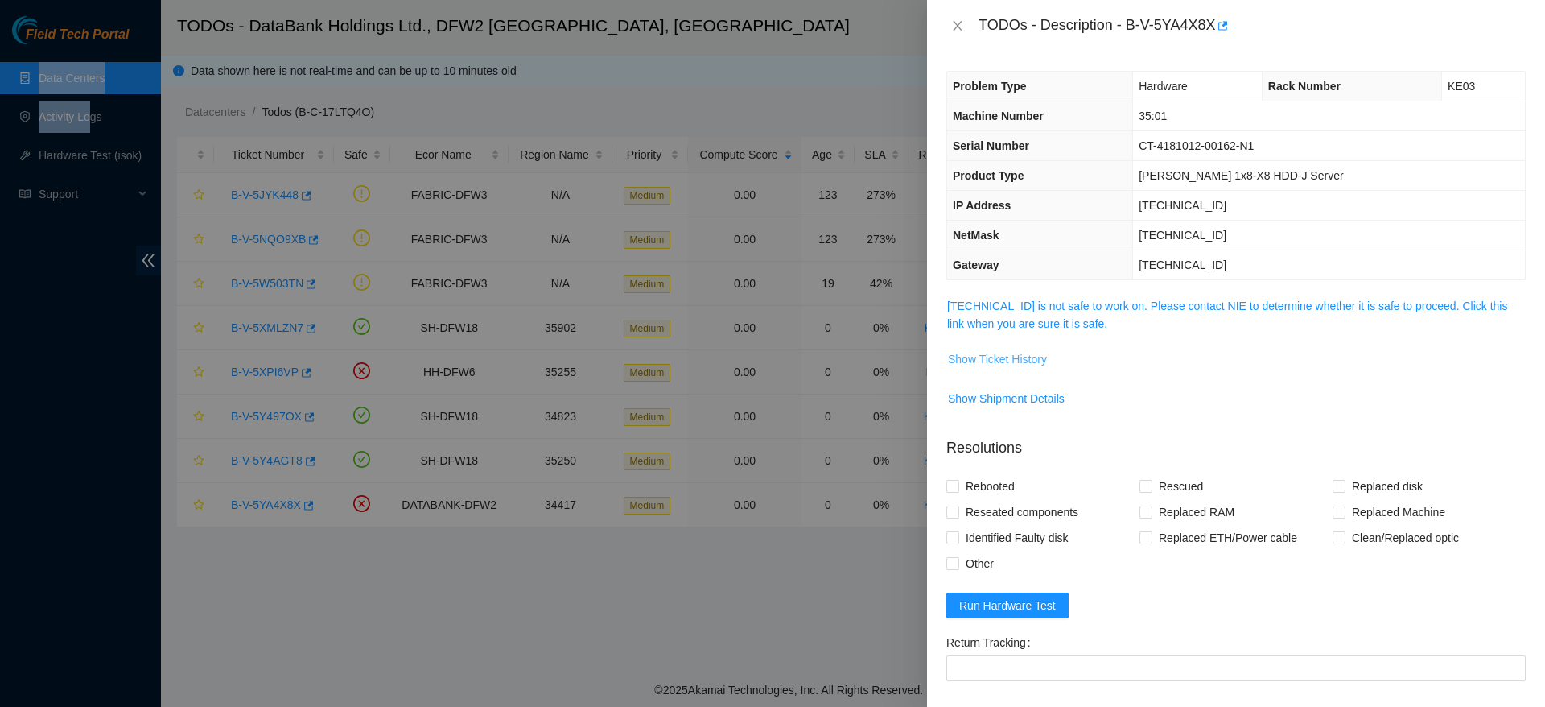
click at [991, 357] on span "Show Ticket History" at bounding box center [997, 359] width 99 height 18
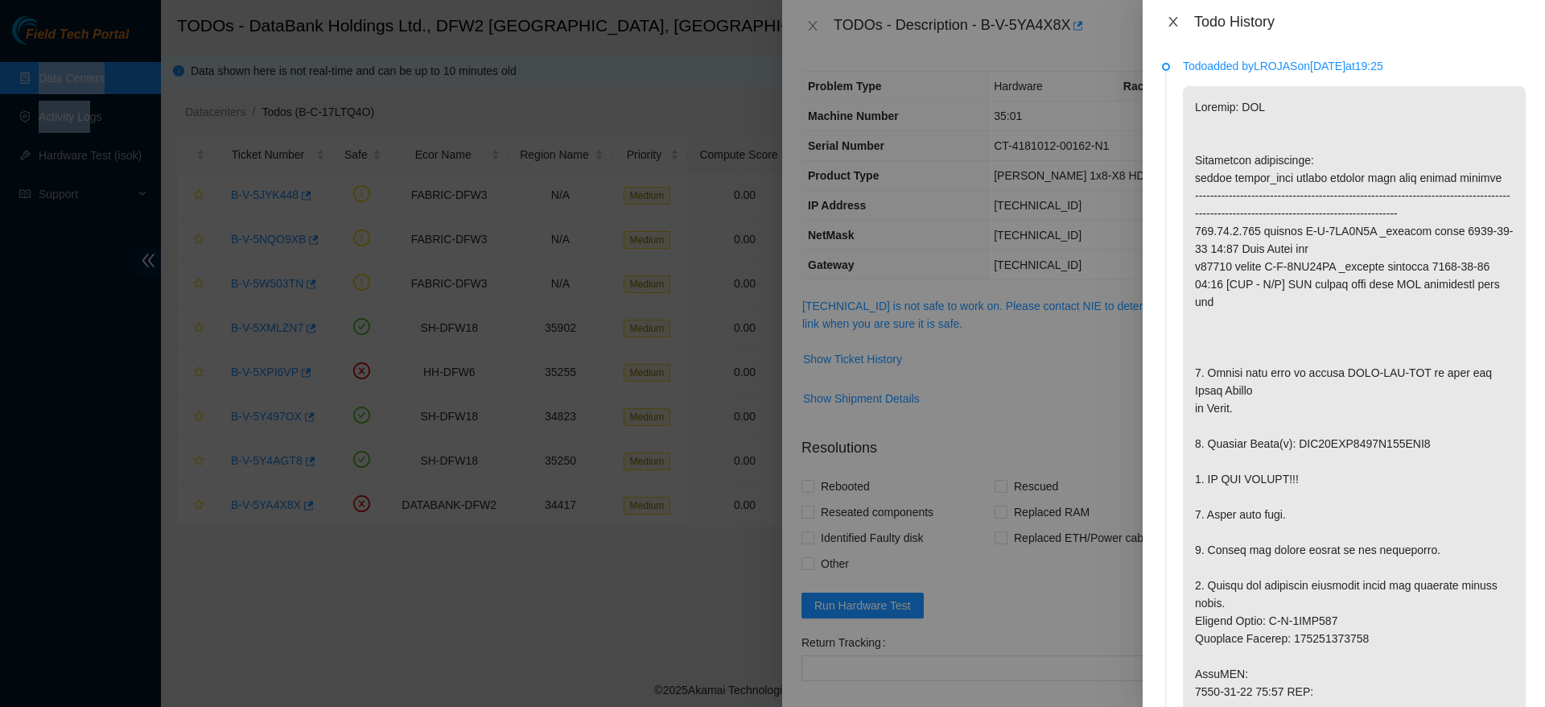
click at [1180, 18] on button "Close" at bounding box center [1173, 21] width 23 height 15
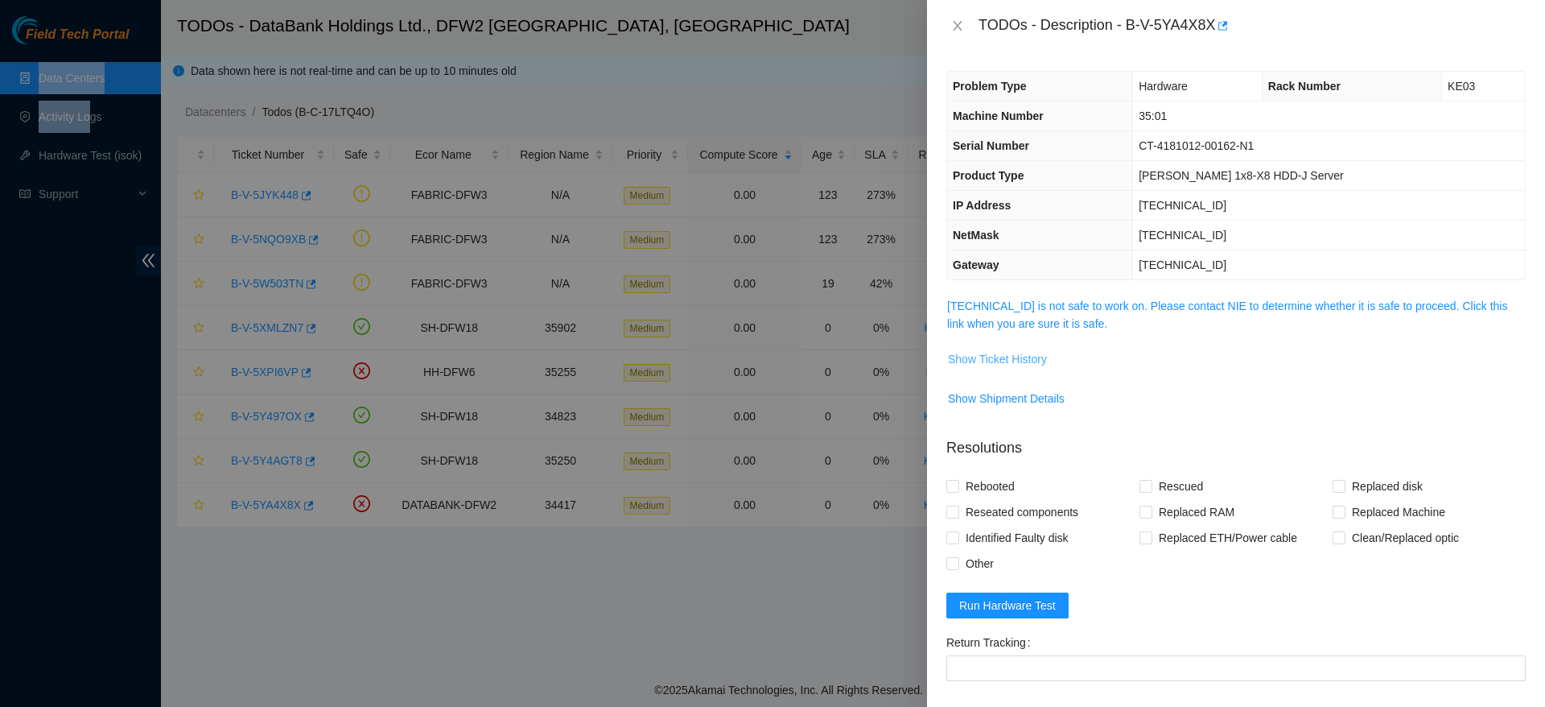
click at [971, 355] on span "Show Ticket History" at bounding box center [997, 359] width 99 height 18
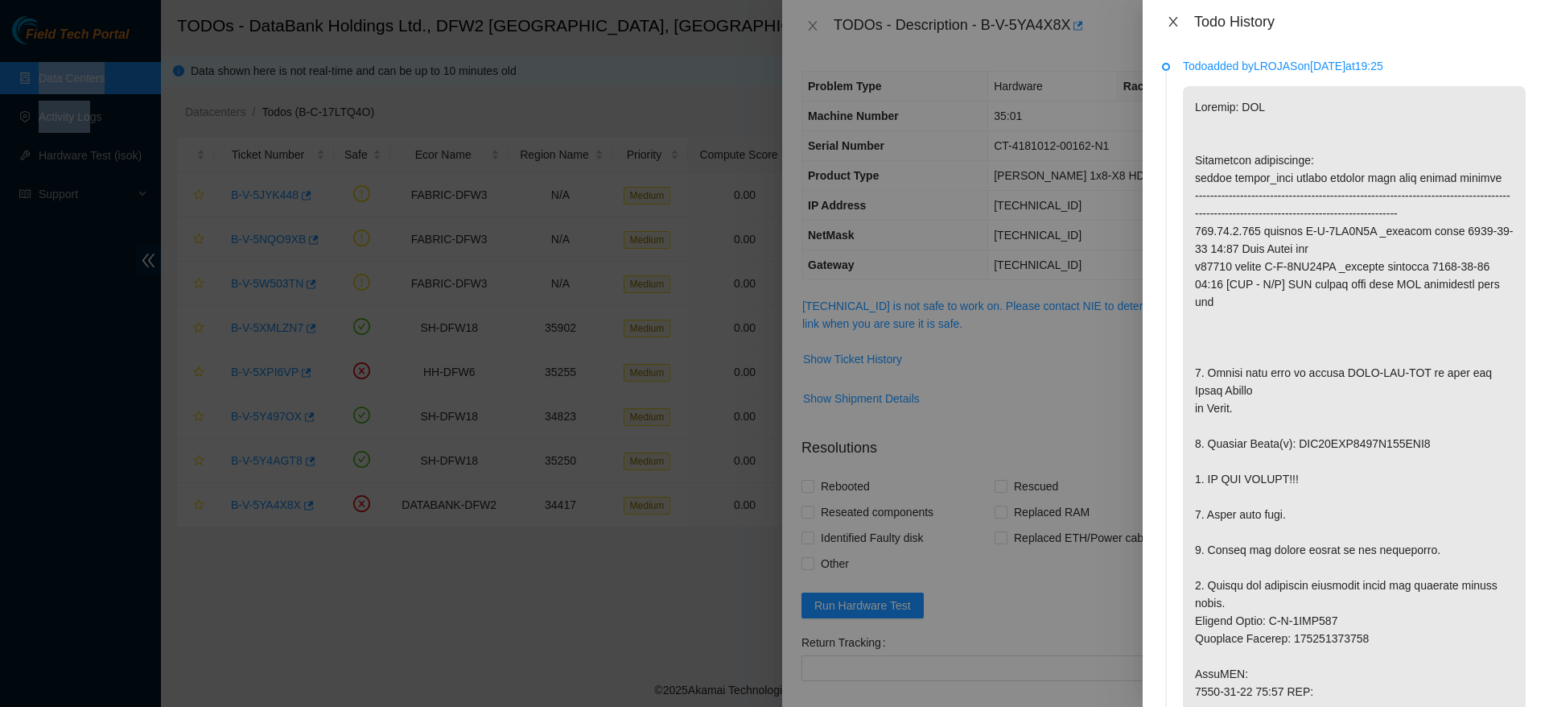
click at [1169, 17] on icon "close" at bounding box center [1173, 22] width 9 height 10
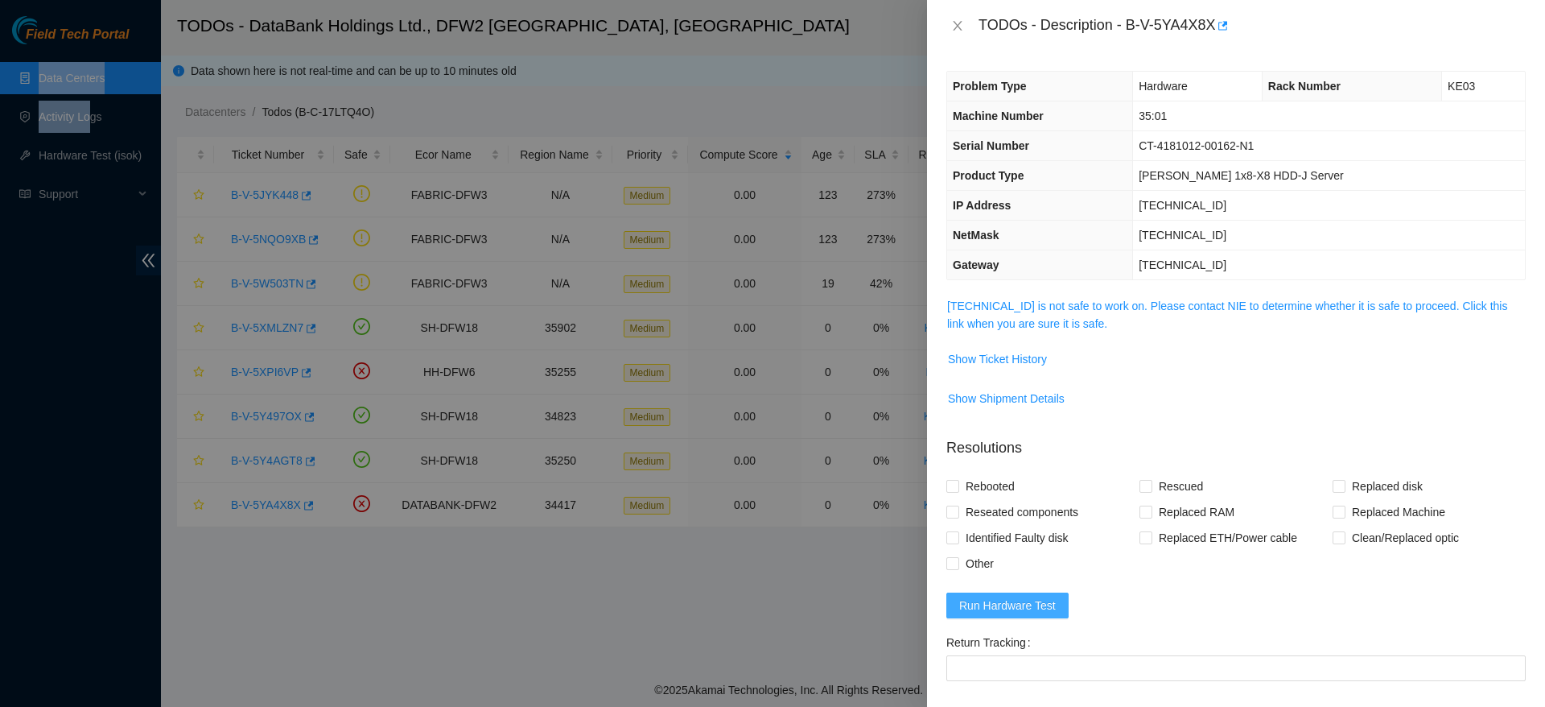
click at [1024, 614] on button "Run Hardware Test" at bounding box center [1008, 605] width 122 height 26
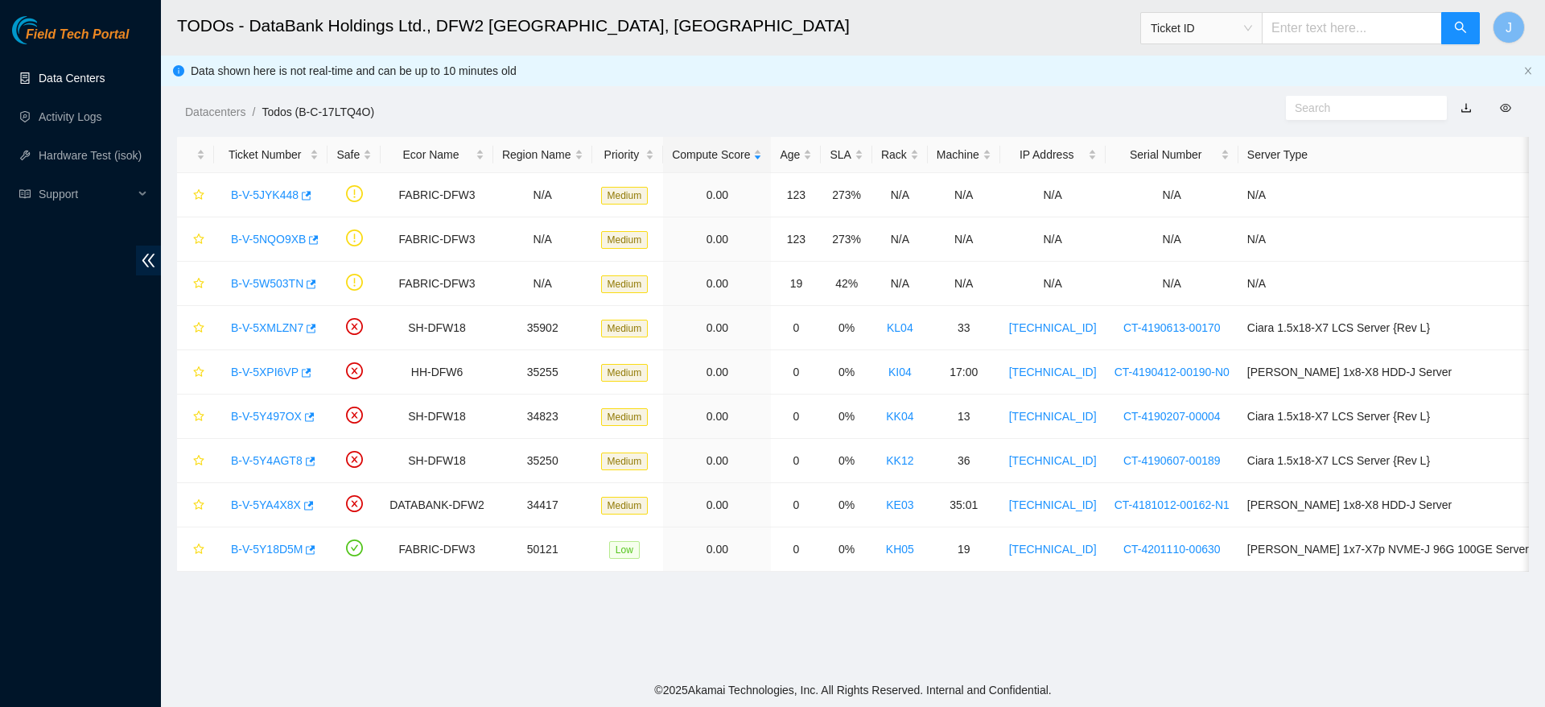
click at [89, 79] on link "Data Centers" at bounding box center [72, 78] width 66 height 13
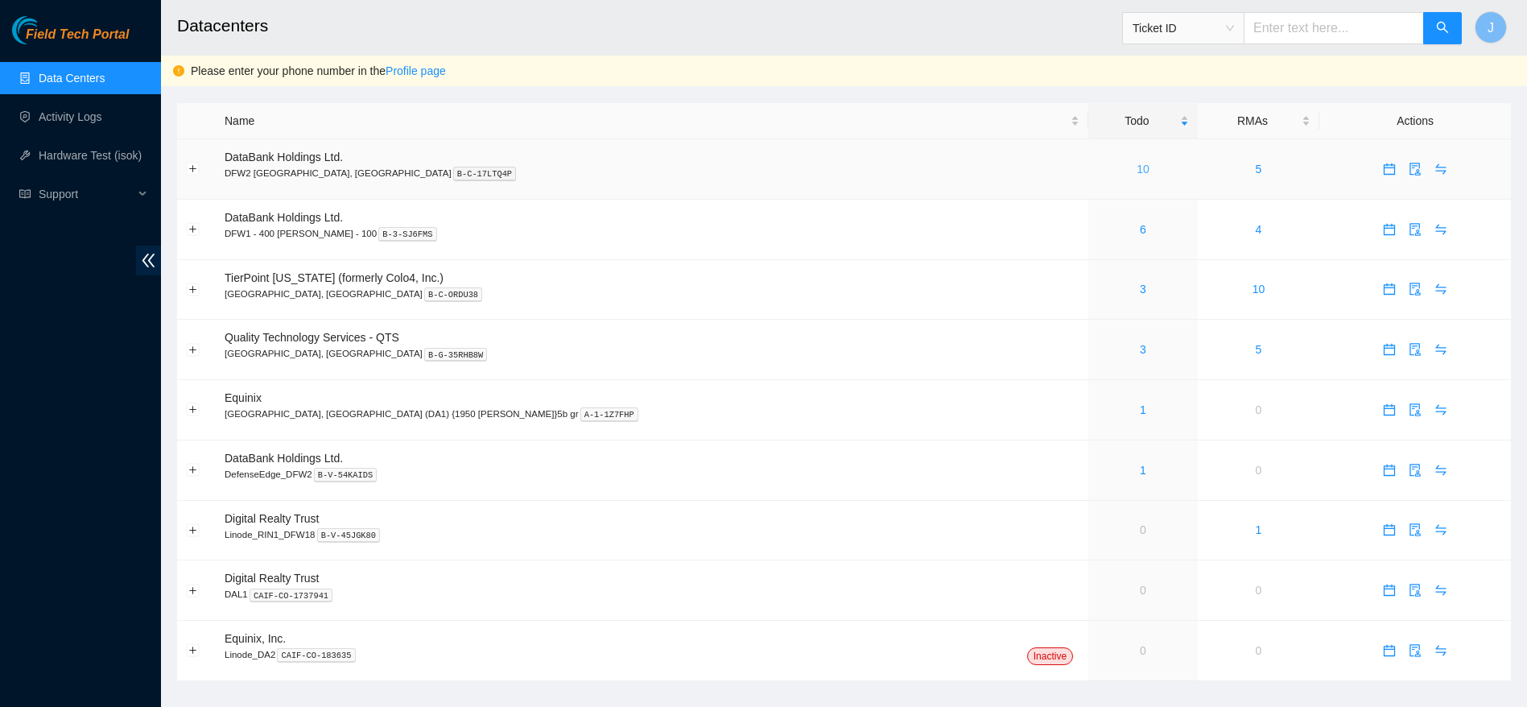
click at [1136, 174] on link "10" at bounding box center [1142, 169] width 13 height 13
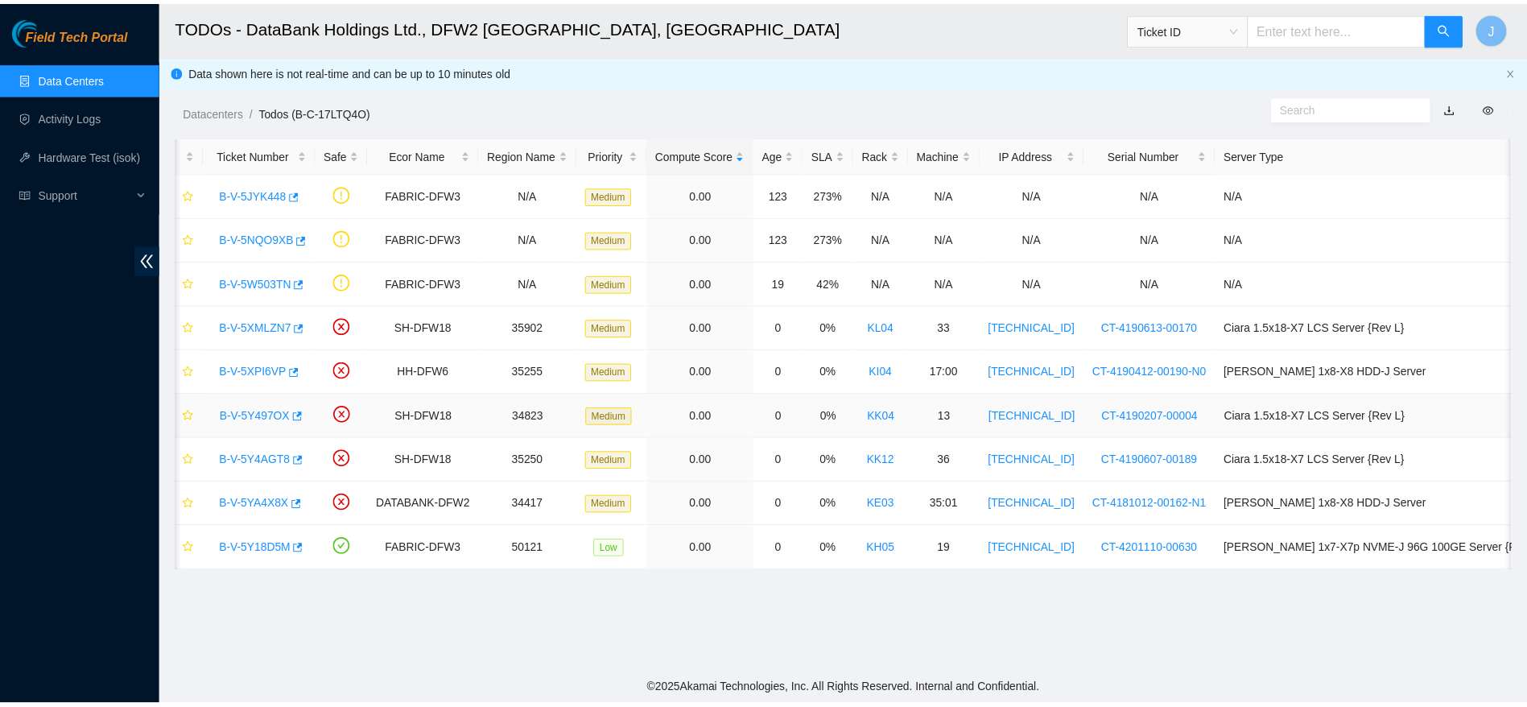
scroll to position [0, 10]
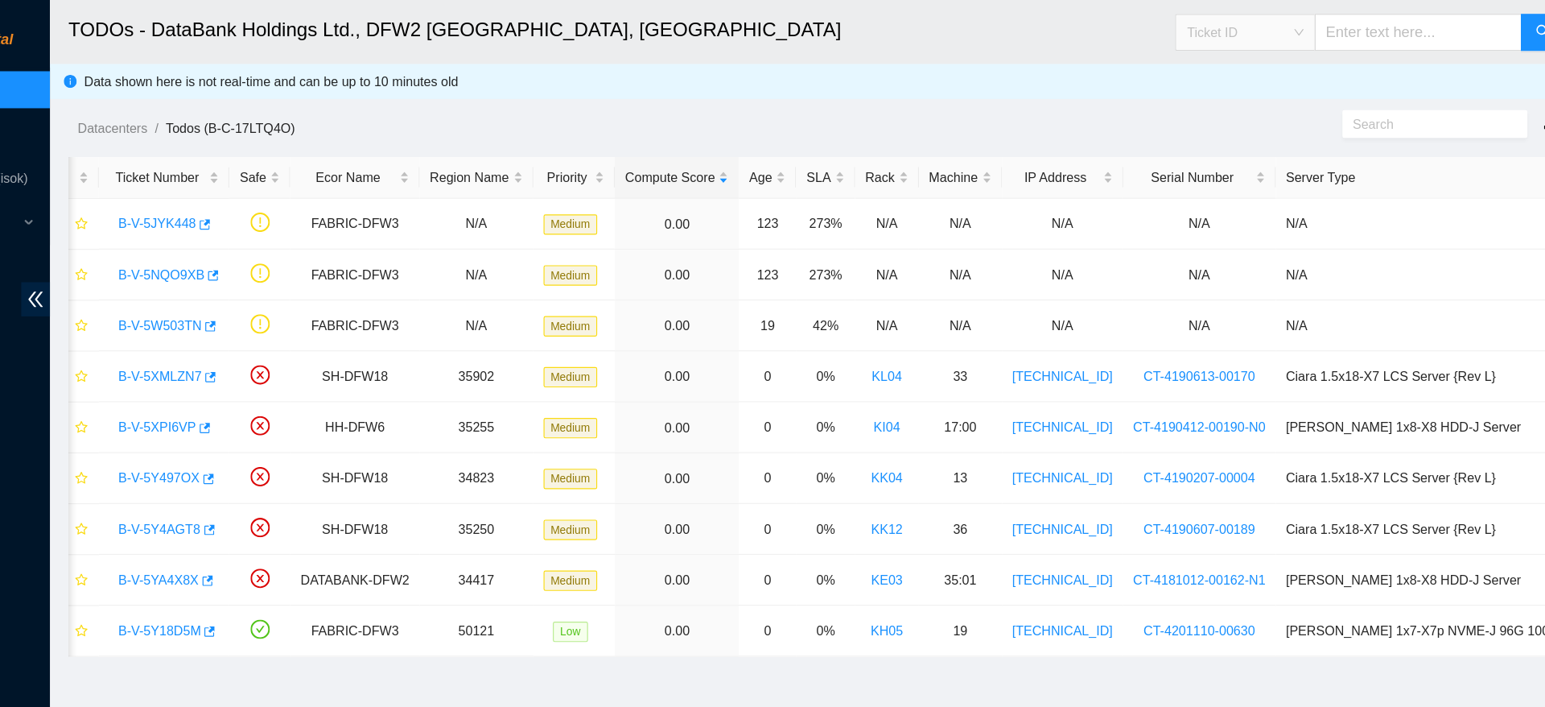
click at [1219, 38] on span "Ticket ID" at bounding box center [1201, 28] width 101 height 24
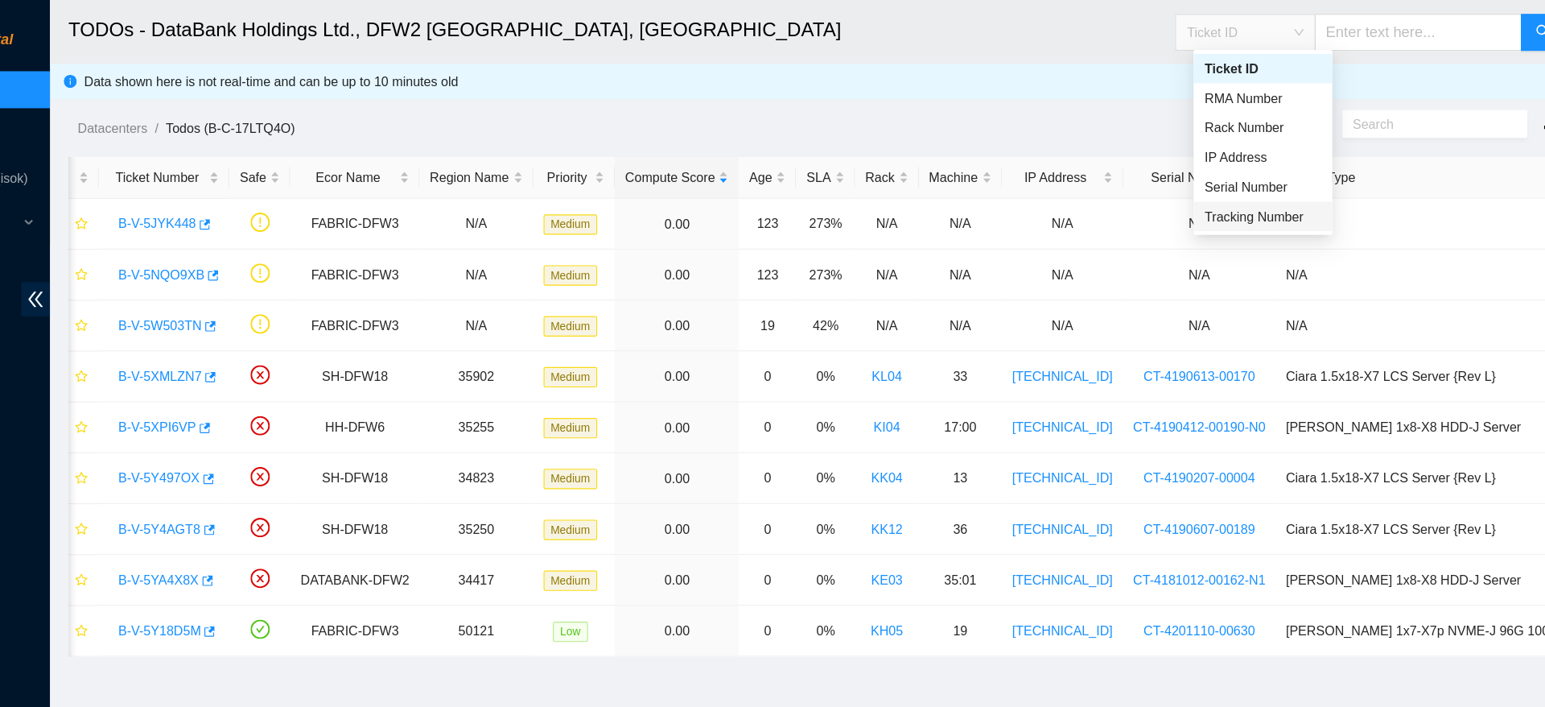
click at [1202, 198] on div "Tracking Number" at bounding box center [1217, 188] width 121 height 26
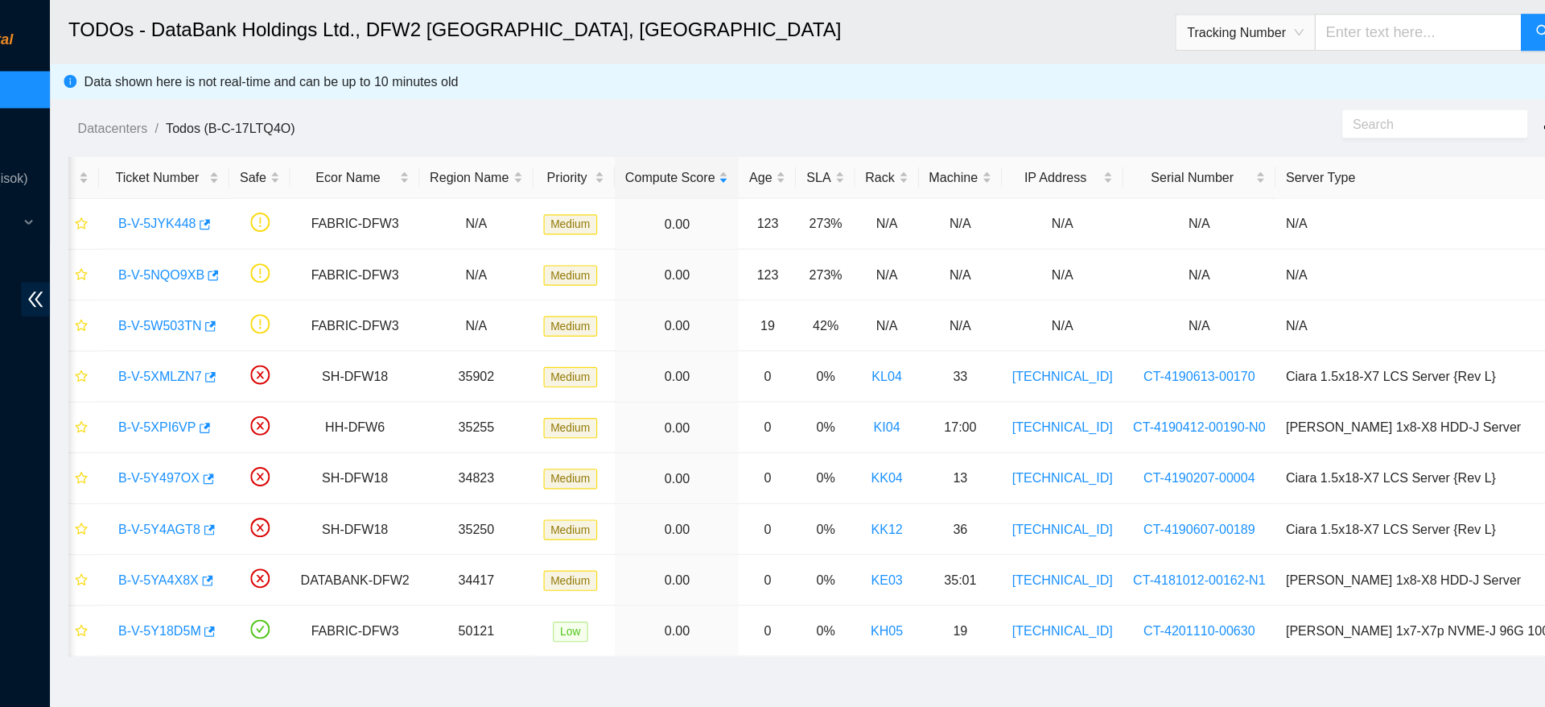
click at [1334, 24] on input "text" at bounding box center [1352, 28] width 180 height 32
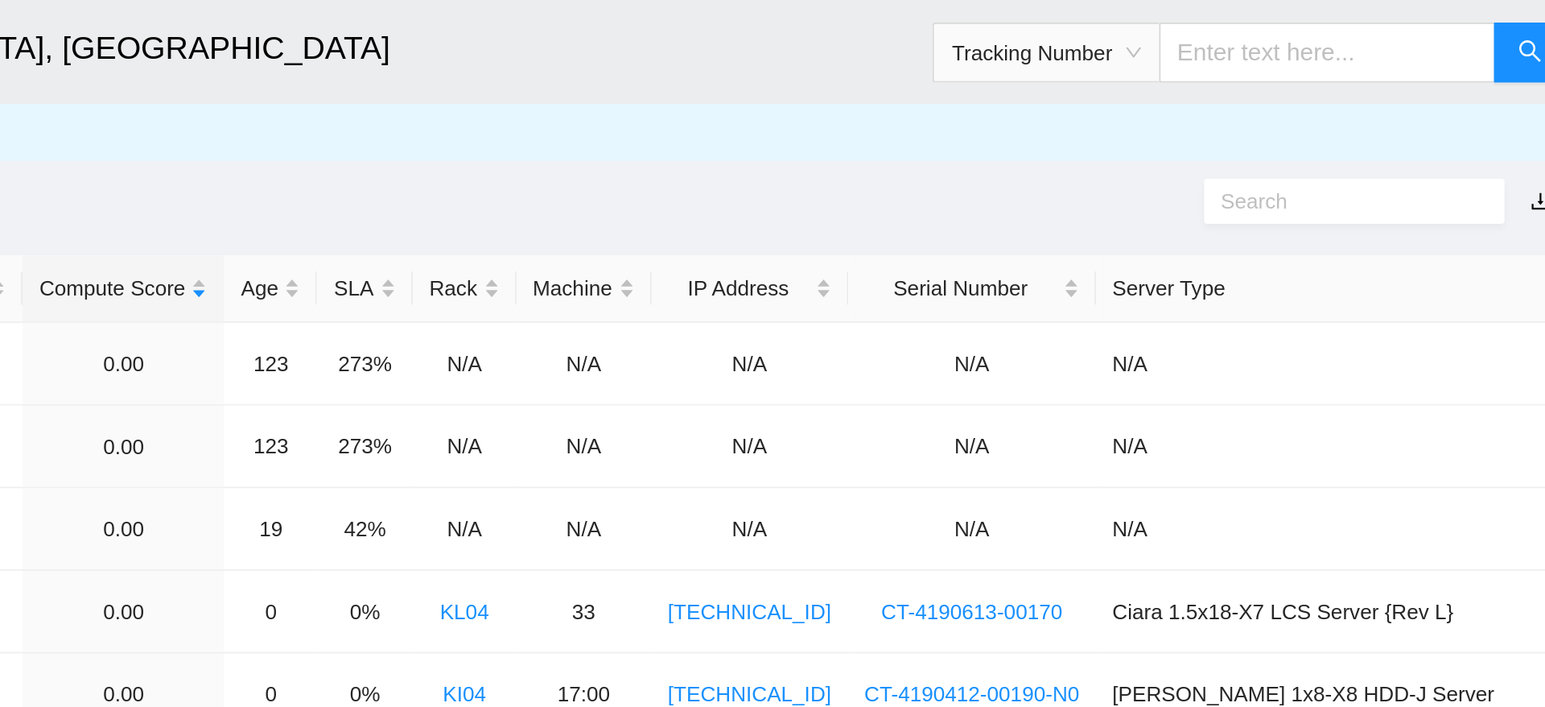
click at [1334, 13] on input "text" at bounding box center [1352, 28] width 180 height 32
type input "463470065802"
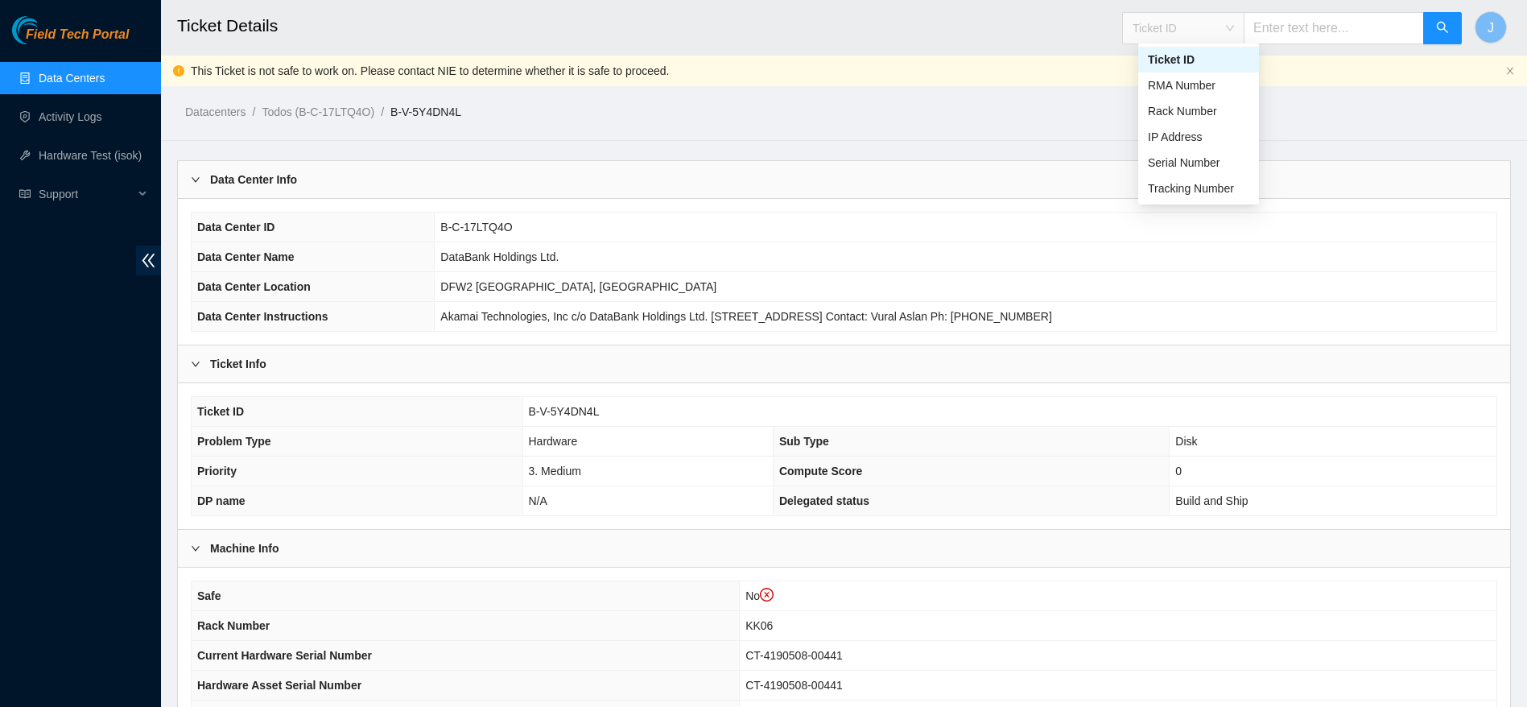
click at [1193, 30] on span "Ticket ID" at bounding box center [1182, 28] width 101 height 24
click at [1190, 188] on div "Tracking Number" at bounding box center [1198, 188] width 101 height 18
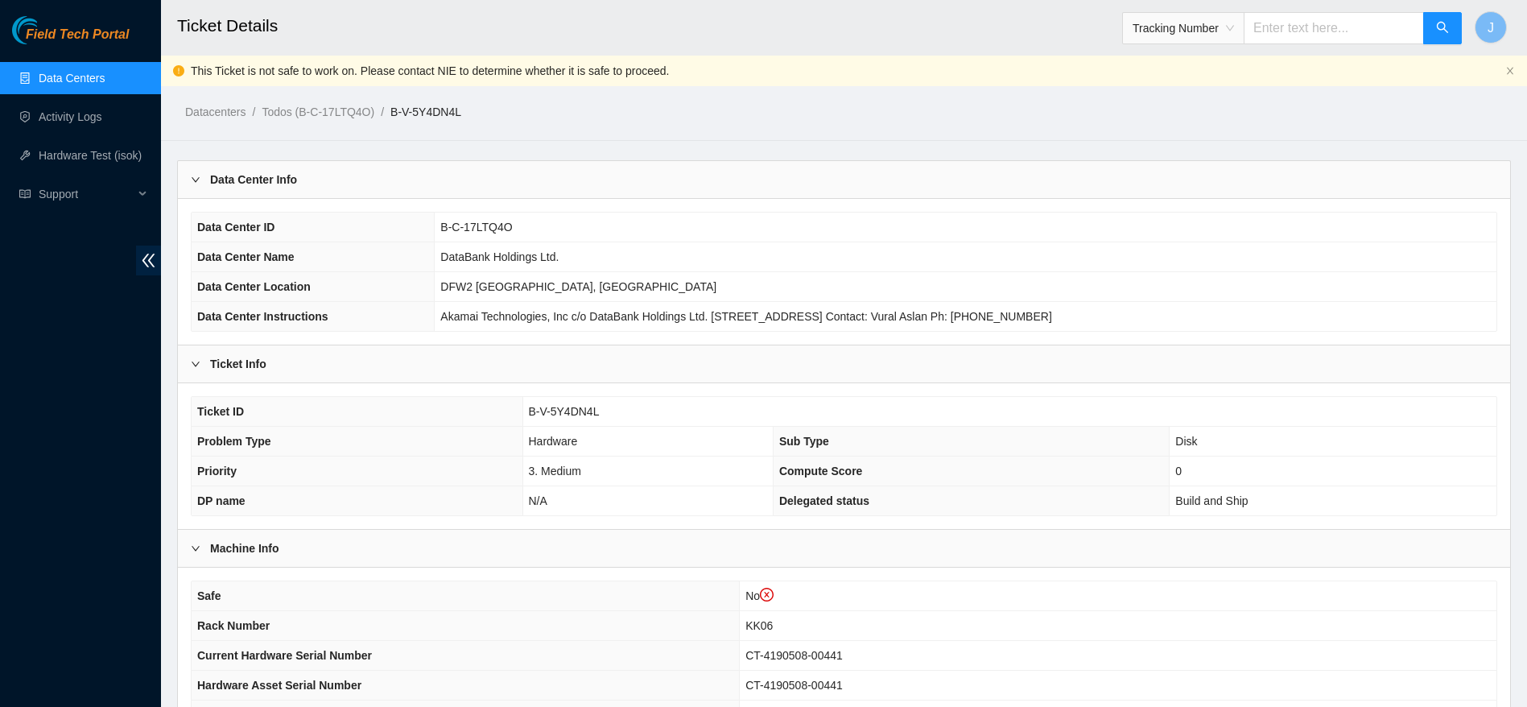
click at [1301, 41] on input "text" at bounding box center [1334, 28] width 180 height 32
type input "463470065581"
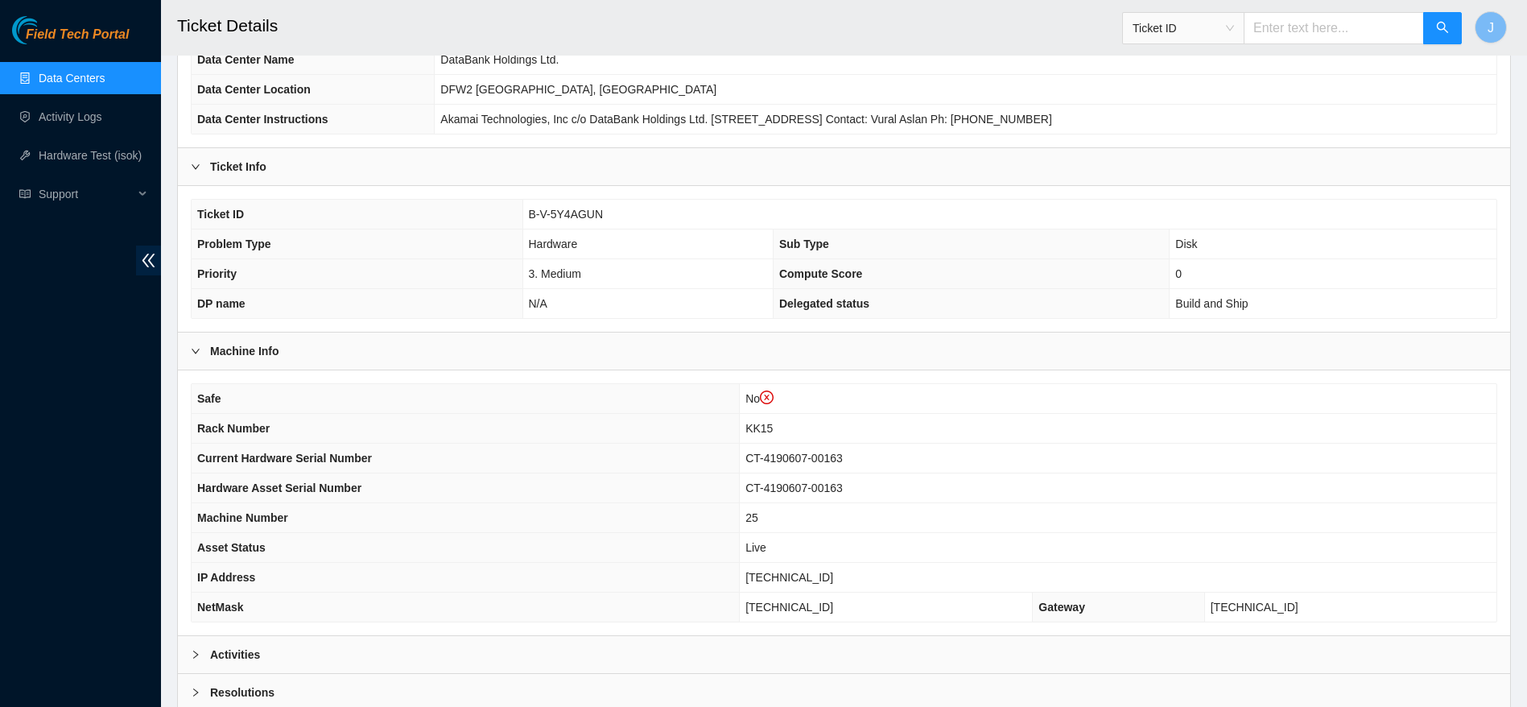
scroll to position [241, 0]
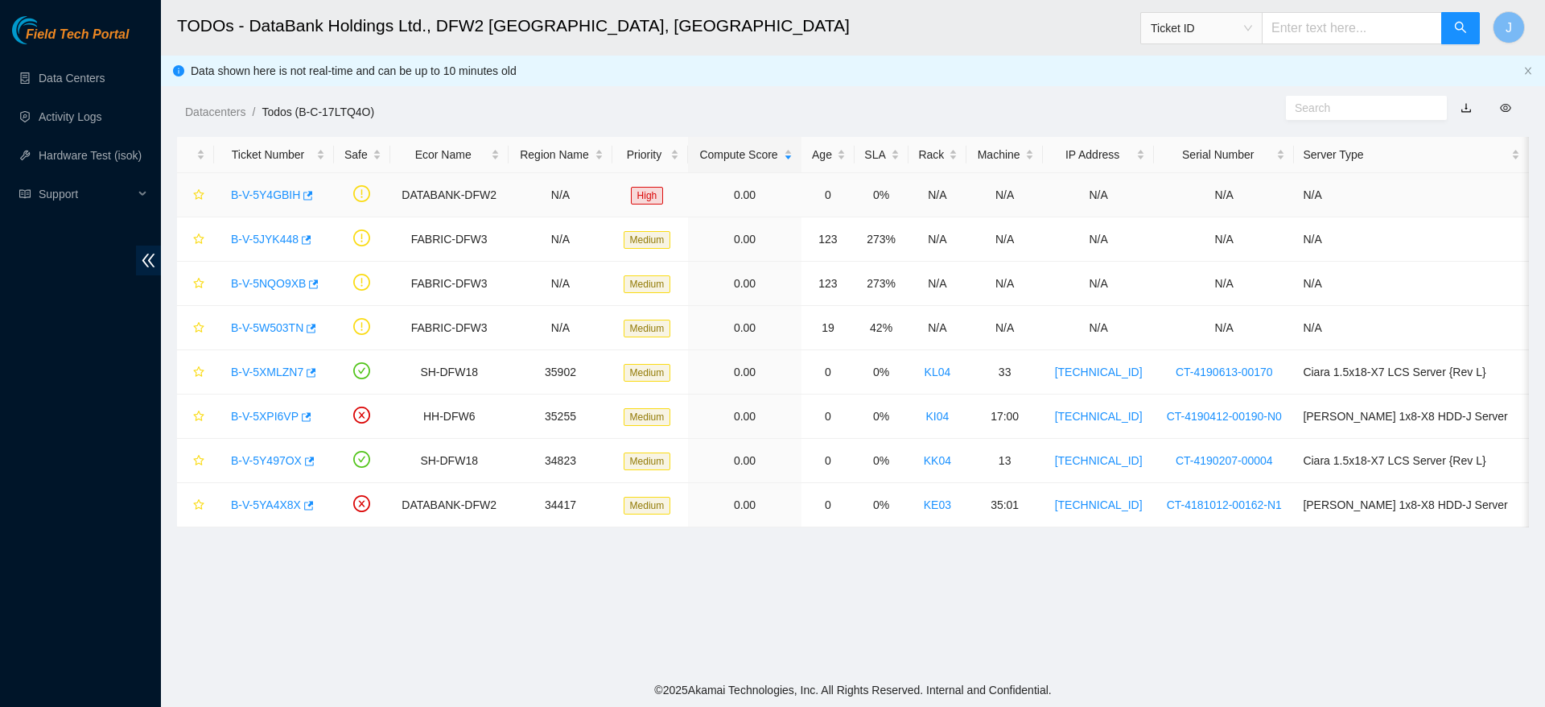
click at [283, 197] on link "B-V-5Y4GBIH" at bounding box center [265, 194] width 69 height 13
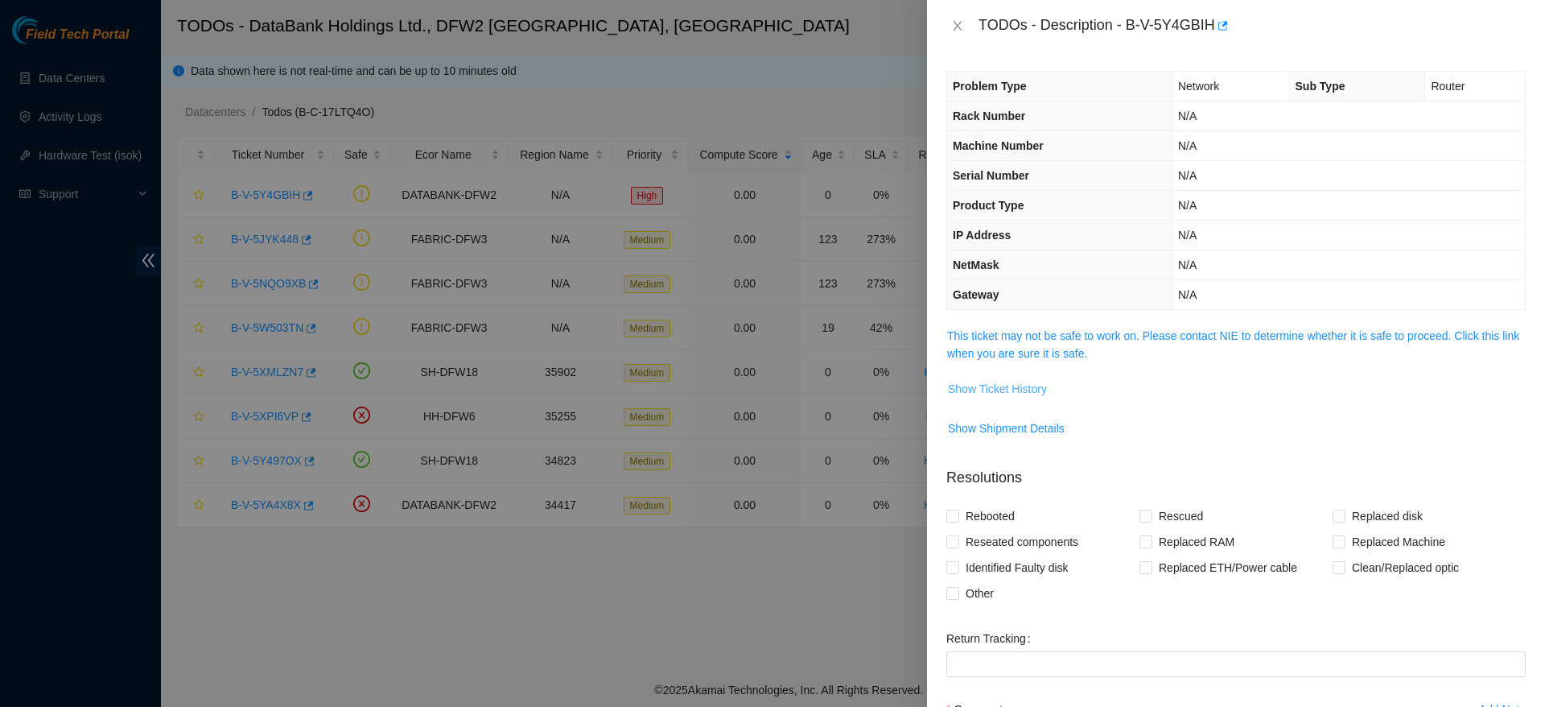
click at [1017, 384] on span "Show Ticket History" at bounding box center [997, 389] width 99 height 18
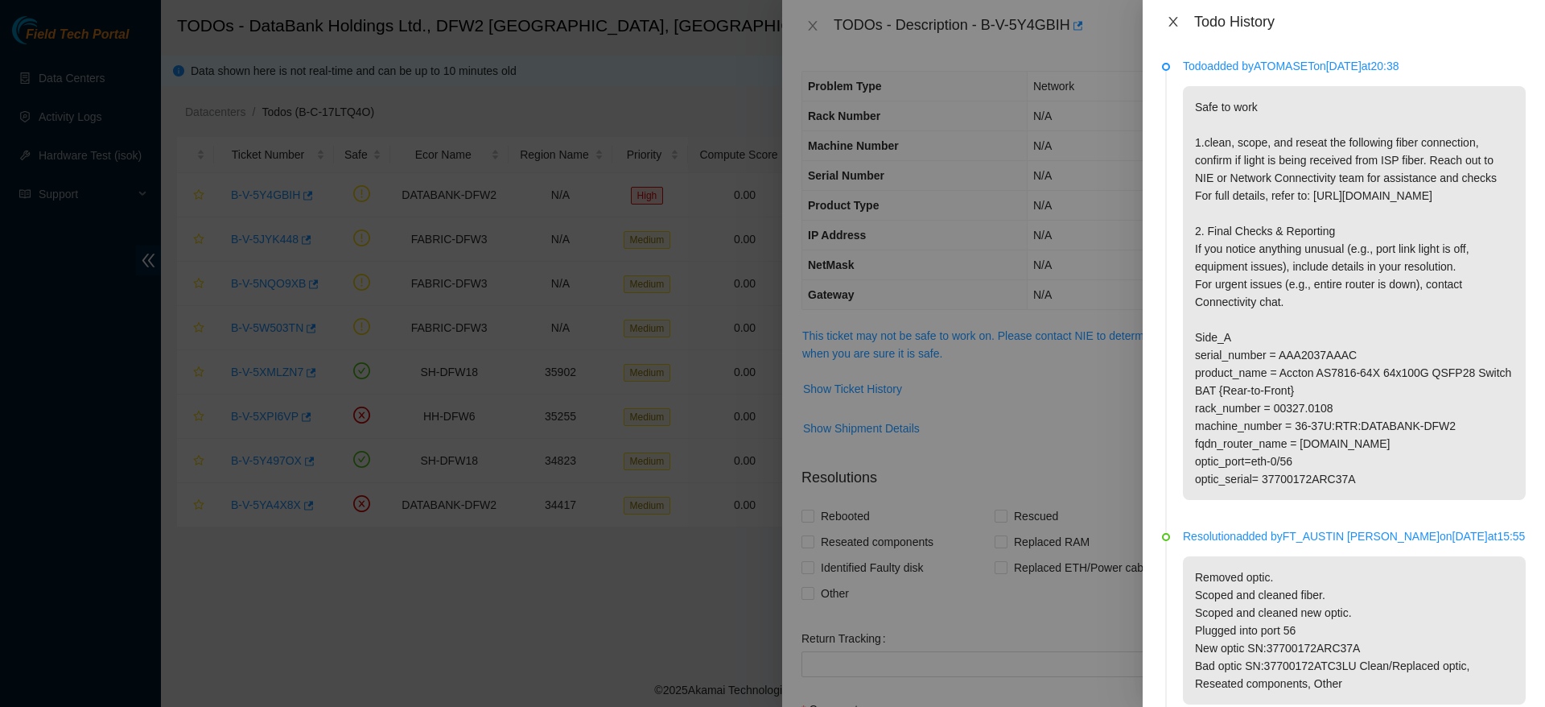
click at [1172, 18] on icon "close" at bounding box center [1173, 21] width 13 height 13
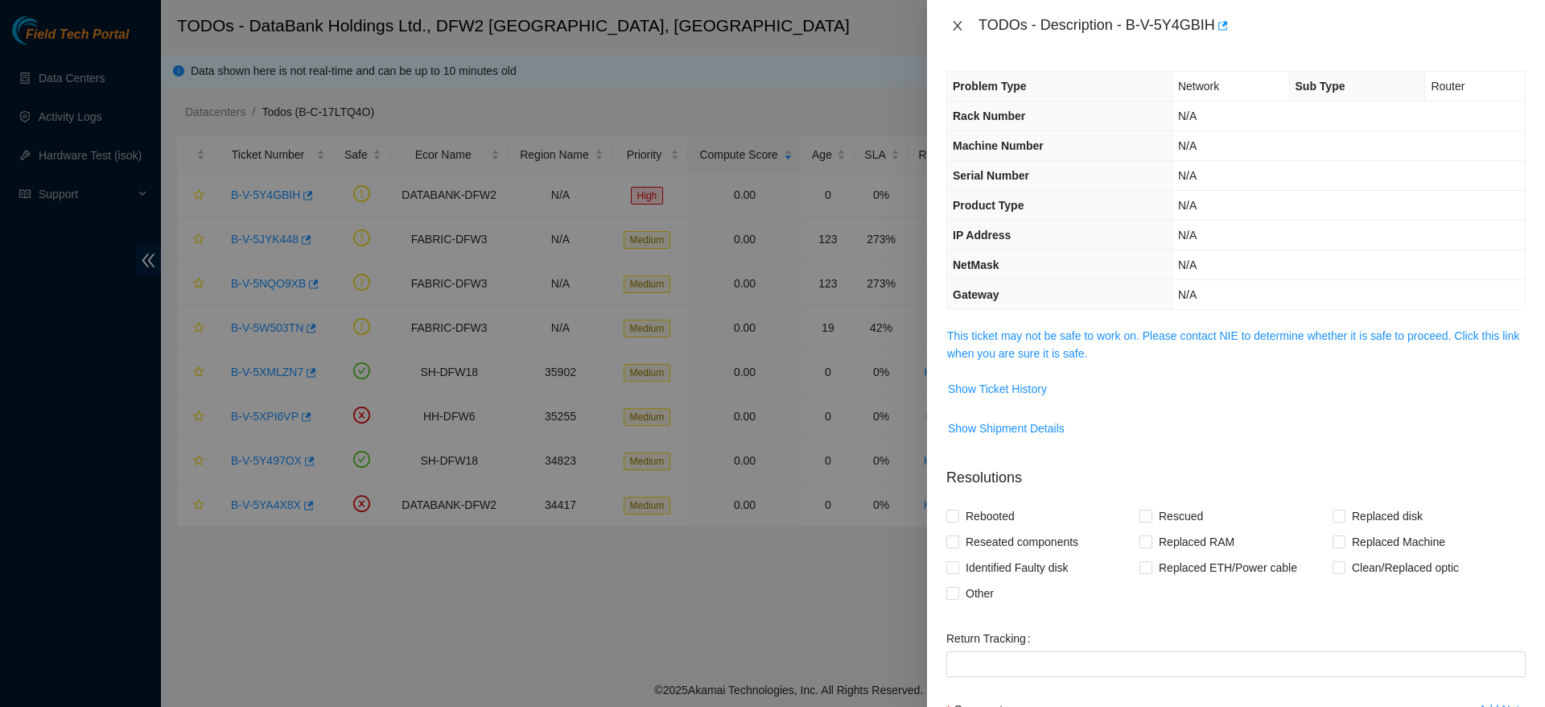
click at [965, 23] on button "Close" at bounding box center [958, 26] width 23 height 15
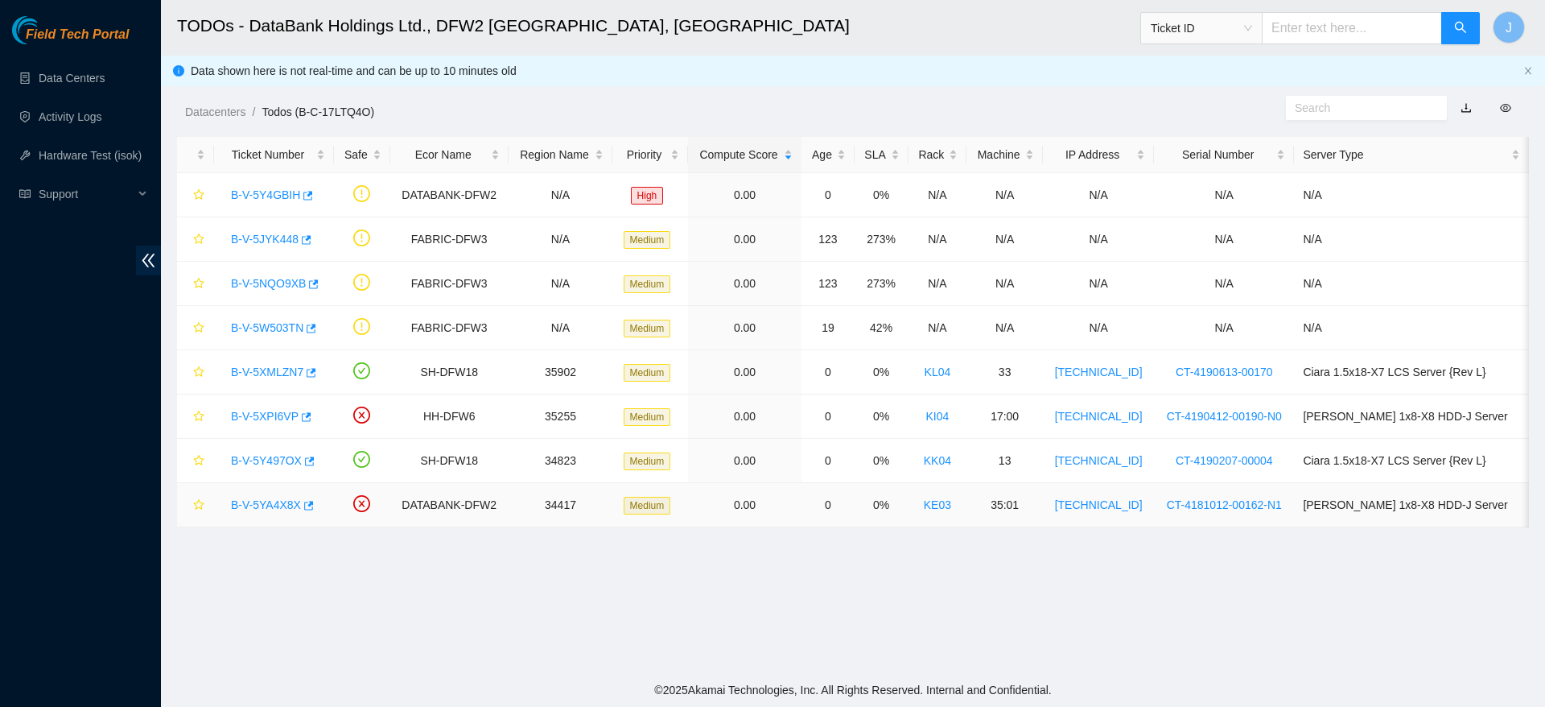
click at [267, 508] on link "B-V-5YA4X8X" at bounding box center [266, 504] width 70 height 13
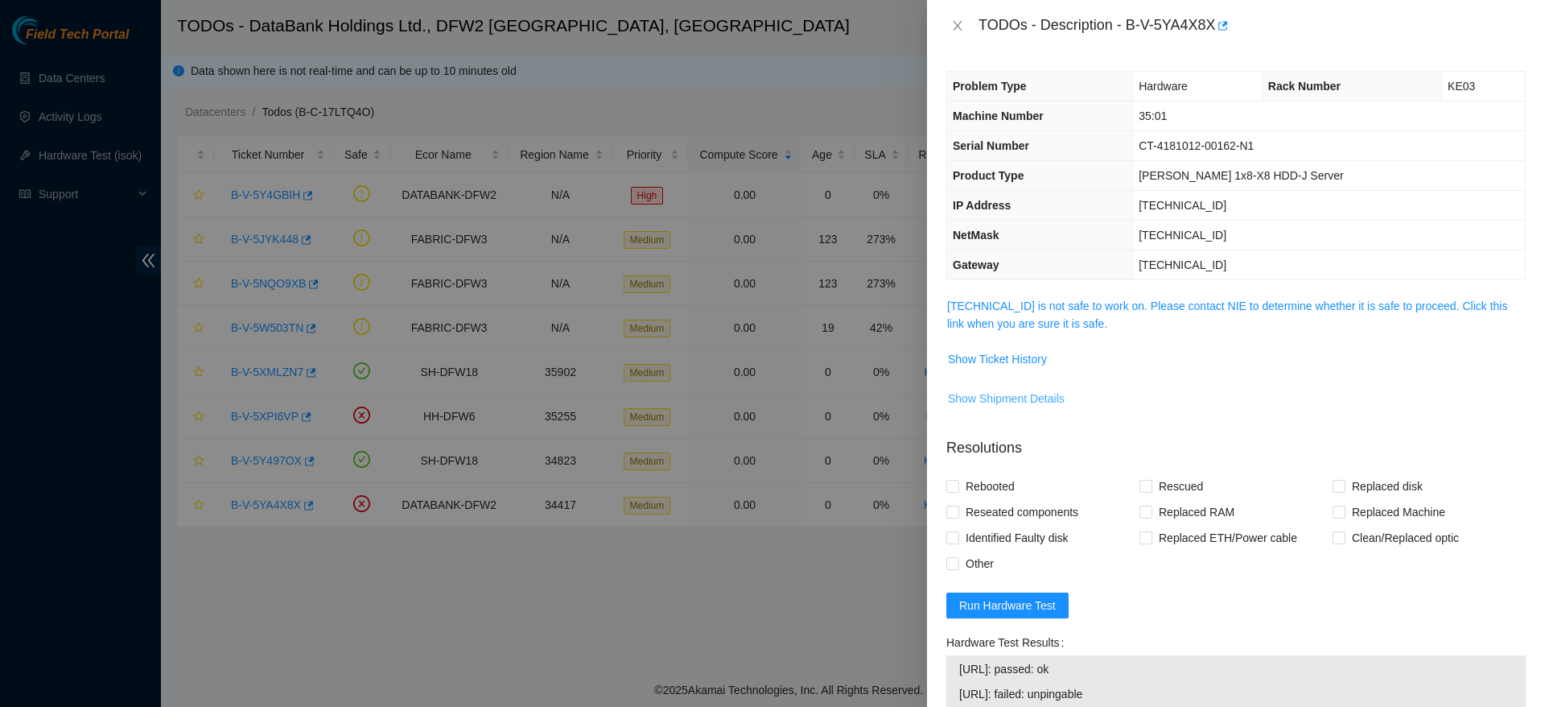
scroll to position [290, 0]
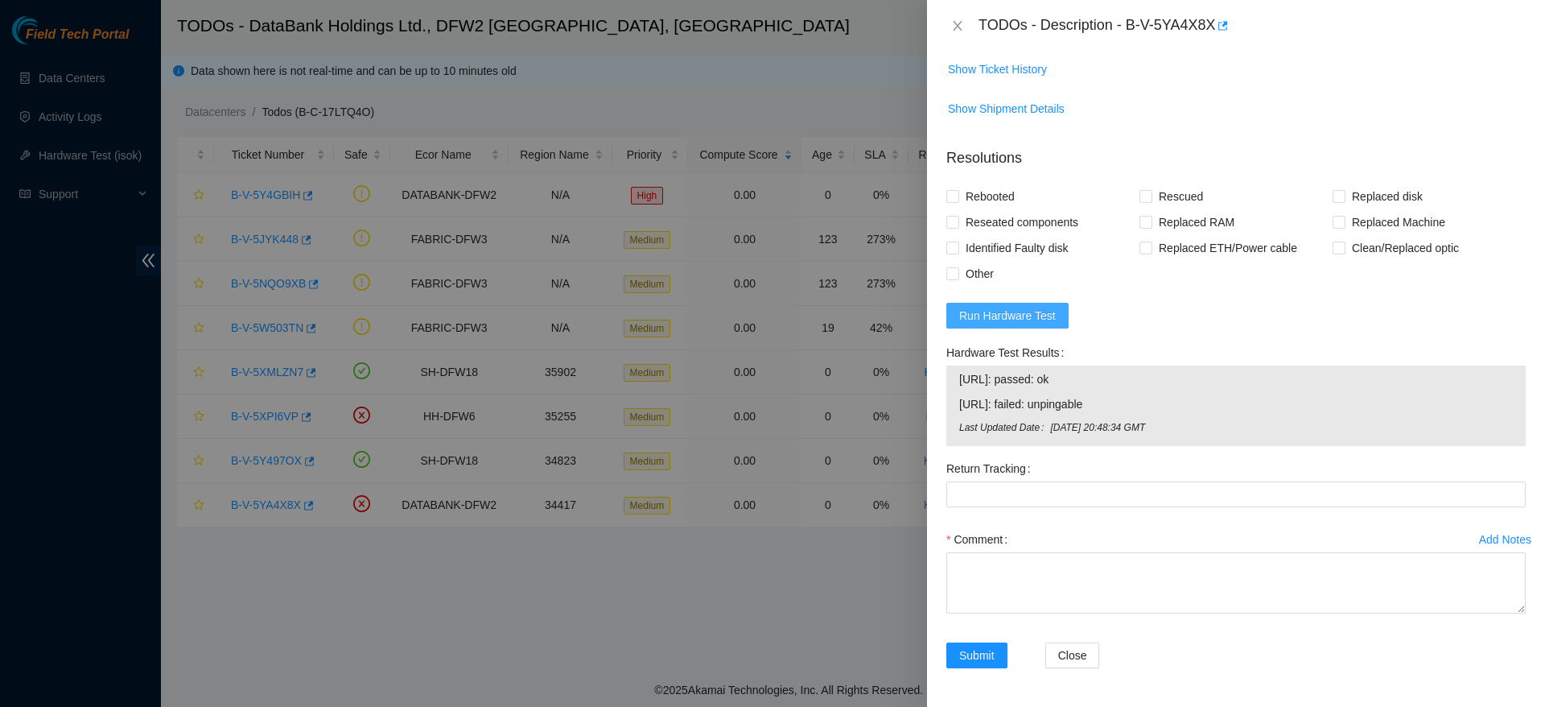
click at [997, 312] on span "Run Hardware Test" at bounding box center [1007, 316] width 97 height 18
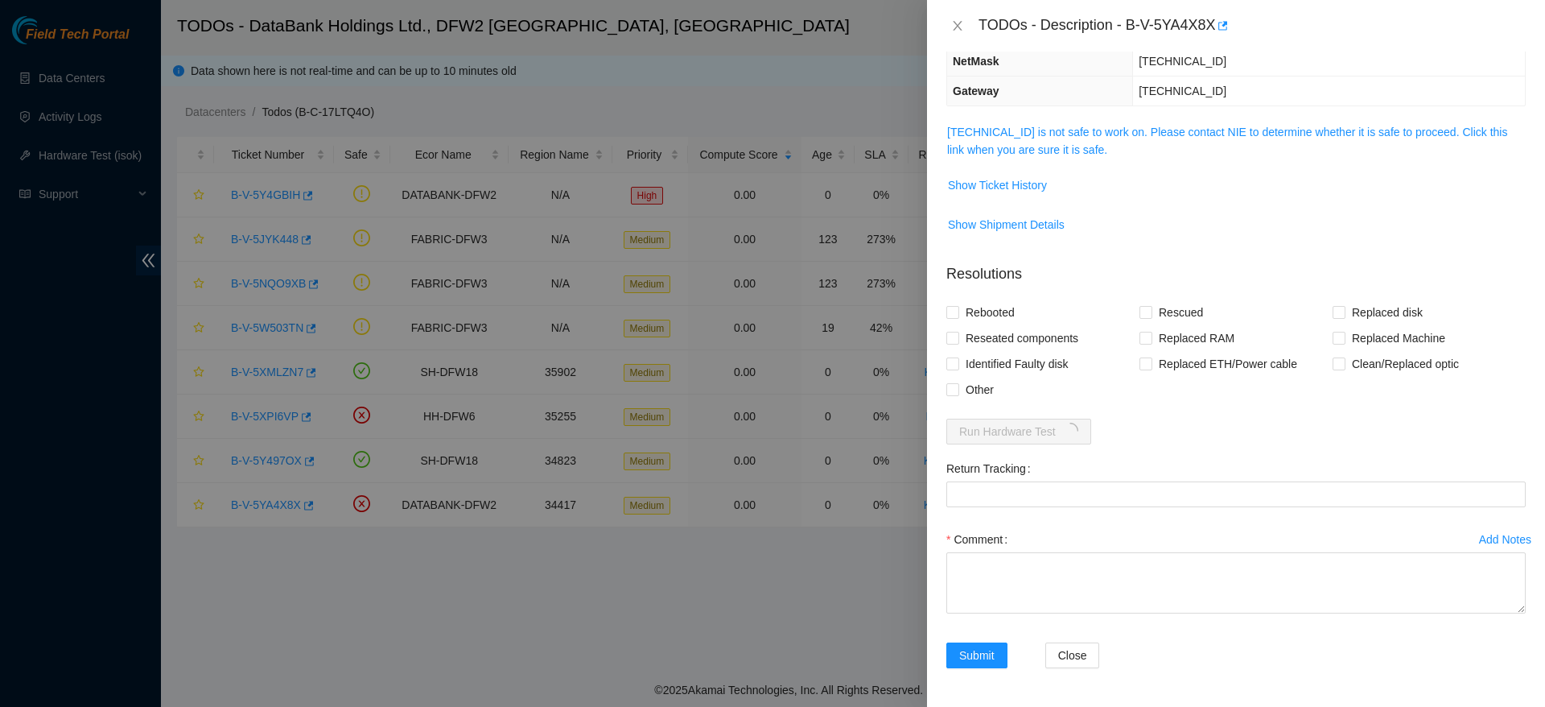
scroll to position [267, 0]
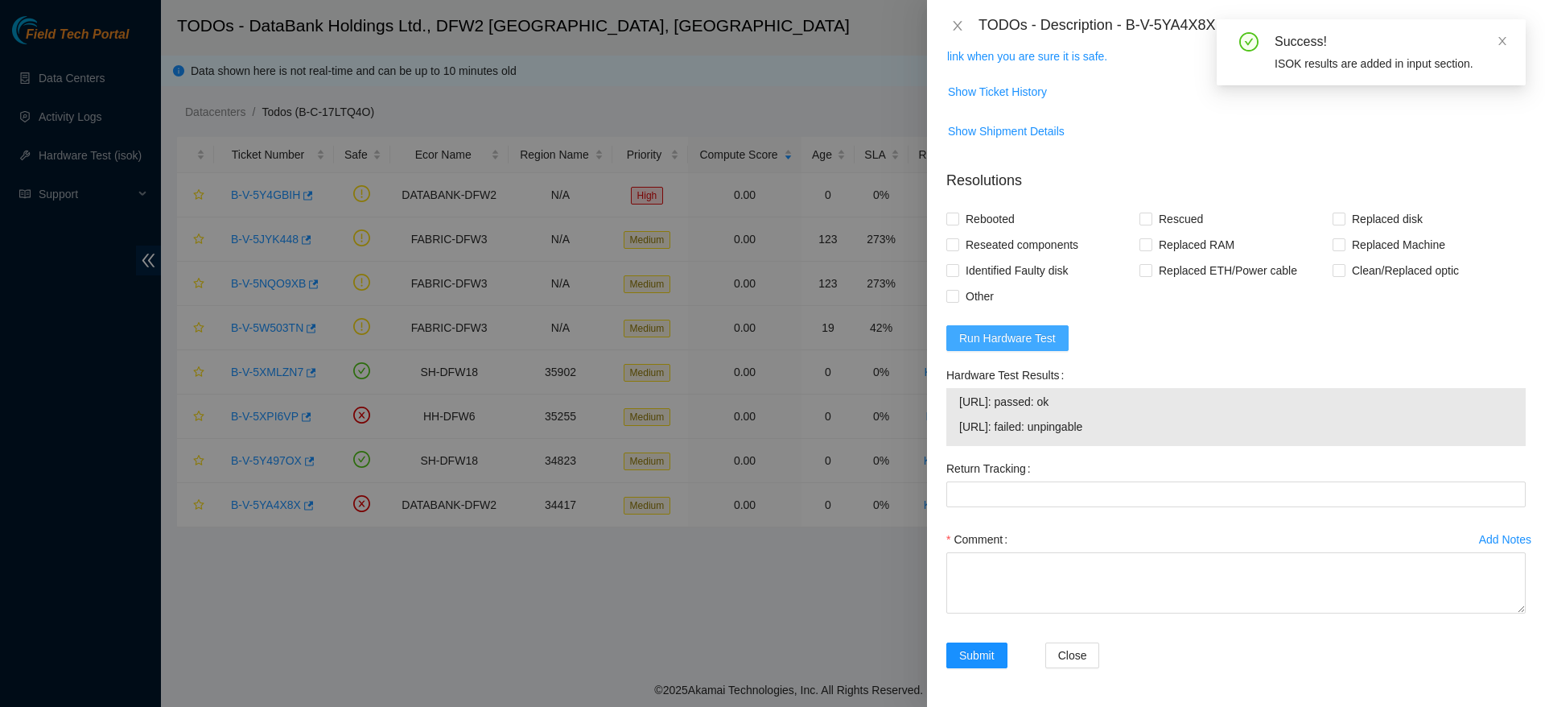
click at [997, 340] on span "Run Hardware Test" at bounding box center [1007, 338] width 97 height 18
click at [1009, 341] on span "Run Hardware Test" at bounding box center [1007, 338] width 97 height 18
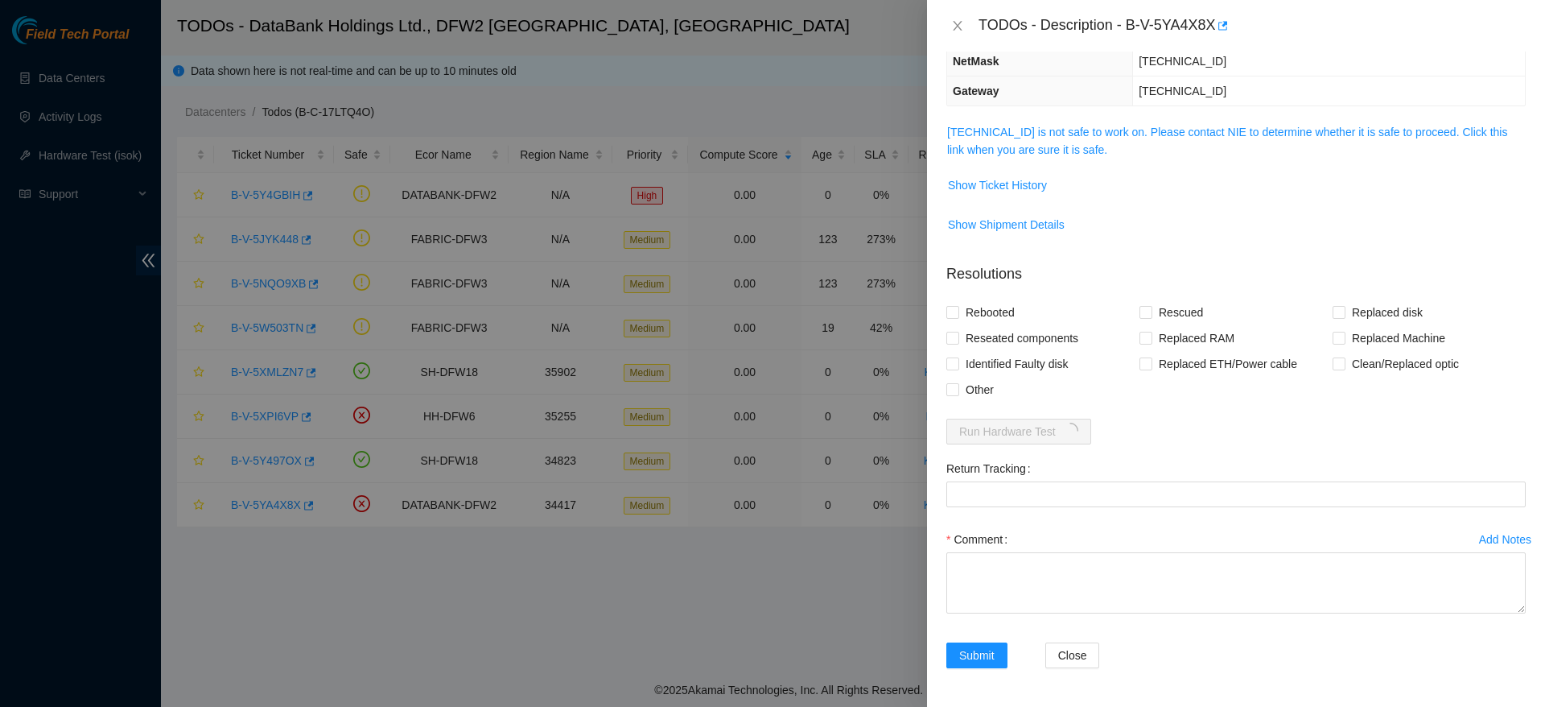
scroll to position [0, 0]
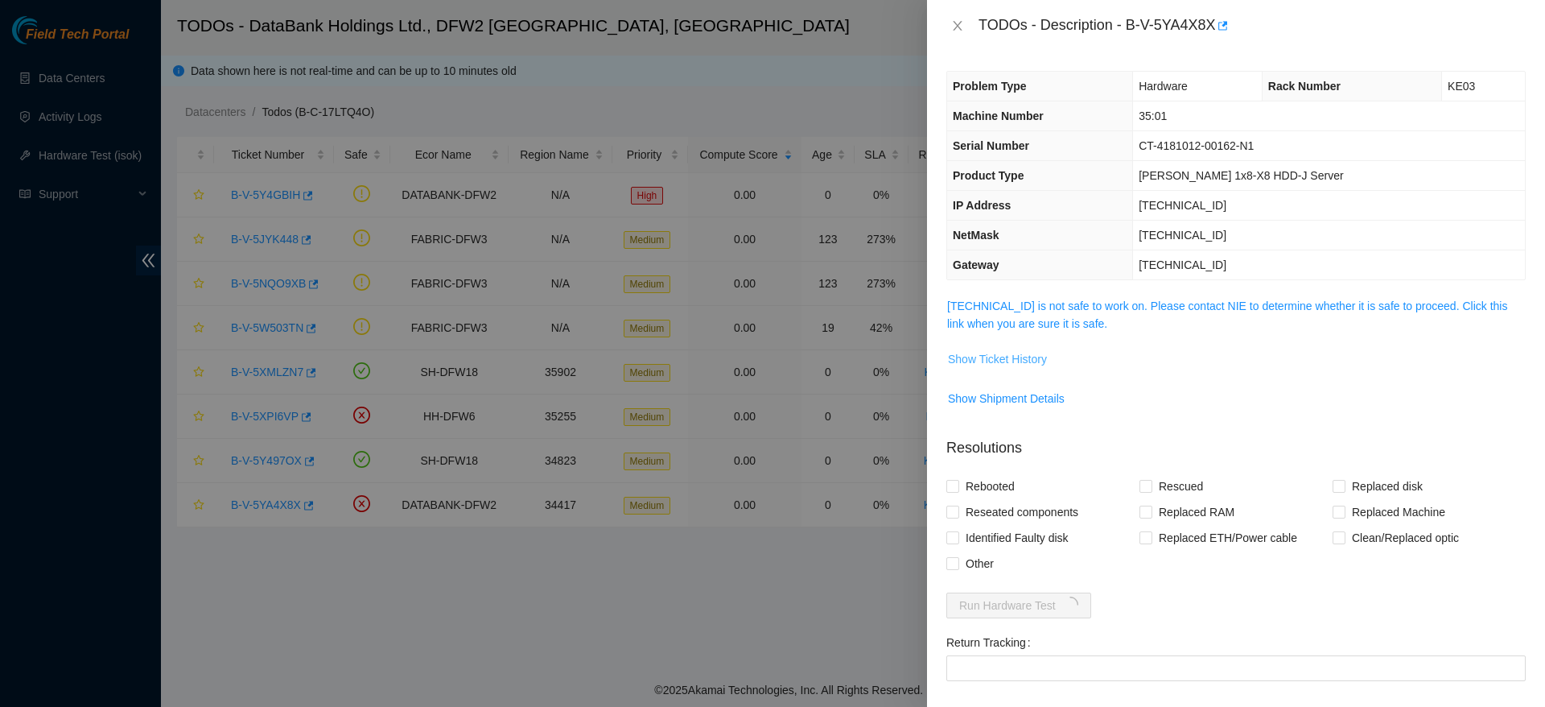
click at [1021, 350] on span "Show Ticket History" at bounding box center [997, 359] width 99 height 18
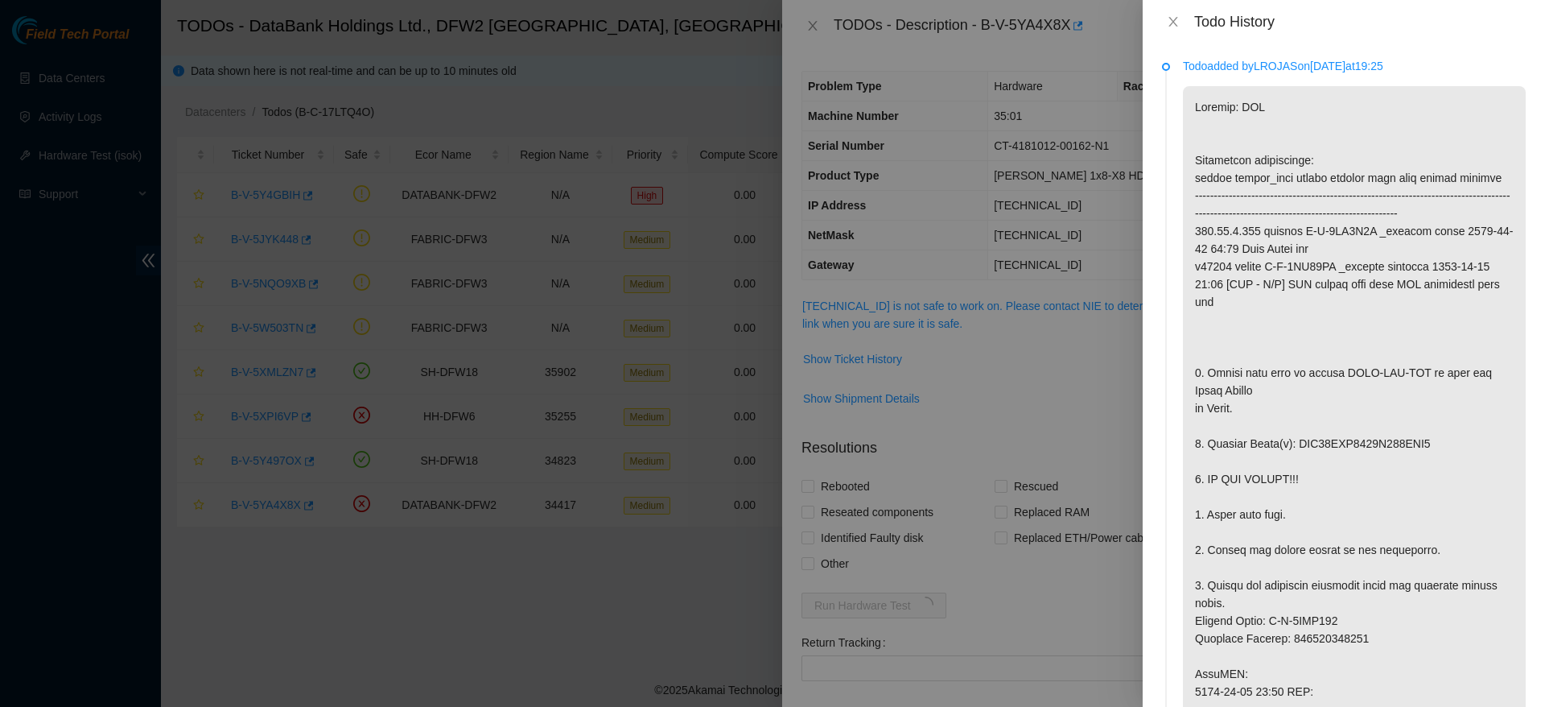
scroll to position [79, 0]
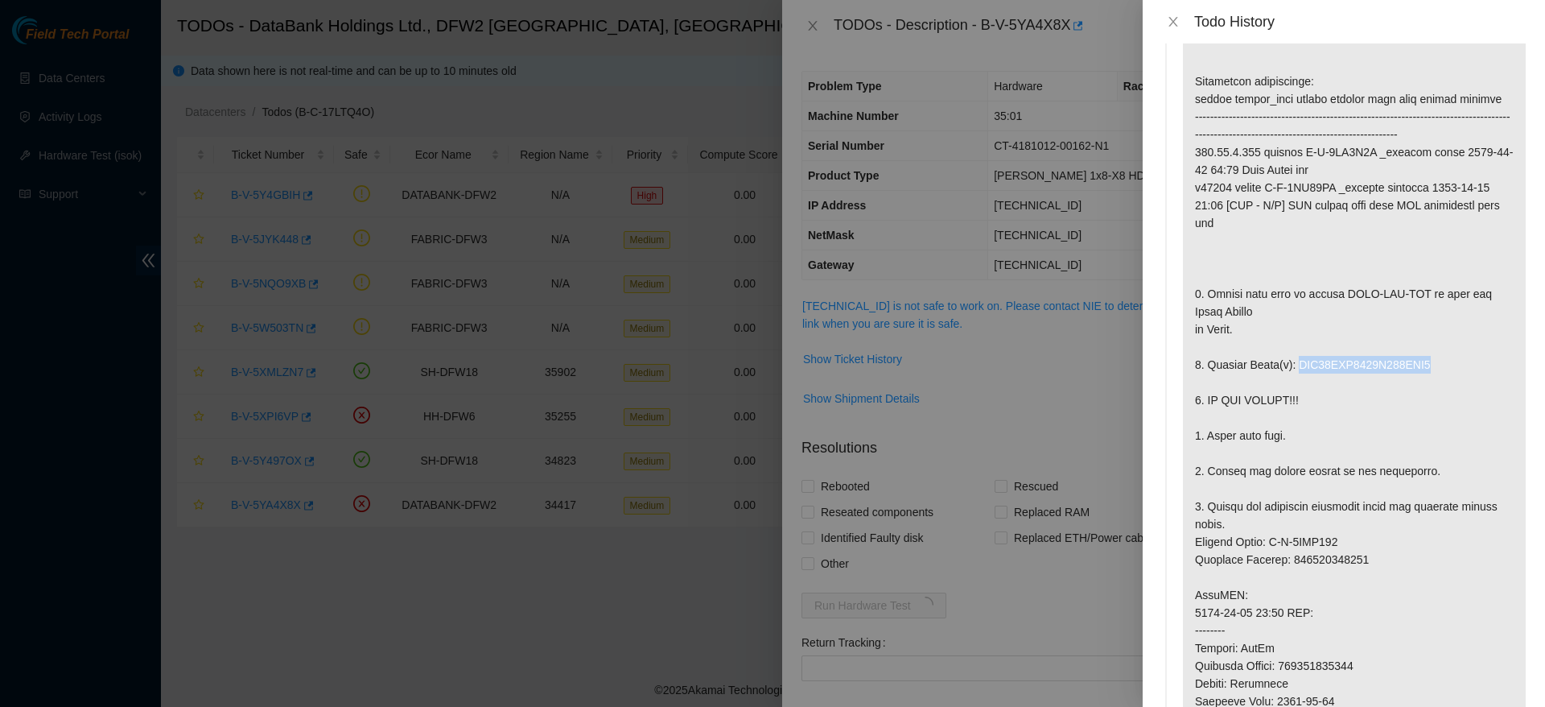
drag, startPoint x: 1293, startPoint y: 377, endPoint x: 1501, endPoint y: 386, distance: 208.6
click at [1501, 386] on p at bounding box center [1354, 541] width 343 height 1069
copy p "WFK02PQQ0000E816GNA8"
drag, startPoint x: 1195, startPoint y: 559, endPoint x: 1417, endPoint y: 575, distance: 222.7
click at [1417, 575] on p at bounding box center [1354, 541] width 343 height 1069
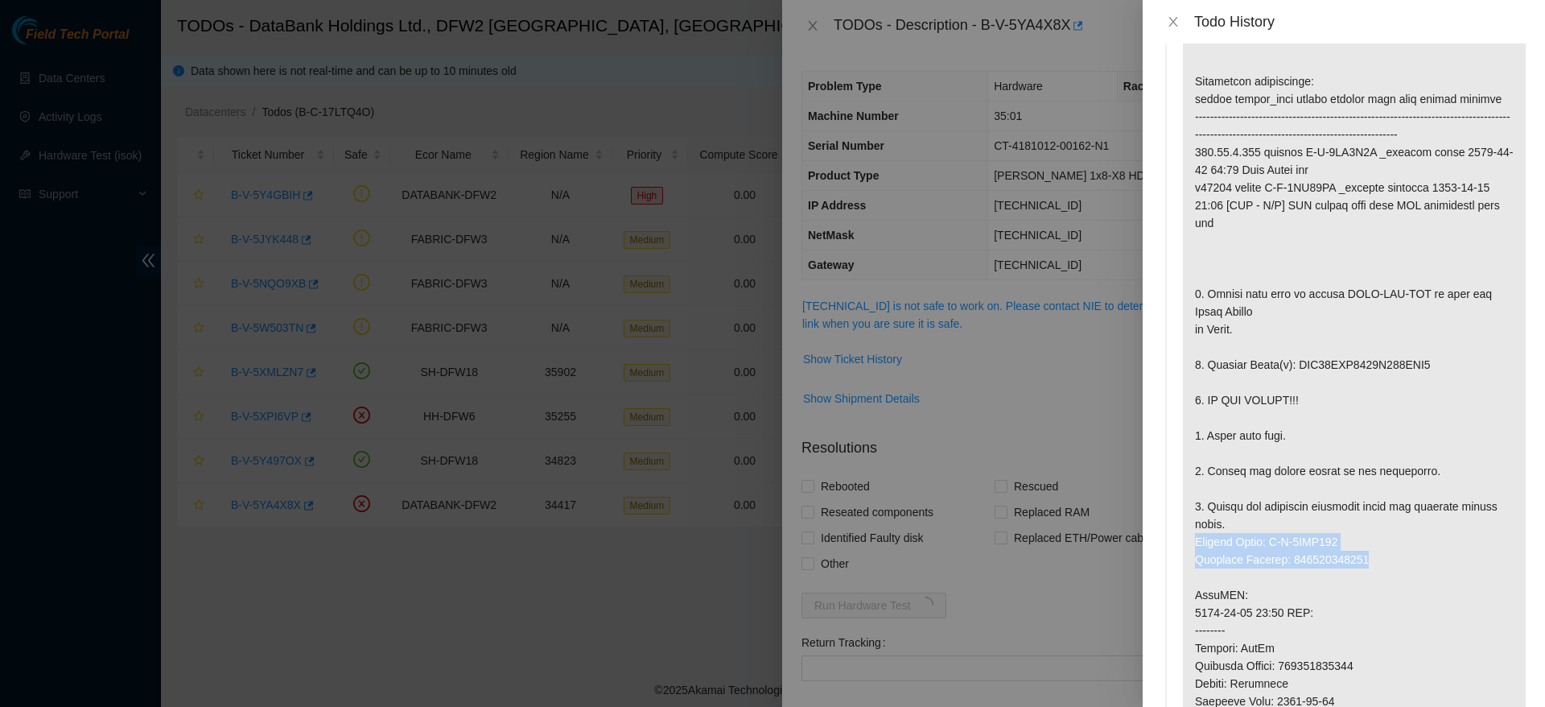
copy p "Service Order: B-V-5YAM235 Tracking Numbers: 463470066268"
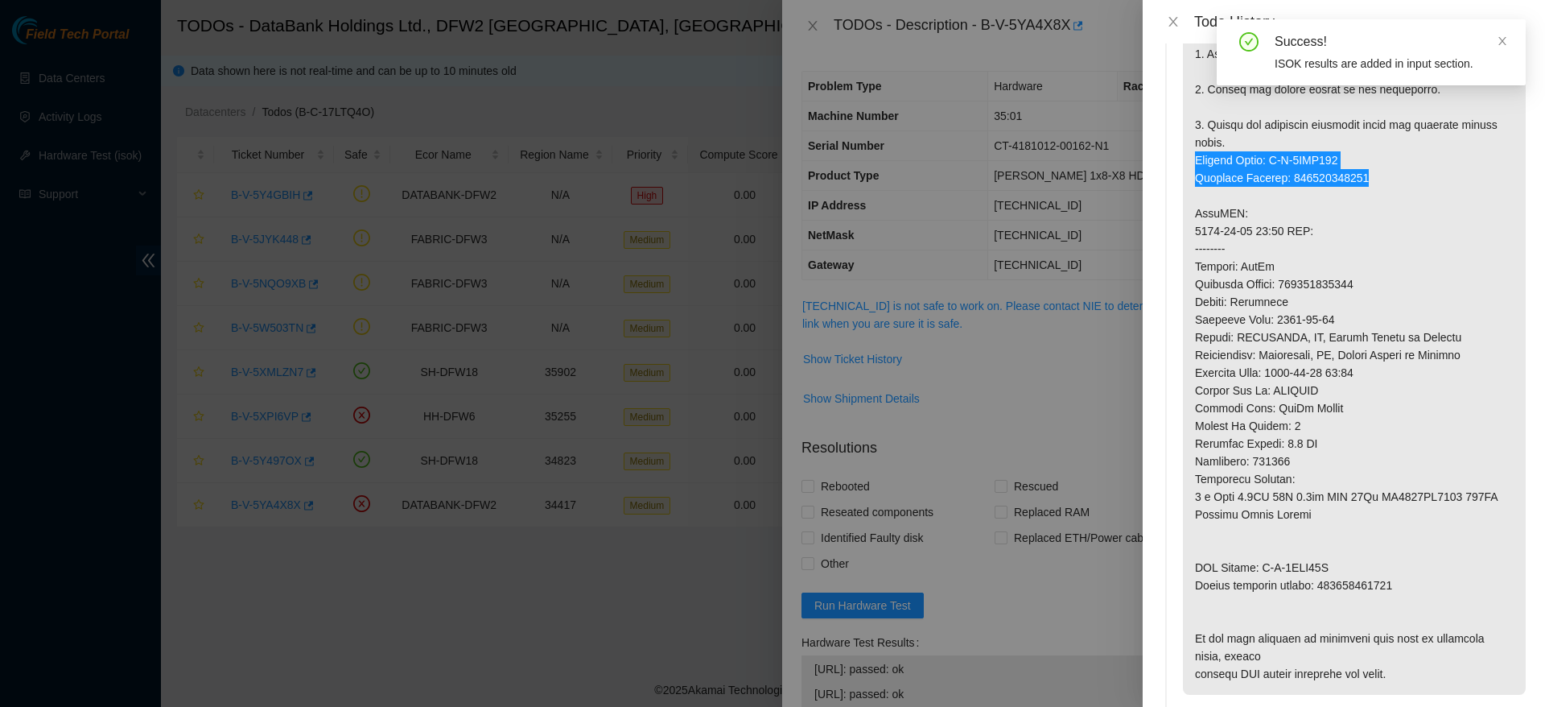
scroll to position [463, 0]
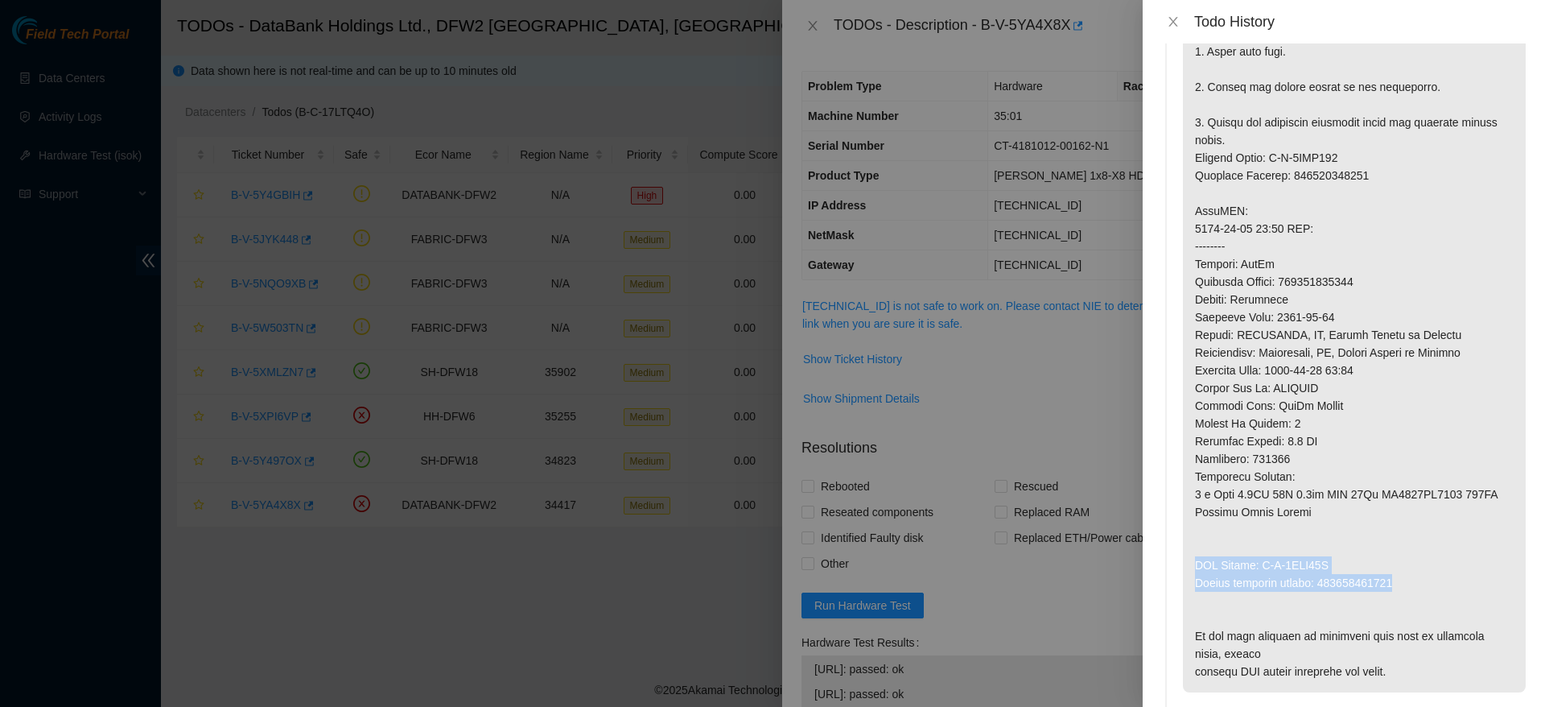
drag, startPoint x: 1186, startPoint y: 584, endPoint x: 1425, endPoint y: 608, distance: 239.5
click at [1425, 608] on p at bounding box center [1354, 157] width 343 height 1069
copy p "RMA Return: B-V-5YAM23G Return tracking number: 463470066279"
click at [1173, 20] on icon "close" at bounding box center [1173, 22] width 9 height 10
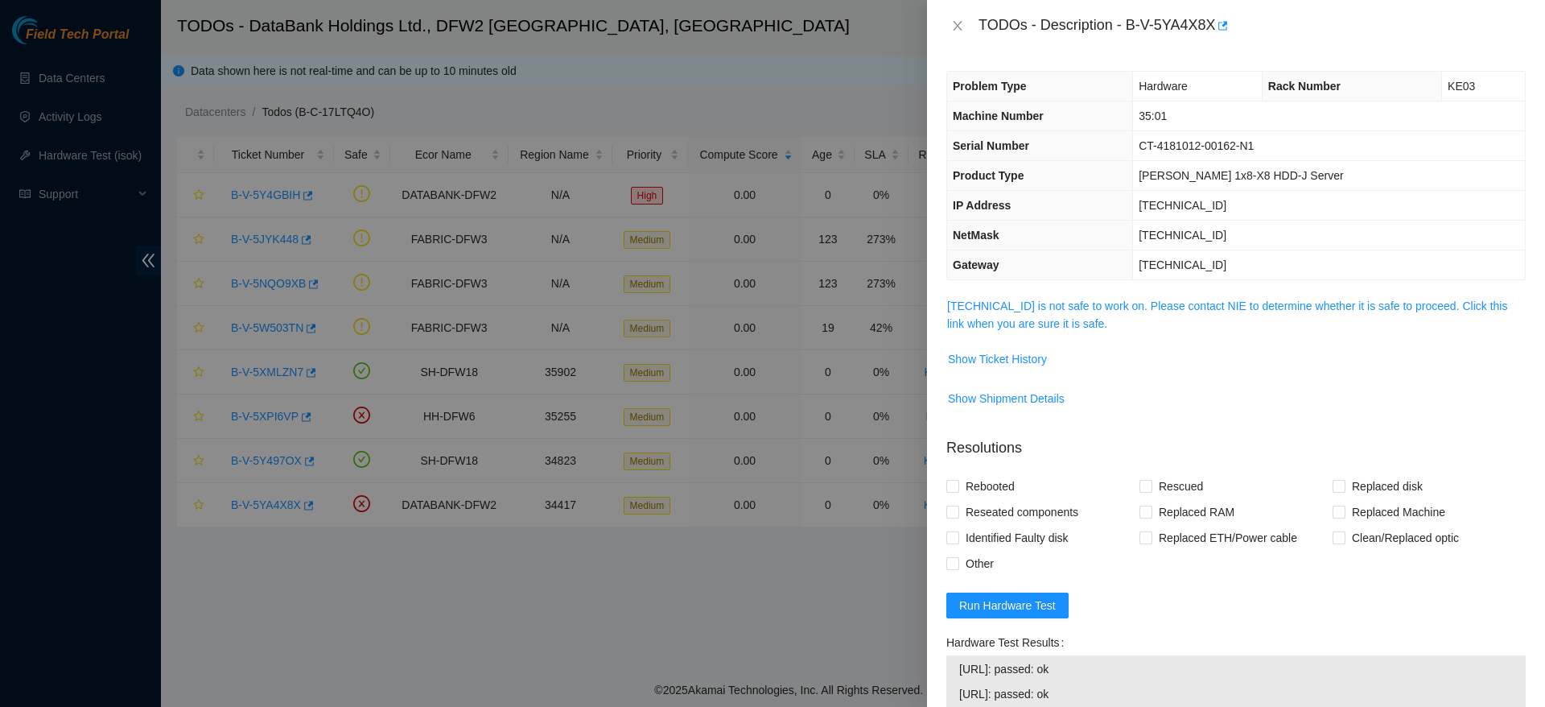
scroll to position [267, 0]
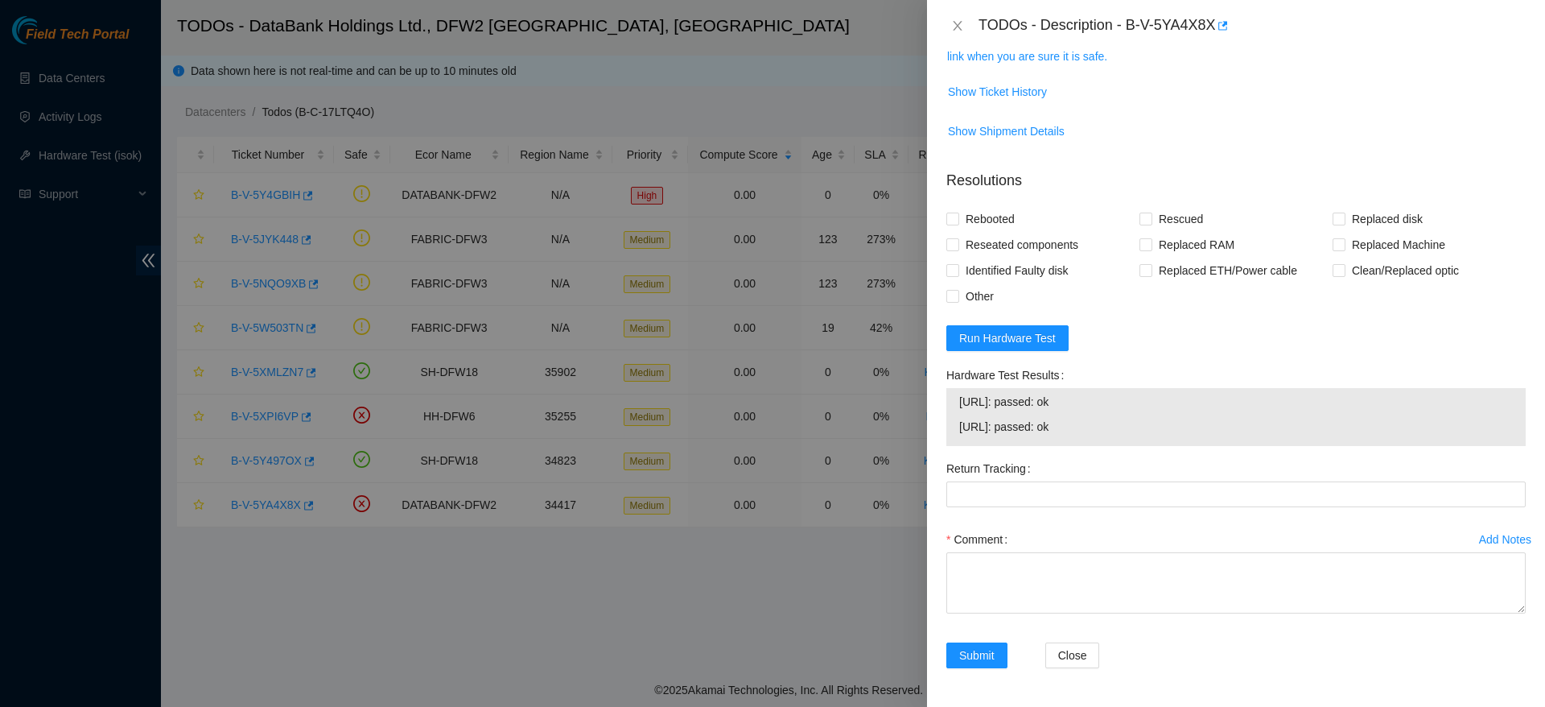
click at [1094, 549] on div "Comment" at bounding box center [1237, 539] width 580 height 26
click at [1112, 585] on textarea "Comment" at bounding box center [1237, 582] width 580 height 61
paste textarea "463470066279"
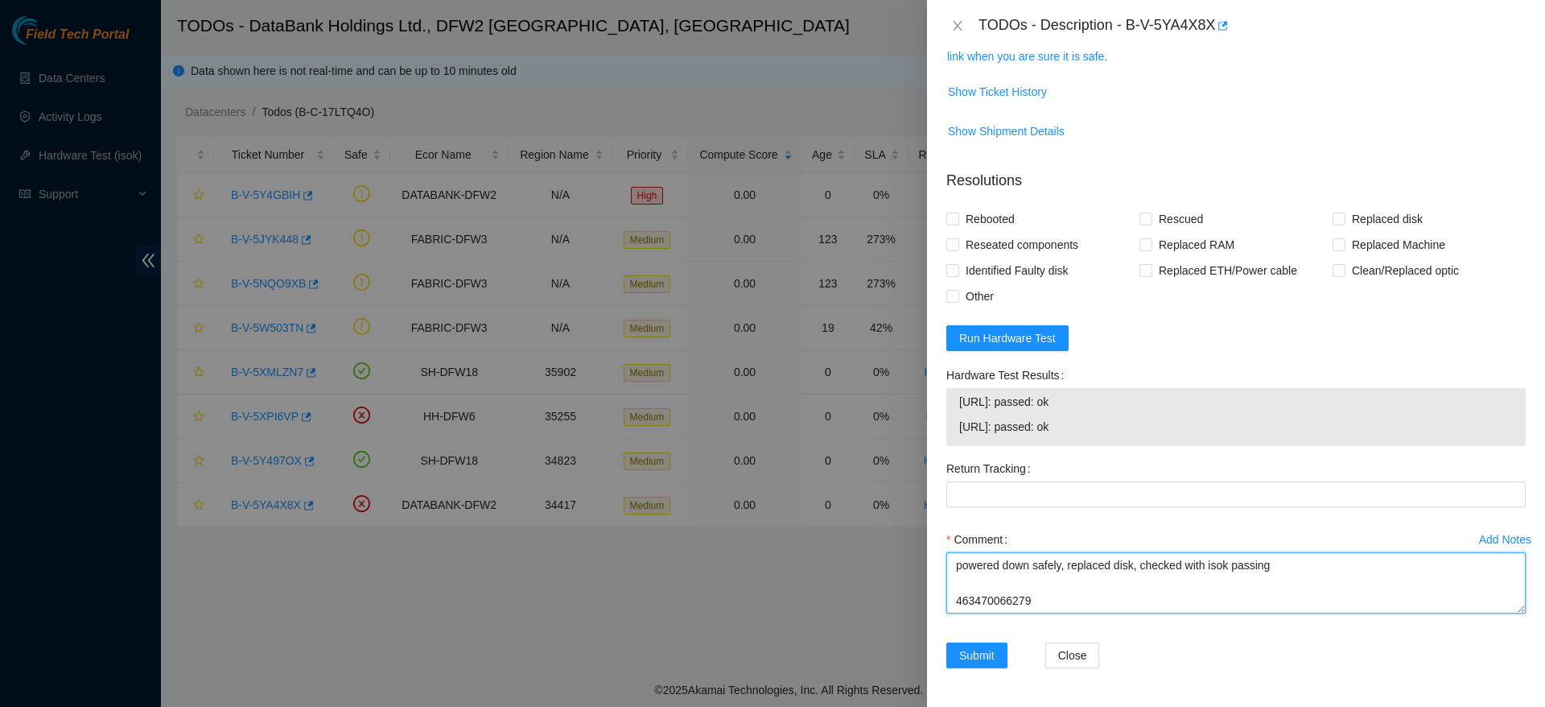
type textarea "powered down safely, replaced disk, checked with isok passing 463470066279"
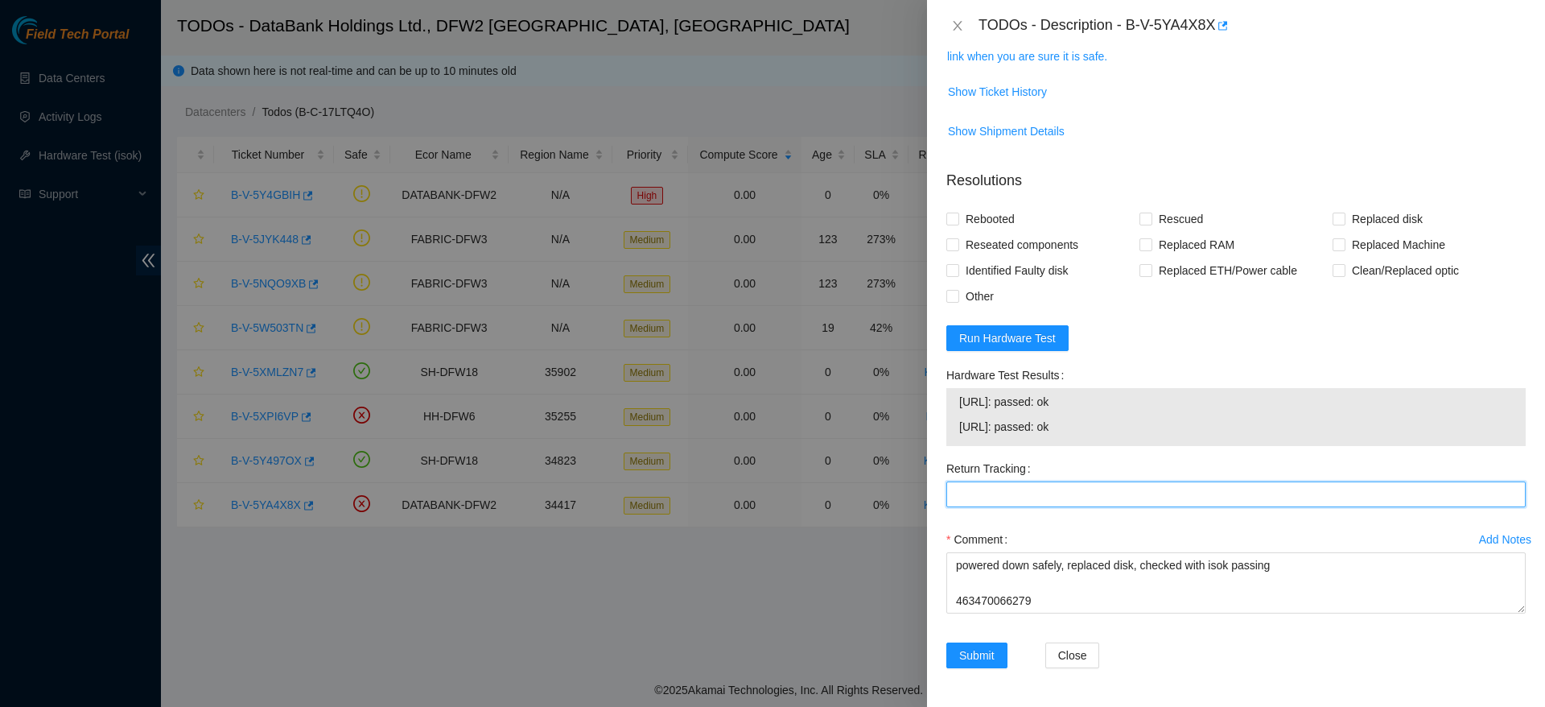
click at [1124, 484] on Tracking "Return Tracking" at bounding box center [1237, 494] width 580 height 26
paste Tracking "463470066279"
type Tracking "463470066279"
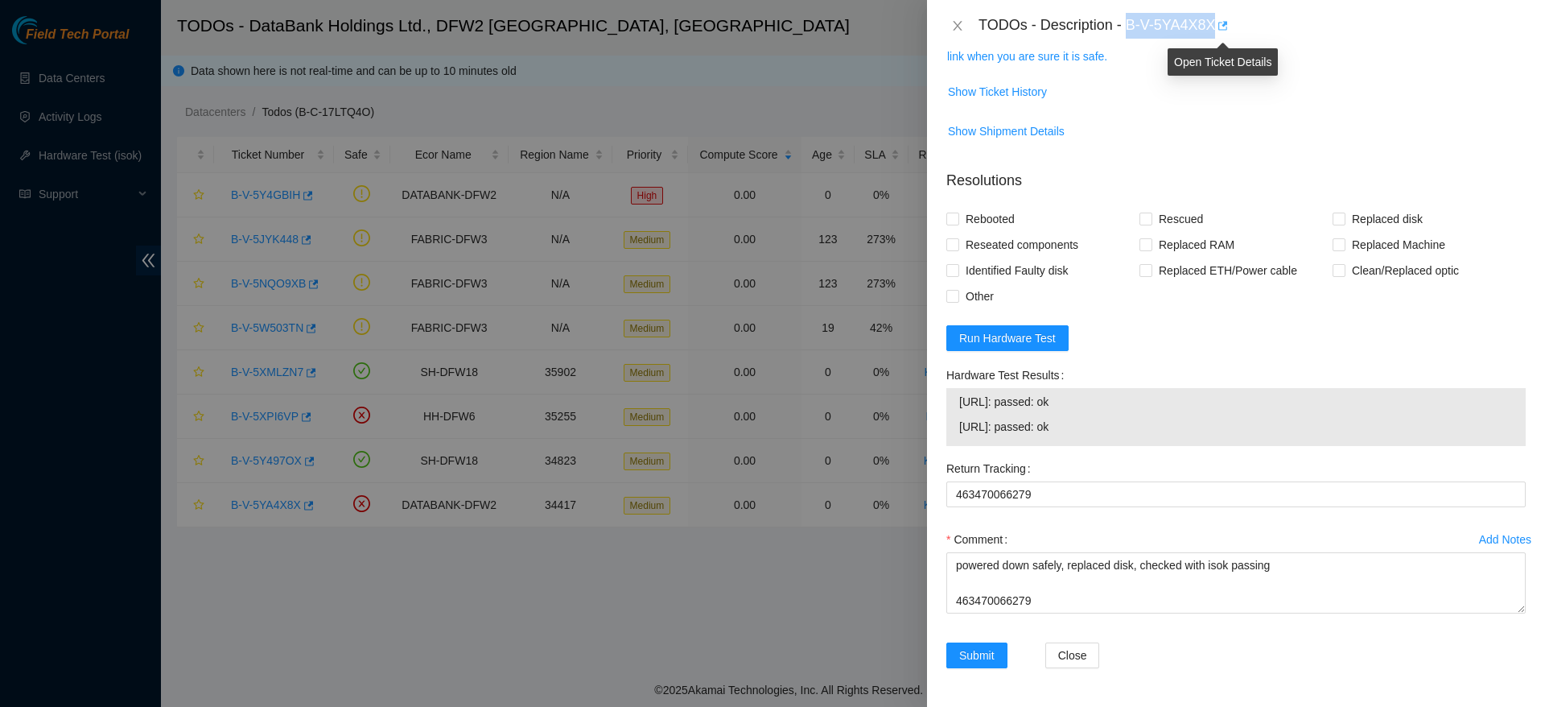
drag, startPoint x: 1128, startPoint y: 23, endPoint x: 1218, endPoint y: 25, distance: 89.4
click at [1218, 25] on div "TODOs - Description - B-V-5YA4X8X" at bounding box center [1252, 26] width 547 height 26
copy div "B-V-5YA4X8X"
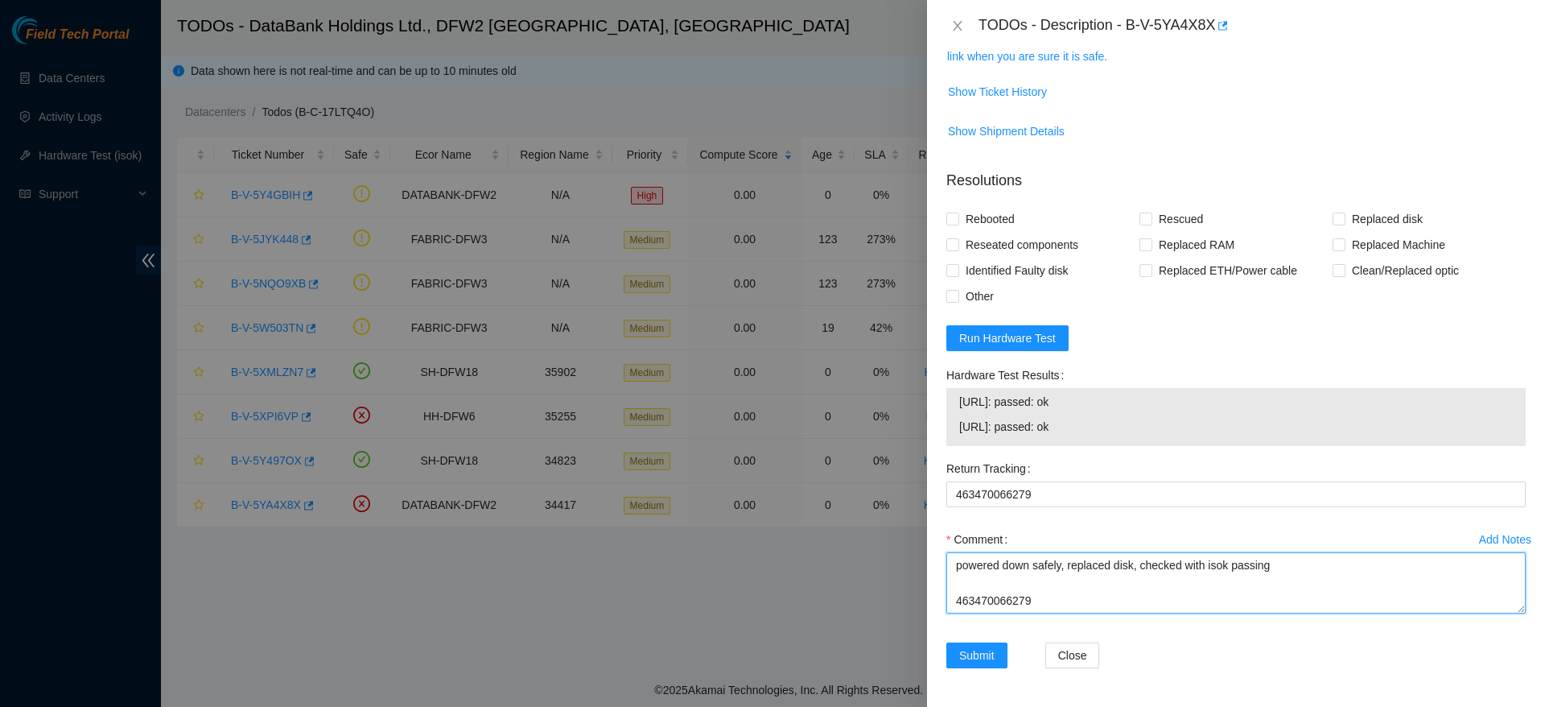
click at [1102, 612] on textarea "powered down safely, replaced disk, checked with isok passing 463470066279" at bounding box center [1237, 582] width 580 height 61
paste textarea "Ticket: B-V-5YA4X8X Good Disk: WFK67DKD Bad Disk: WFK02PQQ0000E816GNA8 Service …"
type textarea "powered down safely, replaced disk, checked with isok passing Ticket: B-V-5YA4X…"
click at [949, 220] on input "Rebooted" at bounding box center [952, 217] width 11 height 11
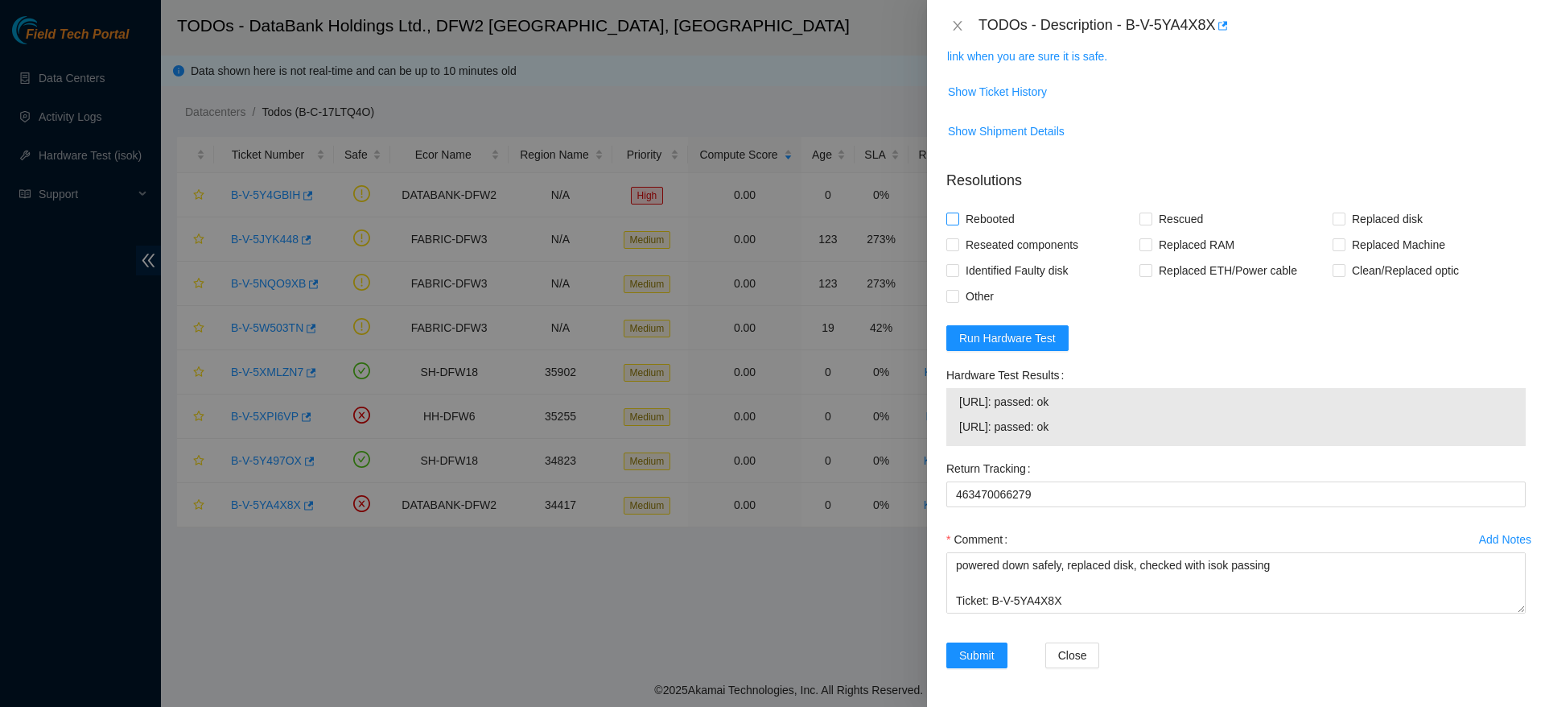
checkbox input "true"
click at [1349, 217] on span "Replaced disk" at bounding box center [1388, 219] width 84 height 26
click at [1344, 217] on input "Replaced disk" at bounding box center [1338, 217] width 11 height 11
checkbox input "true"
click at [971, 290] on span "Other" at bounding box center [979, 296] width 41 height 26
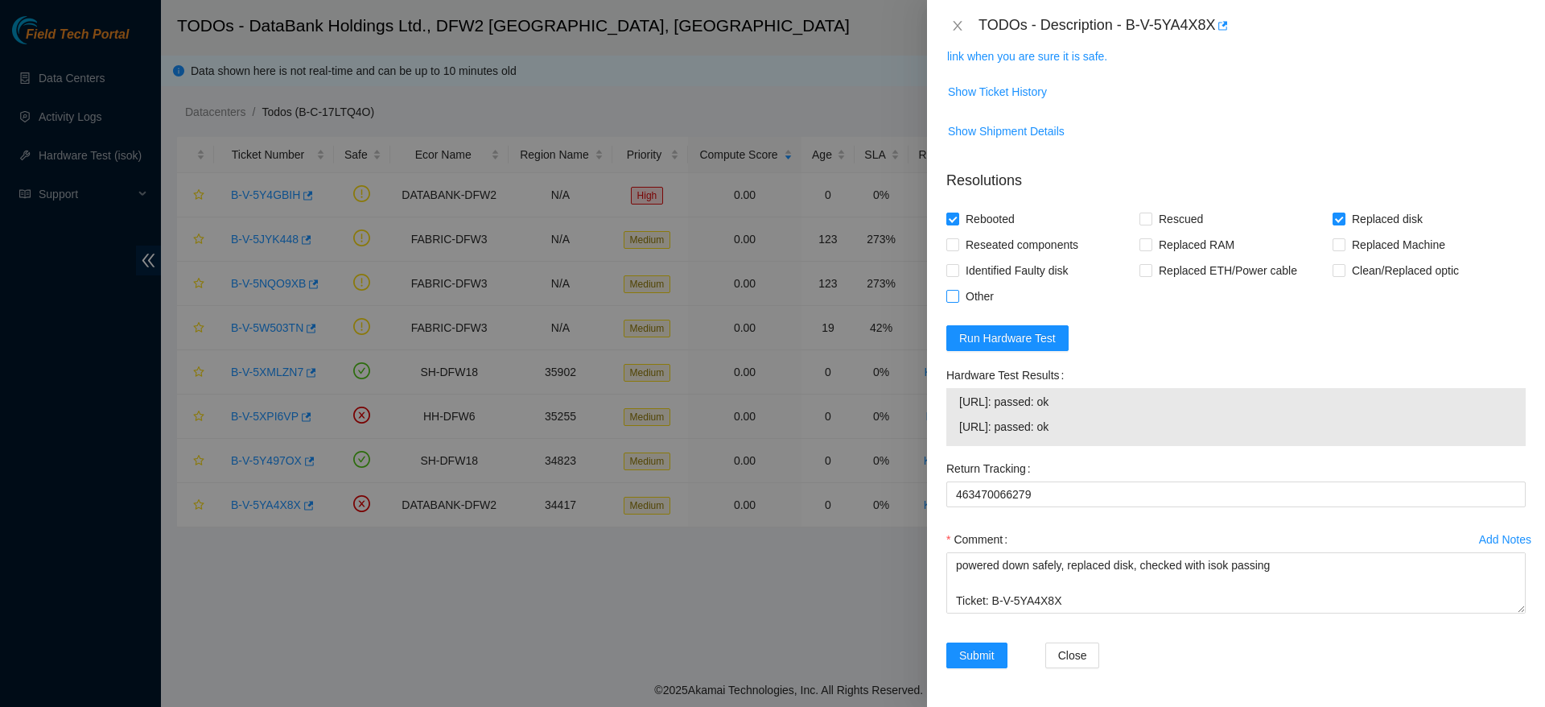
click at [958, 290] on input "Other" at bounding box center [952, 295] width 11 height 11
checkbox input "true"
click at [983, 647] on span "Submit" at bounding box center [976, 655] width 35 height 18
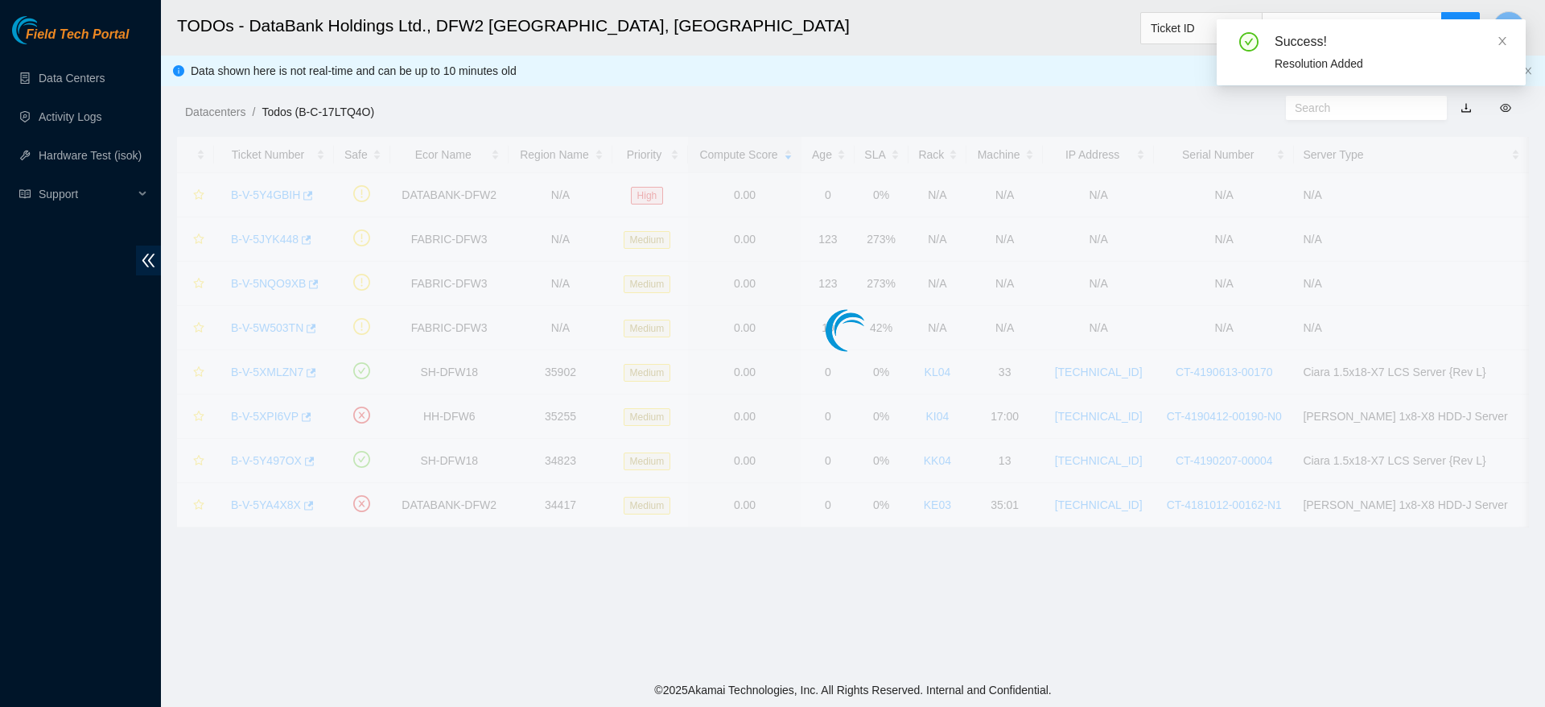
scroll to position [338, 0]
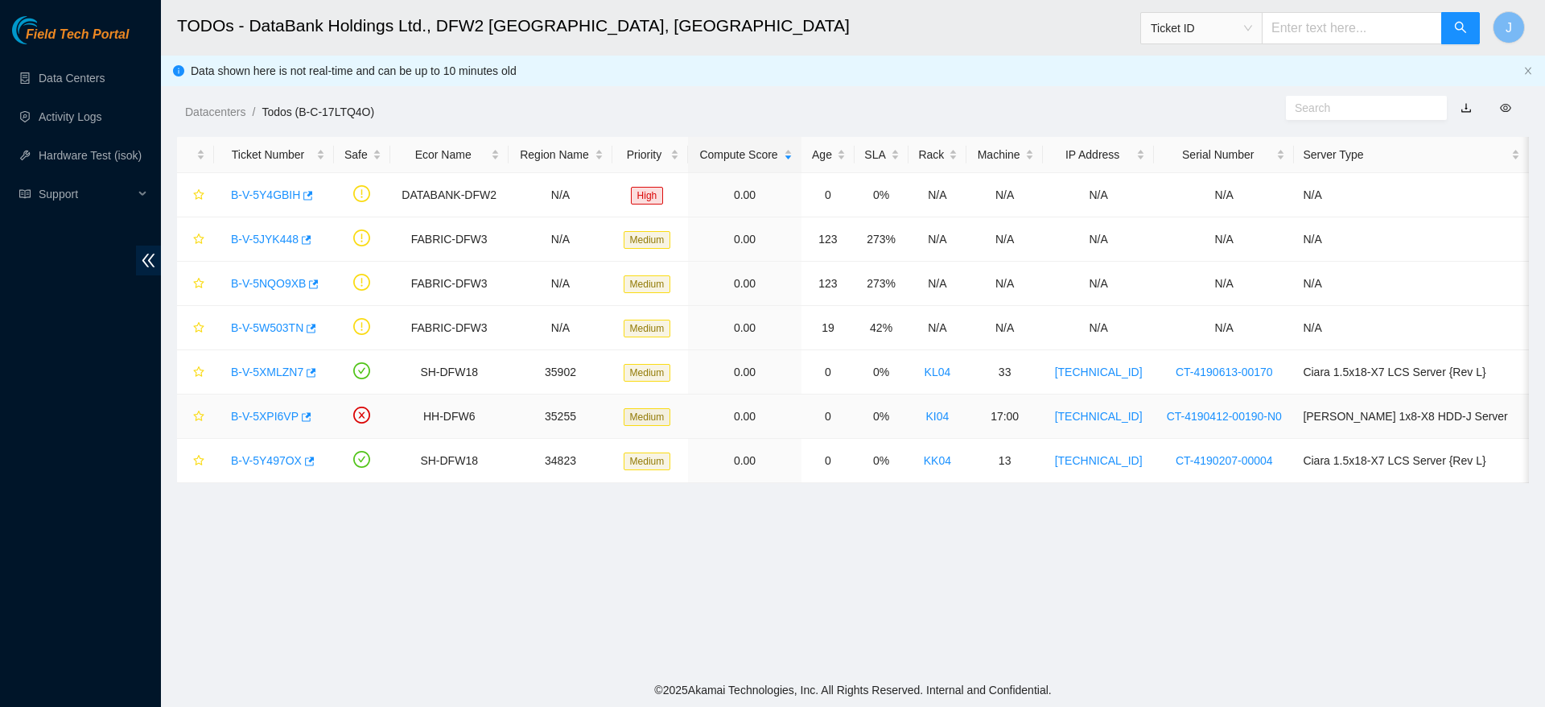
click at [281, 419] on link "B-V-5XPI6VP" at bounding box center [265, 416] width 68 height 13
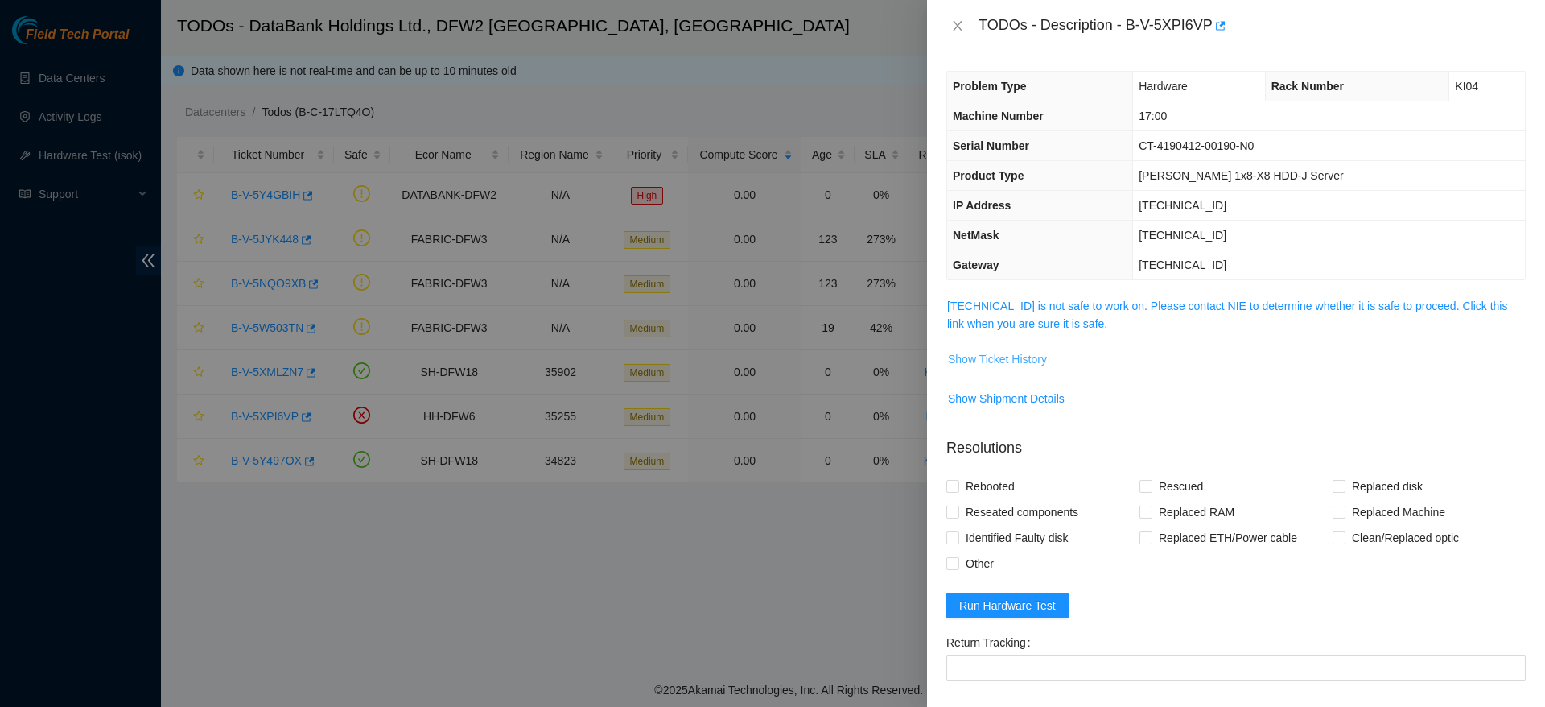
click at [992, 353] on span "Show Ticket History" at bounding box center [997, 359] width 99 height 18
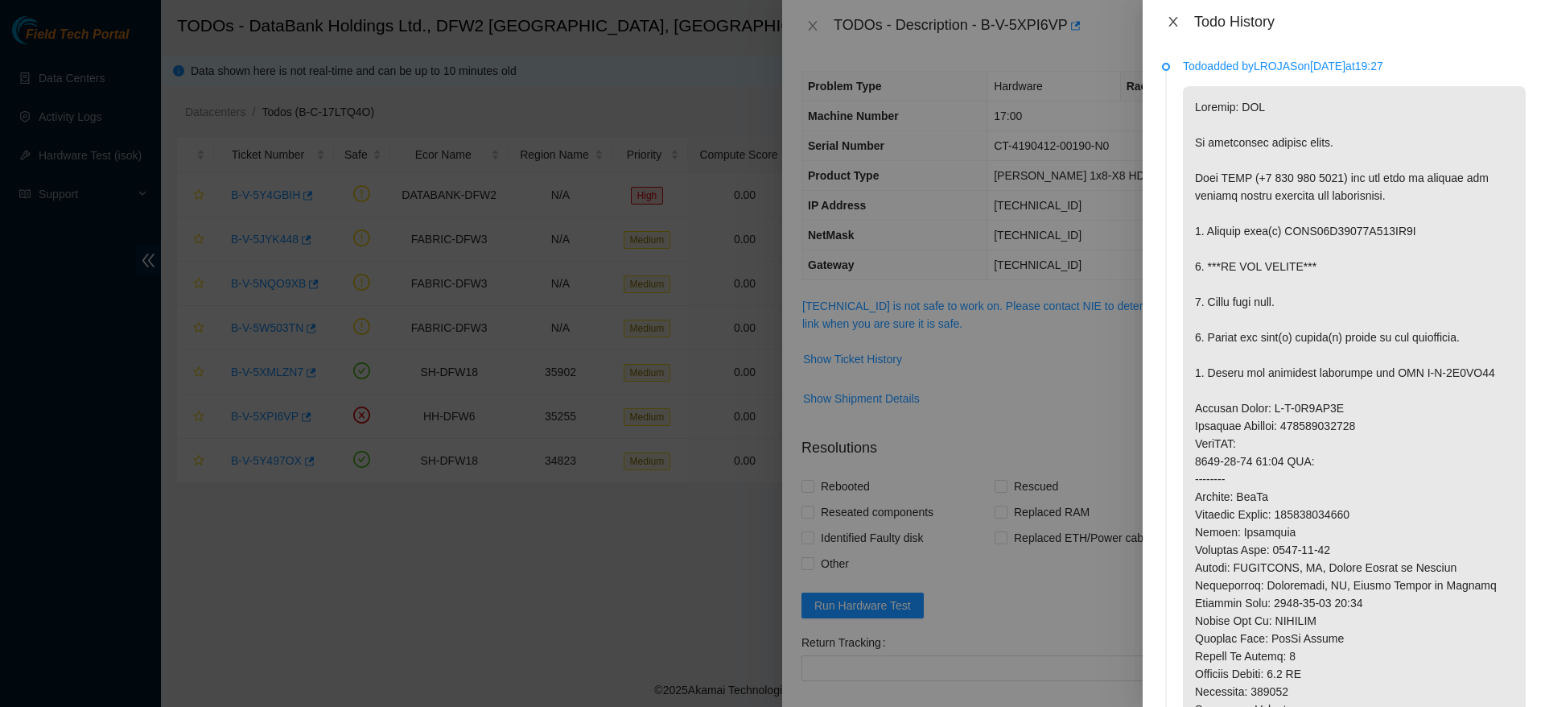
click at [1165, 23] on button "Close" at bounding box center [1173, 21] width 23 height 15
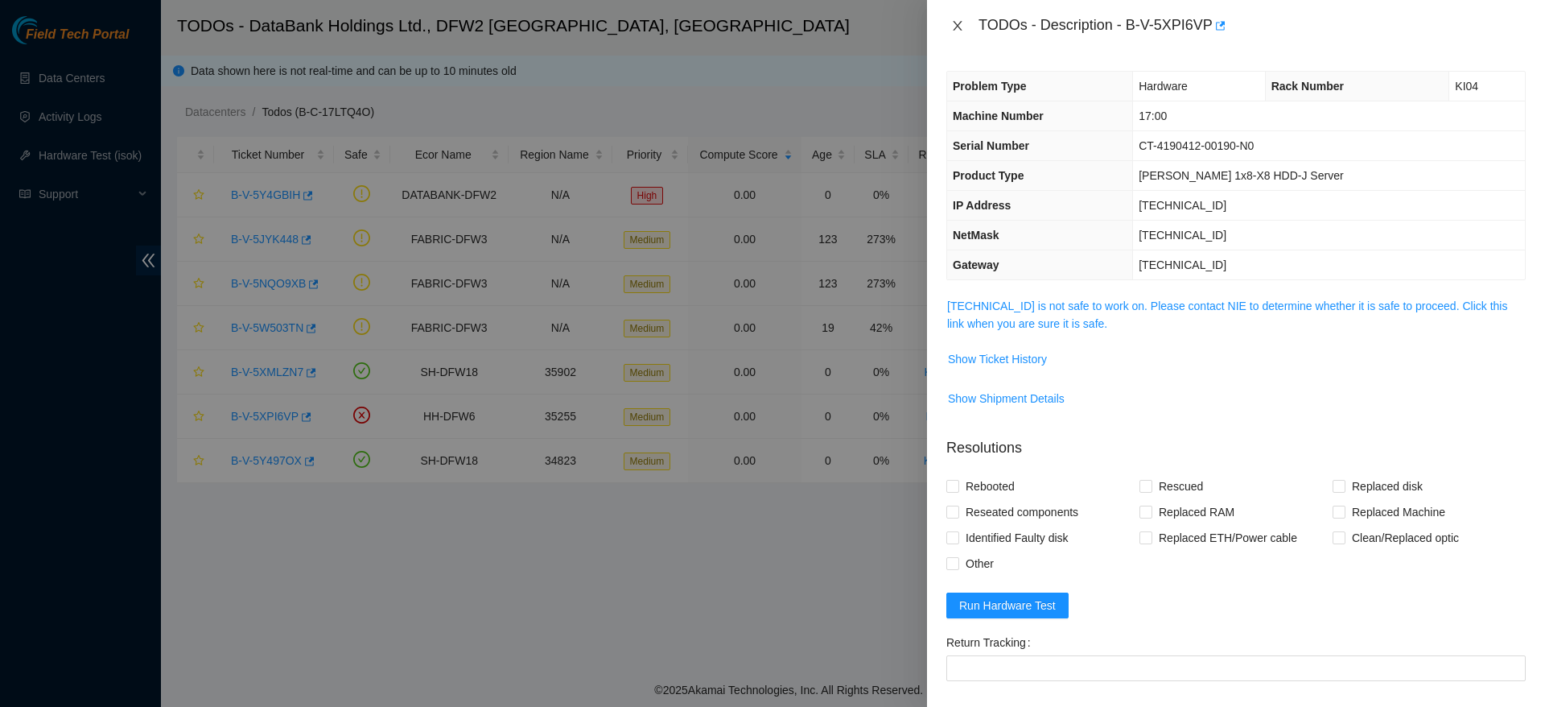
click at [958, 27] on icon "close" at bounding box center [957, 25] width 13 height 13
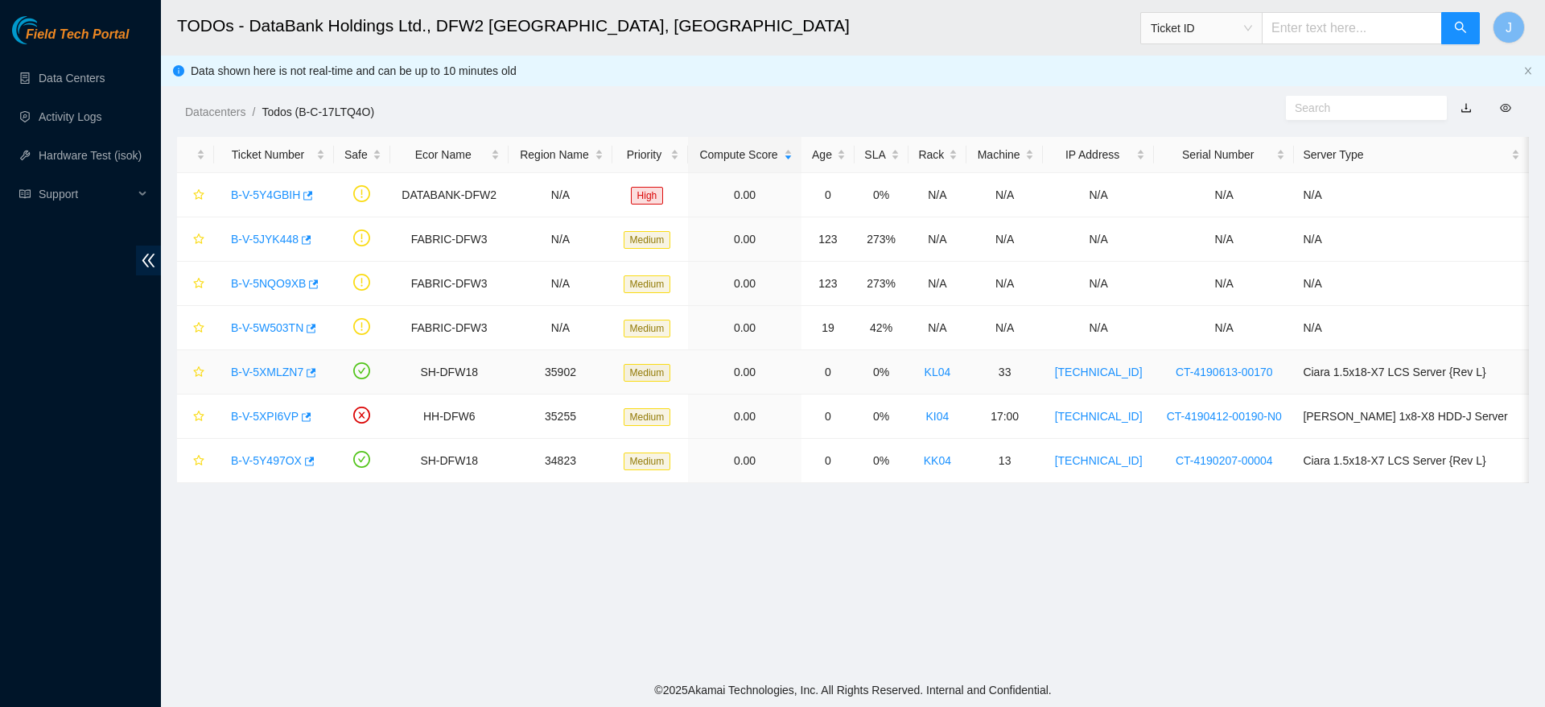
click at [280, 377] on link "B-V-5XMLZN7" at bounding box center [267, 371] width 72 height 13
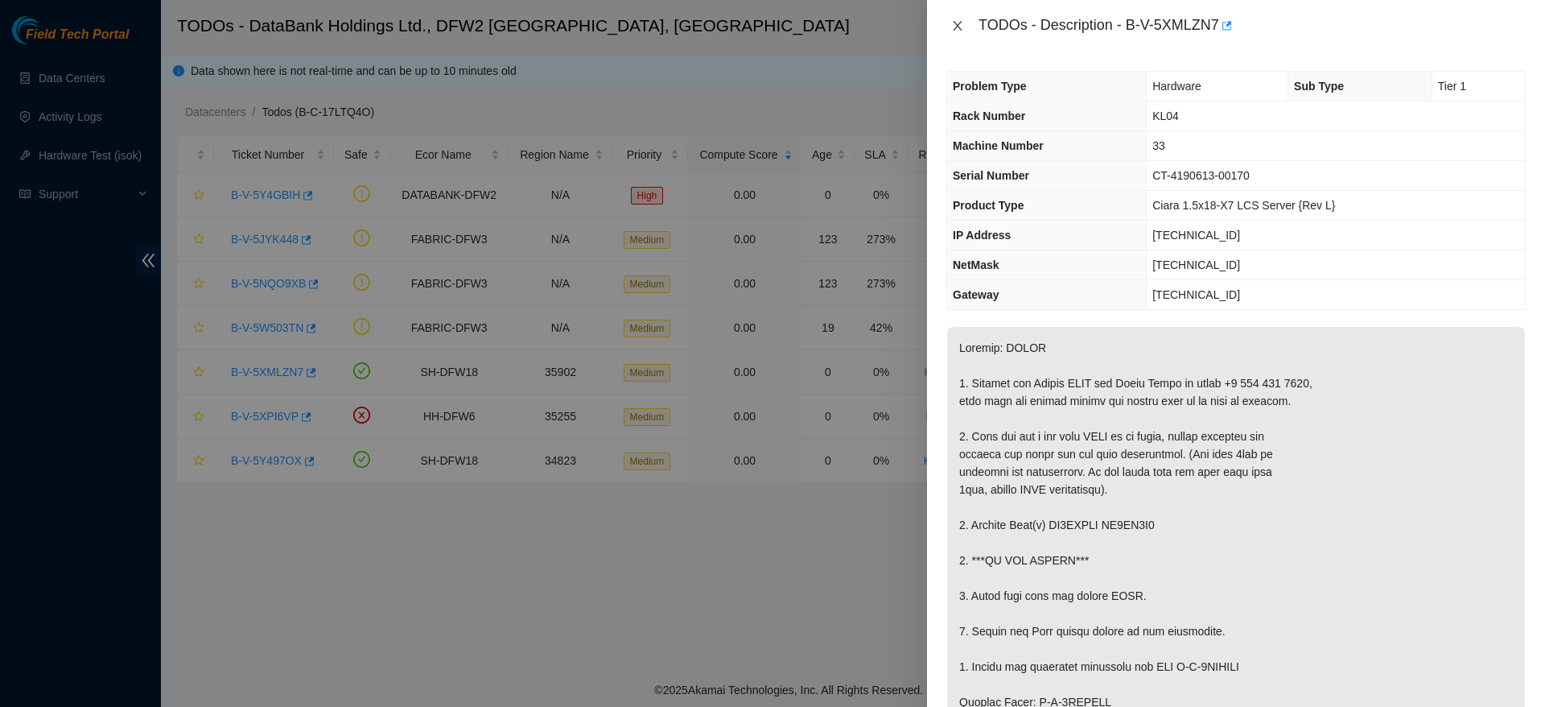
click at [952, 23] on icon "close" at bounding box center [957, 25] width 13 height 13
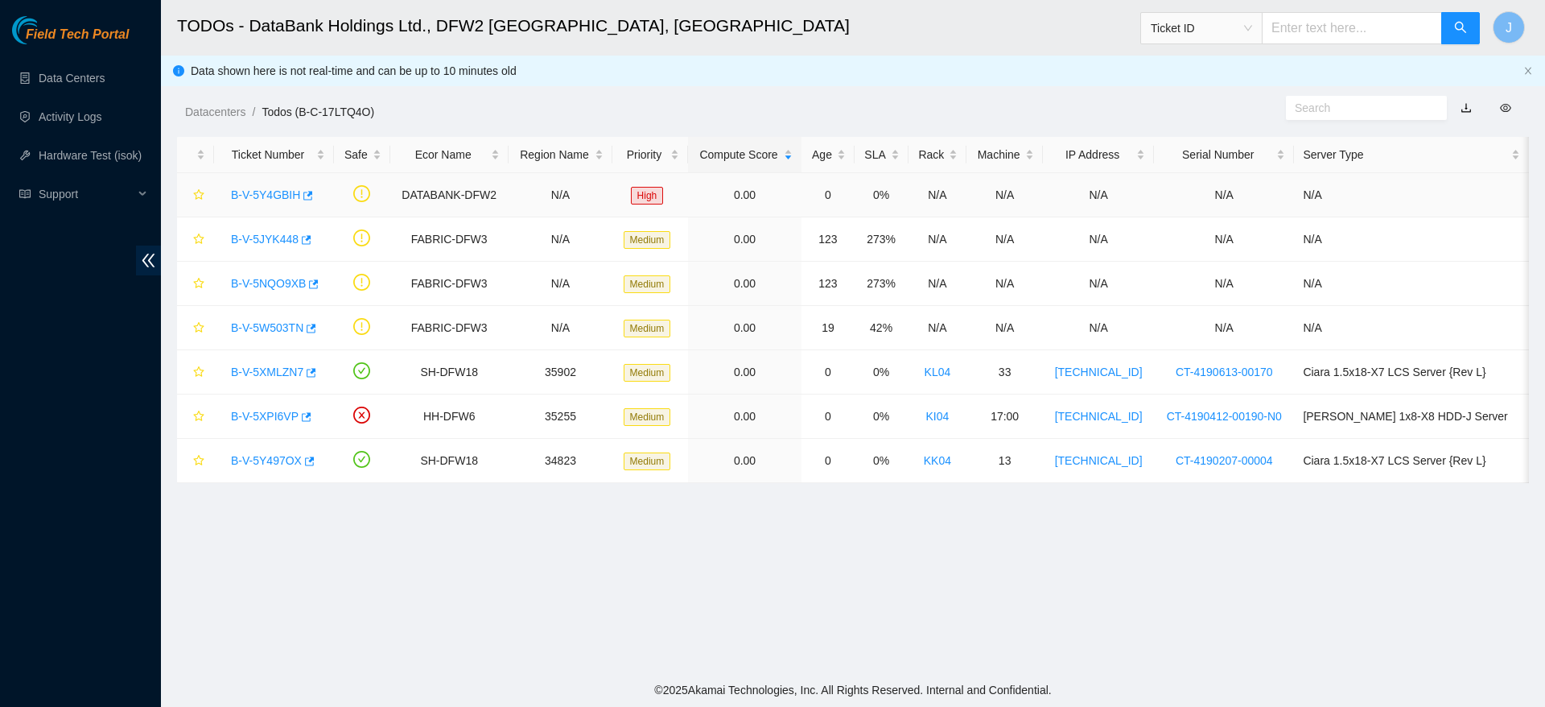
click at [273, 195] on link "B-V-5Y4GBIH" at bounding box center [265, 194] width 69 height 13
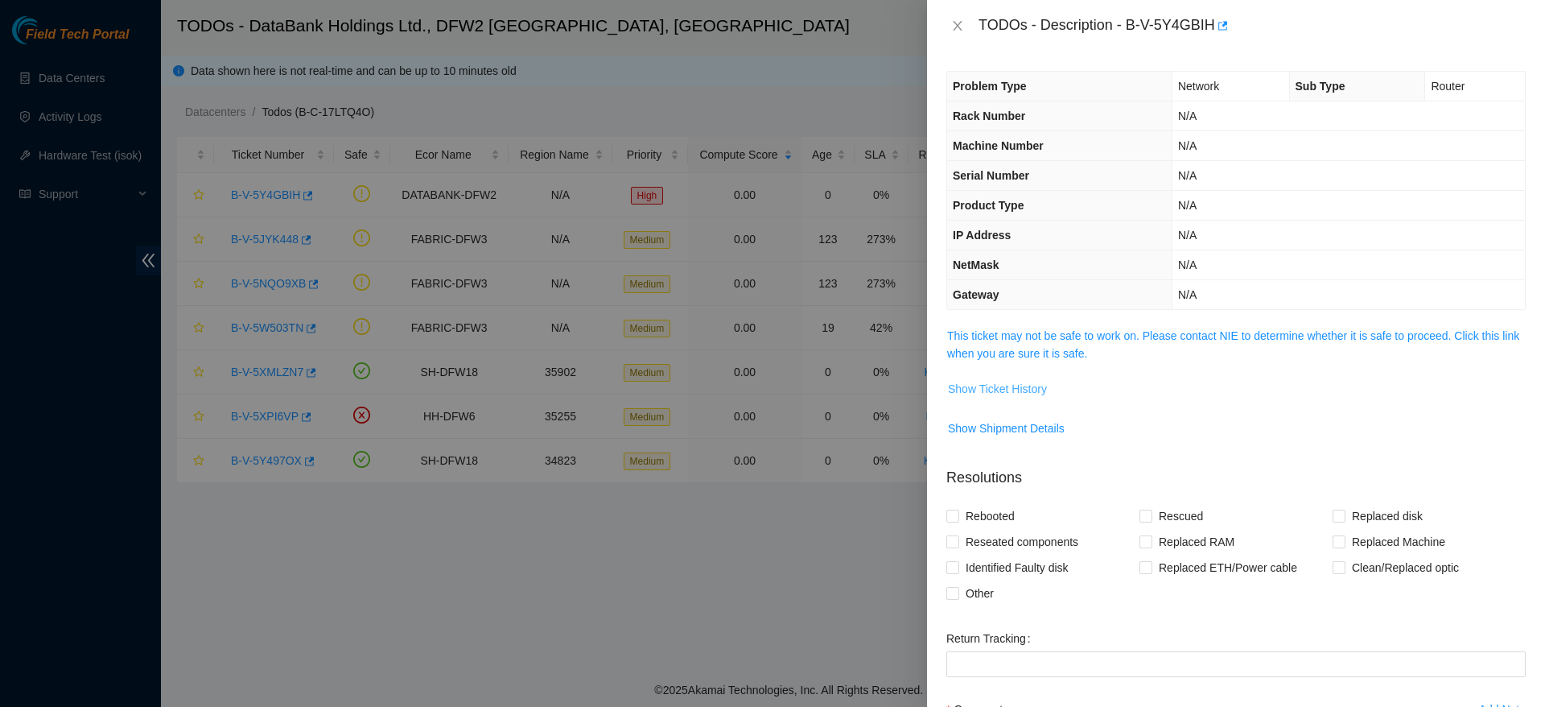
click at [976, 378] on button "Show Ticket History" at bounding box center [997, 389] width 101 height 26
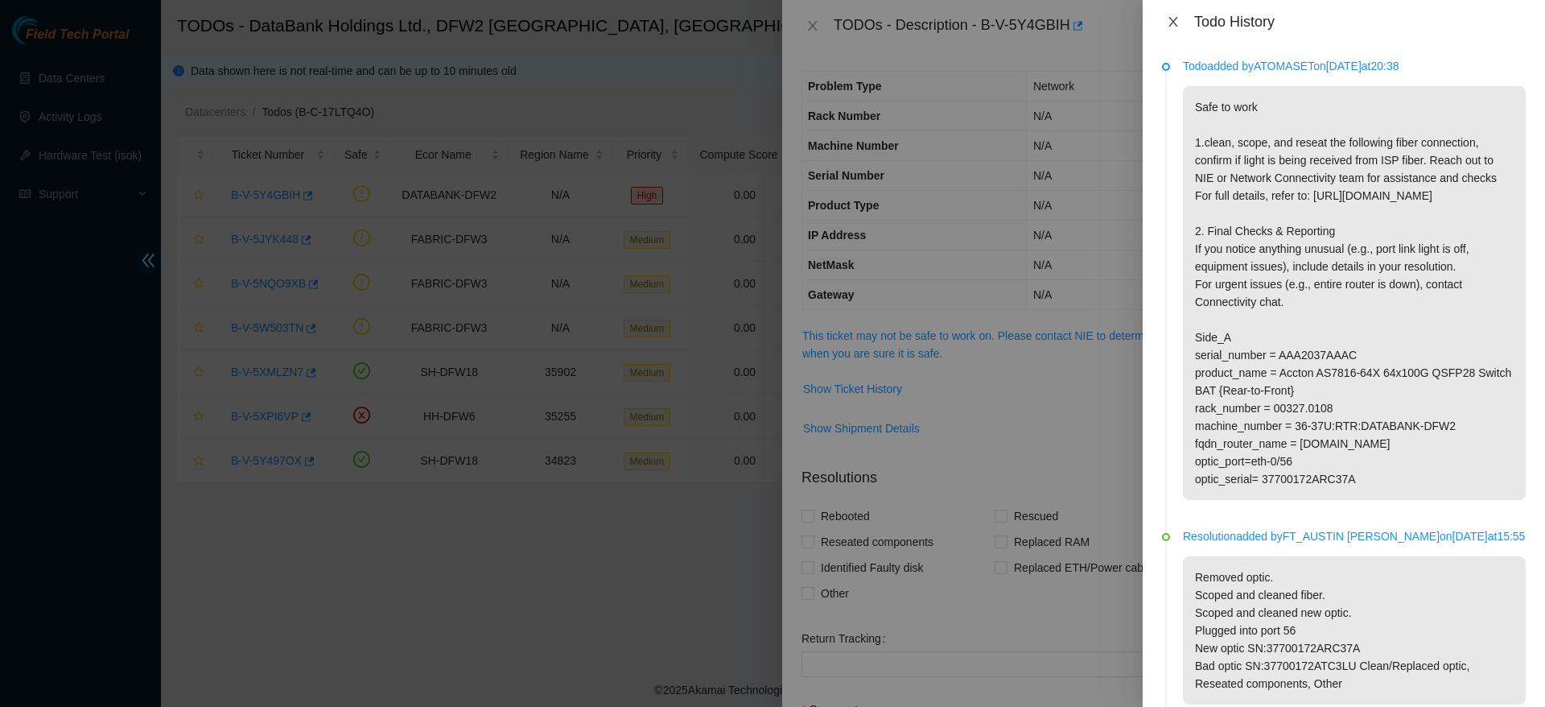
click at [1182, 28] on button "Close" at bounding box center [1173, 21] width 23 height 15
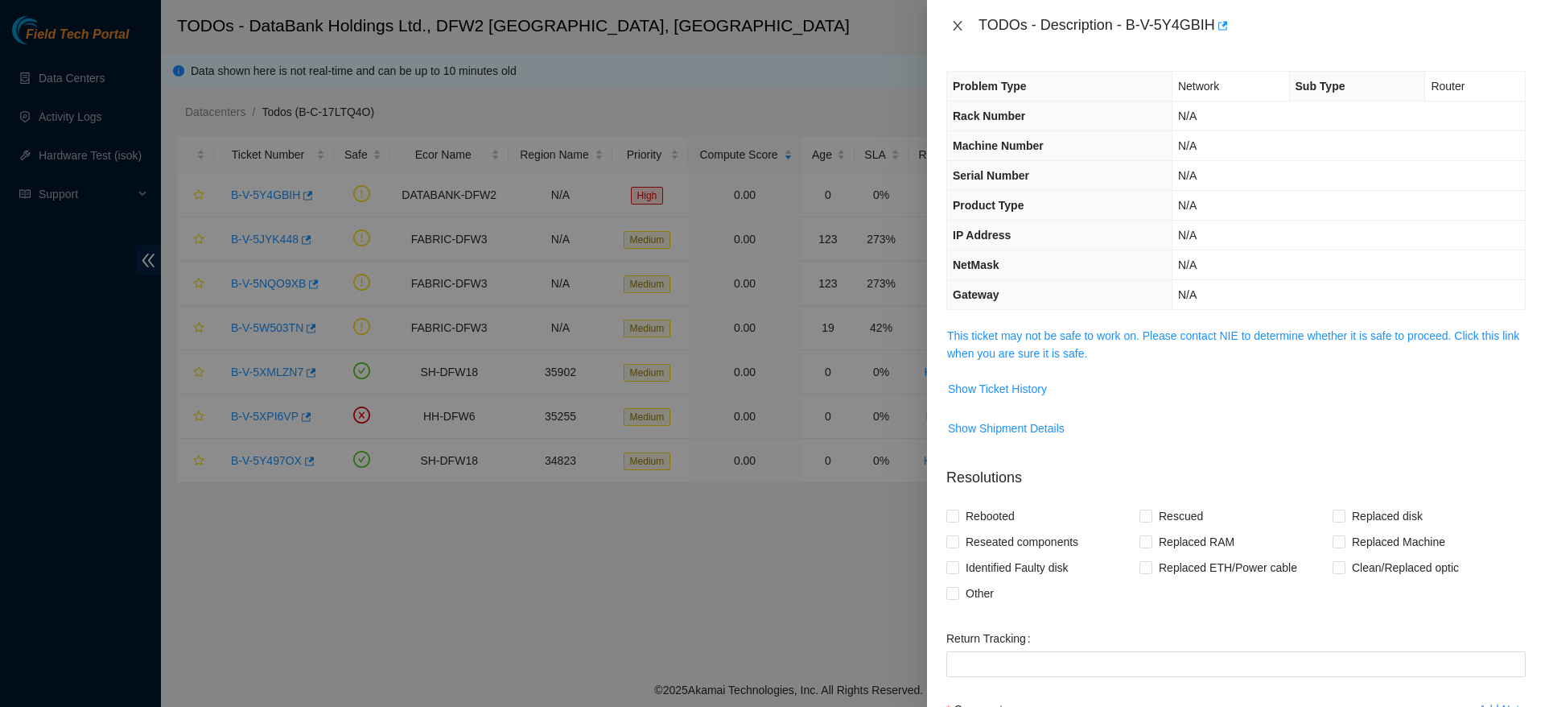
click at [959, 28] on icon "close" at bounding box center [957, 25] width 13 height 13
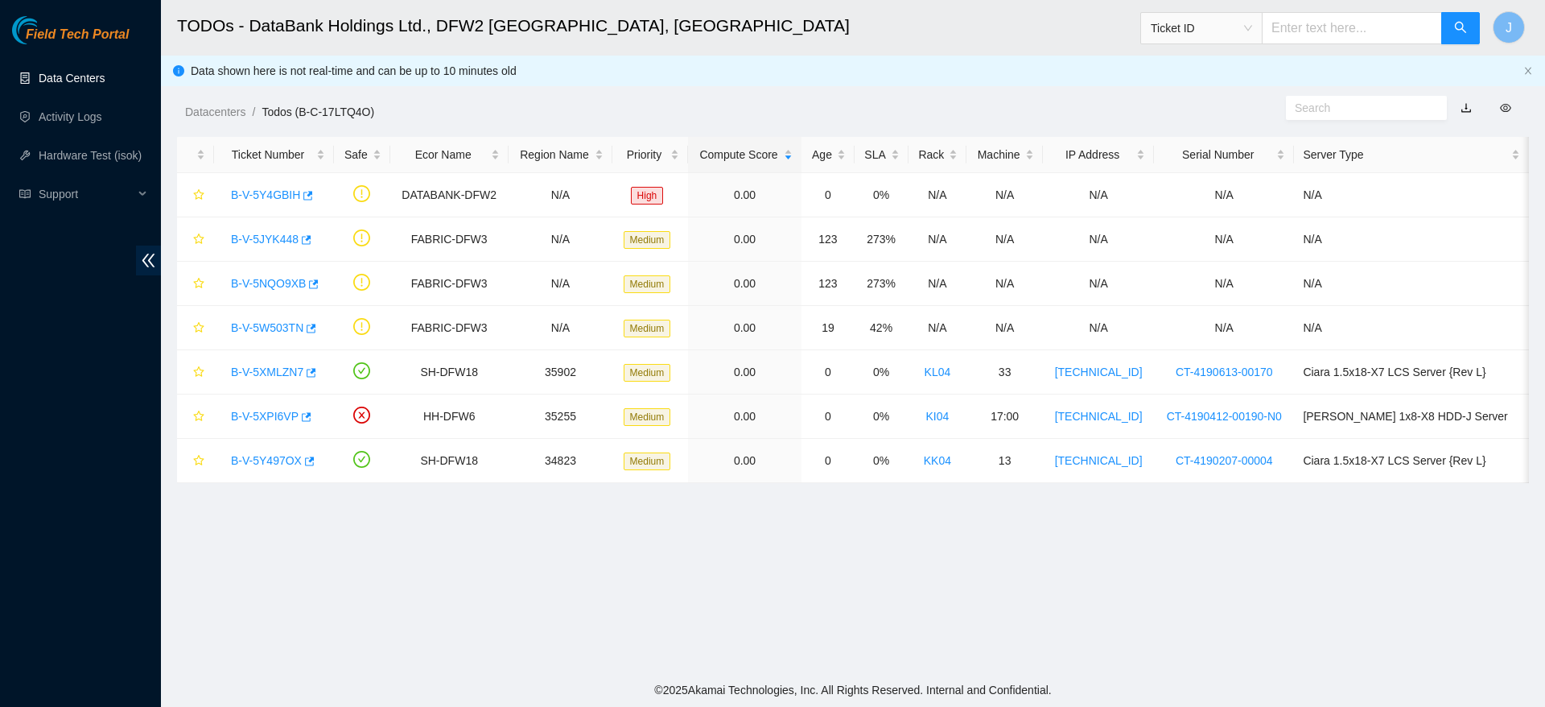
click at [82, 85] on link "Data Centers" at bounding box center [72, 78] width 66 height 13
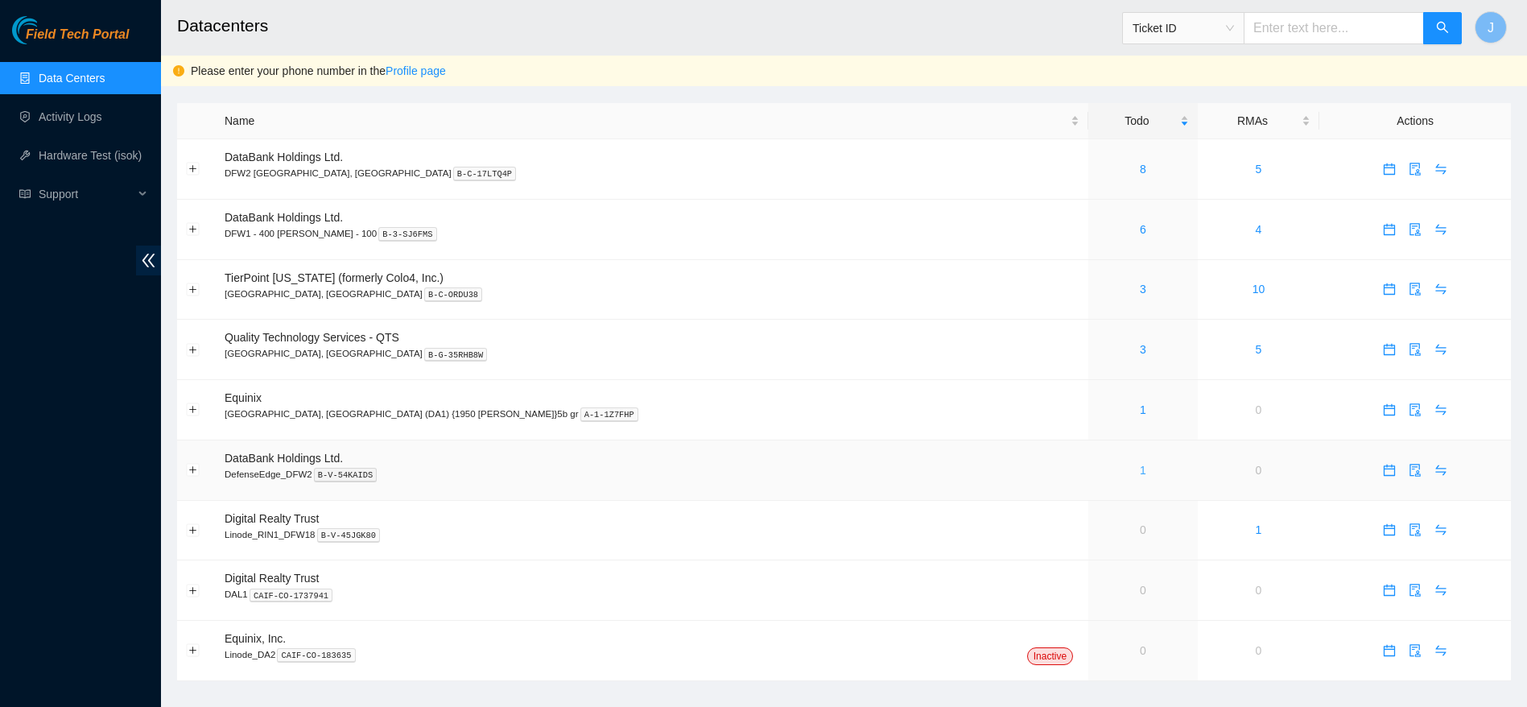
click at [1140, 468] on link "1" at bounding box center [1143, 470] width 6 height 13
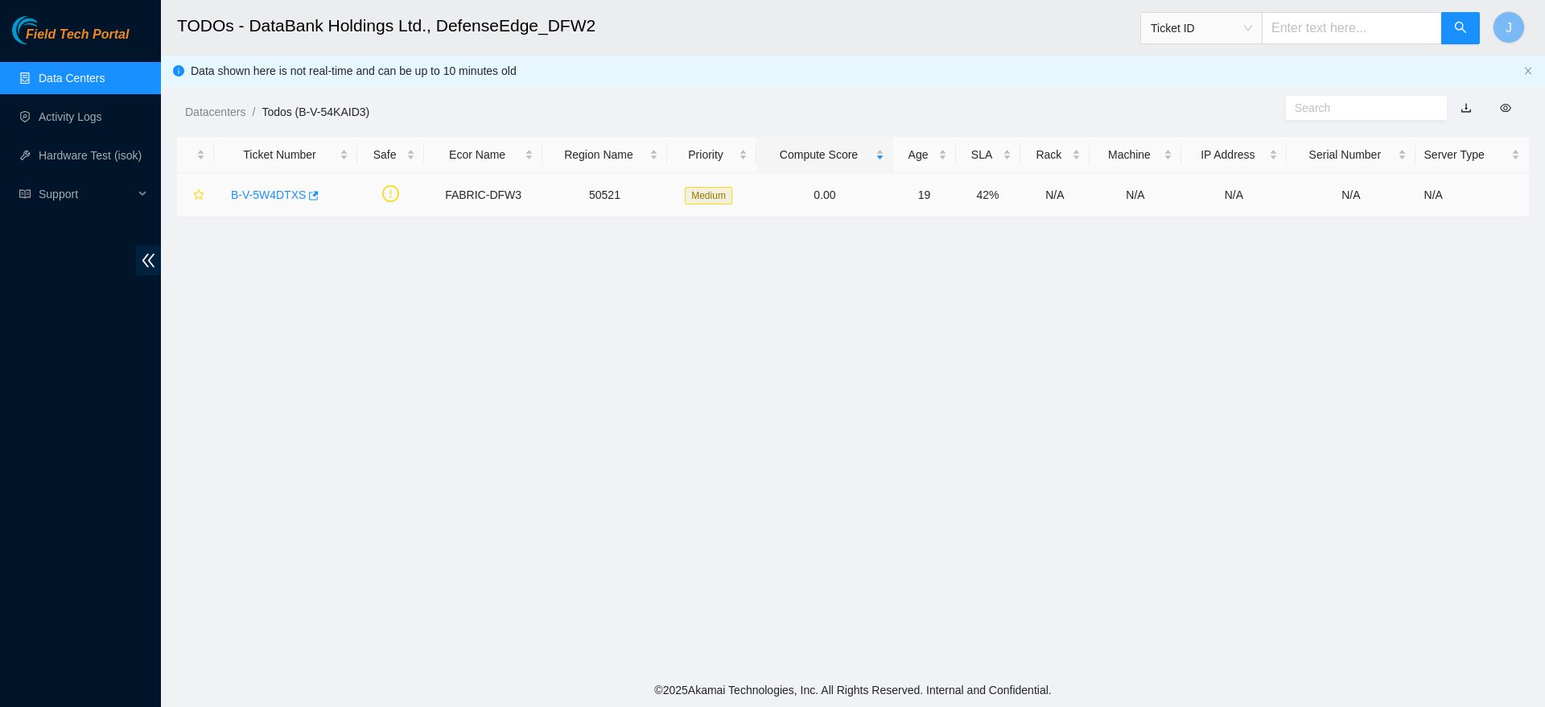
click at [281, 197] on link "B-V-5W4DTXS" at bounding box center [268, 194] width 75 height 13
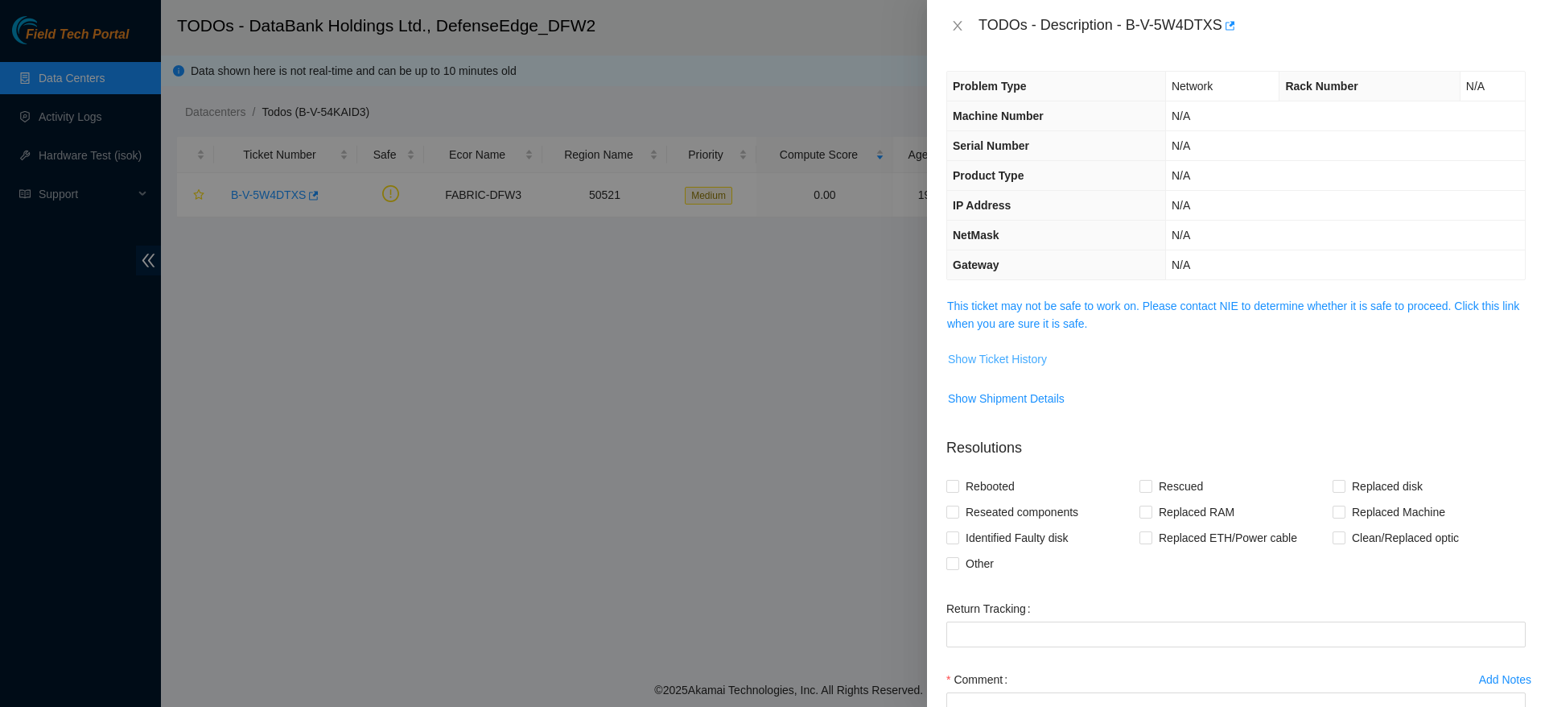
click at [1014, 357] on span "Show Ticket History" at bounding box center [997, 359] width 99 height 18
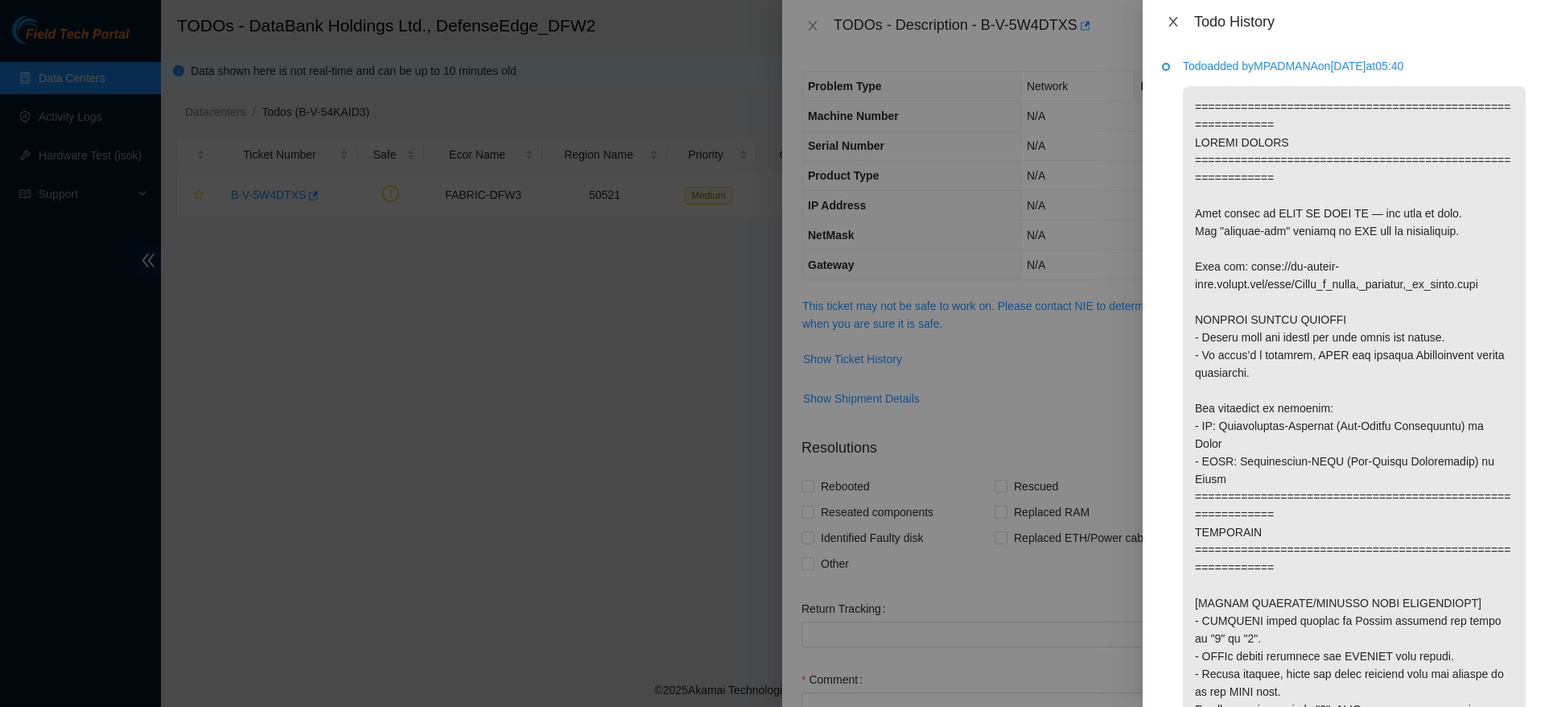
click at [1166, 27] on button "Close" at bounding box center [1173, 21] width 23 height 15
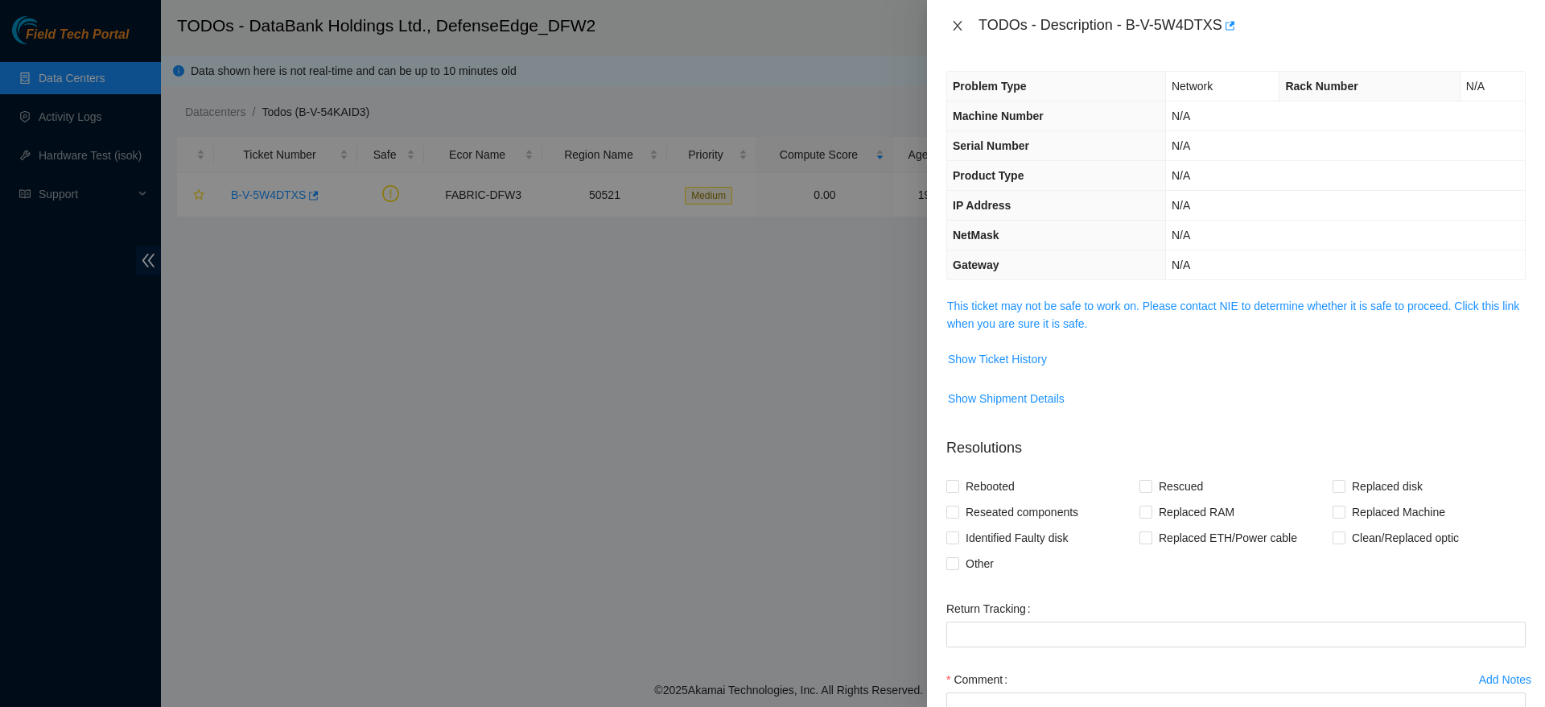
click at [965, 27] on button "Close" at bounding box center [958, 26] width 23 height 15
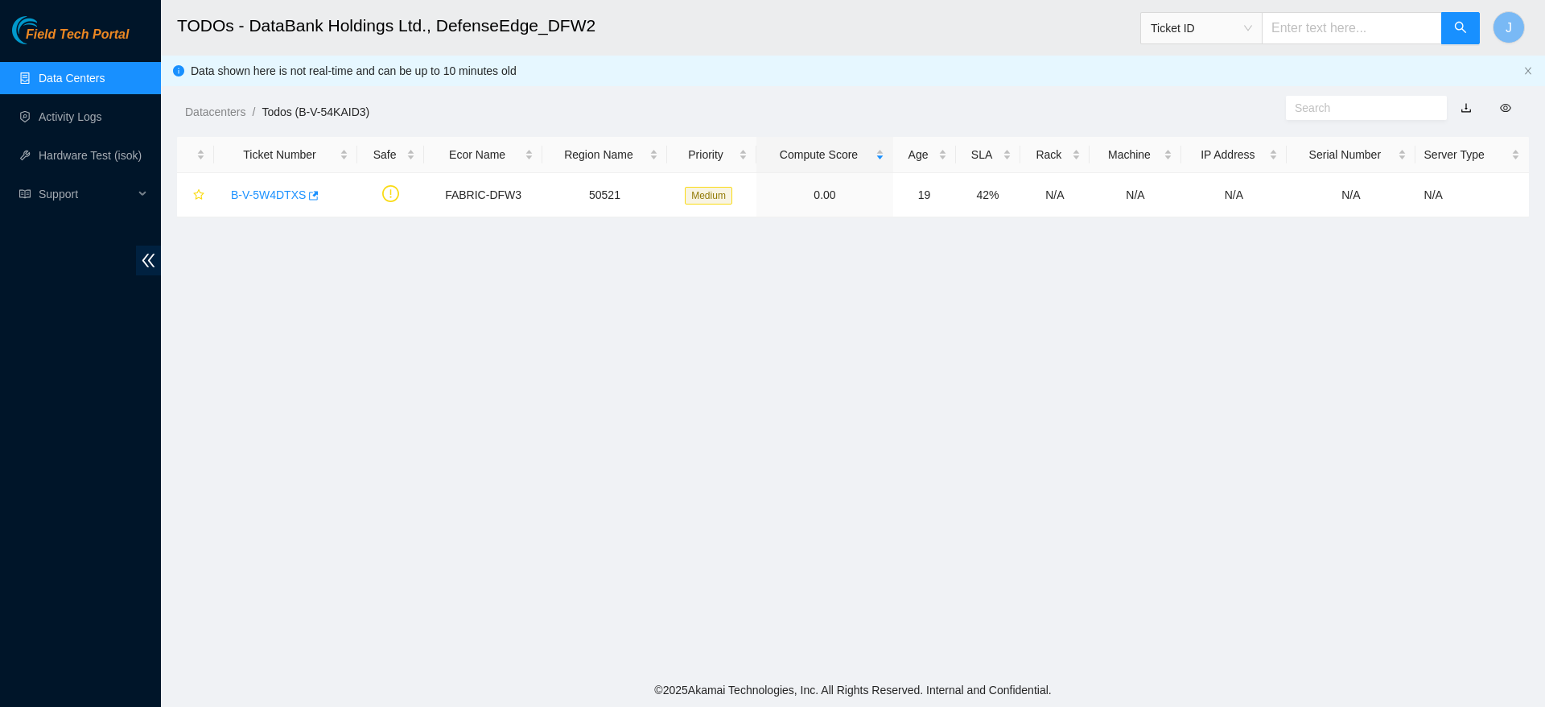
click at [105, 85] on link "Data Centers" at bounding box center [72, 78] width 66 height 13
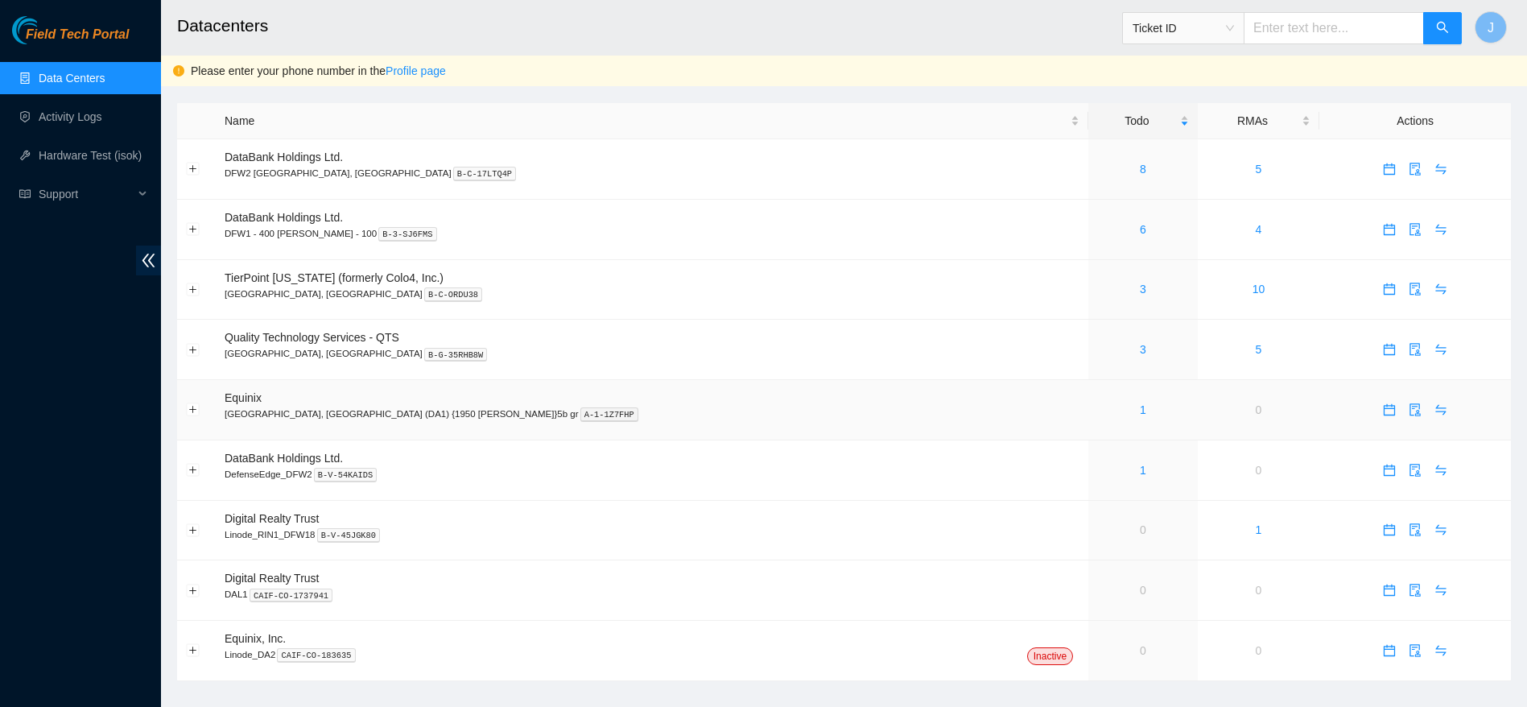
scroll to position [24, 0]
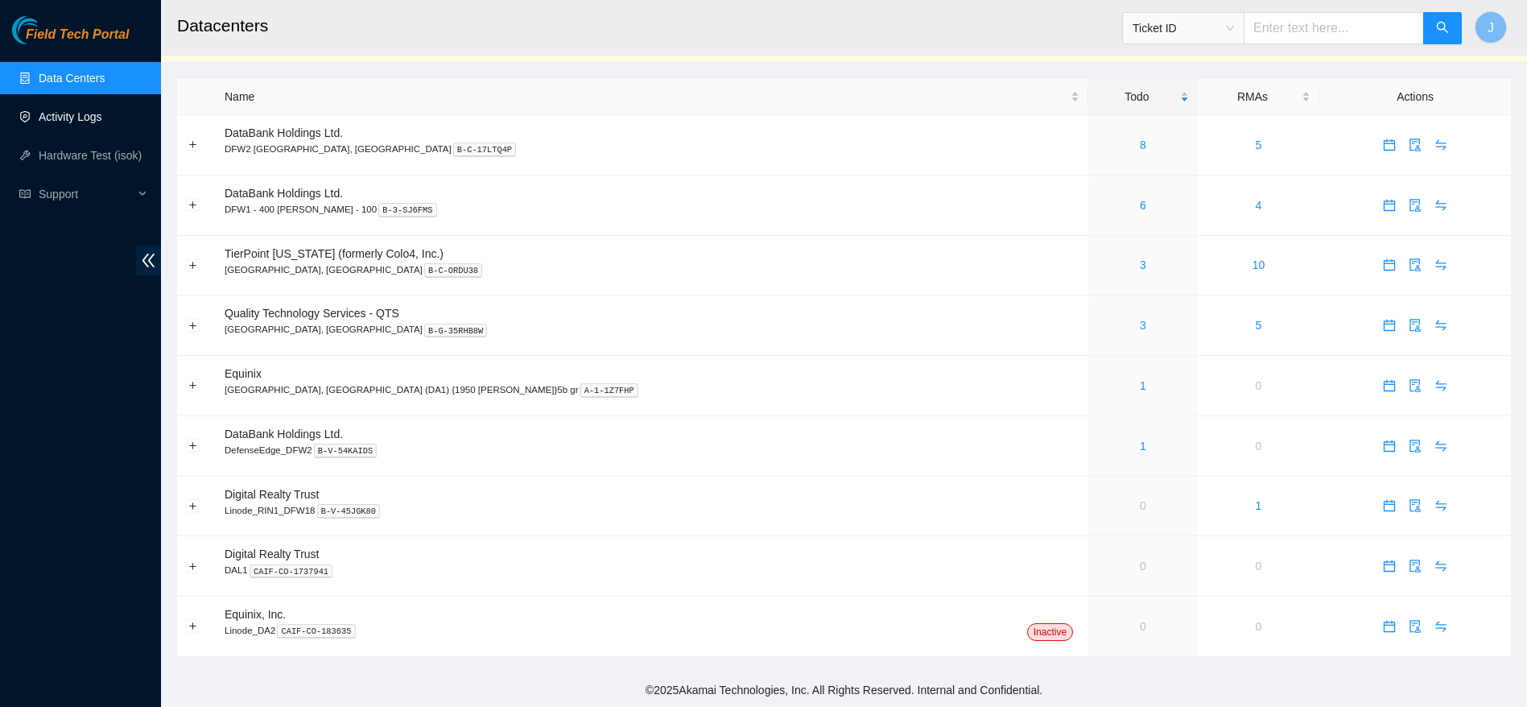
click at [39, 116] on link "Activity Logs" at bounding box center [71, 116] width 64 height 13
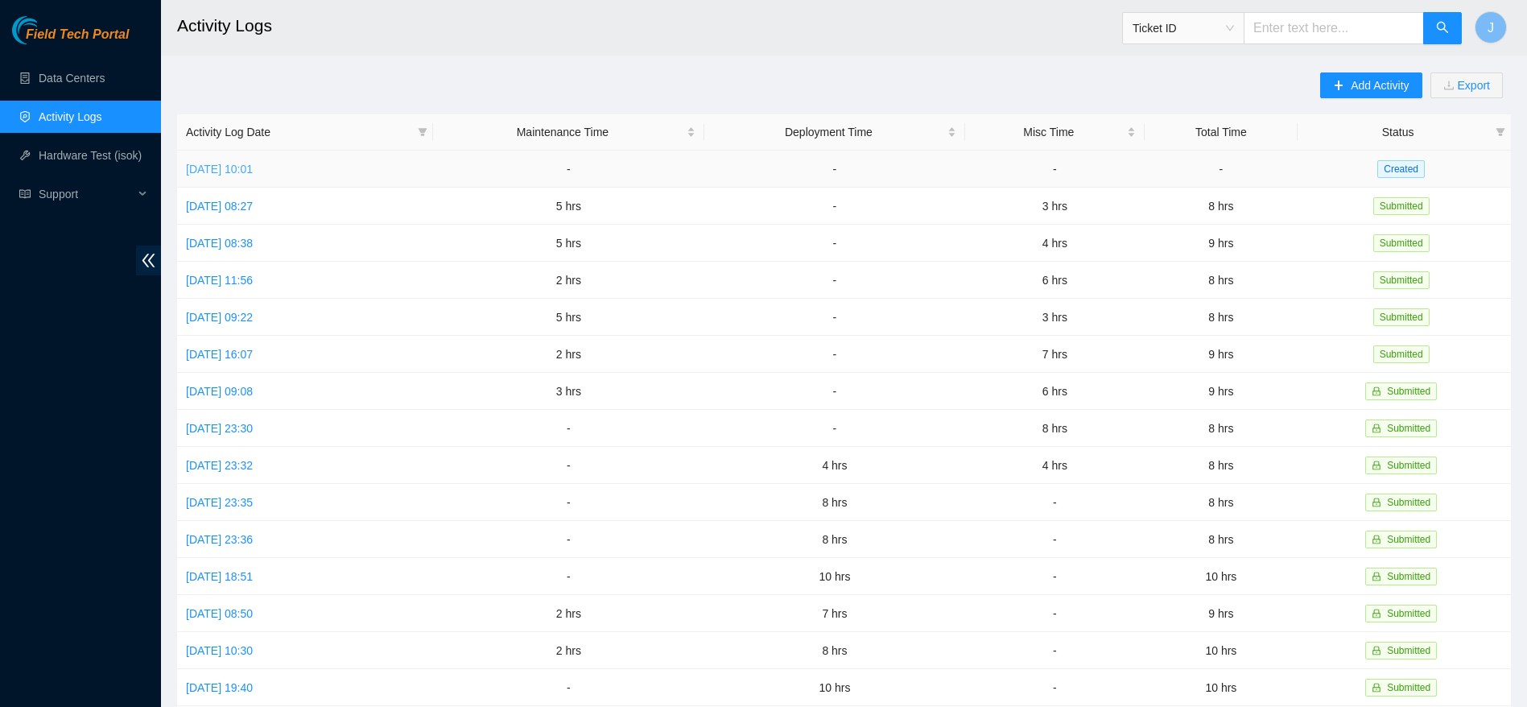
click at [253, 167] on link "Mon, 13 Oct 2025 10:01" at bounding box center [219, 169] width 67 height 13
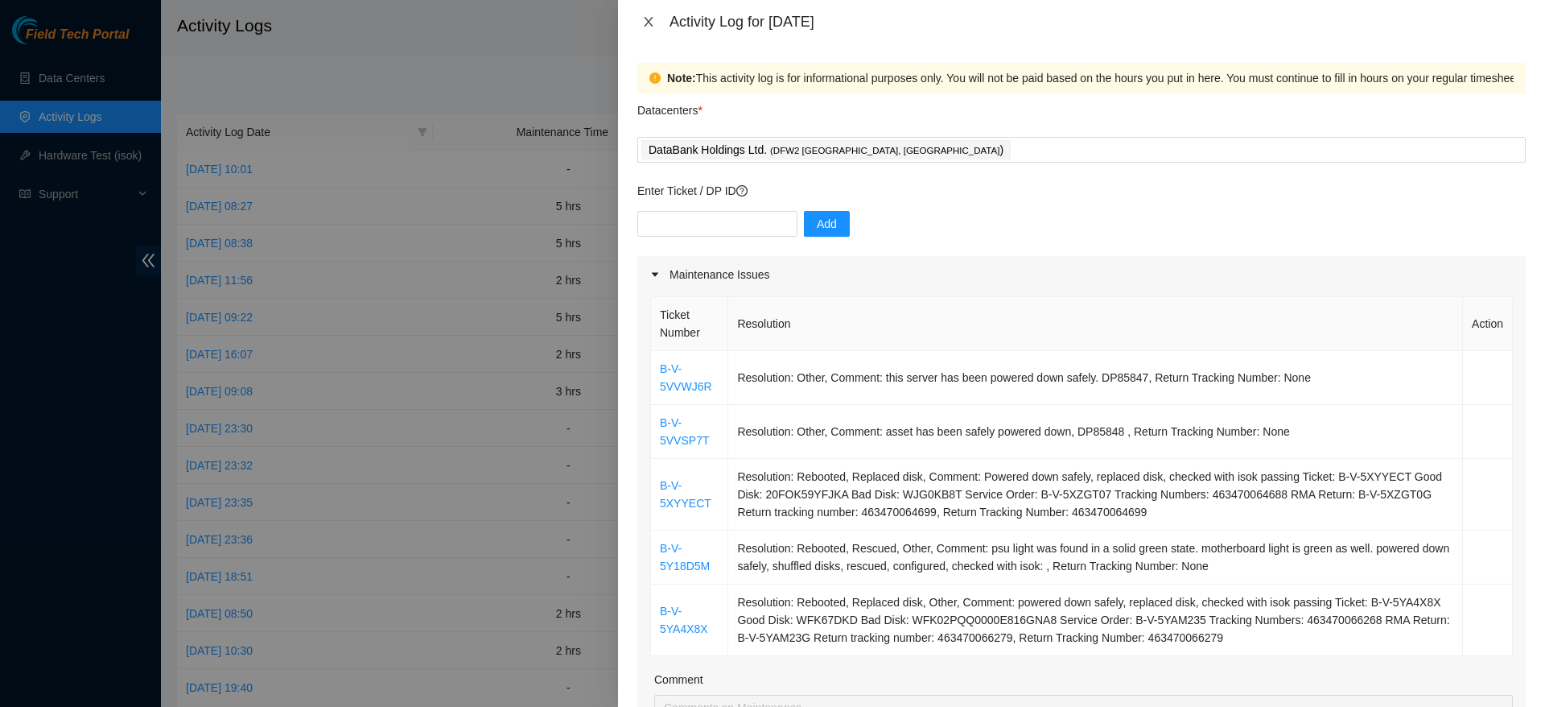
click at [650, 26] on icon "close" at bounding box center [648, 21] width 13 height 13
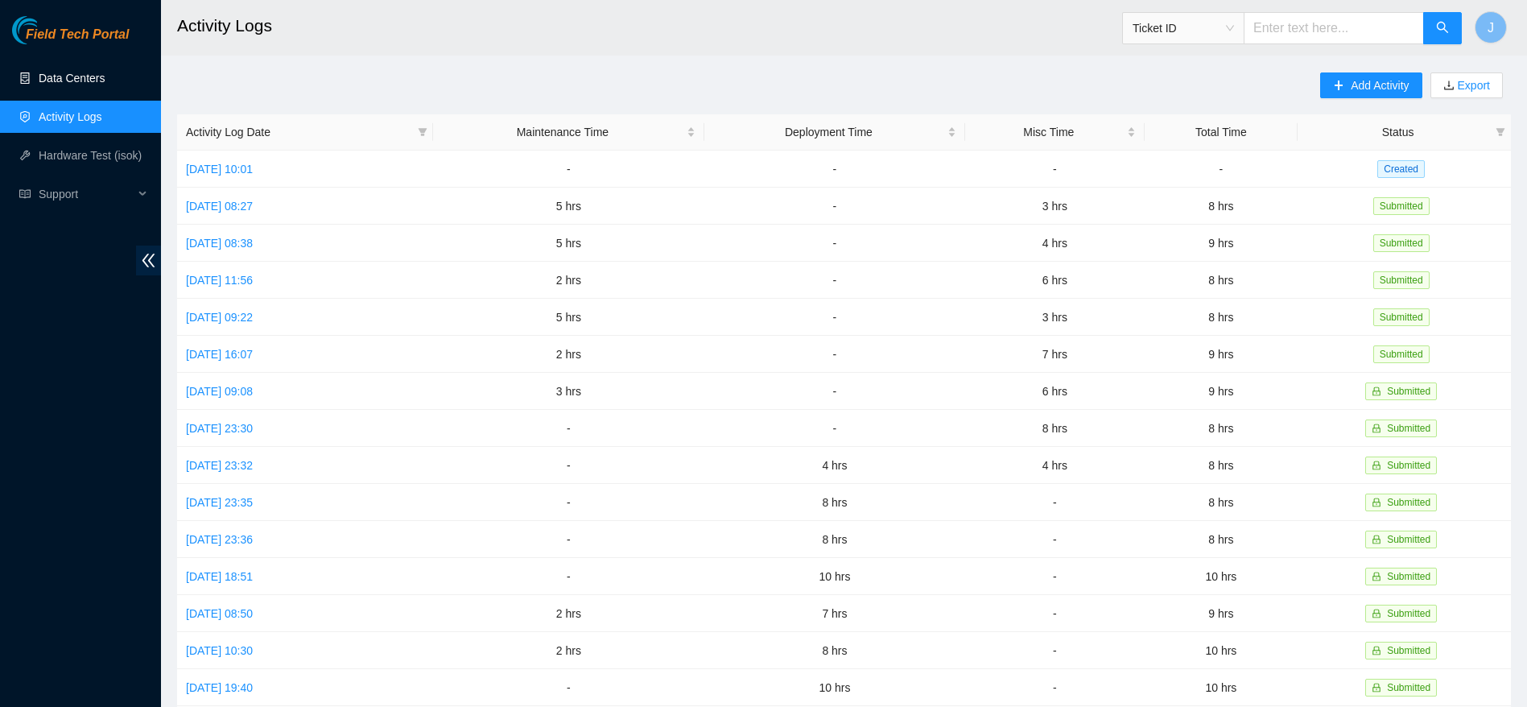
click at [39, 79] on link "Data Centers" at bounding box center [72, 78] width 66 height 13
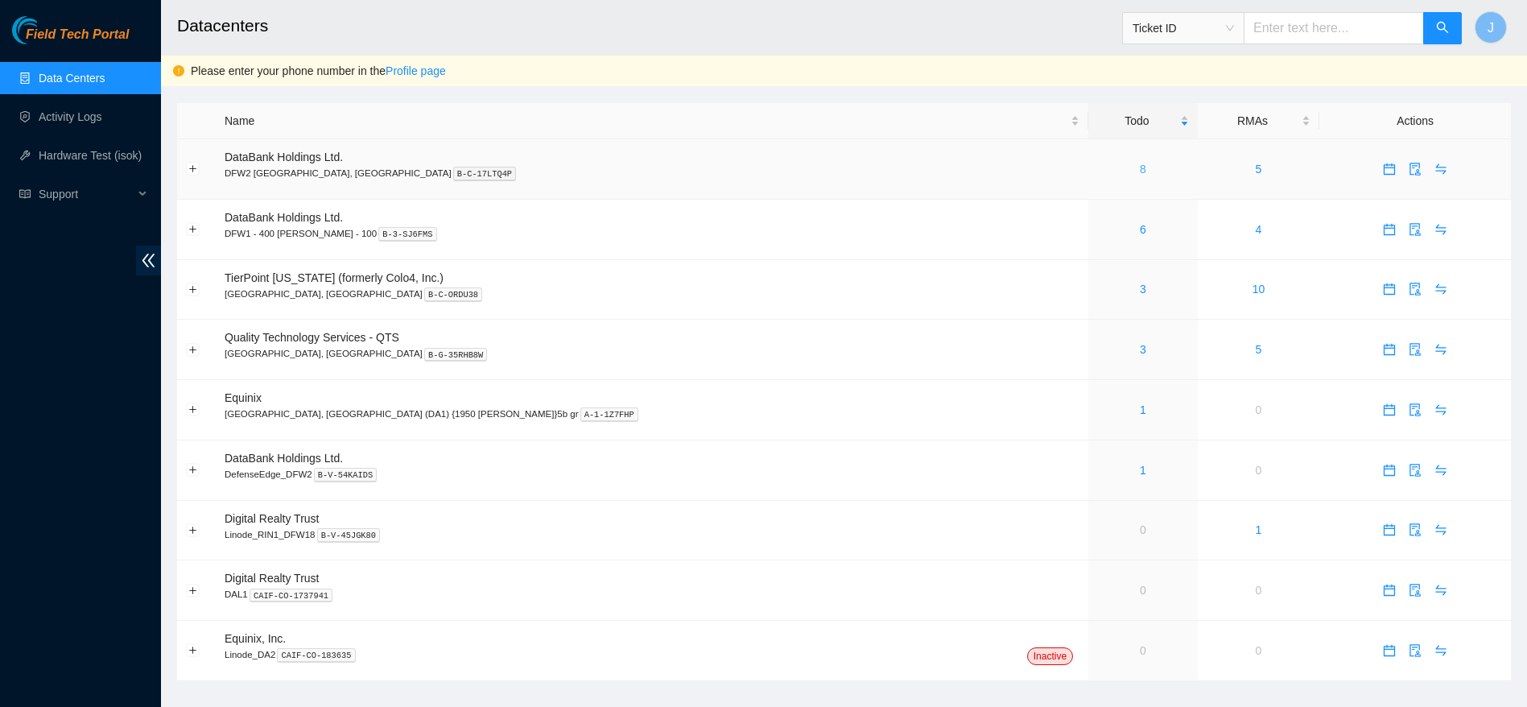
click at [1140, 175] on link "8" at bounding box center [1143, 169] width 6 height 13
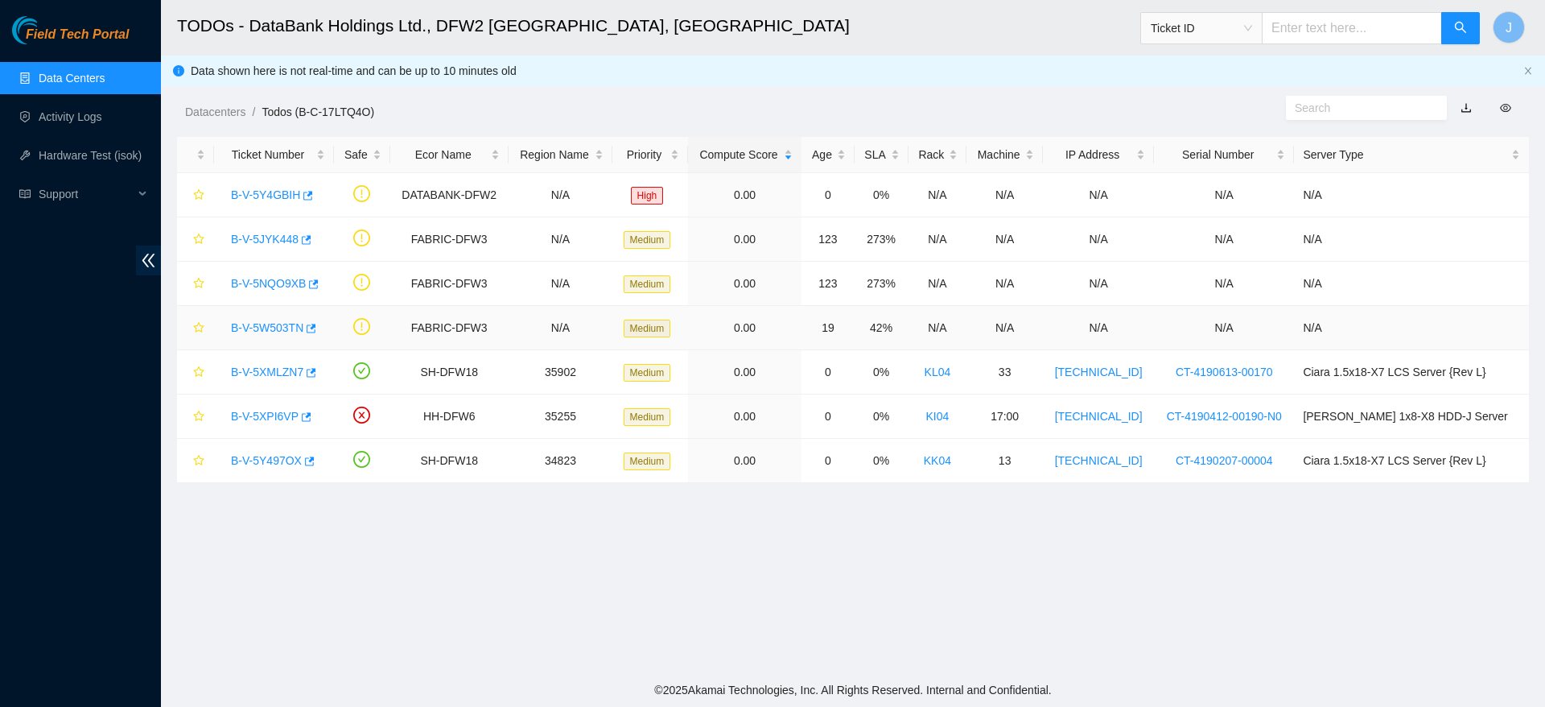
click at [280, 328] on link "B-V-5W503TN" at bounding box center [267, 327] width 72 height 13
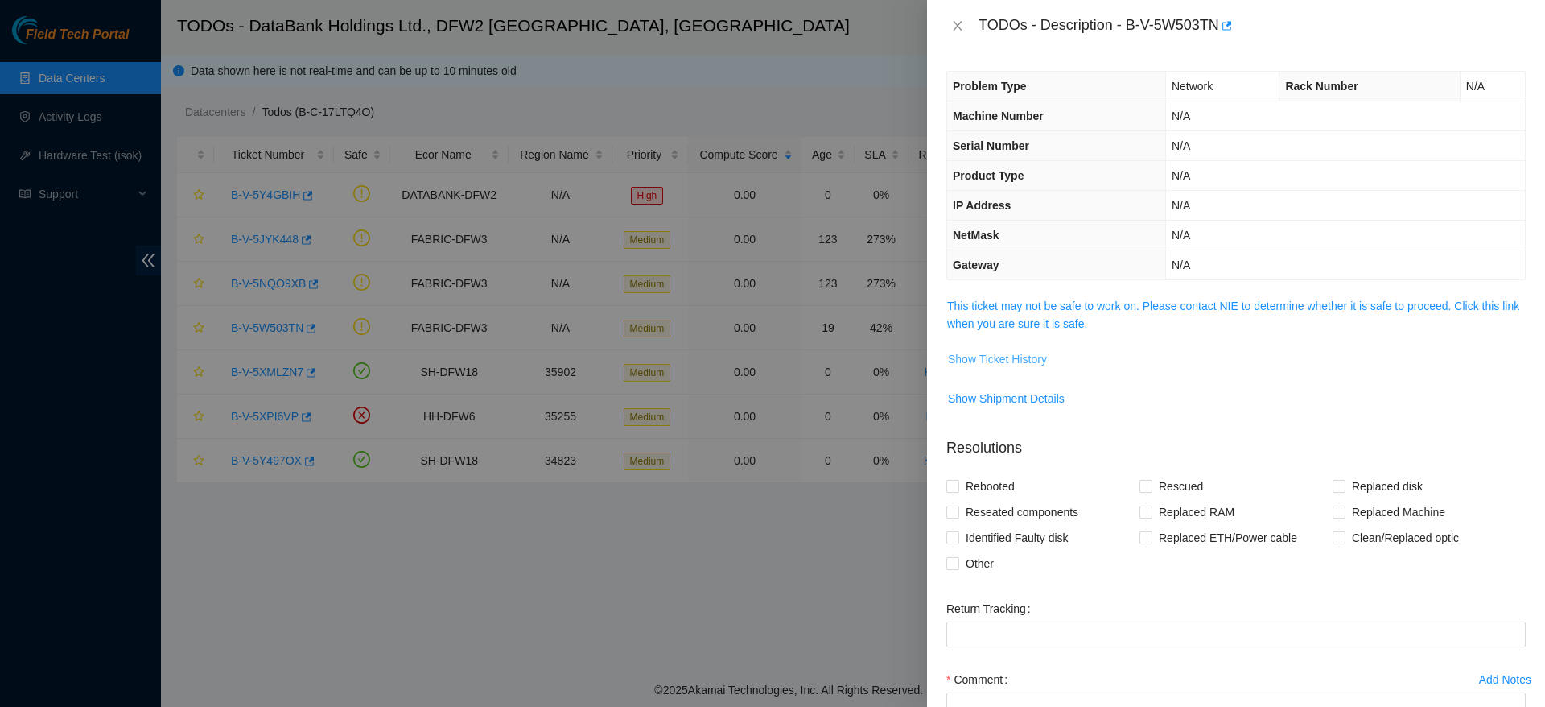
click at [966, 359] on span "Show Ticket History" at bounding box center [997, 359] width 99 height 18
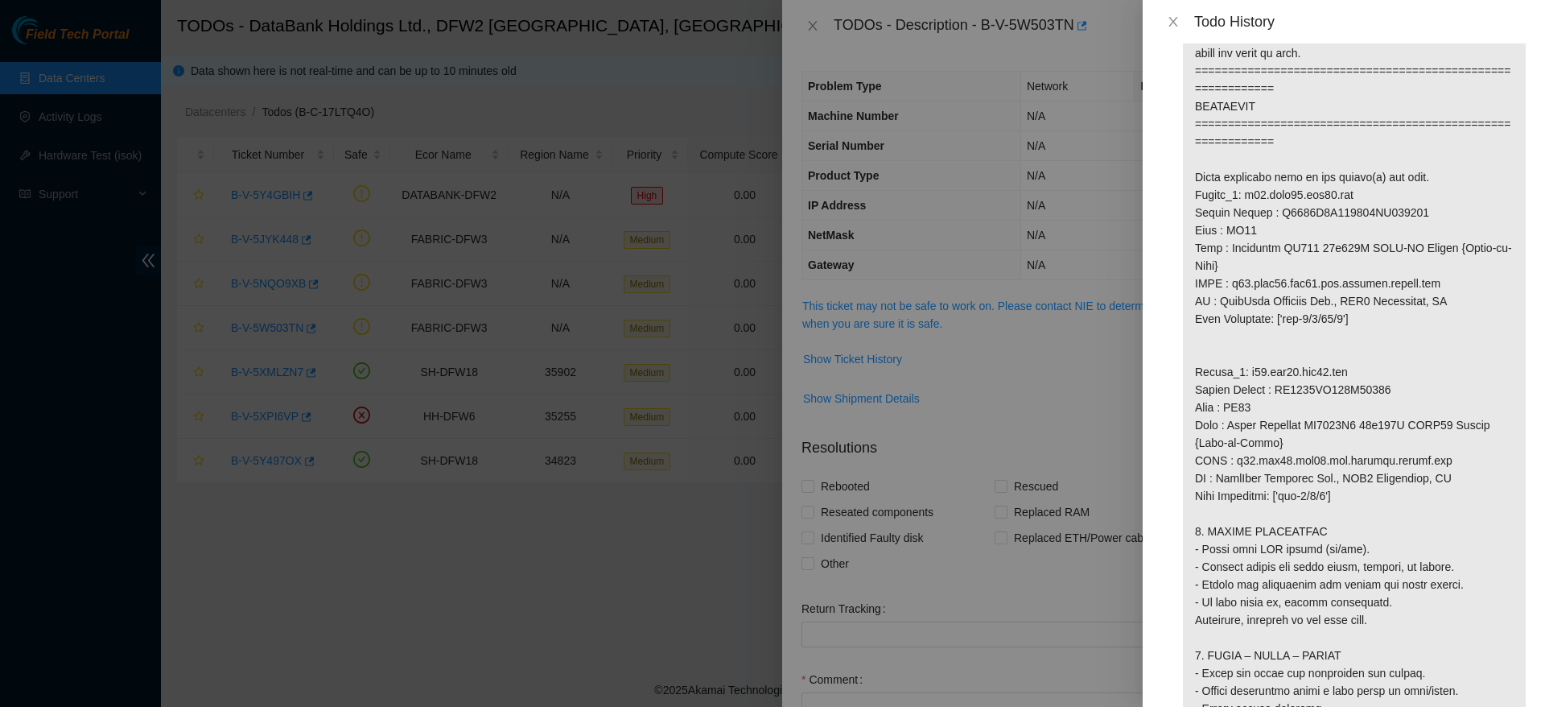
scroll to position [971, 0]
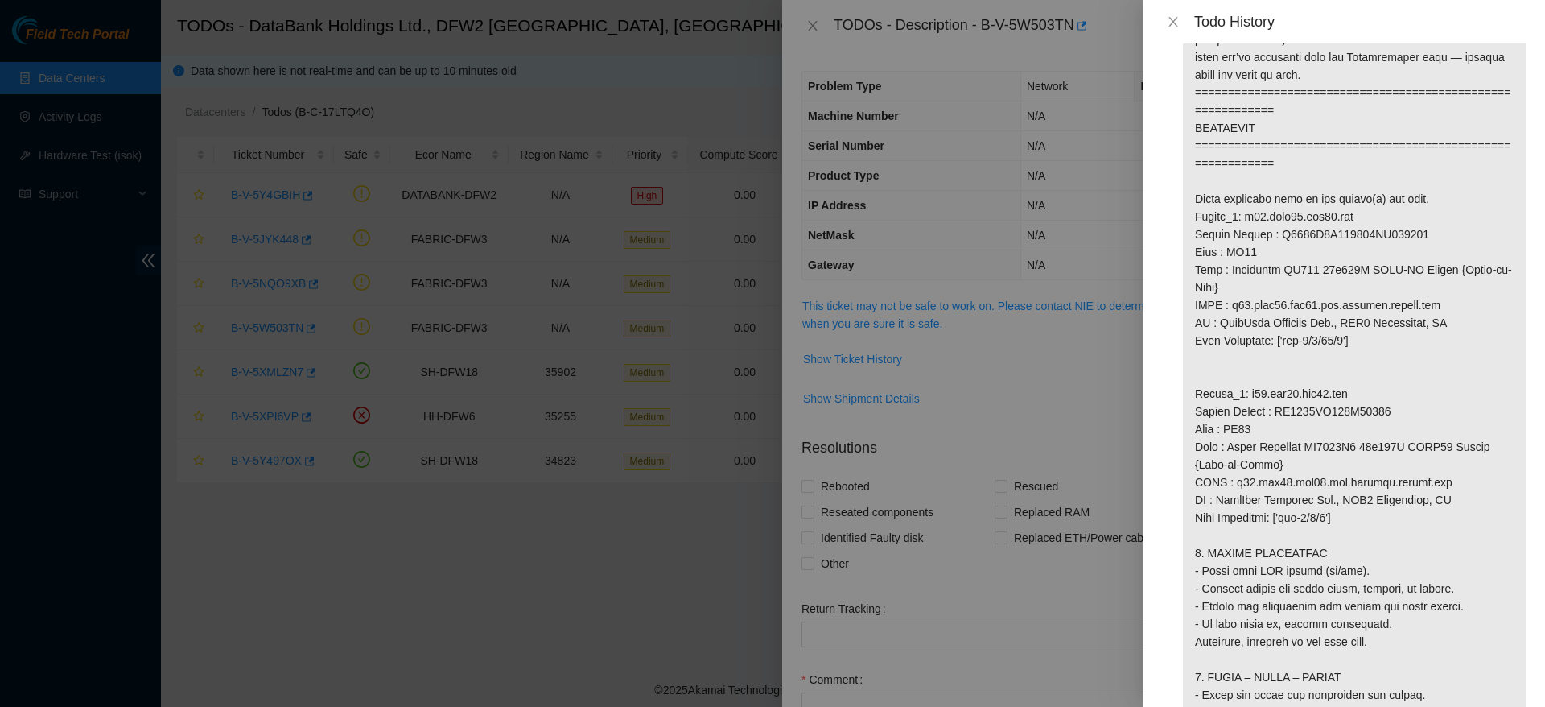
click at [1227, 262] on p at bounding box center [1354, 242] width 343 height 2255
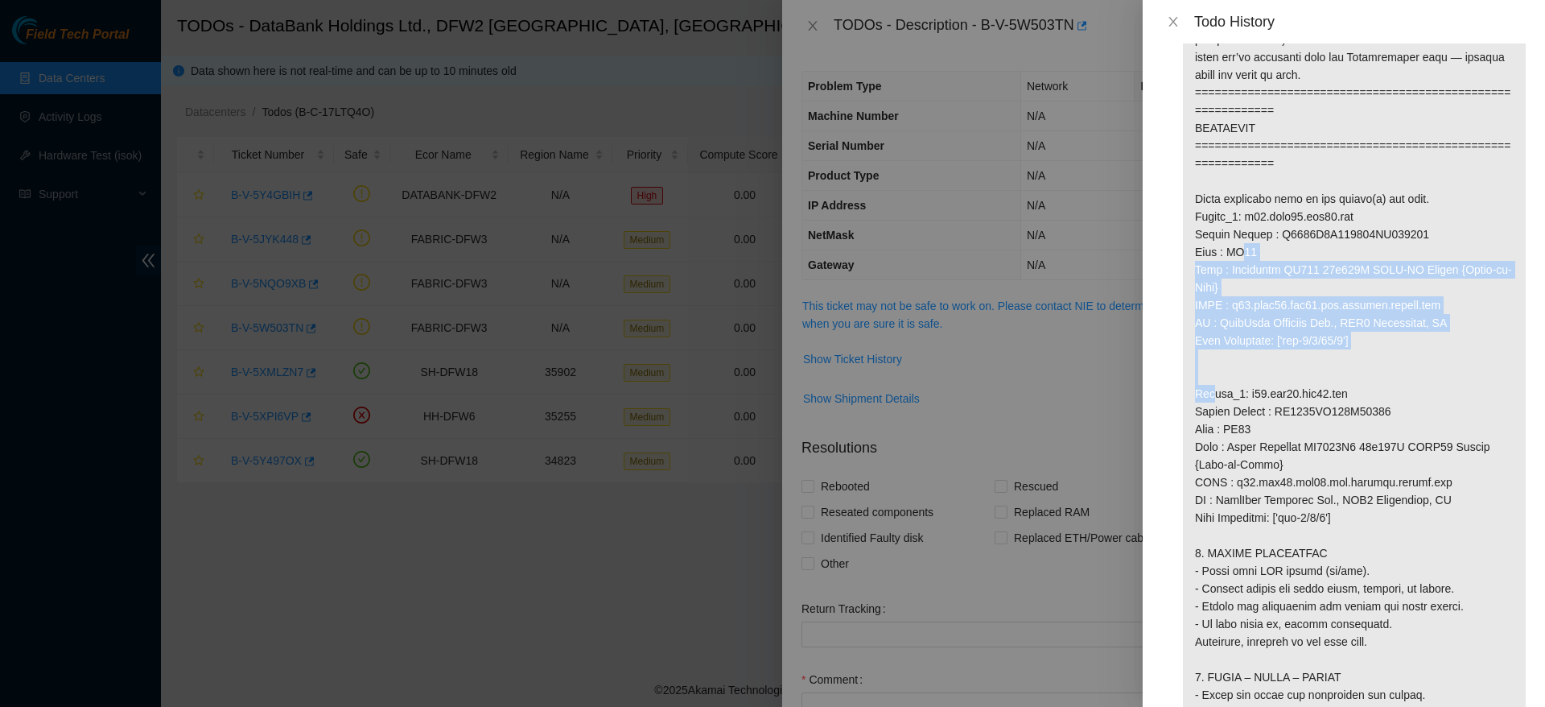
drag, startPoint x: 1227, startPoint y: 262, endPoint x: 1438, endPoint y: 359, distance: 232.3
click at [1438, 359] on p at bounding box center [1354, 242] width 343 height 2255
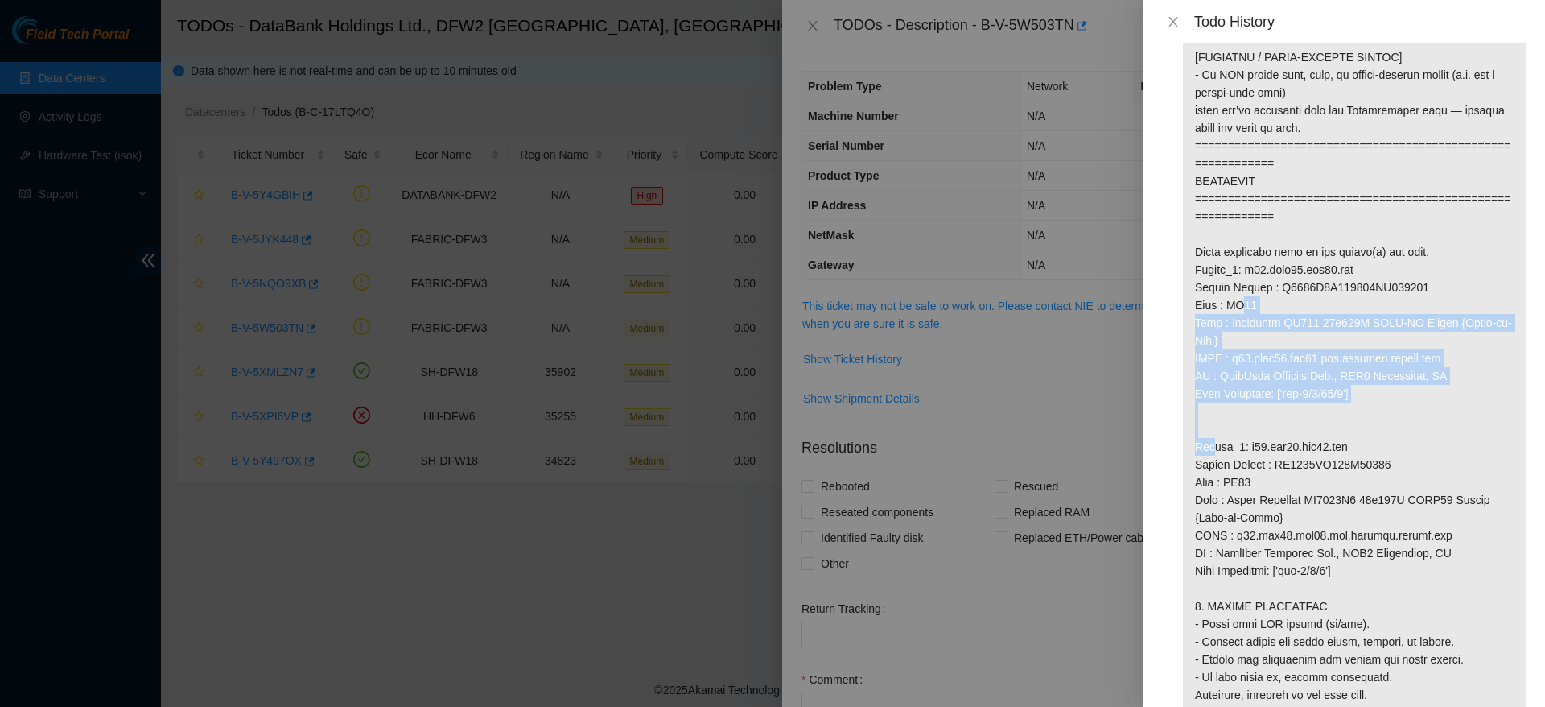
scroll to position [919, 0]
click at [1352, 349] on p at bounding box center [1354, 294] width 343 height 2255
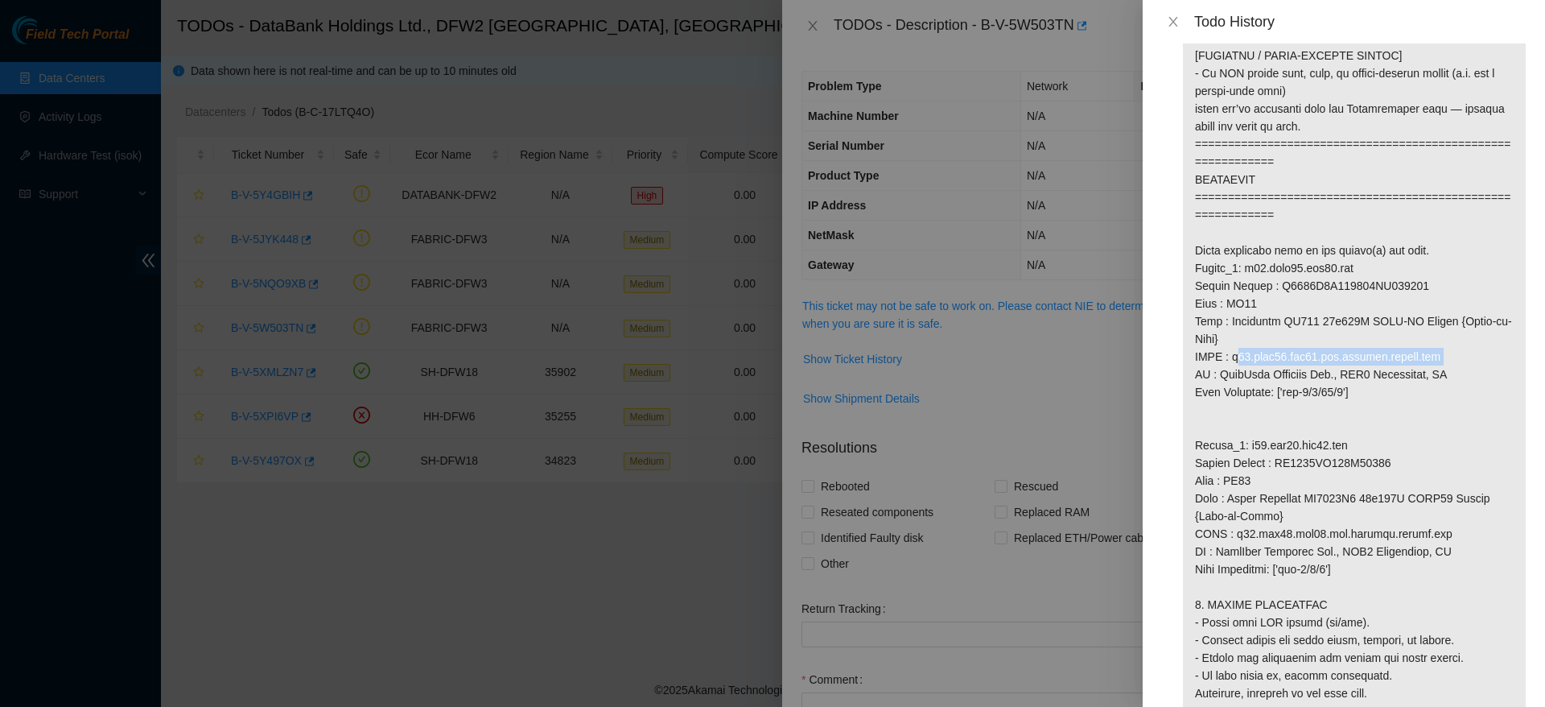
drag, startPoint x: 1232, startPoint y: 376, endPoint x: 1449, endPoint y: 377, distance: 216.5
click at [1449, 377] on p at bounding box center [1354, 294] width 343 height 2255
click at [1323, 394] on p at bounding box center [1354, 294] width 343 height 2255
drag, startPoint x: 1234, startPoint y: 377, endPoint x: 1314, endPoint y: 371, distance: 79.9
click at [1314, 371] on p at bounding box center [1354, 294] width 343 height 2255
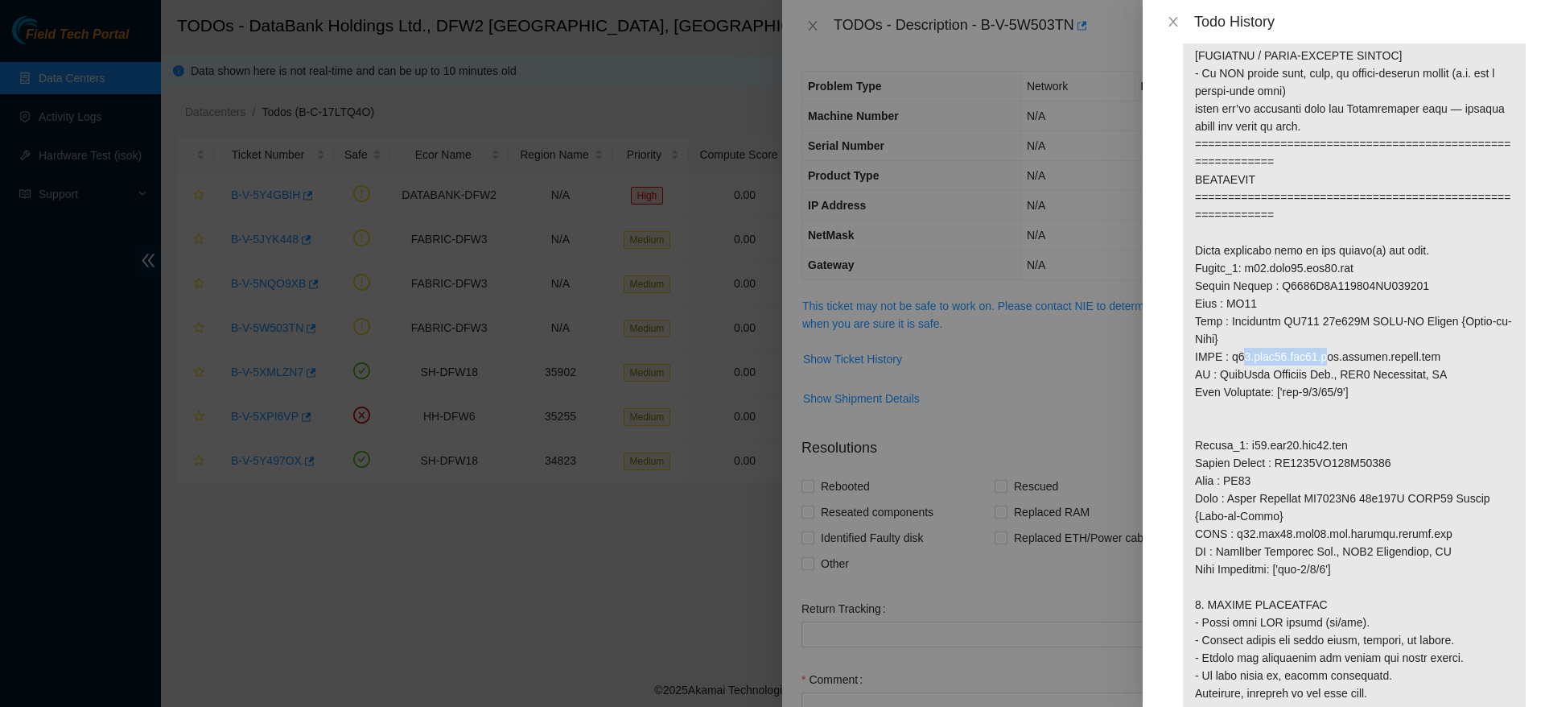
copy p "r04.leaf02.dfw03"
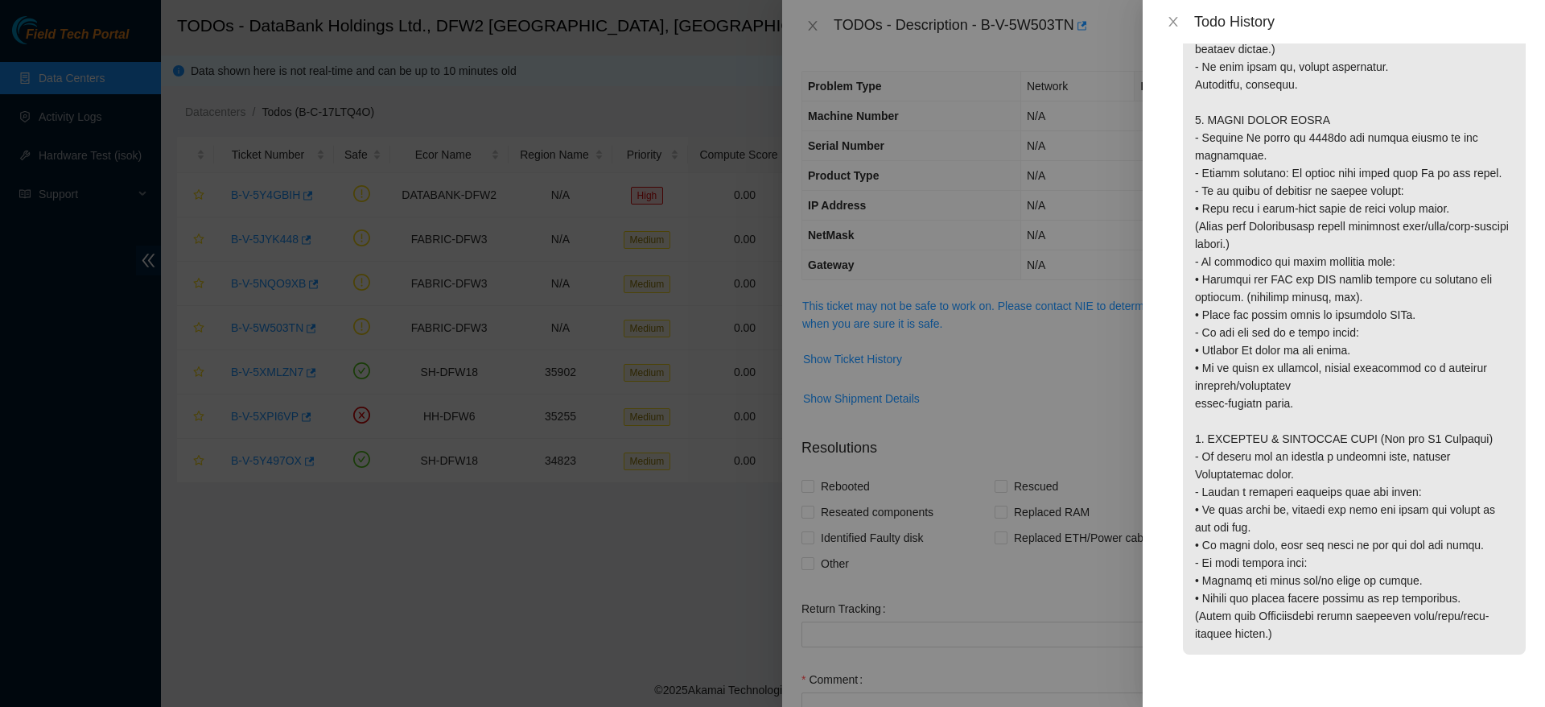
scroll to position [1722, 0]
click at [1169, 23] on icon "close" at bounding box center [1173, 21] width 13 height 13
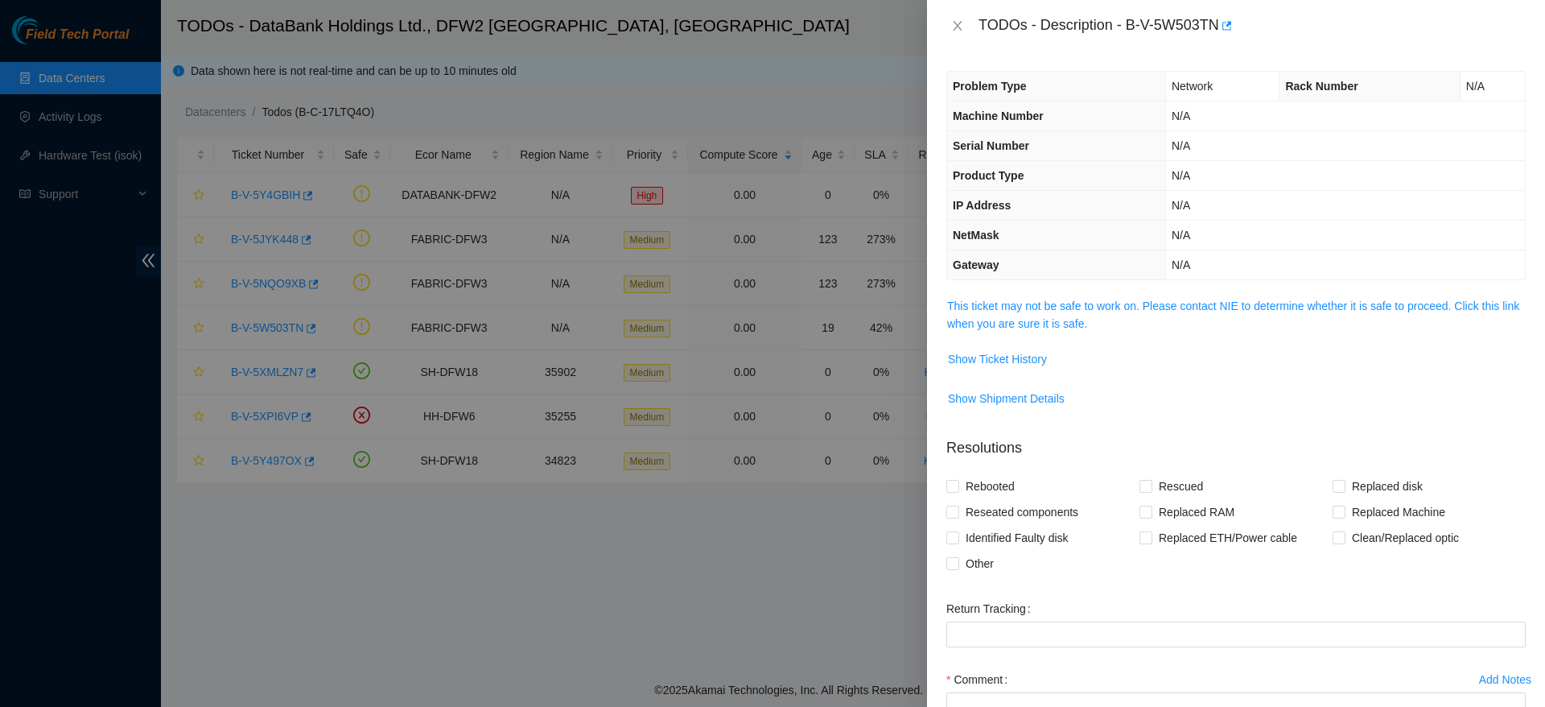
scroll to position [140, 0]
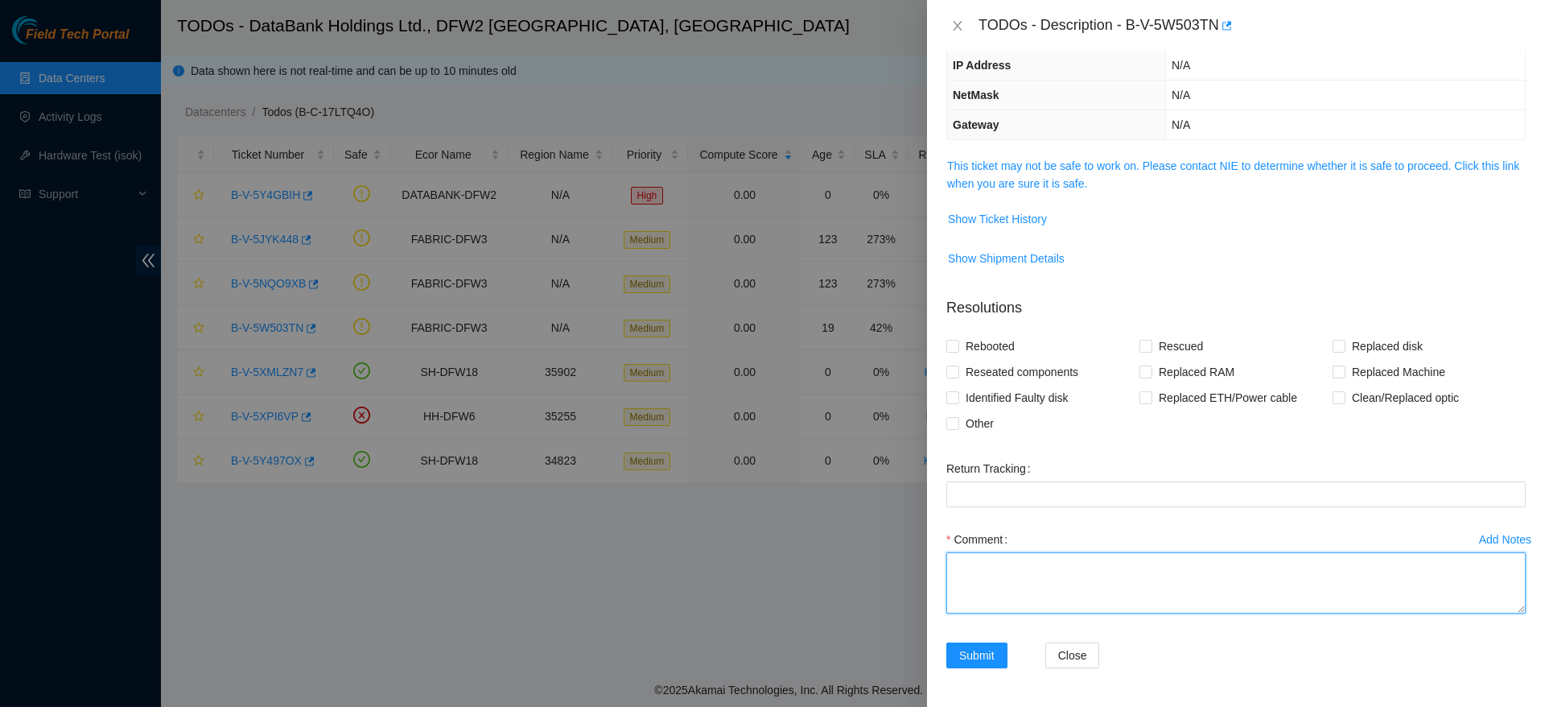
click at [1075, 593] on textarea "Comment" at bounding box center [1237, 582] width 580 height 61
paste textarea "r04.leaf02.dfw03"
click at [1000, 213] on span "Show Ticket History" at bounding box center [997, 219] width 99 height 18
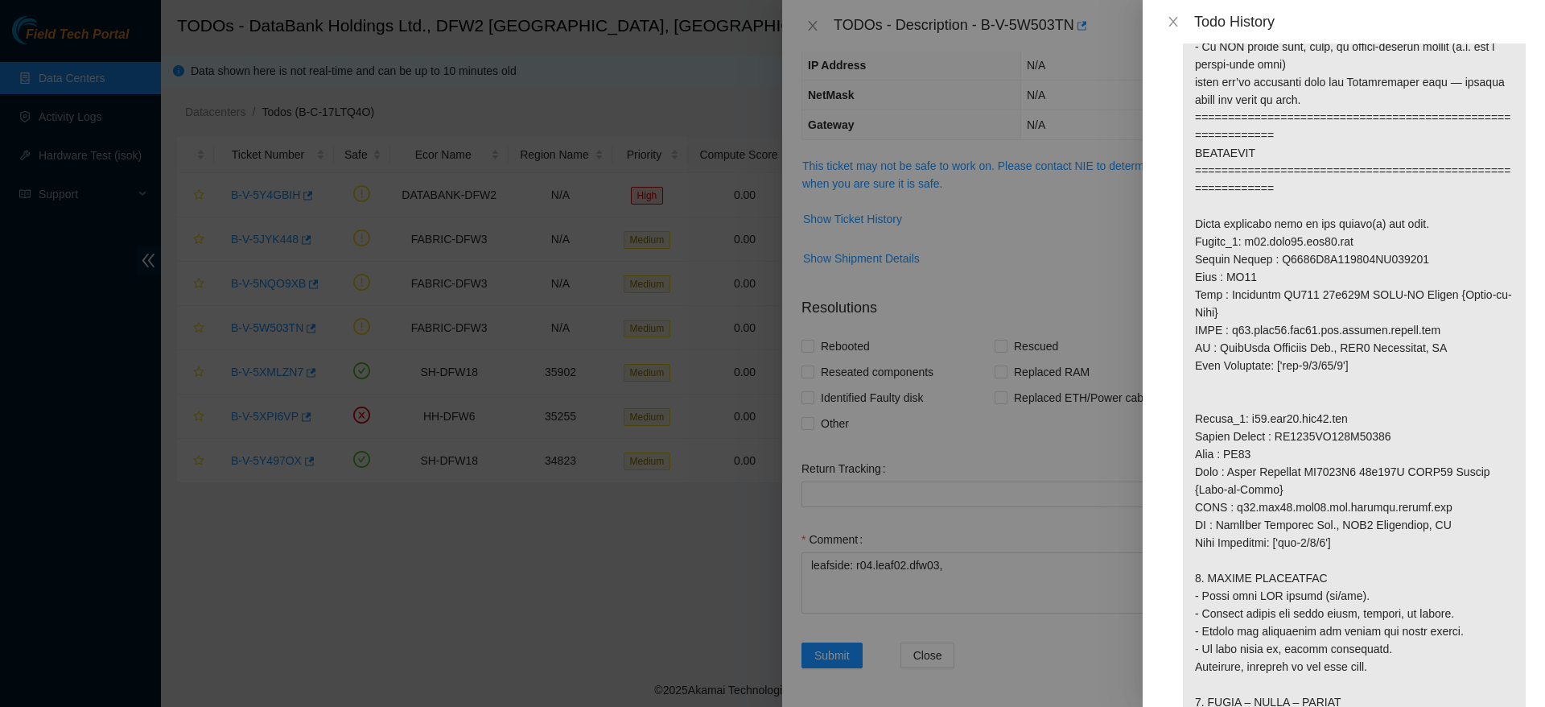
scroll to position [947, 0]
drag, startPoint x: 1366, startPoint y: 378, endPoint x: 1277, endPoint y: 382, distance: 89.4
click at [1277, 382] on p at bounding box center [1354, 267] width 343 height 2255
copy p "['eth-1/1/32/3']"
click at [1173, 20] on icon "close" at bounding box center [1173, 22] width 9 height 10
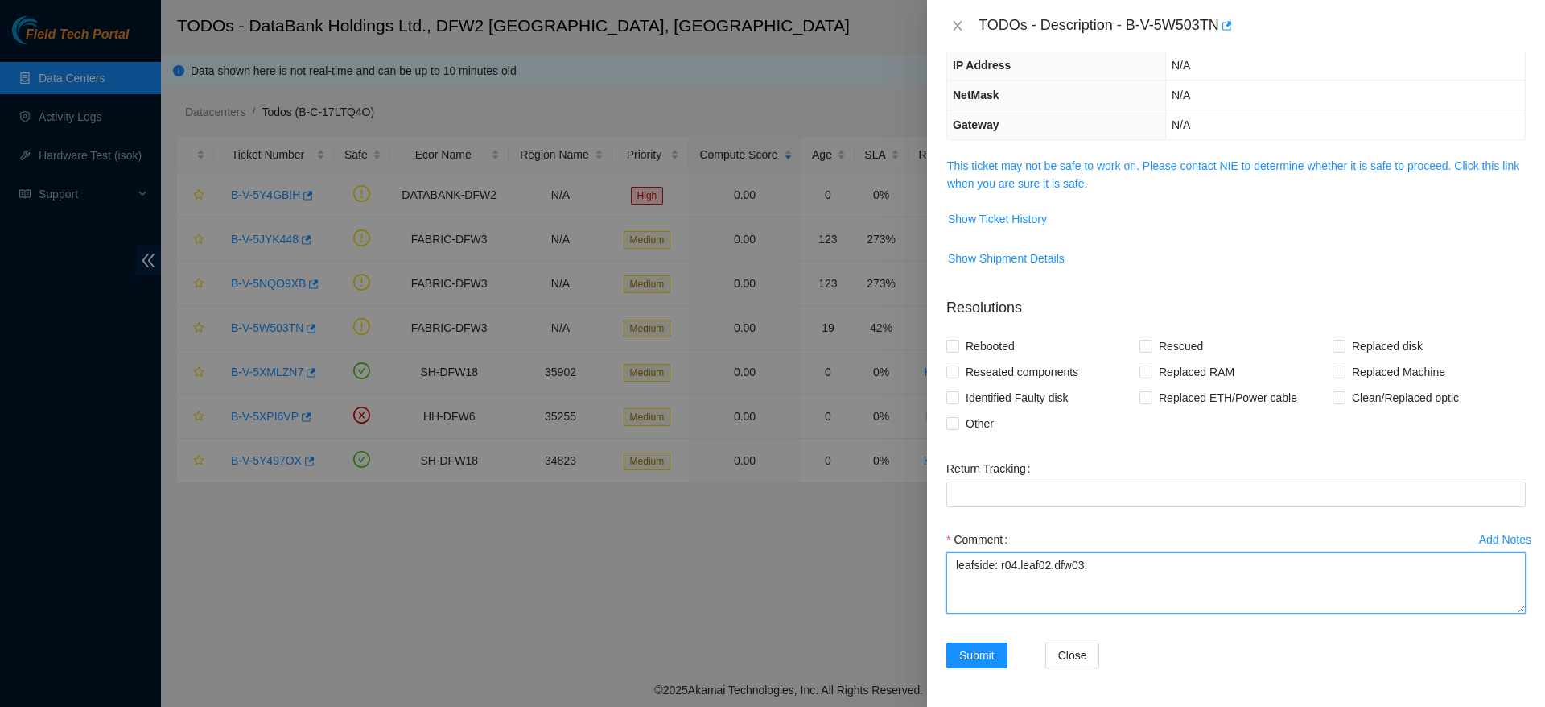
click at [1148, 559] on textarea "leafside: r04.leaf02.dfw03," at bounding box center [1237, 582] width 580 height 61
paste textarea "['eth-1/1/32/3']"
drag, startPoint x: 1046, startPoint y: 574, endPoint x: 1046, endPoint y: 587, distance: 12.9
click at [1046, 587] on textarea "leafside: r04.leaf02.dfw03, ['eth-1/1/32/3'], discovered pinch, causing port to…" at bounding box center [1237, 582] width 580 height 61
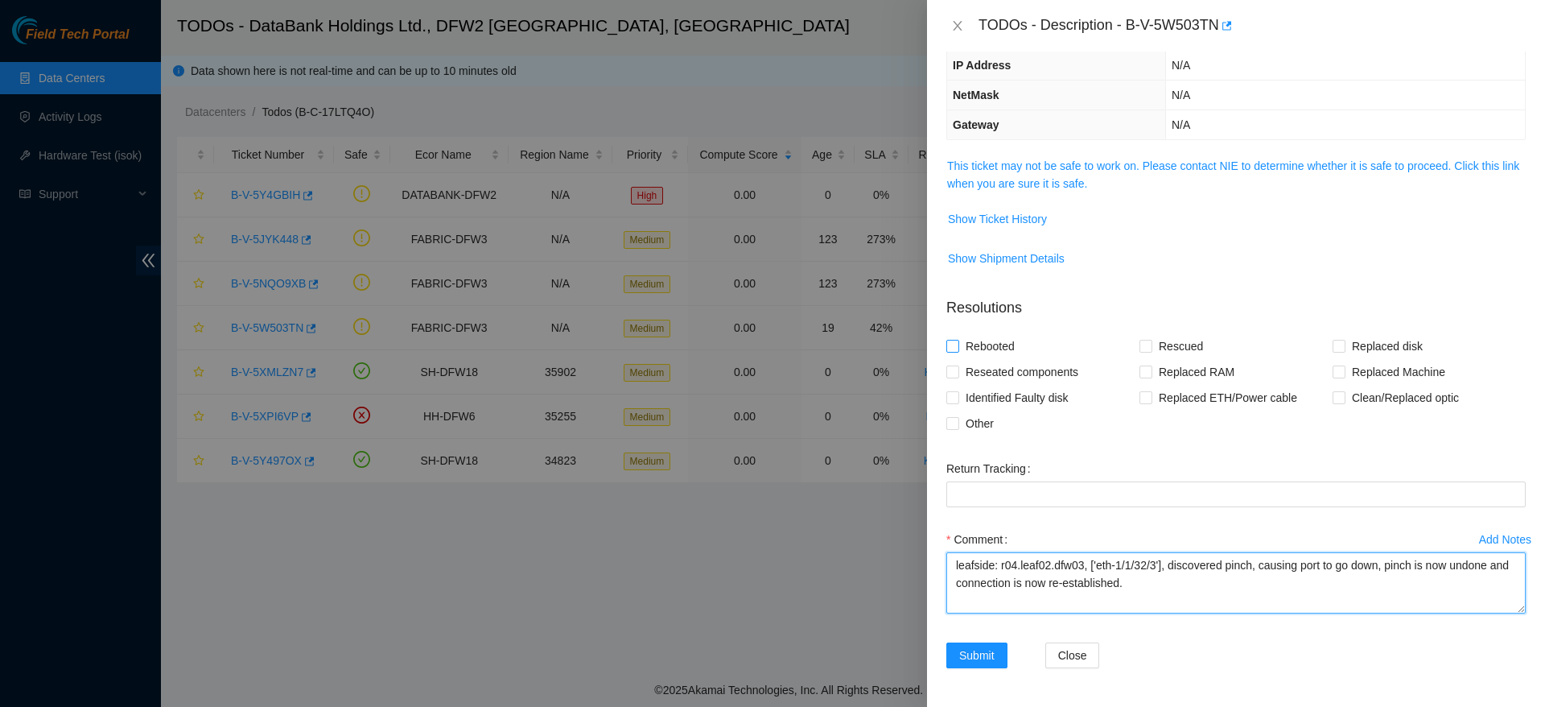
type textarea "leafside: r04.leaf02.dfw03, ['eth-1/1/32/3'], discovered pinch, causing port to…"
click at [971, 344] on span "Rebooted" at bounding box center [990, 346] width 62 height 26
click at [958, 344] on input "Rebooted" at bounding box center [952, 345] width 11 height 11
click at [979, 344] on span "Rebooted" at bounding box center [990, 346] width 62 height 26
click at [958, 344] on input "Rebooted" at bounding box center [952, 345] width 11 height 11
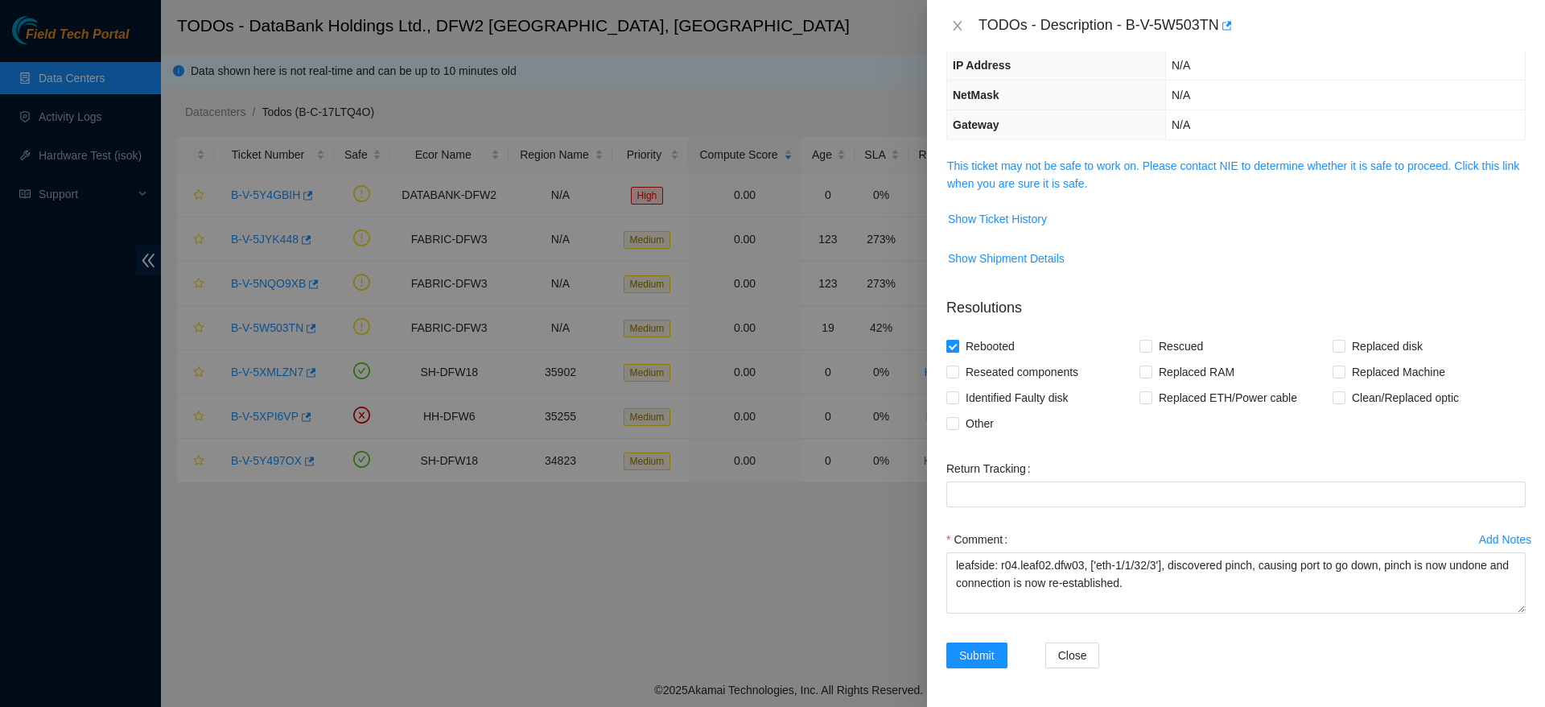
checkbox input "false"
click at [972, 424] on span "Other" at bounding box center [979, 423] width 41 height 26
click at [958, 424] on input "Other" at bounding box center [952, 422] width 11 height 11
checkbox input "true"
click at [989, 646] on span "Submit" at bounding box center [976, 655] width 35 height 18
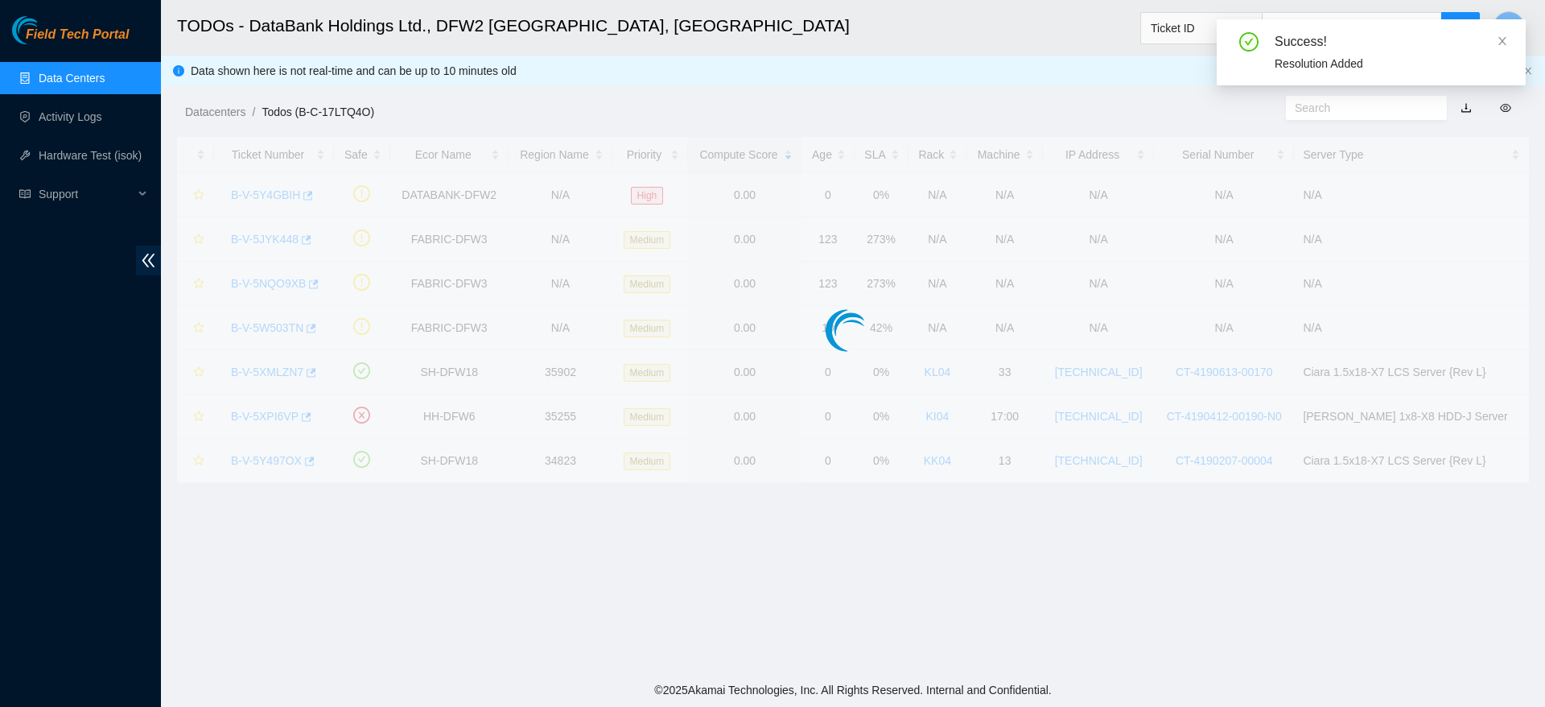
scroll to position [211, 0]
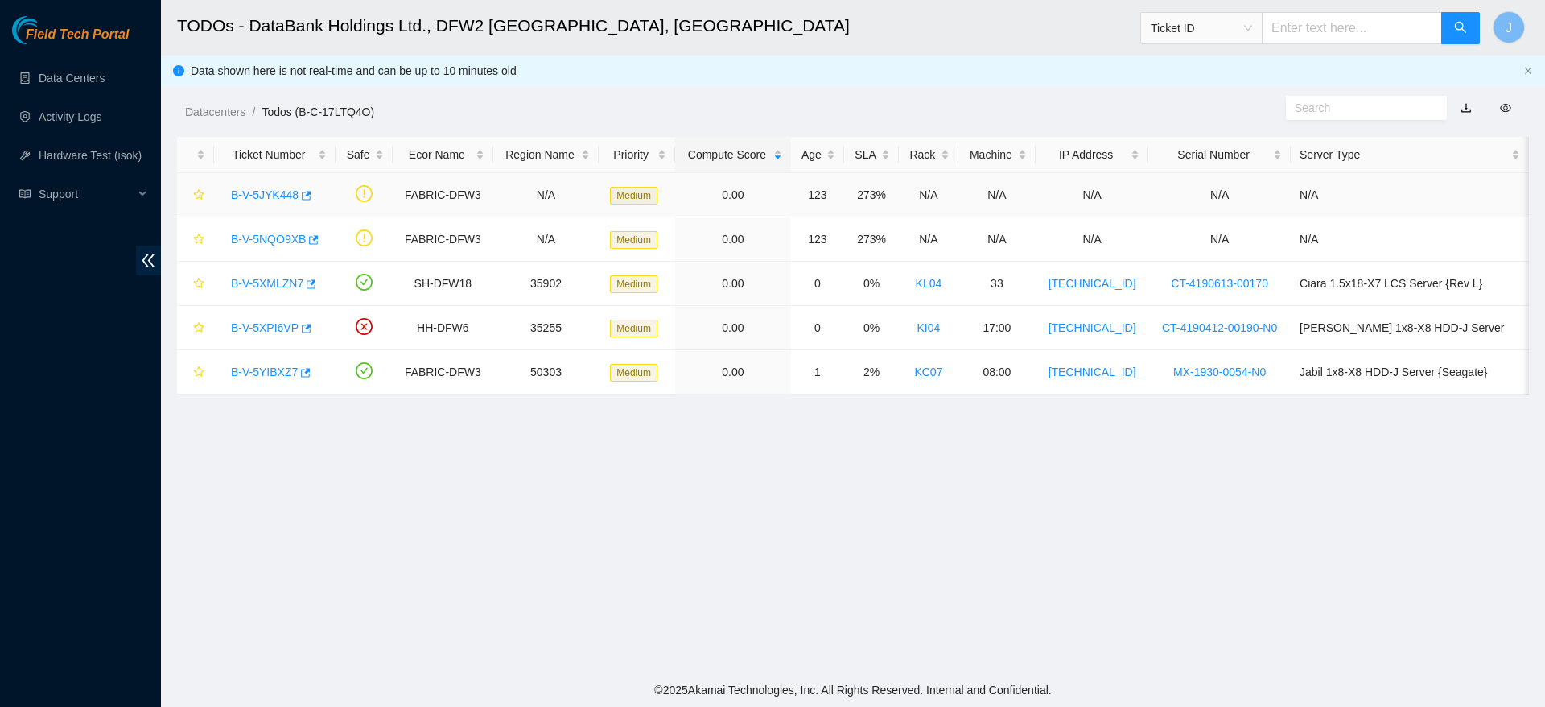
click at [283, 190] on link "B-V-5JYK448" at bounding box center [265, 194] width 68 height 13
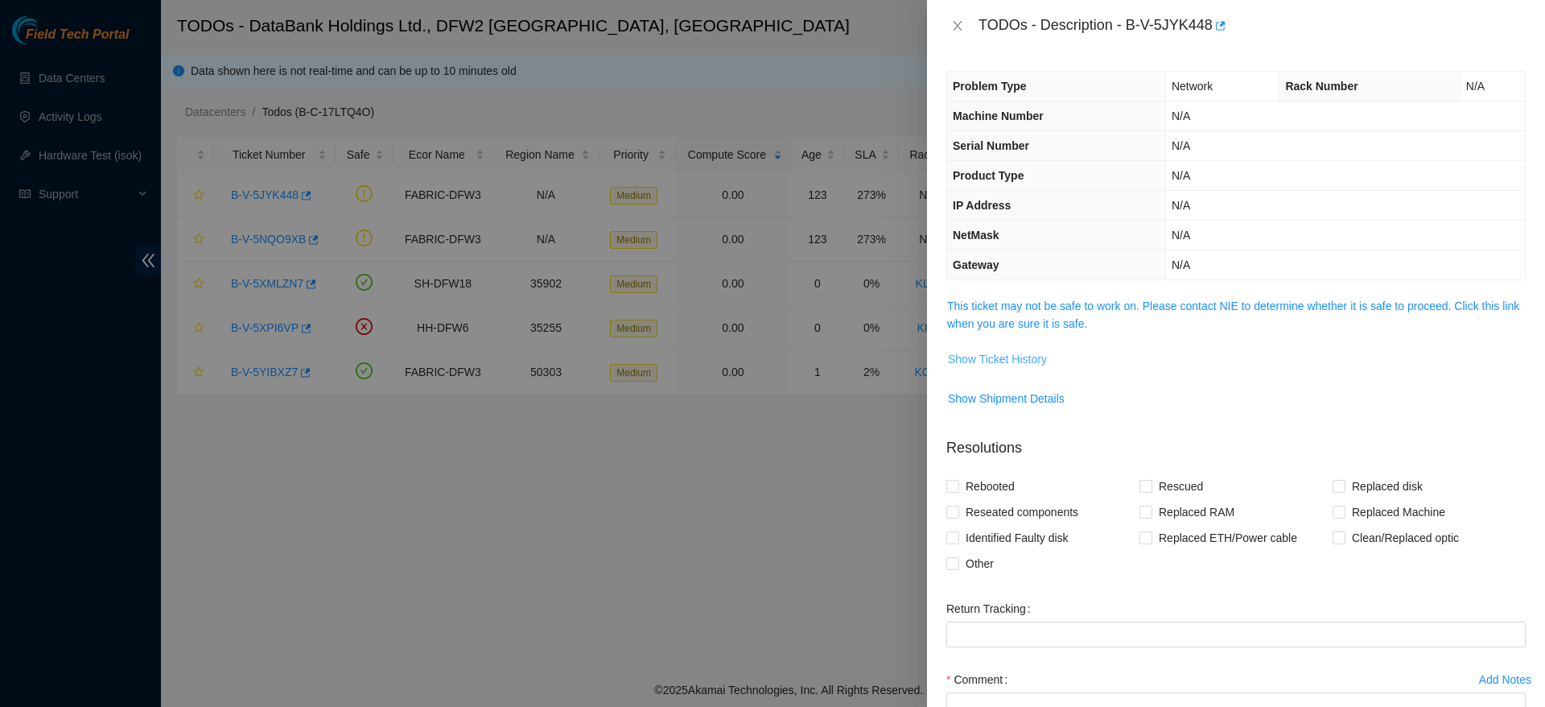
click at [996, 353] on span "Show Ticket History" at bounding box center [997, 359] width 99 height 18
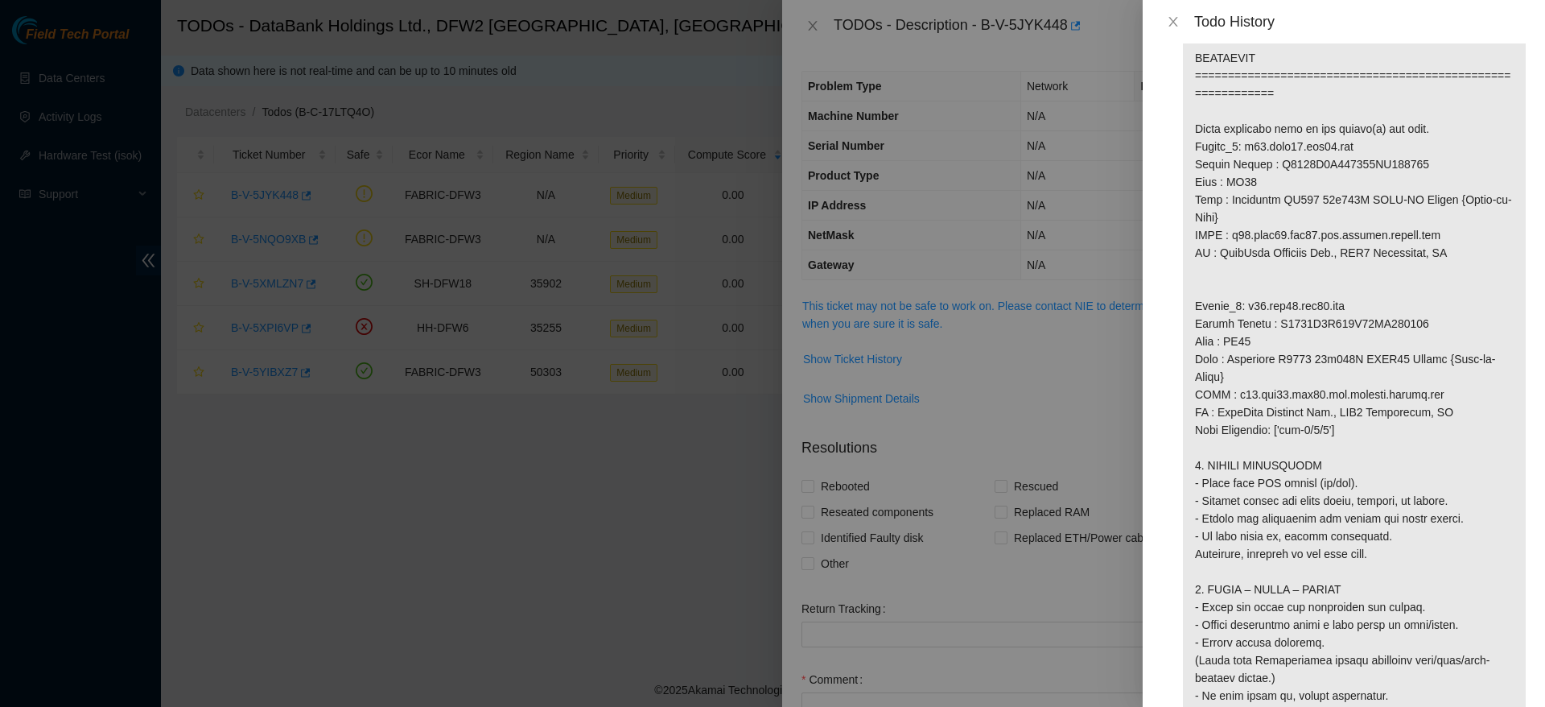
scroll to position [1042, 0]
click at [1180, 27] on button "Close" at bounding box center [1173, 21] width 23 height 15
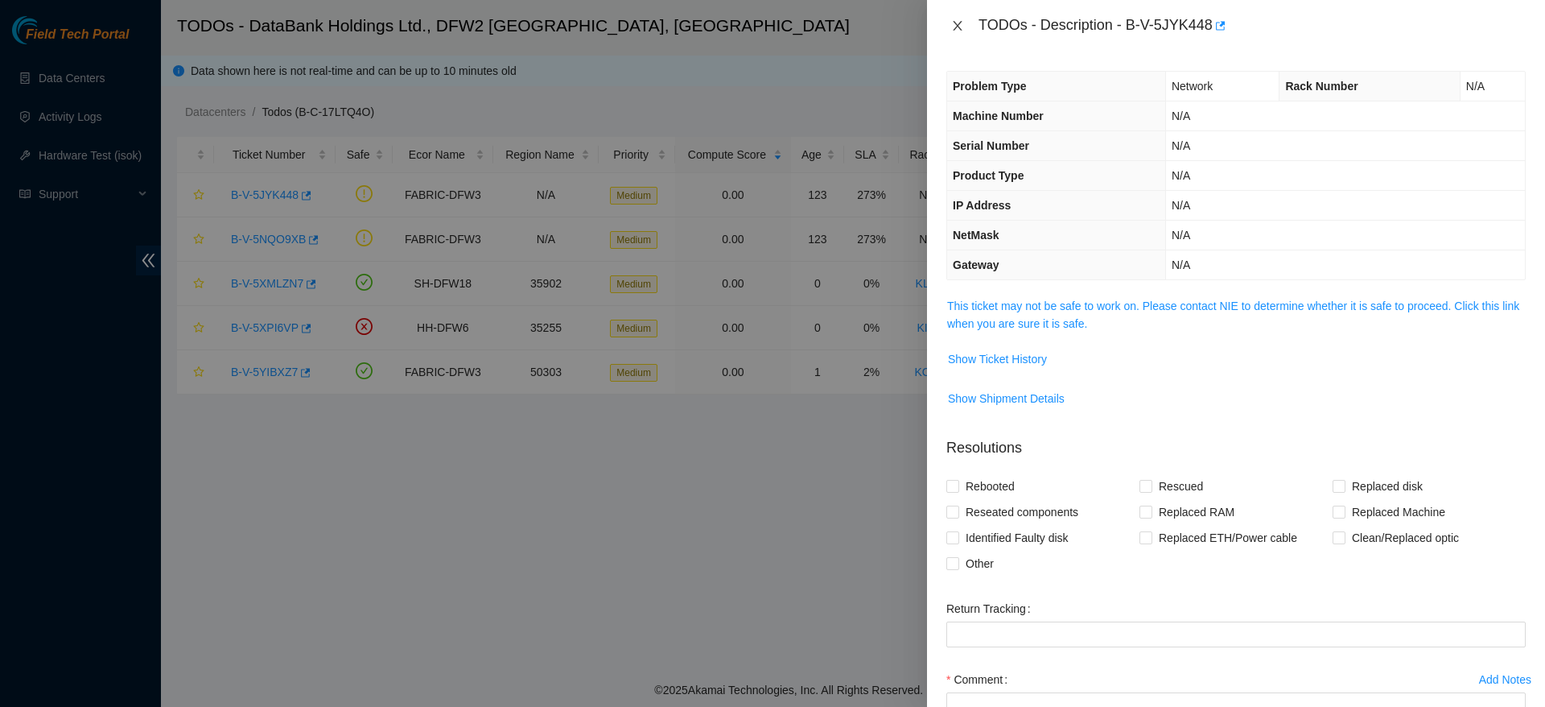
click at [960, 22] on icon "close" at bounding box center [957, 26] width 9 height 10
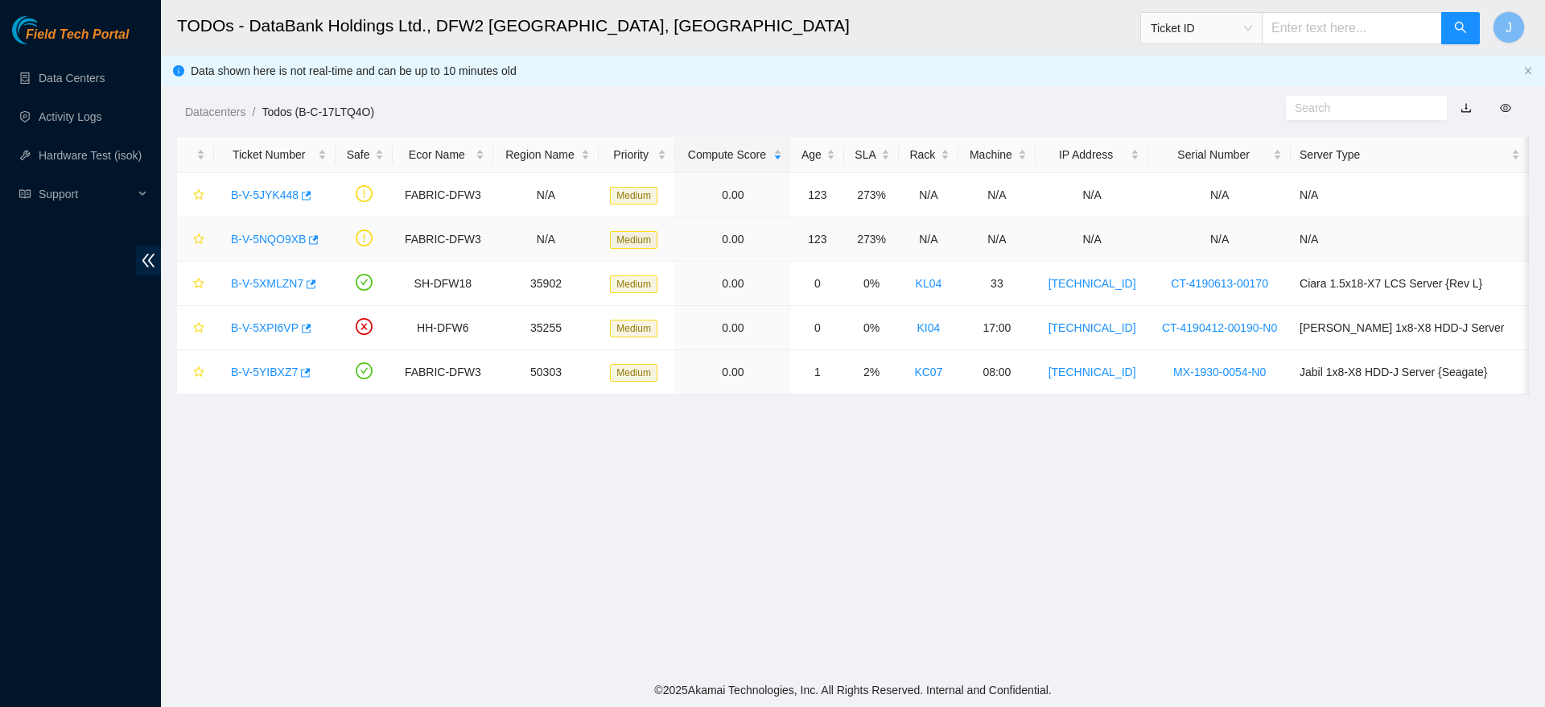
click at [270, 233] on link "B-V-5NQO9XB" at bounding box center [268, 239] width 75 height 13
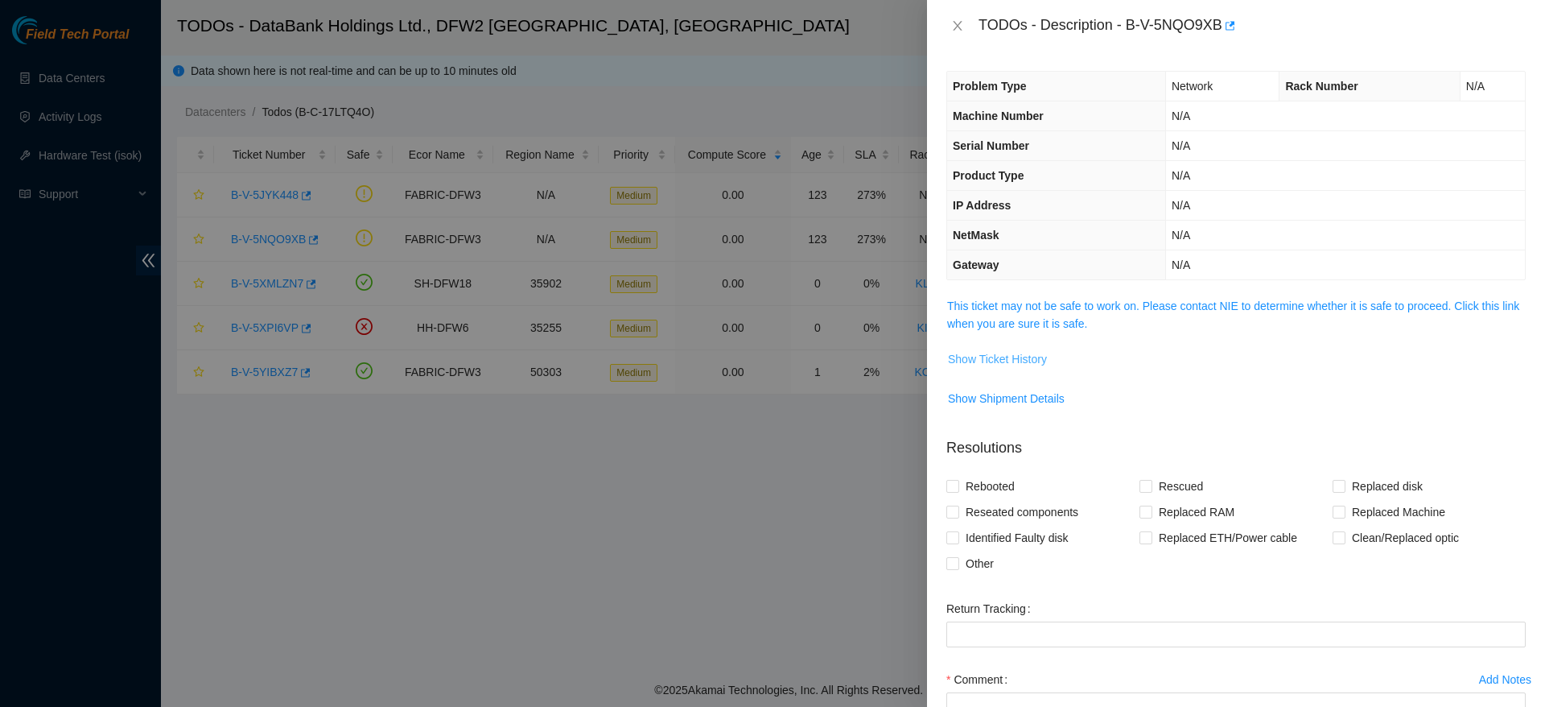
click at [1000, 365] on span "Show Ticket History" at bounding box center [997, 359] width 99 height 18
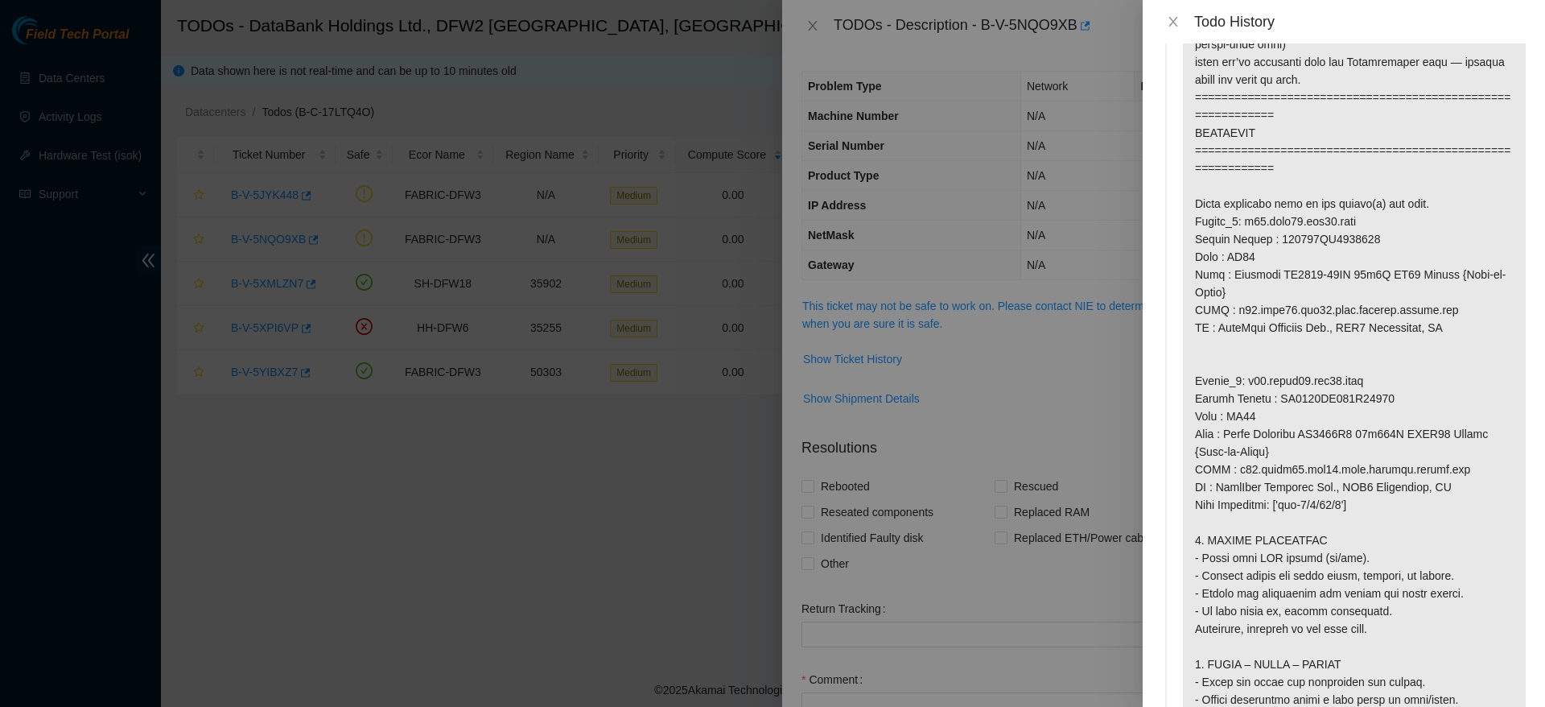
scroll to position [965, 0]
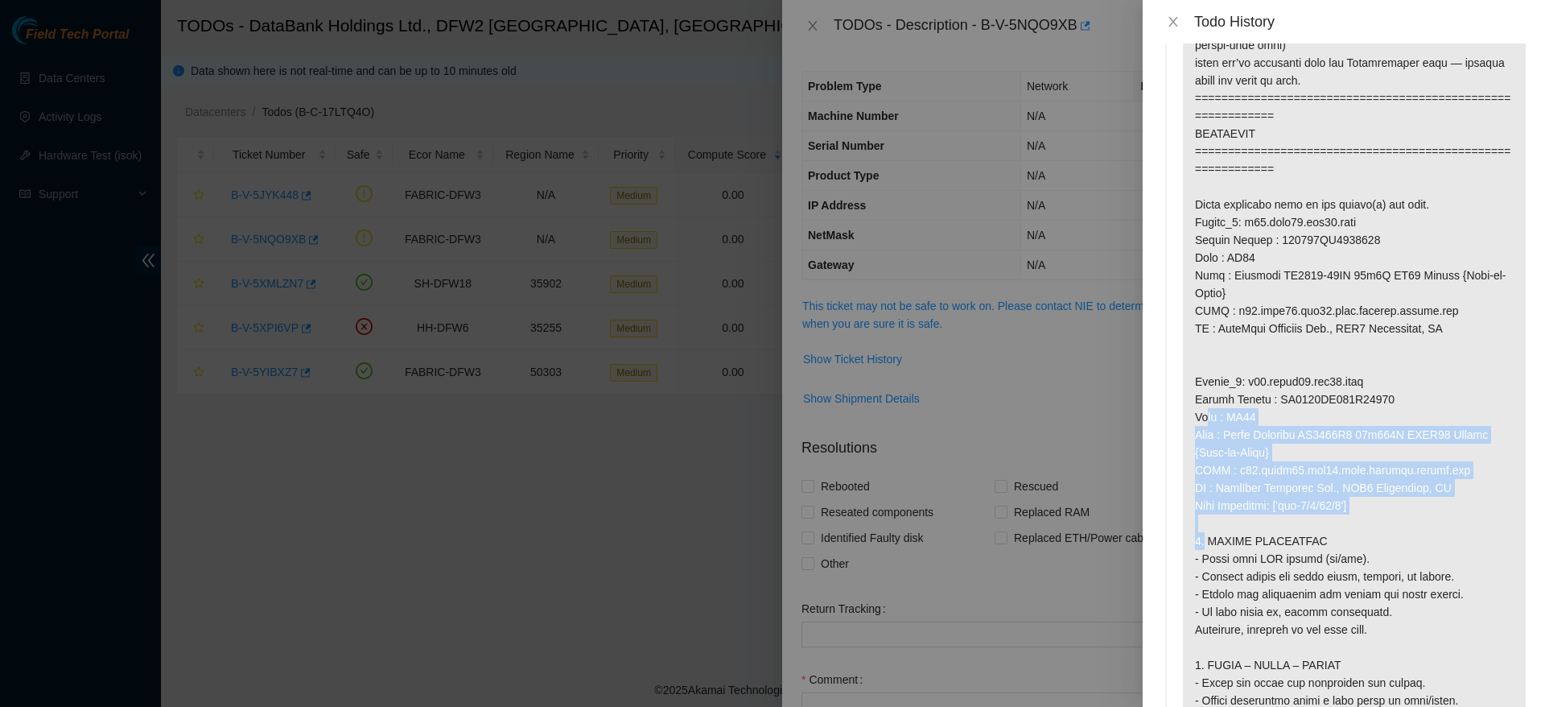
drag, startPoint x: 1433, startPoint y: 548, endPoint x: 1190, endPoint y: 443, distance: 265.7
click at [1190, 443] on p at bounding box center [1354, 240] width 343 height 2238
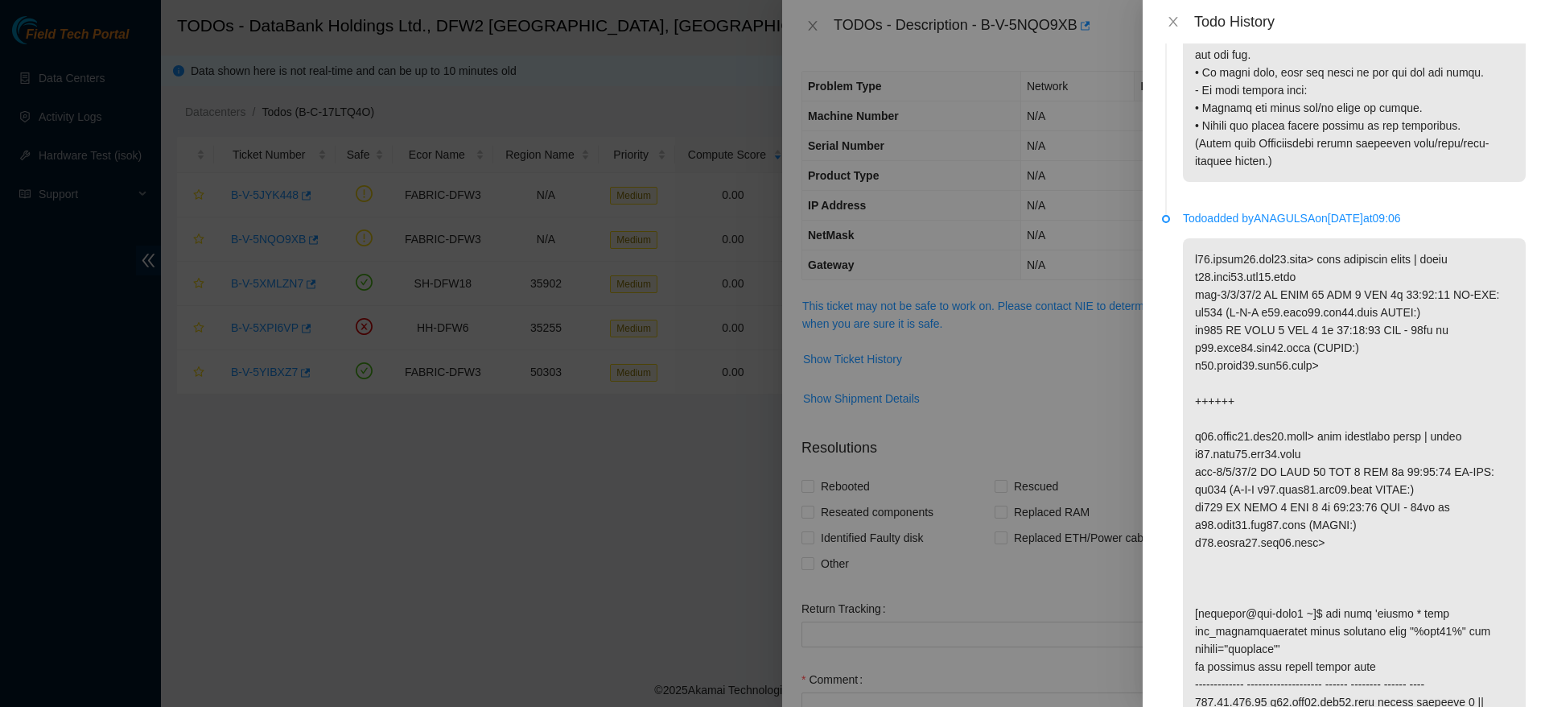
scroll to position [2547, 0]
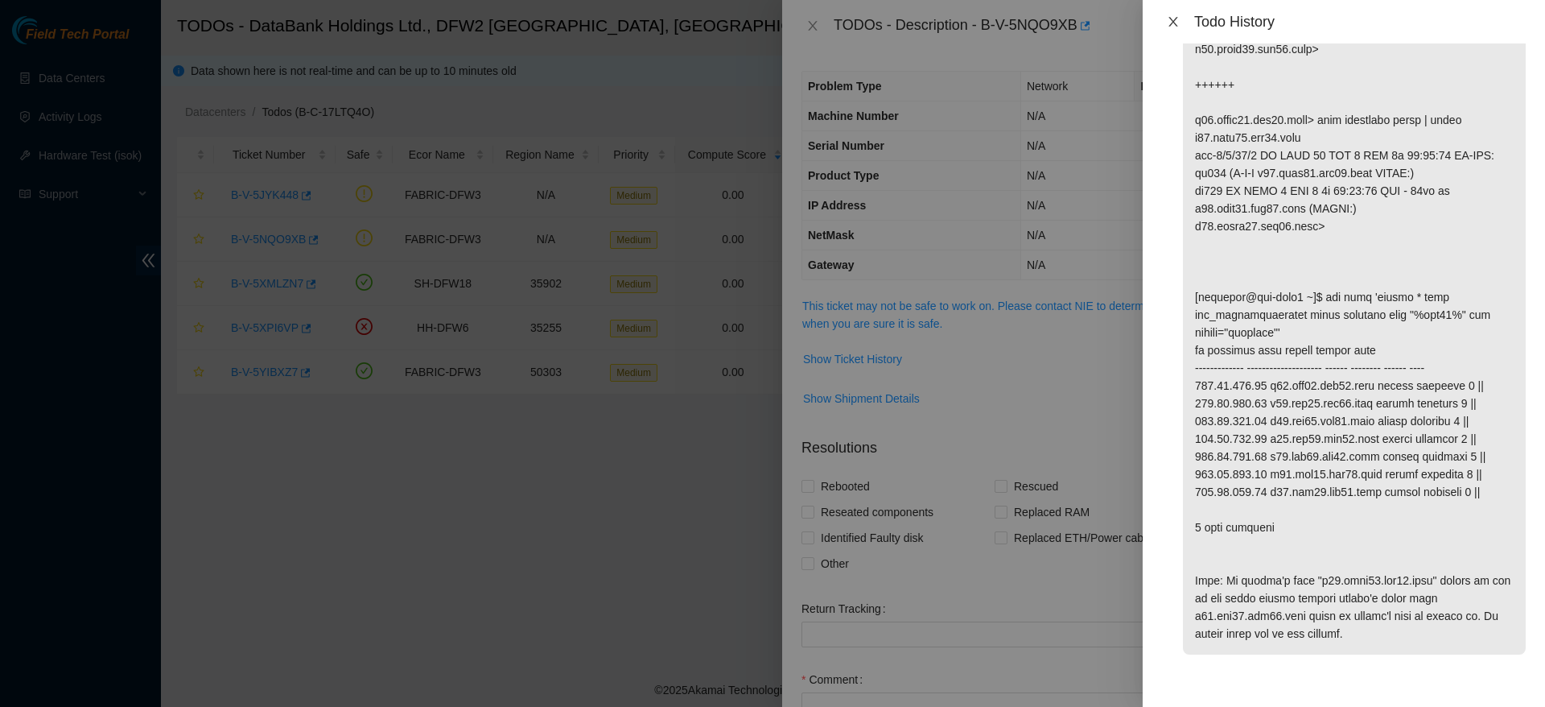
click at [1179, 19] on icon "close" at bounding box center [1173, 21] width 13 height 13
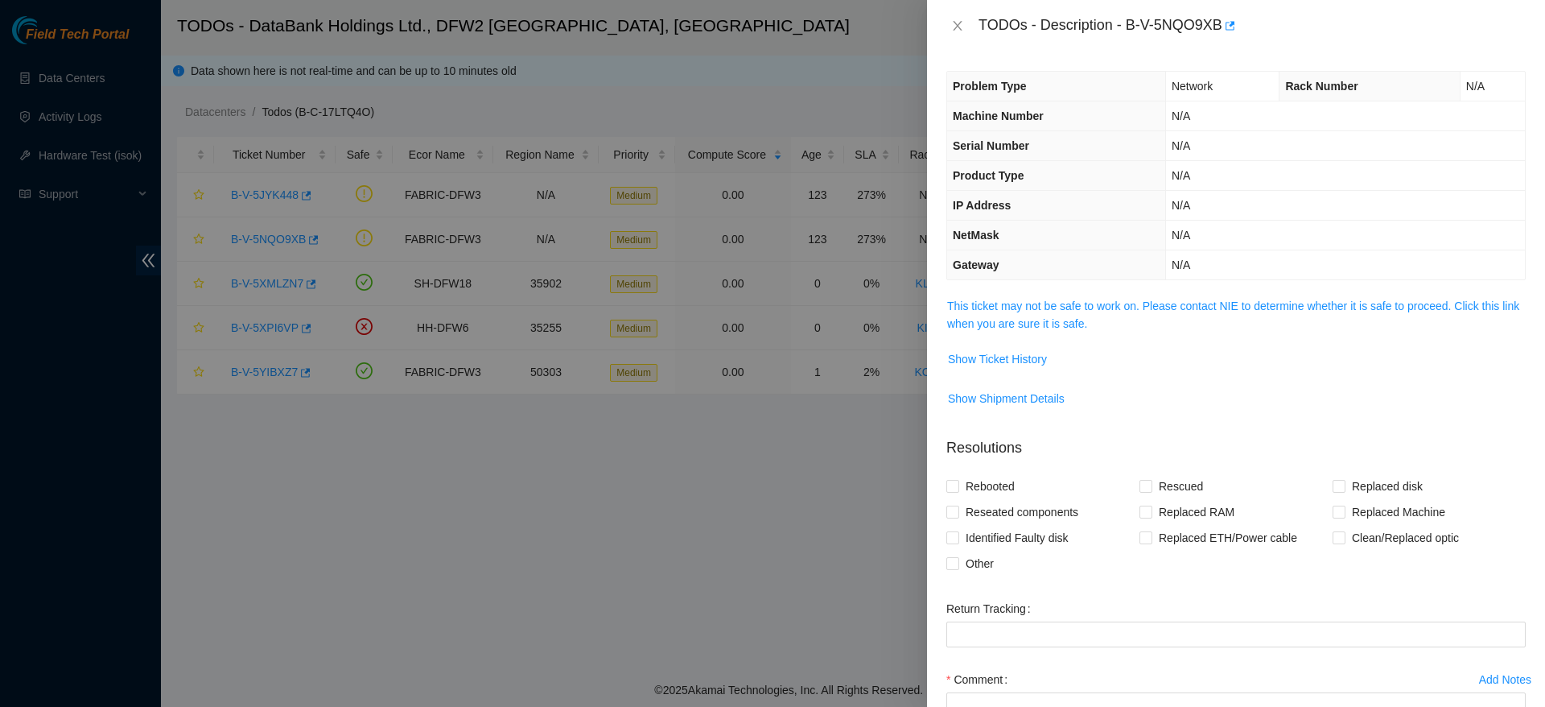
scroll to position [140, 0]
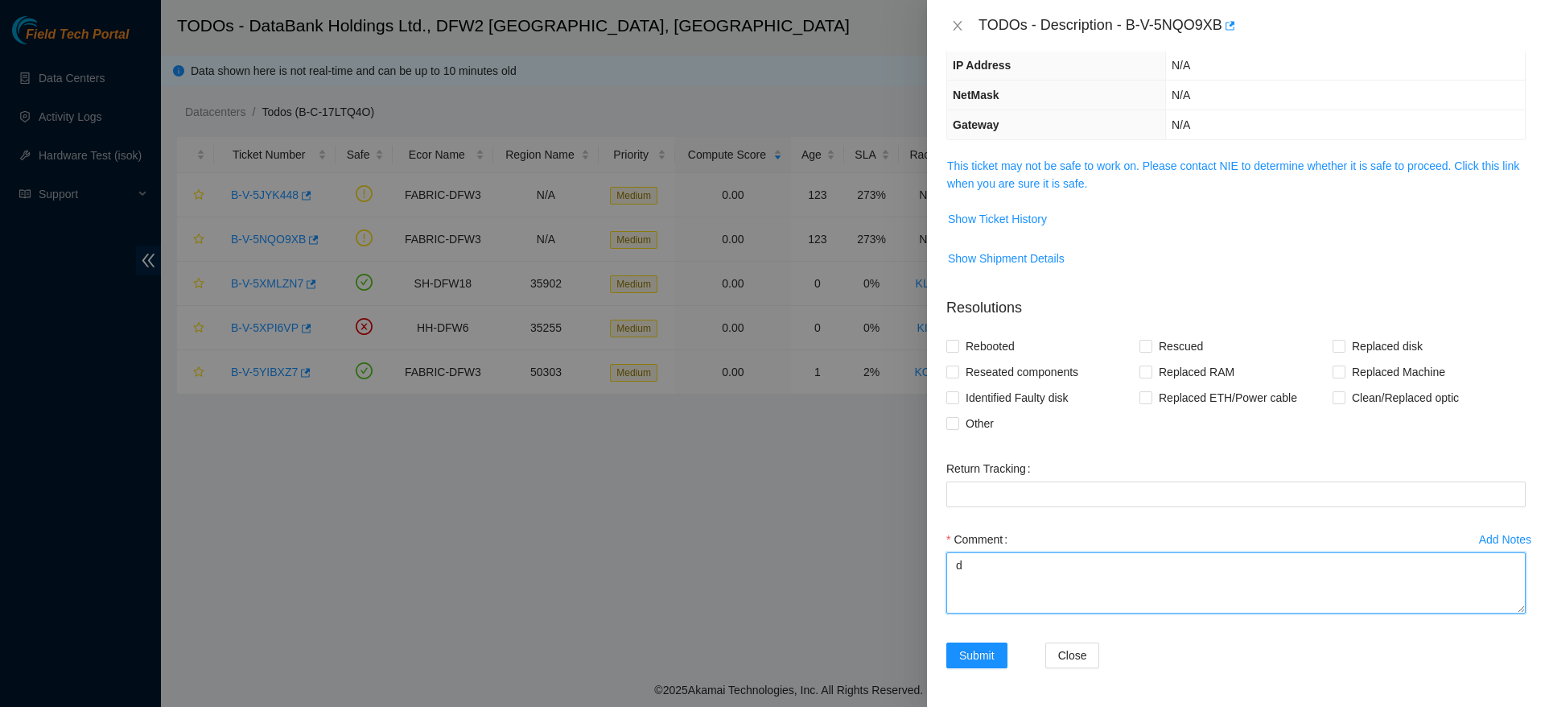
click at [1095, 585] on textarea "d" at bounding box center [1237, 582] width 580 height 61
click at [1020, 225] on span "Show Ticket History" at bounding box center [997, 219] width 99 height 18
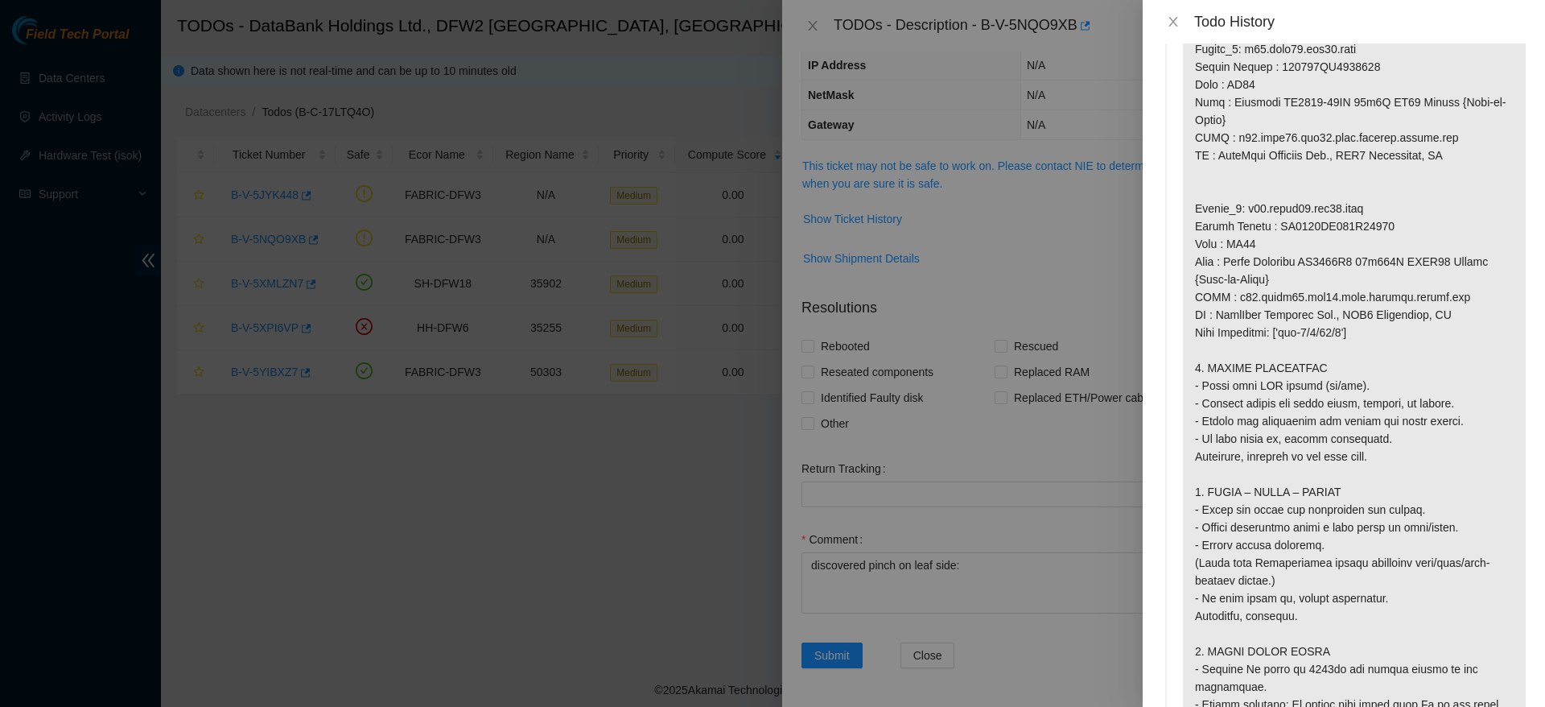
scroll to position [1085, 0]
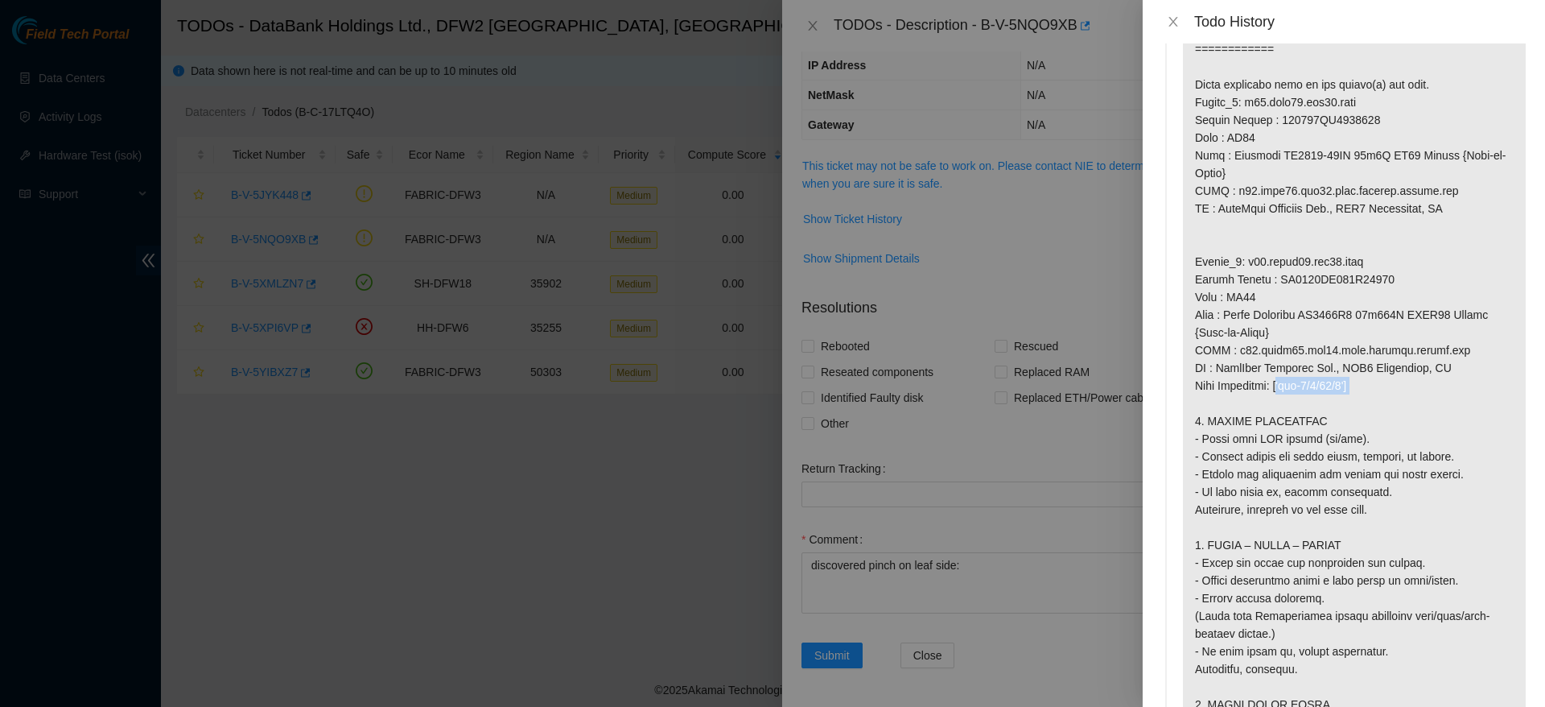
drag, startPoint x: 1274, startPoint y: 407, endPoint x: 1367, endPoint y: 403, distance: 92.6
click at [1367, 403] on p at bounding box center [1354, 120] width 343 height 2238
copy p "['eth-1/1/27/1']"
click at [921, 620] on div at bounding box center [772, 353] width 1545 height 707
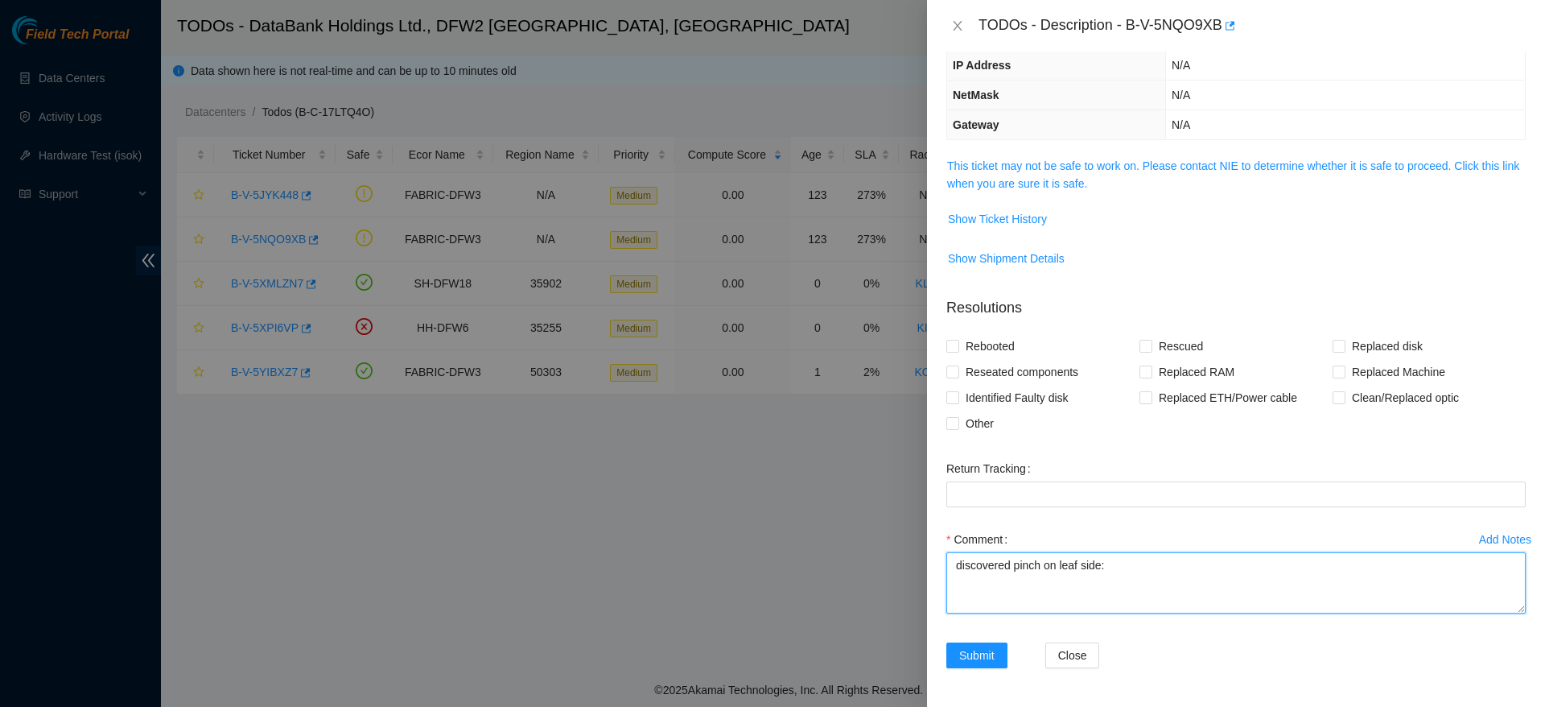
click at [1059, 561] on textarea "discovered pinch on leaf side:" at bounding box center [1237, 582] width 580 height 61
click at [1180, 571] on textarea "discovered pinch on leaf side:" at bounding box center [1237, 582] width 580 height 61
paste textarea "['eth-1/1/27/1']"
click at [1006, 213] on span "Show Ticket History" at bounding box center [997, 219] width 99 height 18
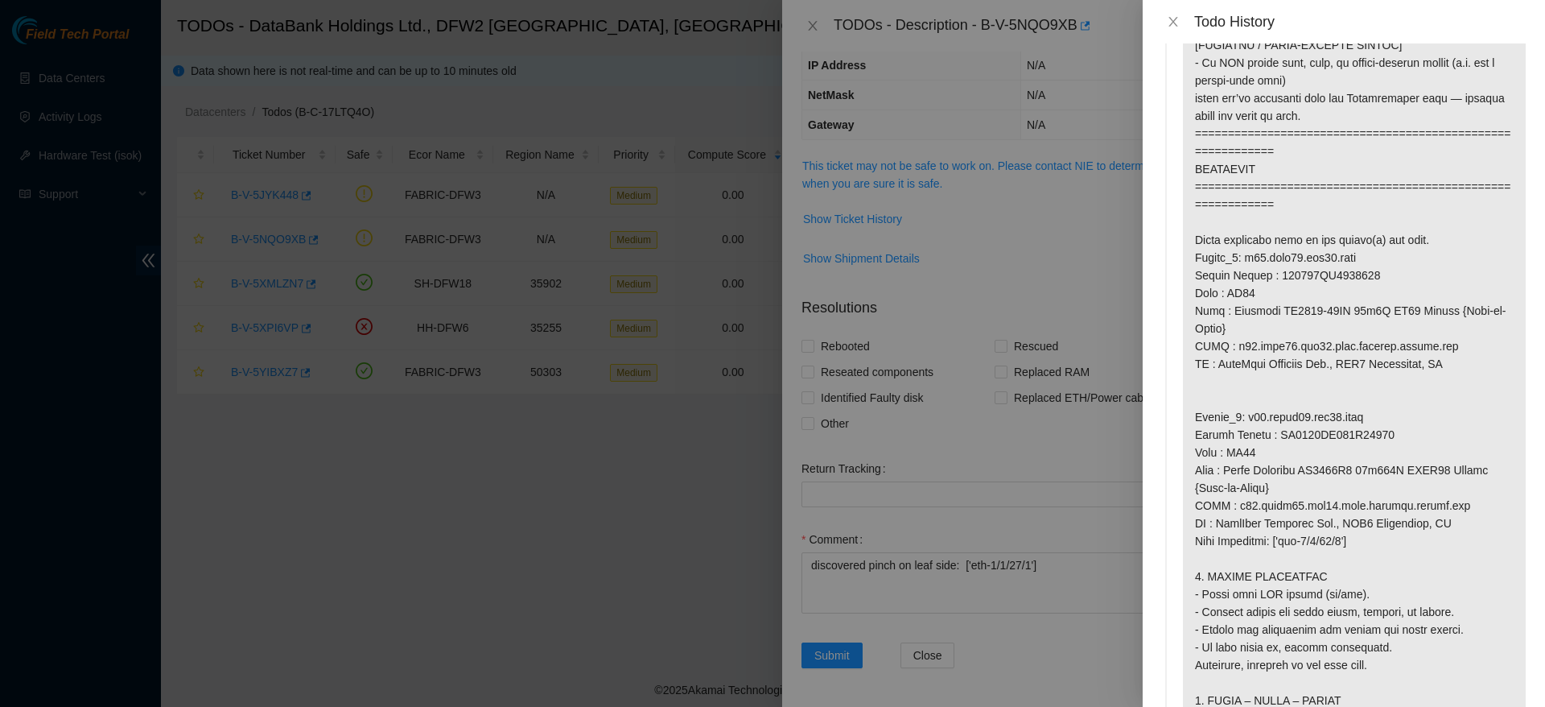
scroll to position [954, 0]
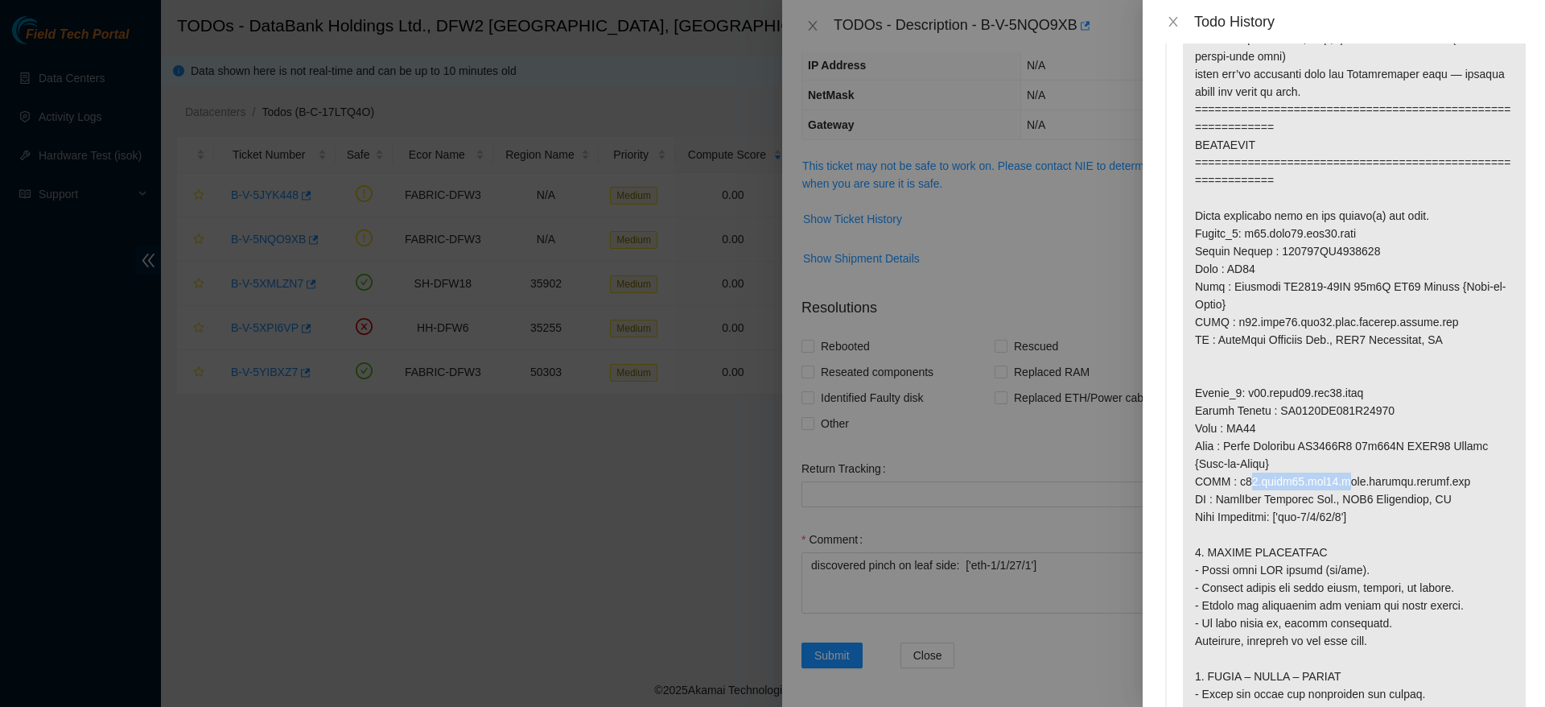
drag, startPoint x: 1235, startPoint y: 501, endPoint x: 1323, endPoint y: 505, distance: 88.6
click at [1323, 505] on p at bounding box center [1354, 251] width 343 height 2238
copy p "r02.mleaf02.dfw03"
click at [1173, 16] on icon "close" at bounding box center [1173, 21] width 13 height 13
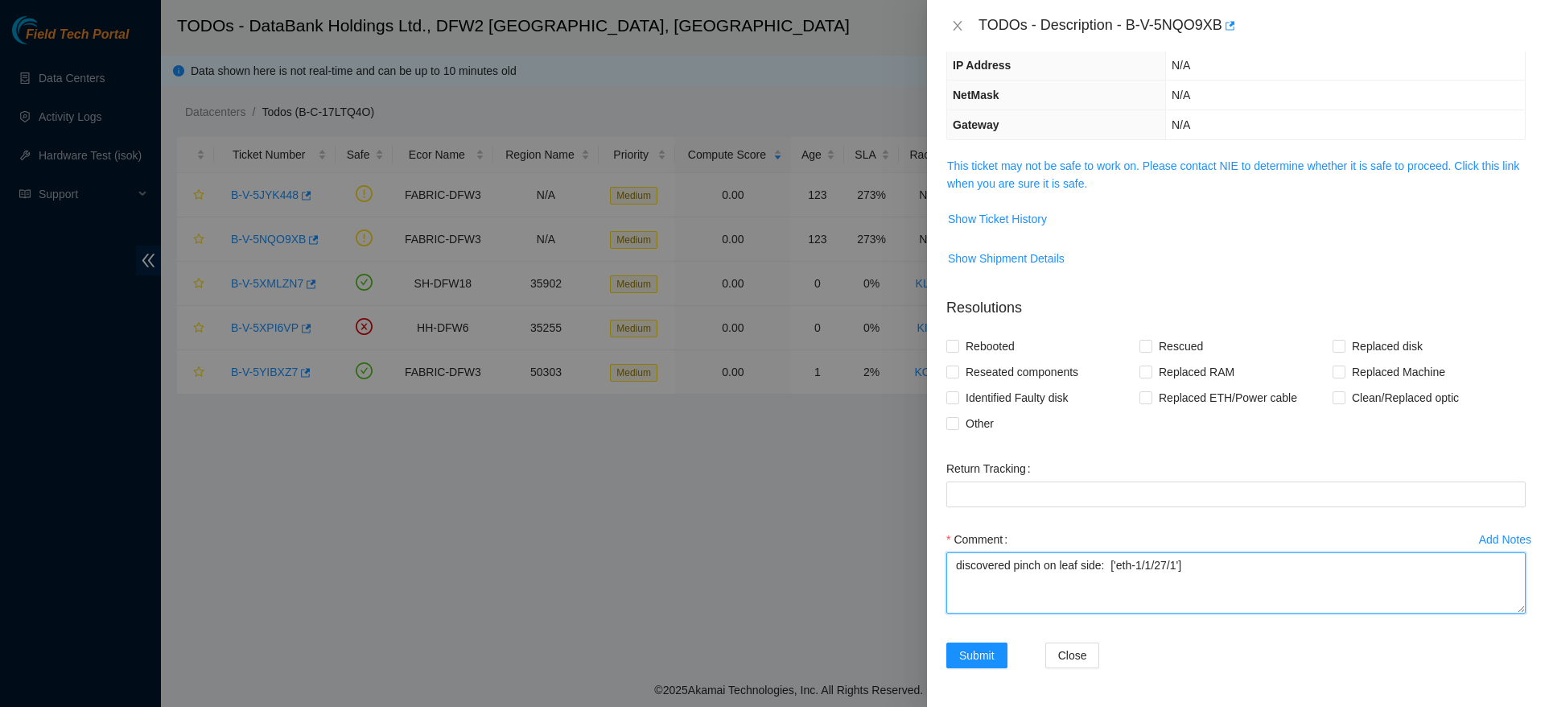
click at [1112, 571] on textarea "discovered pinch on leaf side: ['eth-1/1/27/1']" at bounding box center [1237, 582] width 580 height 61
paste textarea "r02.mleaf02.dfw03"
click at [1343, 567] on textarea "discovered pinch on leaf side: KG13 r02.mleaf02.dfw03, ['eth-1/1/27/1']" at bounding box center [1237, 582] width 580 height 61
type textarea "discovered pinch on leaf side: KG13 r02.mleaf02.dfw03, ['eth-1/1/27/1'] fixed i…"
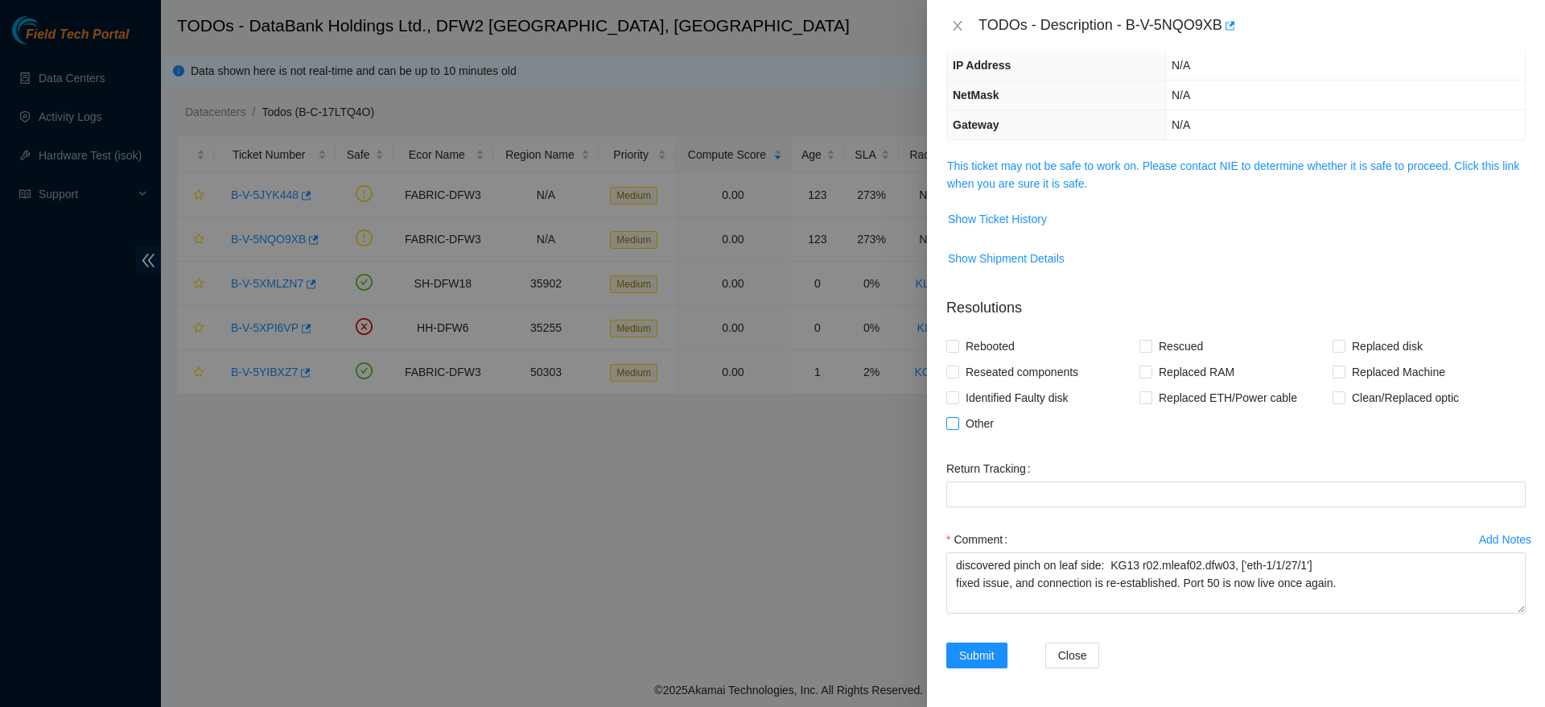
click at [963, 431] on span "Other" at bounding box center [979, 423] width 41 height 26
click at [958, 428] on input "Other" at bounding box center [952, 422] width 11 height 11
checkbox input "true"
click at [969, 660] on span "Submit" at bounding box center [976, 655] width 35 height 18
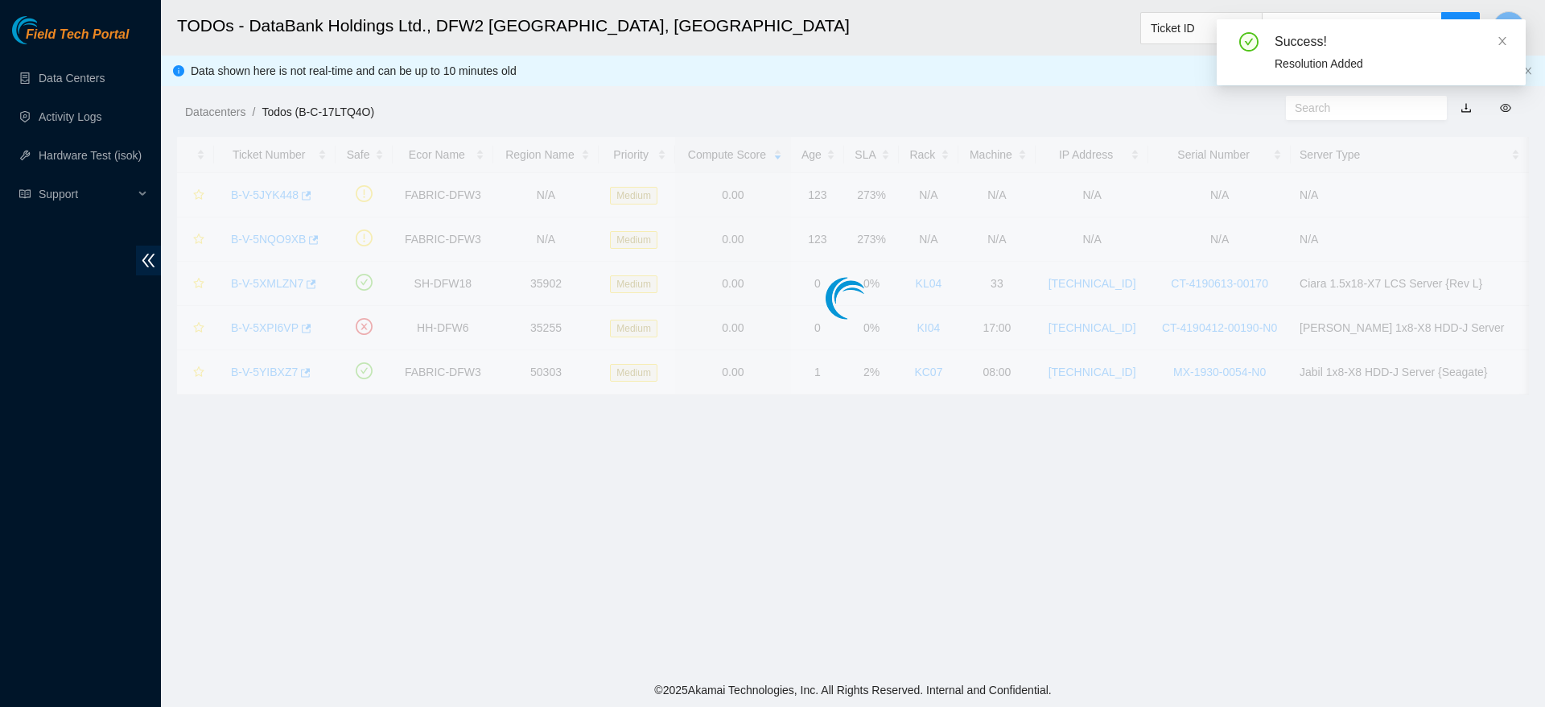
scroll to position [211, 0]
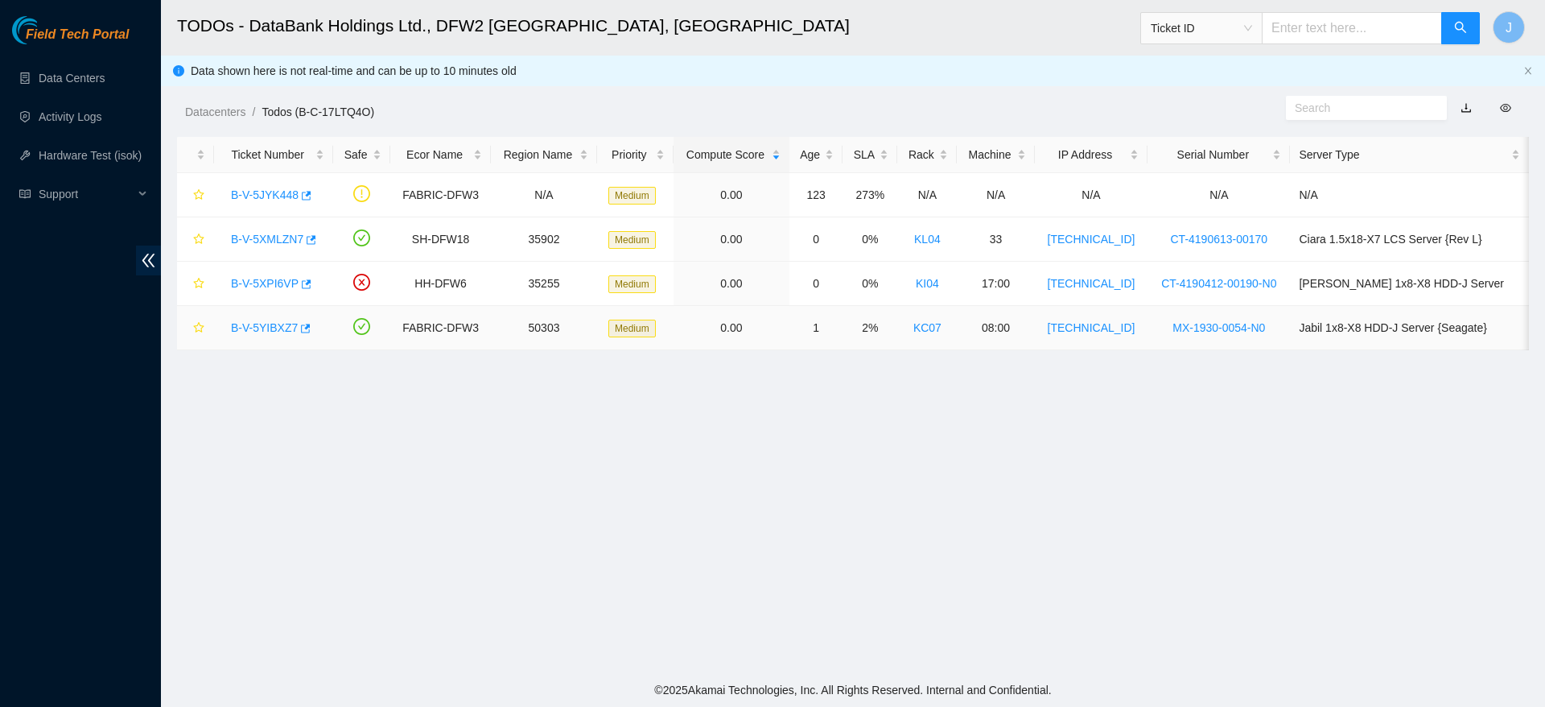
click at [251, 322] on link "B-V-5YIBXZ7" at bounding box center [264, 327] width 67 height 13
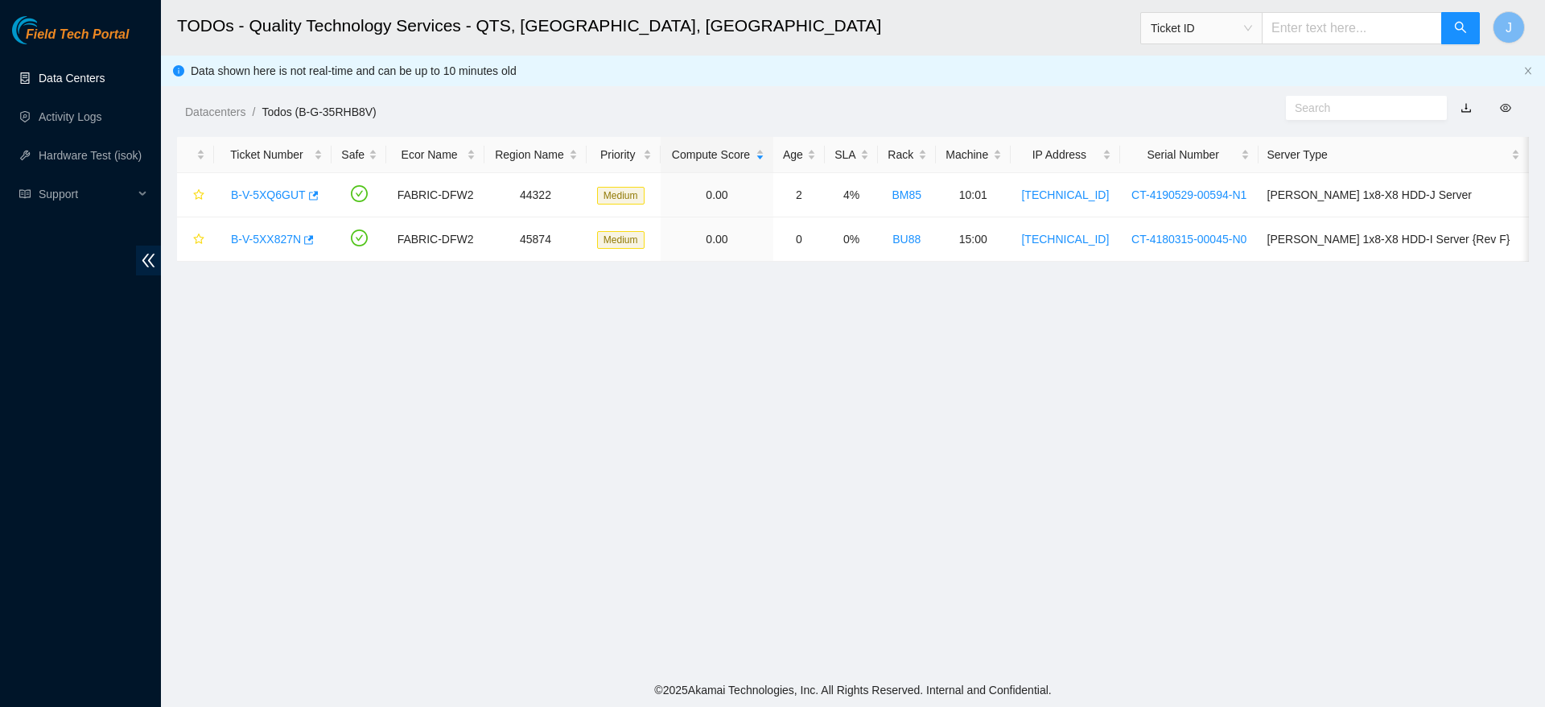
click at [91, 81] on link "Data Centers" at bounding box center [72, 78] width 66 height 13
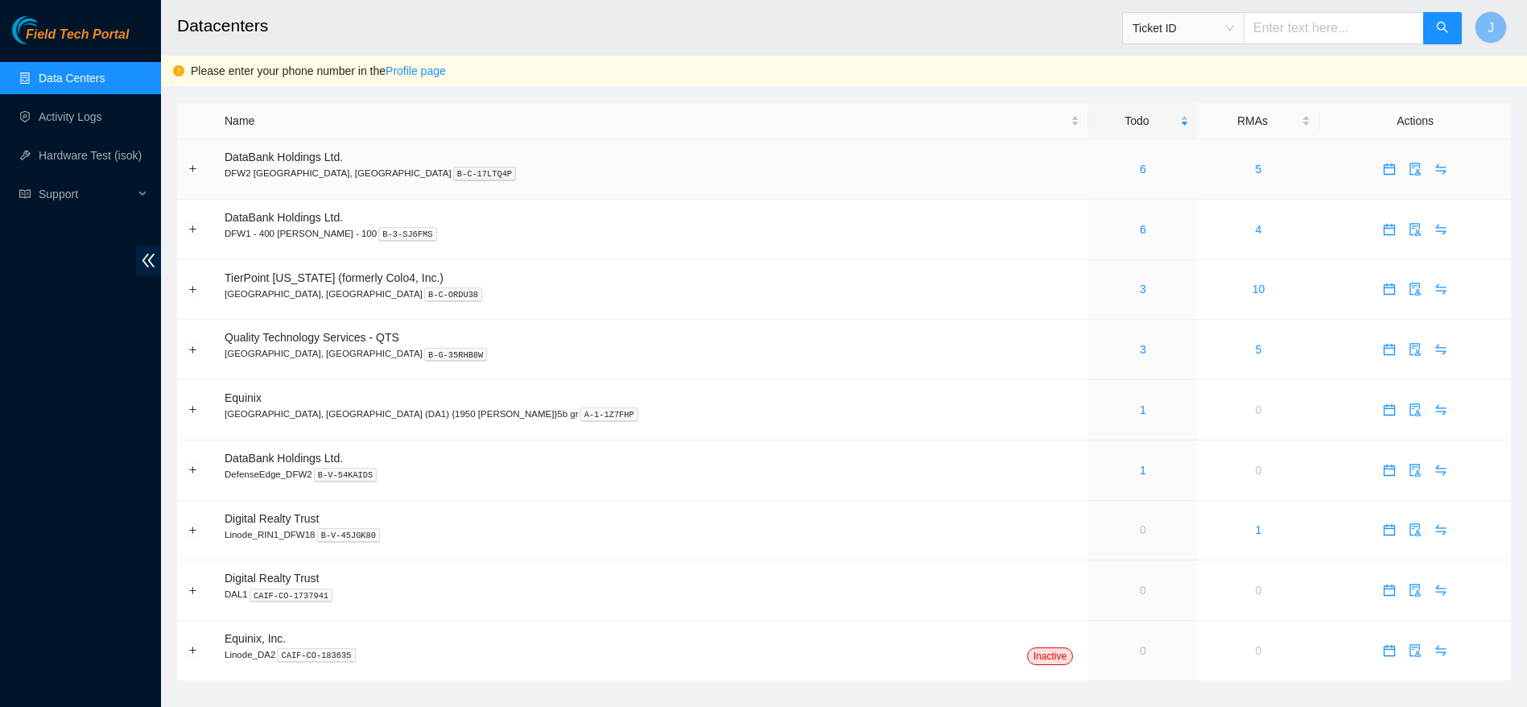
click at [1097, 168] on div "6" at bounding box center [1143, 169] width 92 height 18
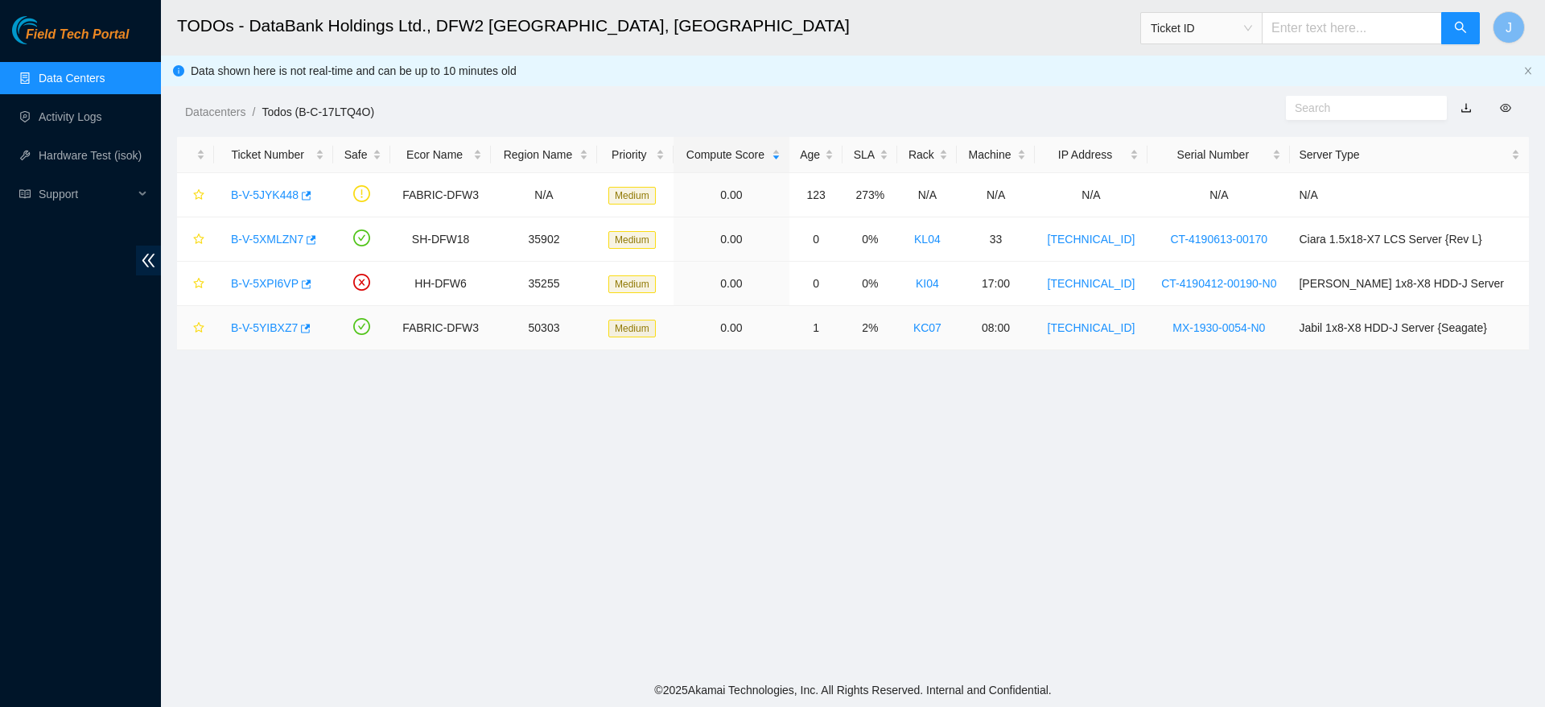
click at [254, 330] on link "B-V-5YIBXZ7" at bounding box center [264, 327] width 67 height 13
